Goal: Task Accomplishment & Management: Complete application form

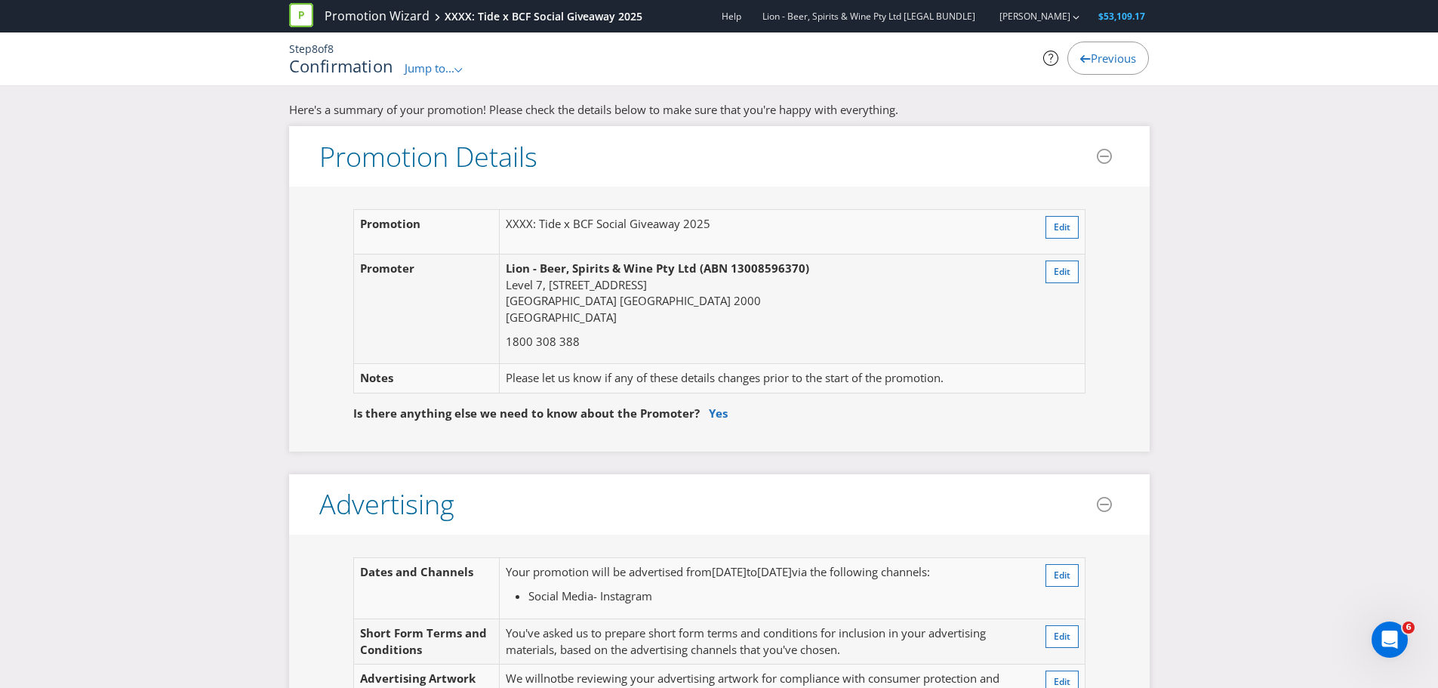
click at [1093, 59] on span "Previous" at bounding box center [1113, 58] width 45 height 15
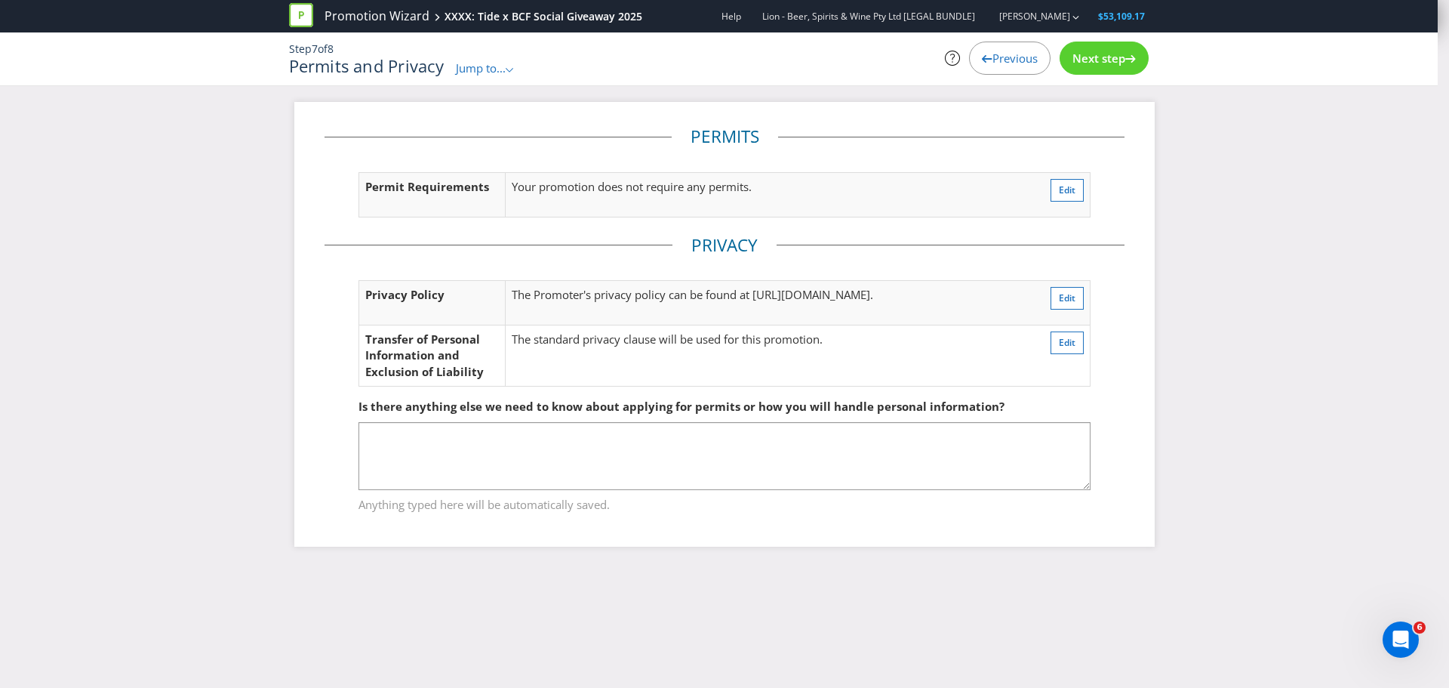
click at [1009, 57] on span "Previous" at bounding box center [1015, 58] width 45 height 15
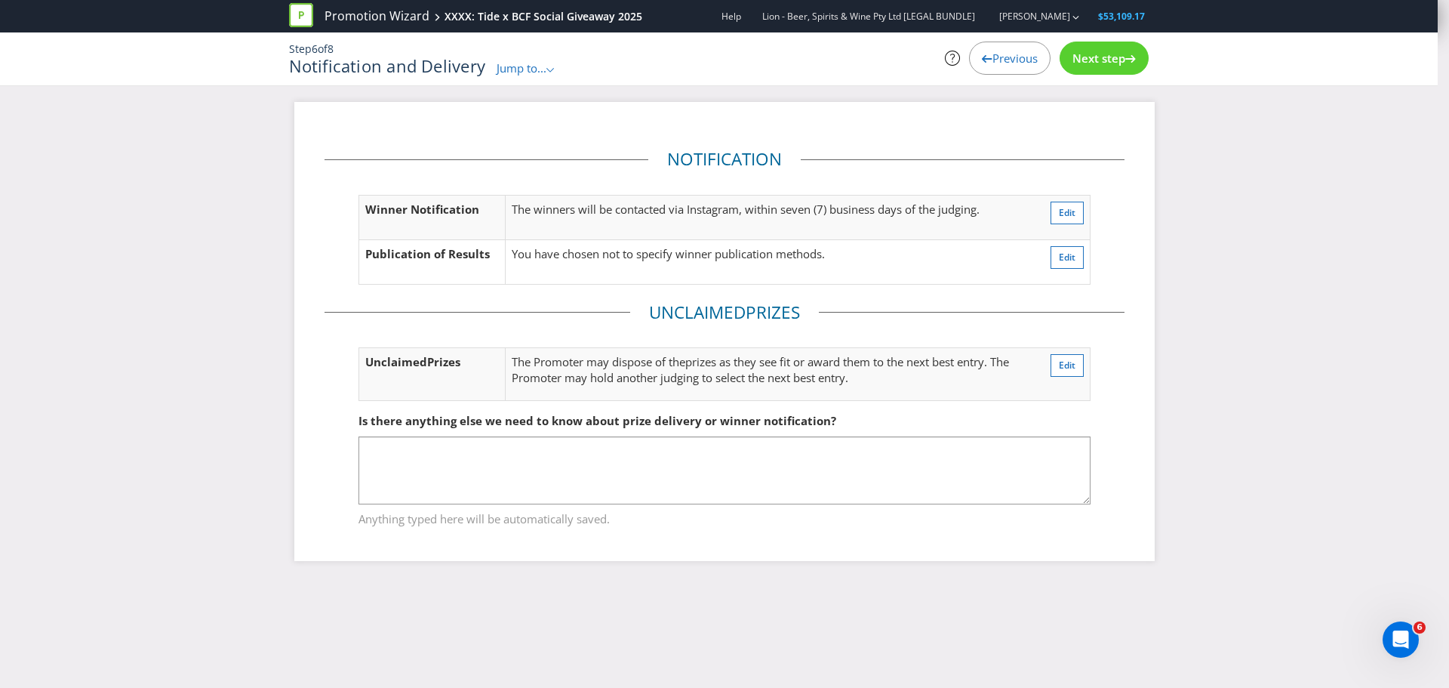
click at [997, 60] on span "Previous" at bounding box center [1015, 58] width 45 height 15
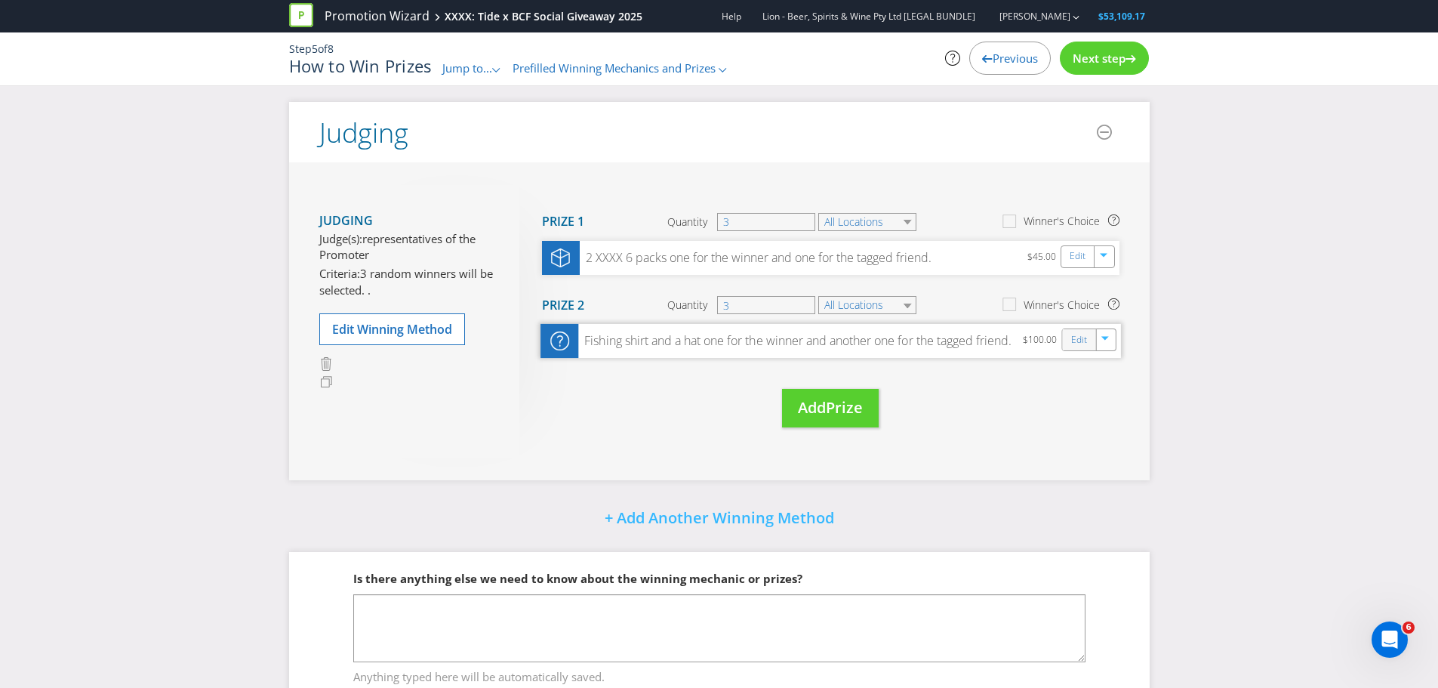
click at [1066, 346] on div "Edit" at bounding box center [1079, 339] width 34 height 21
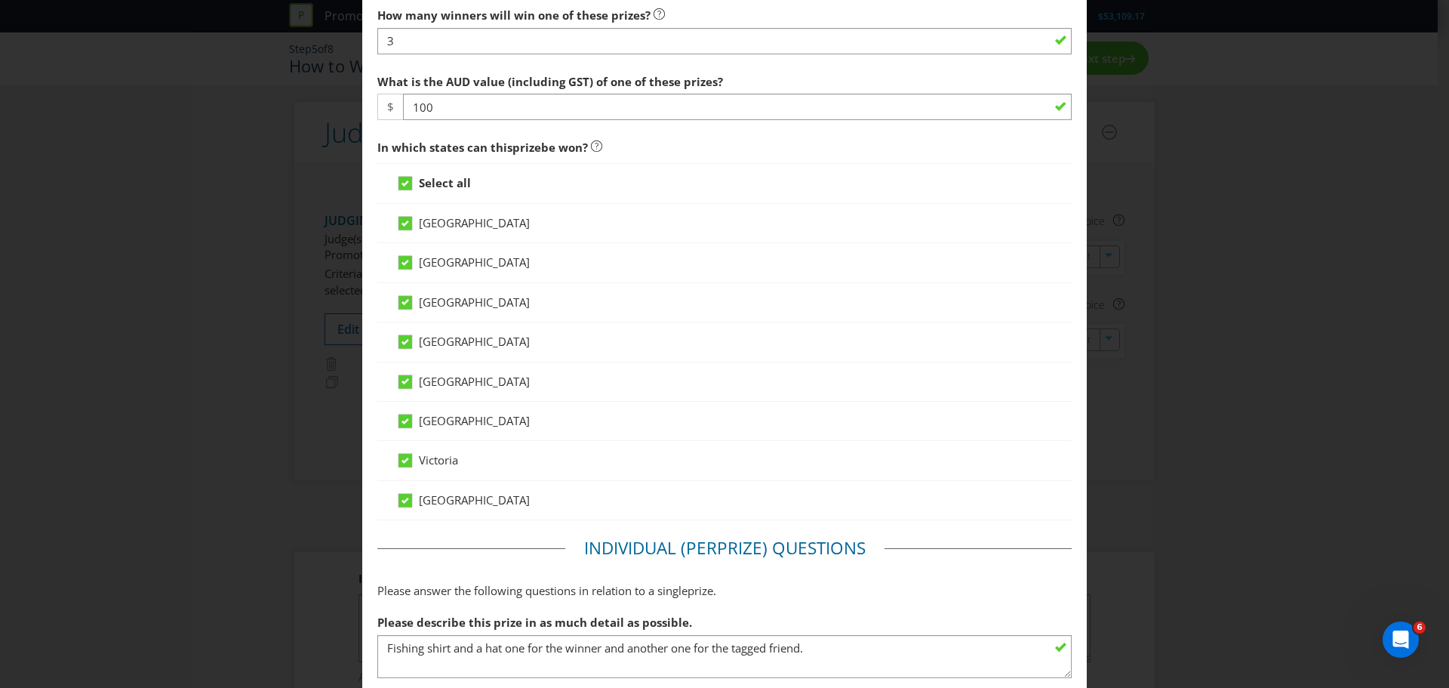
scroll to position [750, 0]
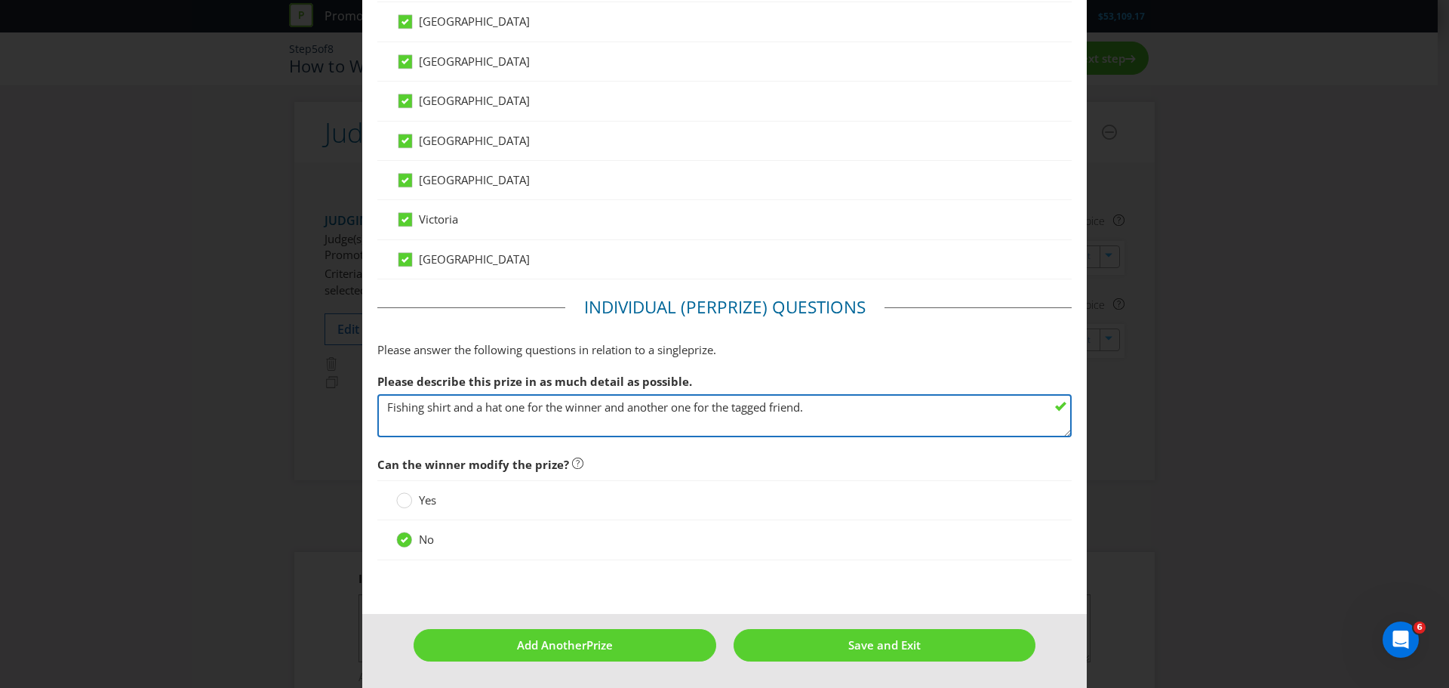
click at [826, 409] on textarea "Fishing shirt and a hat one for the winner and another one for the tagged frien…" at bounding box center [724, 415] width 695 height 43
click at [441, 411] on textarea "Fishing shirt and a hat one for the winner and another one for the tagged frien…" at bounding box center [724, 415] width 695 height 43
click at [735, 408] on textarea "Fishing shirt and a hat one for the winner and another one for the tagged frien…" at bounding box center [724, 415] width 695 height 43
click at [438, 410] on textarea "Fishing shirt and a hat one for the winner and another one for the tagged frien…" at bounding box center [724, 415] width 695 height 43
click at [486, 405] on textarea "Fishing shirt and a hat one for the winner and another one for the tagged frien…" at bounding box center [724, 415] width 695 height 43
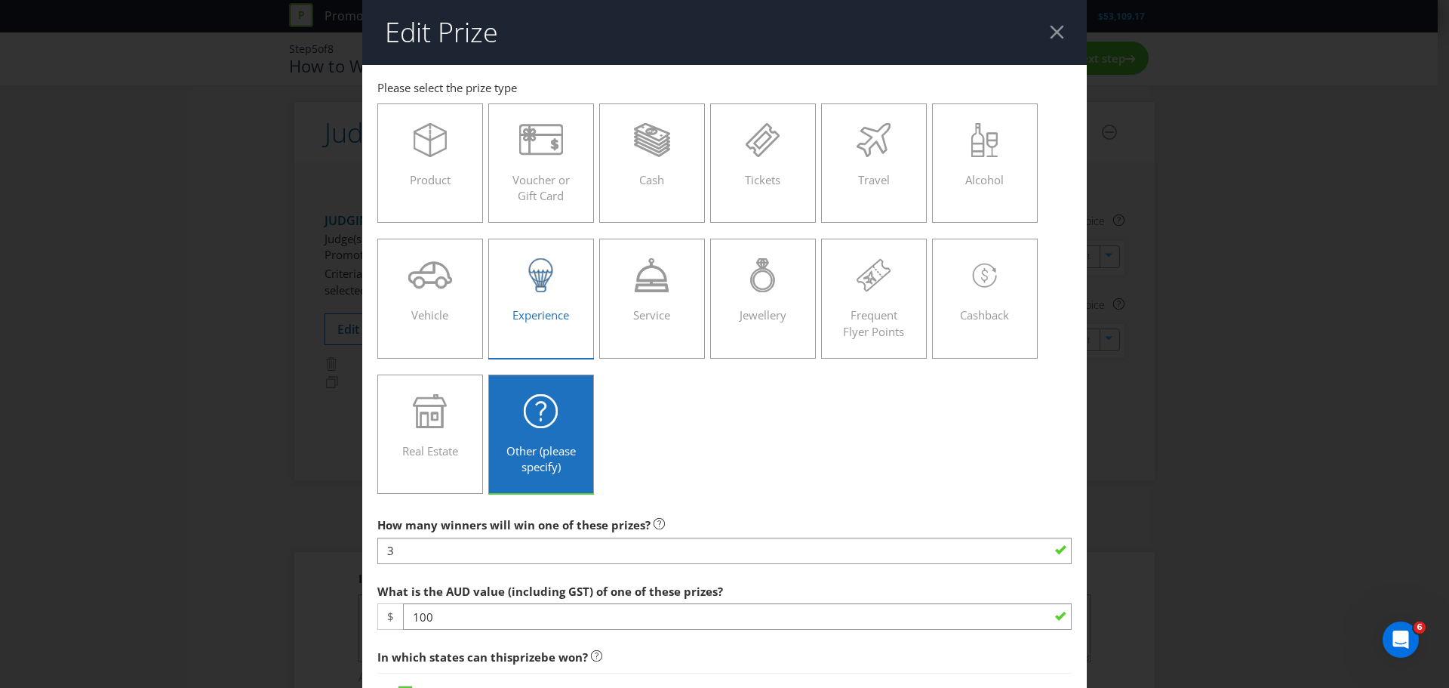
scroll to position [126, 0]
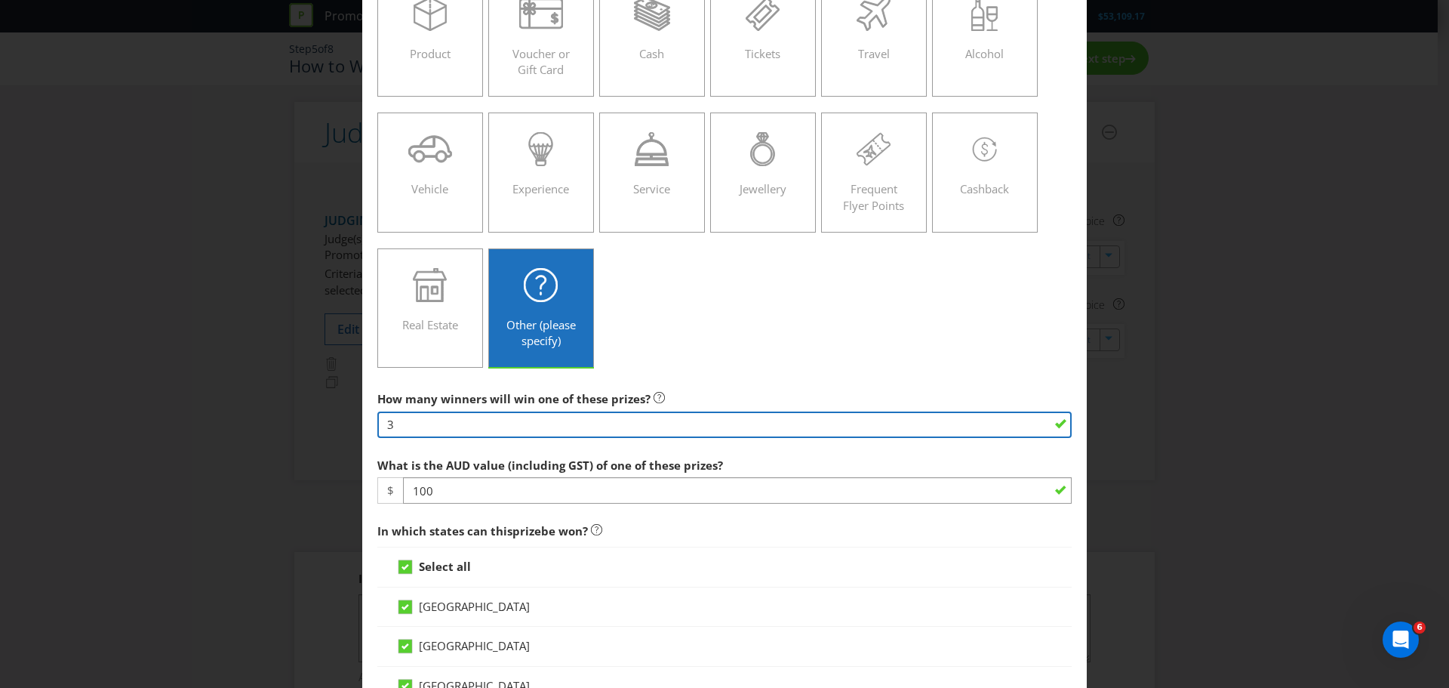
click at [537, 423] on input "3" at bounding box center [724, 424] width 695 height 26
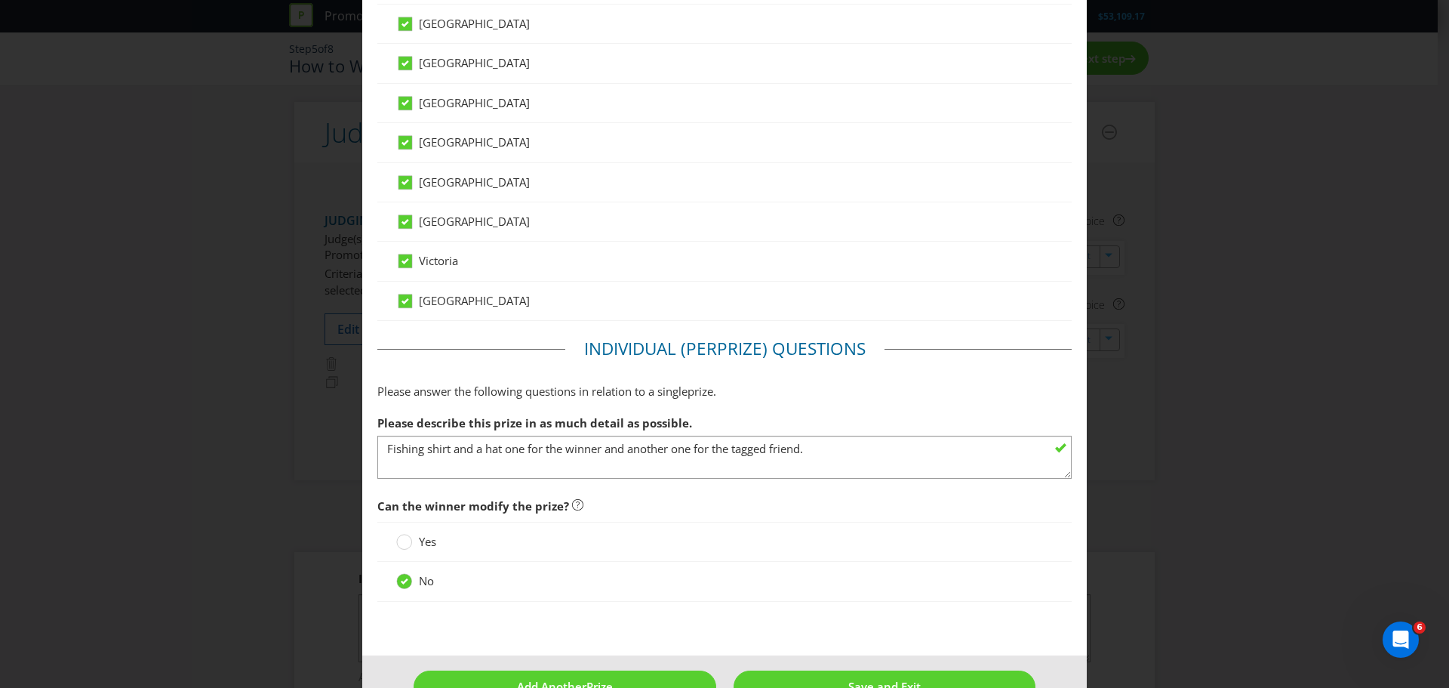
scroll to position [750, 0]
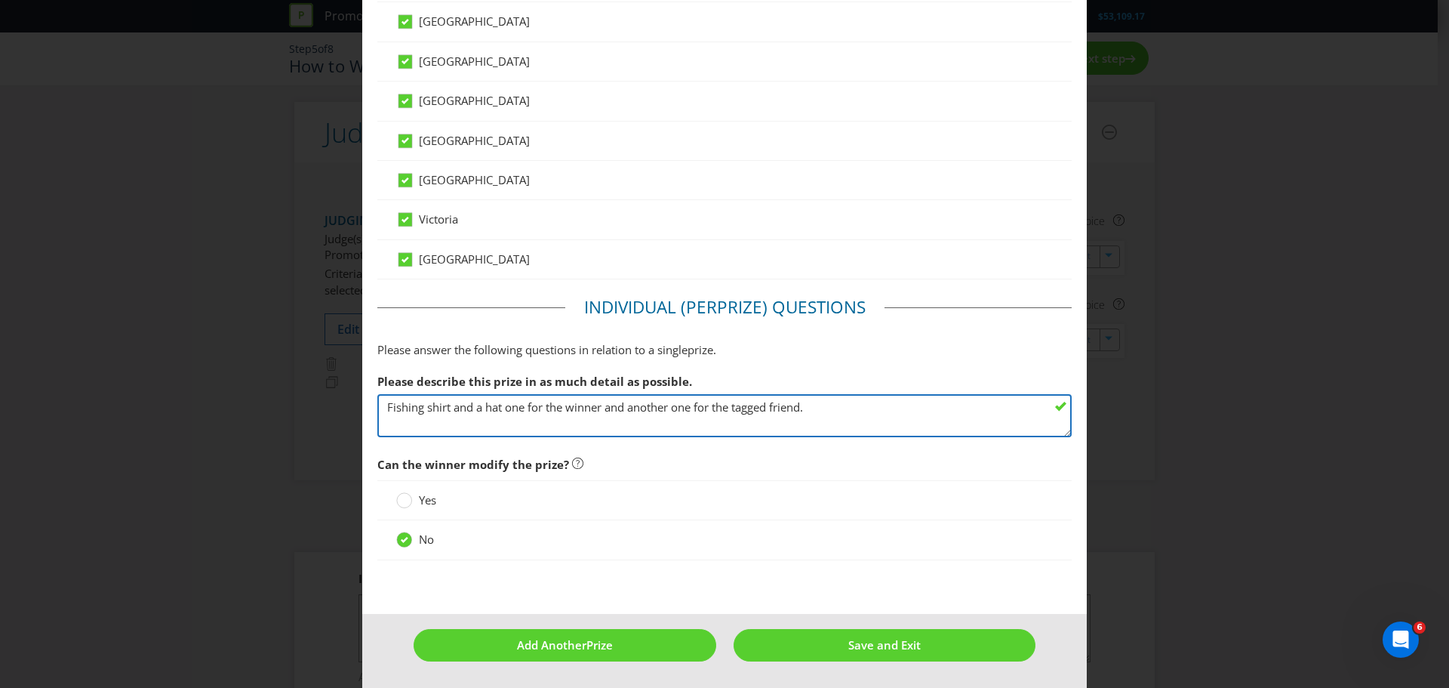
click at [823, 405] on textarea "Fishing shirt and a hat one for the winner and another one for the tagged frien…" at bounding box center [724, 415] width 695 height 43
click at [499, 409] on textarea "Fishing shirt and a hat one for the winner and another one for the tagged frien…" at bounding box center [724, 415] width 695 height 43
drag, startPoint x: 503, startPoint y: 409, endPoint x: 386, endPoint y: 410, distance: 117.0
click at [386, 410] on textarea "Fishing shirt and a hat one for the winner and another one for the tagged frien…" at bounding box center [724, 415] width 695 height 43
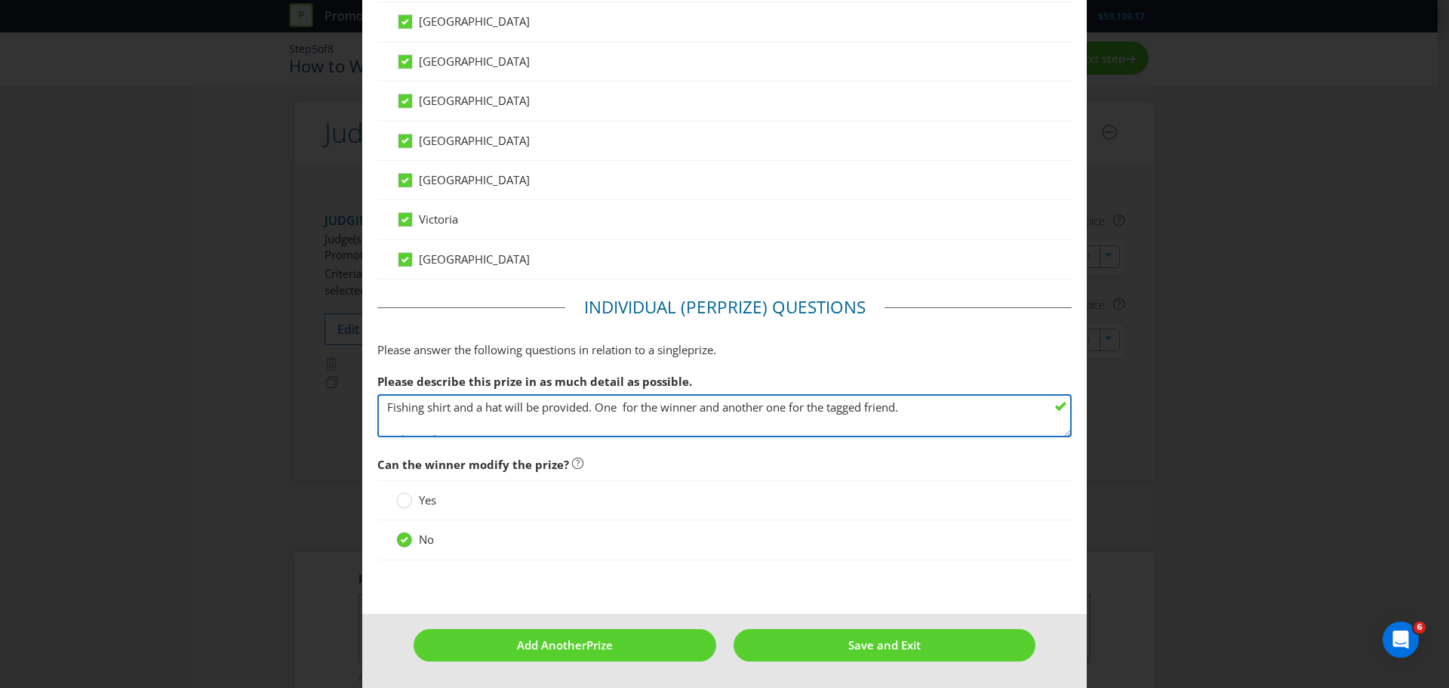
click at [619, 408] on textarea "Fishing shirt and a hat one for the winner and another one for the tagged frien…" at bounding box center [724, 415] width 695 height 43
paste textarea "Fishing shirt and a hat"
drag, startPoint x: 624, startPoint y: 407, endPoint x: 664, endPoint y: 407, distance: 40.0
click at [624, 407] on textarea "Fishing shirt and a hat one for the winner and another one for the tagged frien…" at bounding box center [724, 415] width 695 height 43
click at [719, 411] on textarea "Fishing shirt and a hat one for the winner and another one for the tagged frien…" at bounding box center [724, 415] width 695 height 43
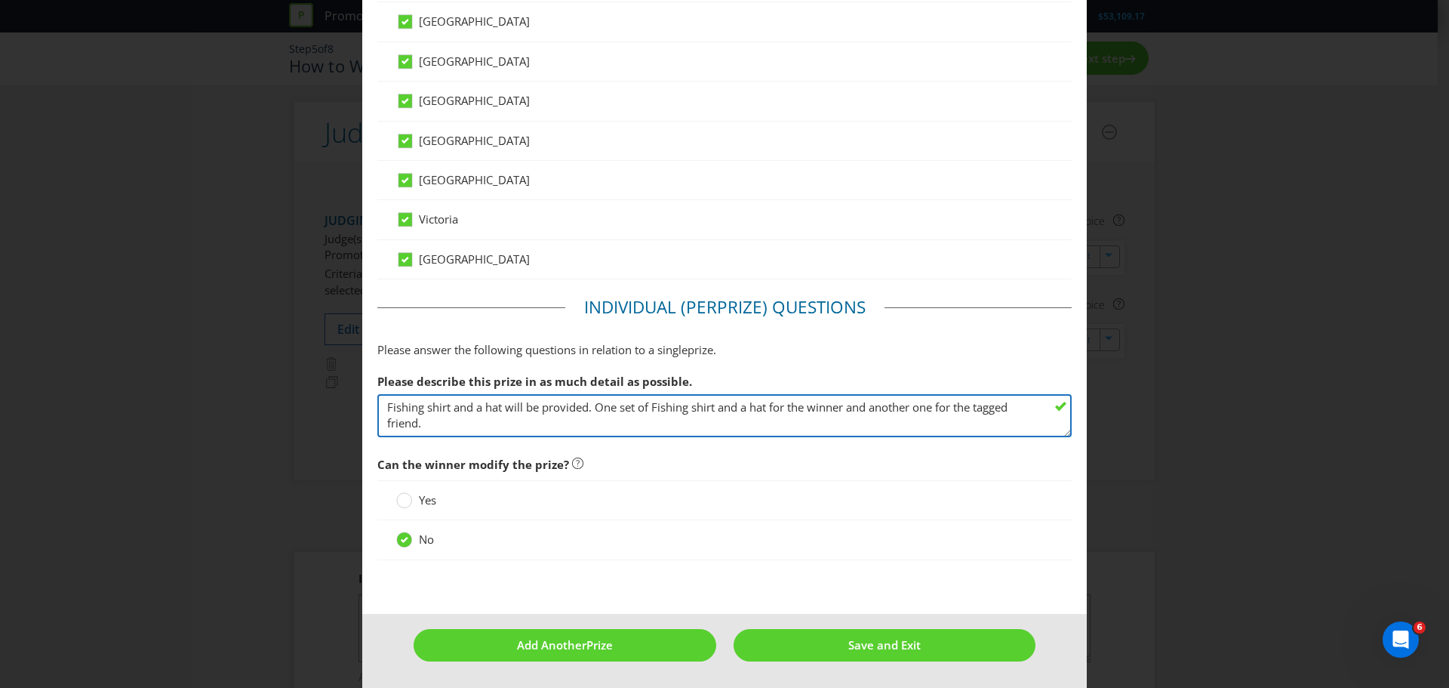
click at [750, 408] on textarea "Fishing shirt and a hat one for the winner and another one for the tagged frien…" at bounding box center [724, 415] width 695 height 43
click at [640, 413] on textarea "Fishing shirt and a hat one for the winner and another one for the tagged frien…" at bounding box center [724, 415] width 695 height 43
drag, startPoint x: 589, startPoint y: 405, endPoint x: 361, endPoint y: 408, distance: 228.0
click at [863, 407] on textarea "Fishing shirt and a hat one for the winner and another one for the tagged frien…" at bounding box center [724, 415] width 695 height 43
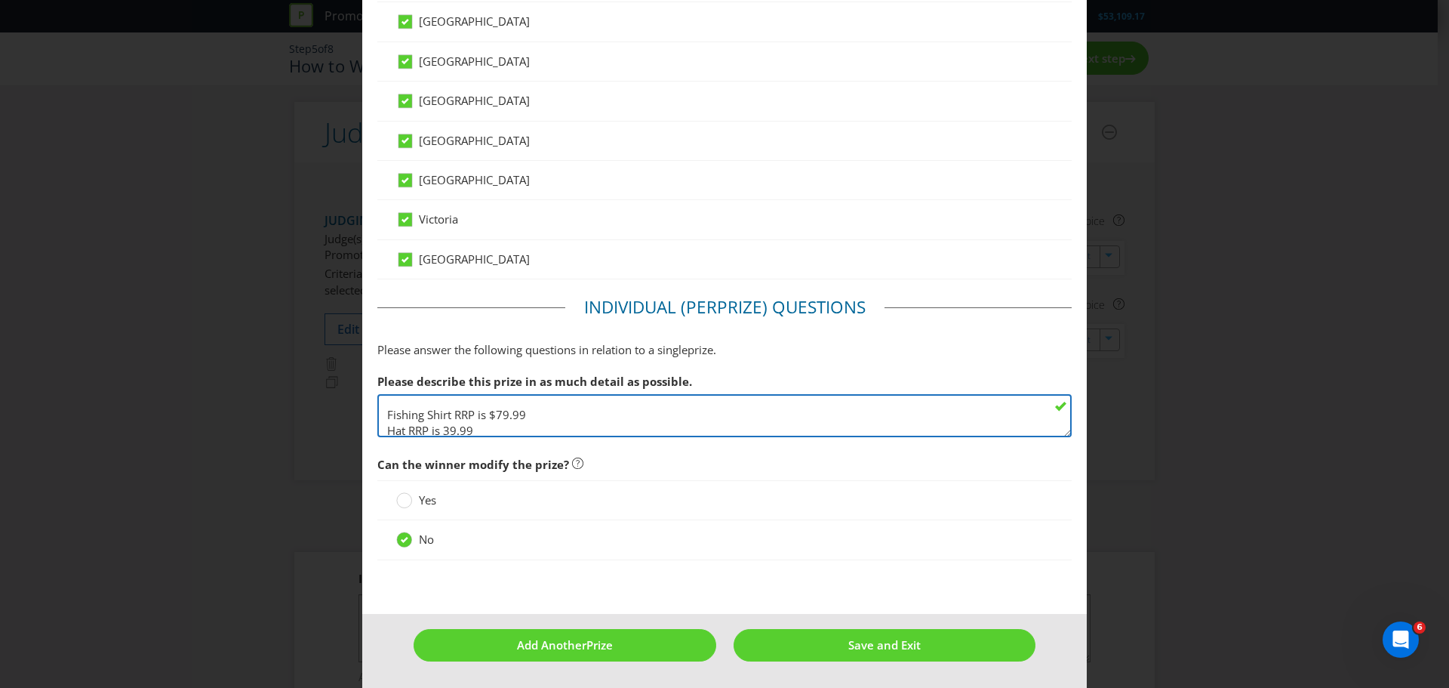
scroll to position [48, 0]
click at [398, 408] on textarea "Fishing shirt and a hat one for the winner and another one for the tagged frien…" at bounding box center [724, 415] width 695 height 43
click at [380, 411] on textarea "Fishing shirt and a hat one for the winner and another one for the tagged frien…" at bounding box center [724, 415] width 695 height 43
type textarea "One set of Fishing shirt and a hat for the winner and another one for the tagge…"
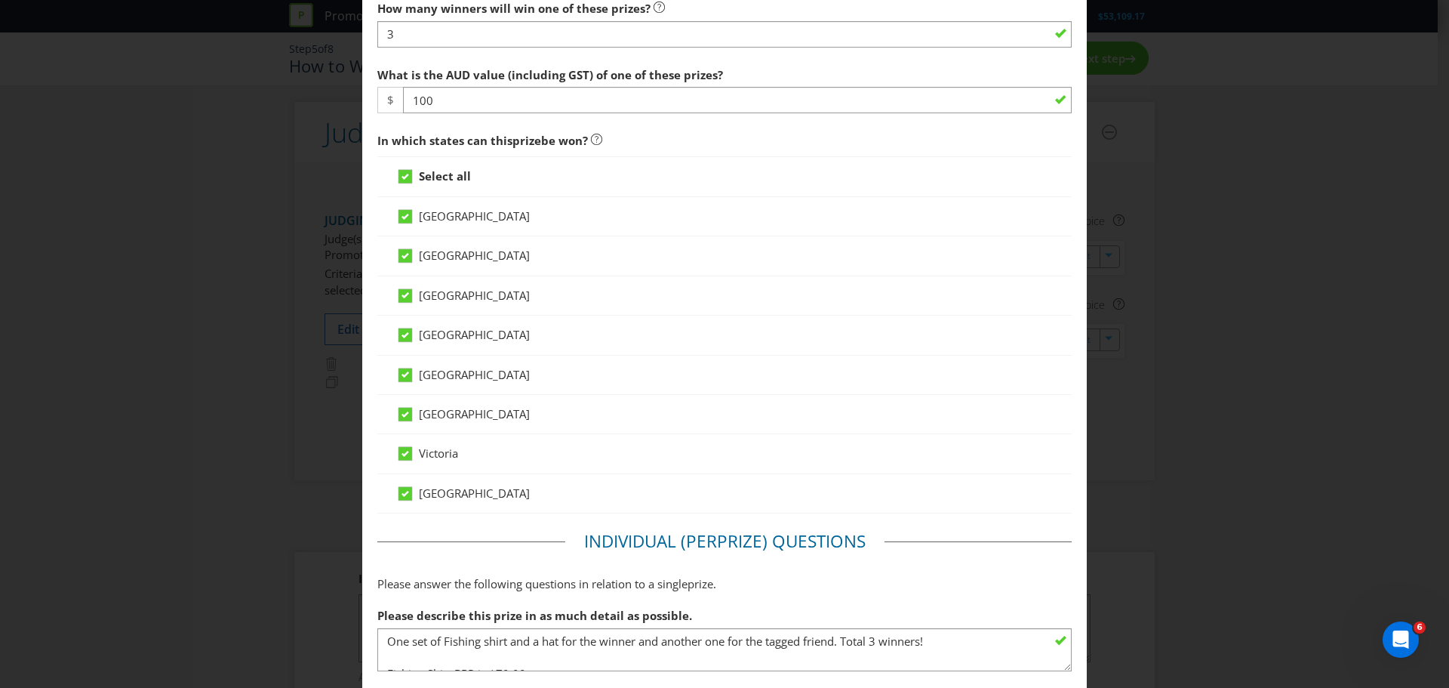
scroll to position [373, 0]
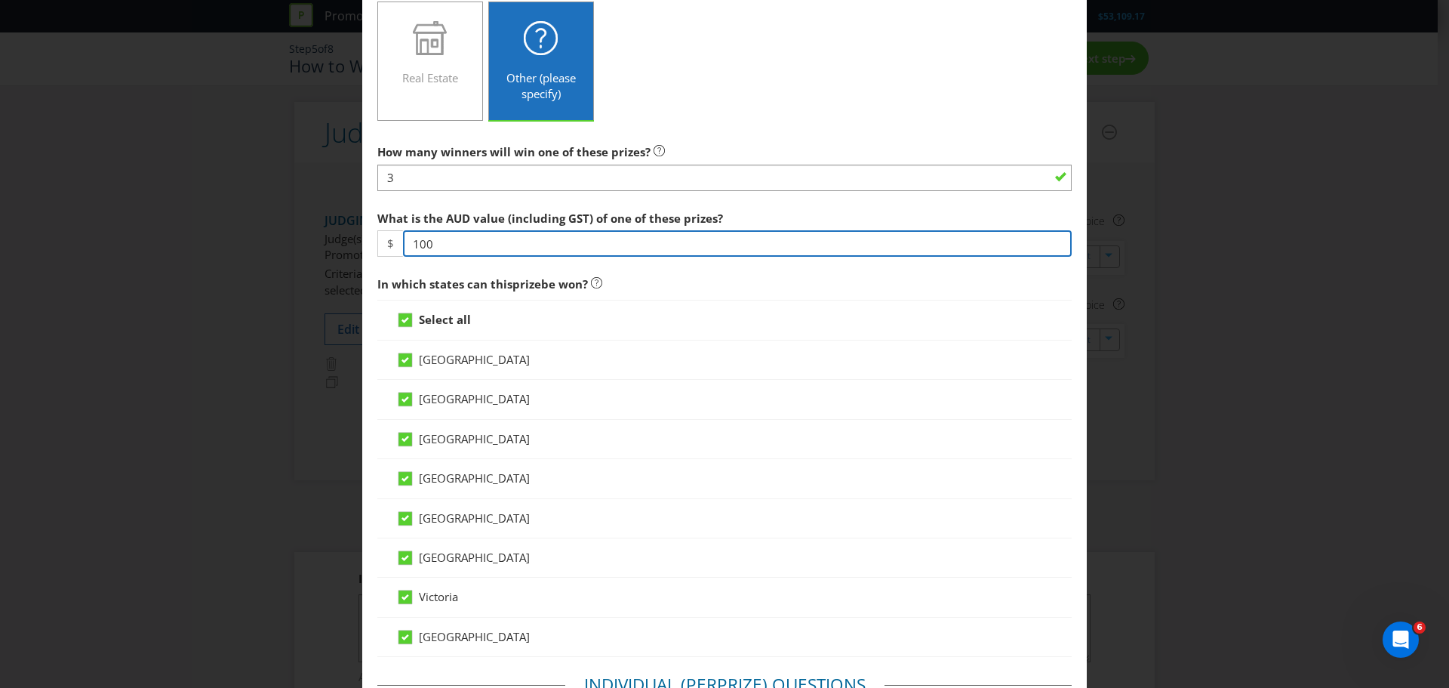
click at [494, 250] on input "100" at bounding box center [737, 243] width 669 height 26
type input "1"
type input "720"
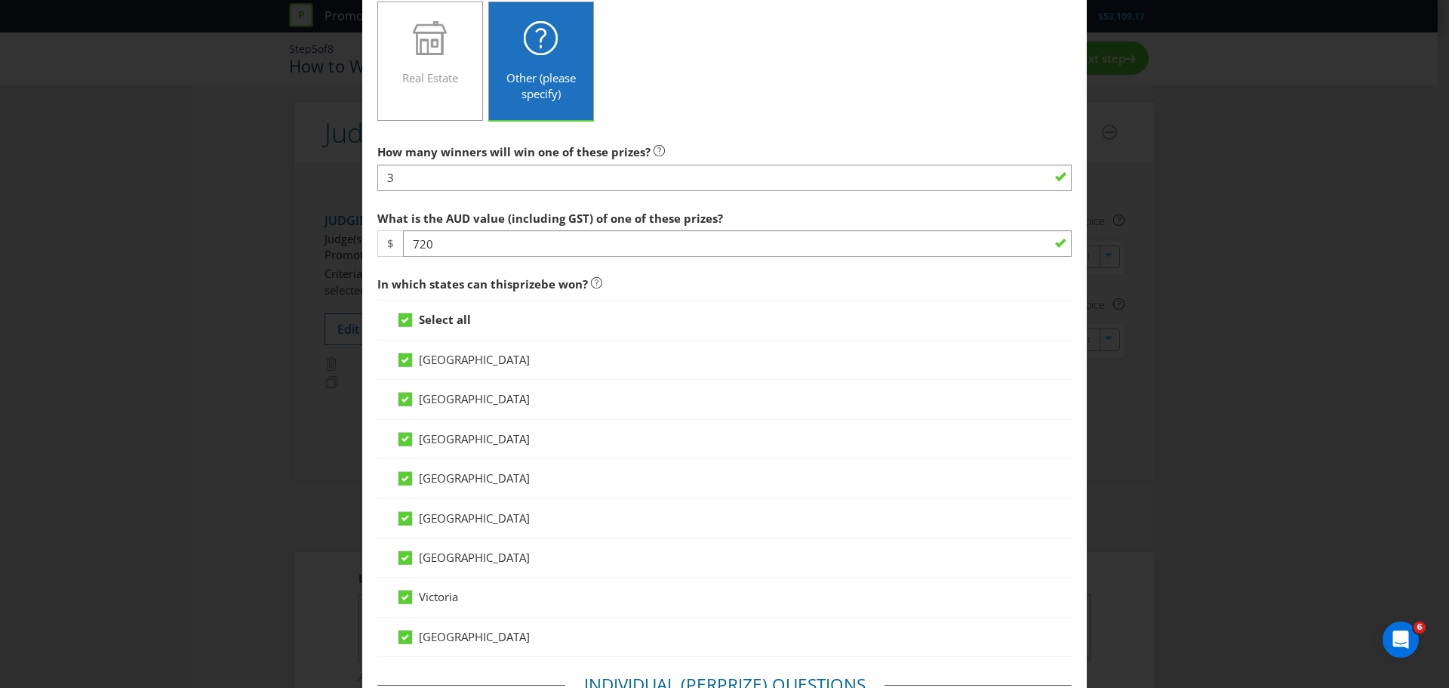
click at [705, 267] on div "How many winners will win one of these prizes? 3 What is the AUD value (includi…" at bounding box center [724, 545] width 695 height 817
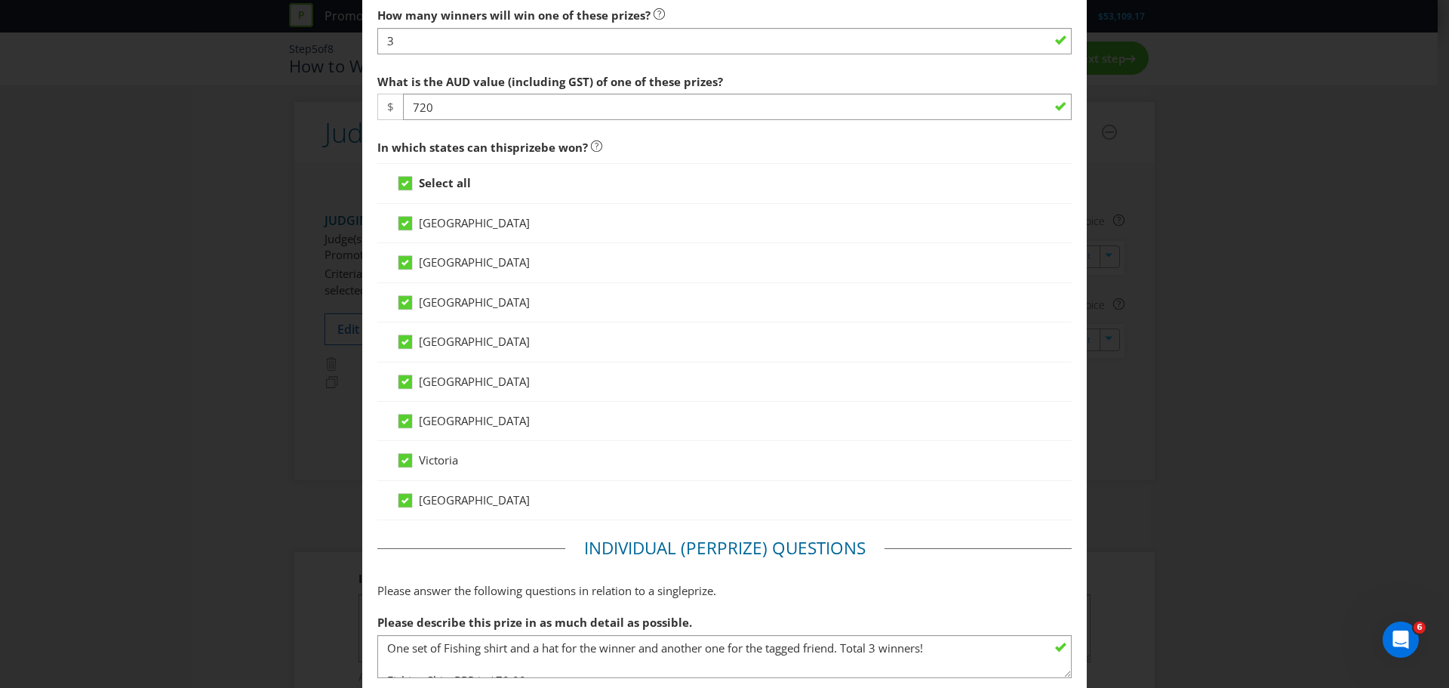
scroll to position [750, 0]
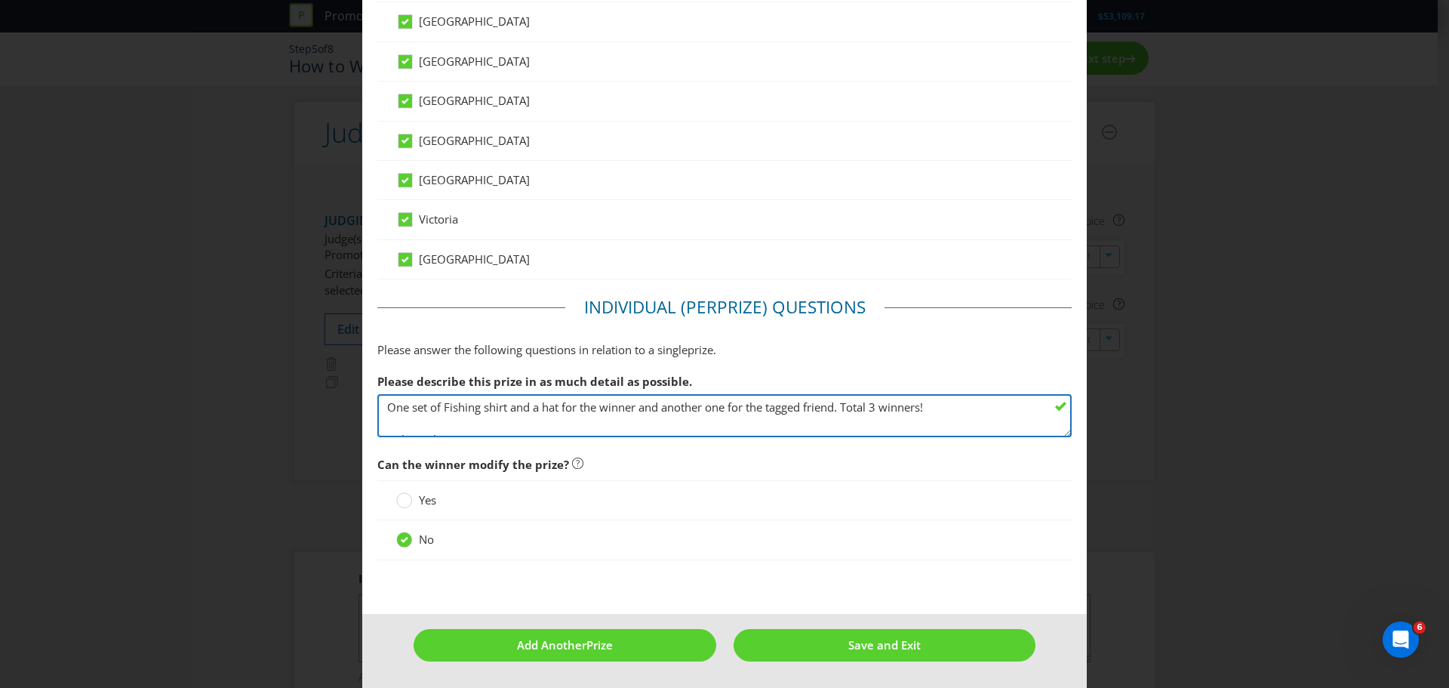
click at [865, 407] on textarea "Fishing shirt and a hat one for the winner and another one for the tagged frien…" at bounding box center [724, 415] width 695 height 43
click at [978, 411] on textarea "Fishing shirt and a hat one for the winner and another one for the tagged frien…" at bounding box center [724, 415] width 695 height 43
drag, startPoint x: 441, startPoint y: 406, endPoint x: 560, endPoint y: 400, distance: 119.4
click at [560, 400] on textarea "Fishing shirt and a hat one for the winner and another one for the tagged frien…" at bounding box center [724, 415] width 695 height 43
click at [520, 427] on textarea "Fishing shirt and a hat one for the winner and another one for the tagged frien…" at bounding box center [724, 415] width 695 height 43
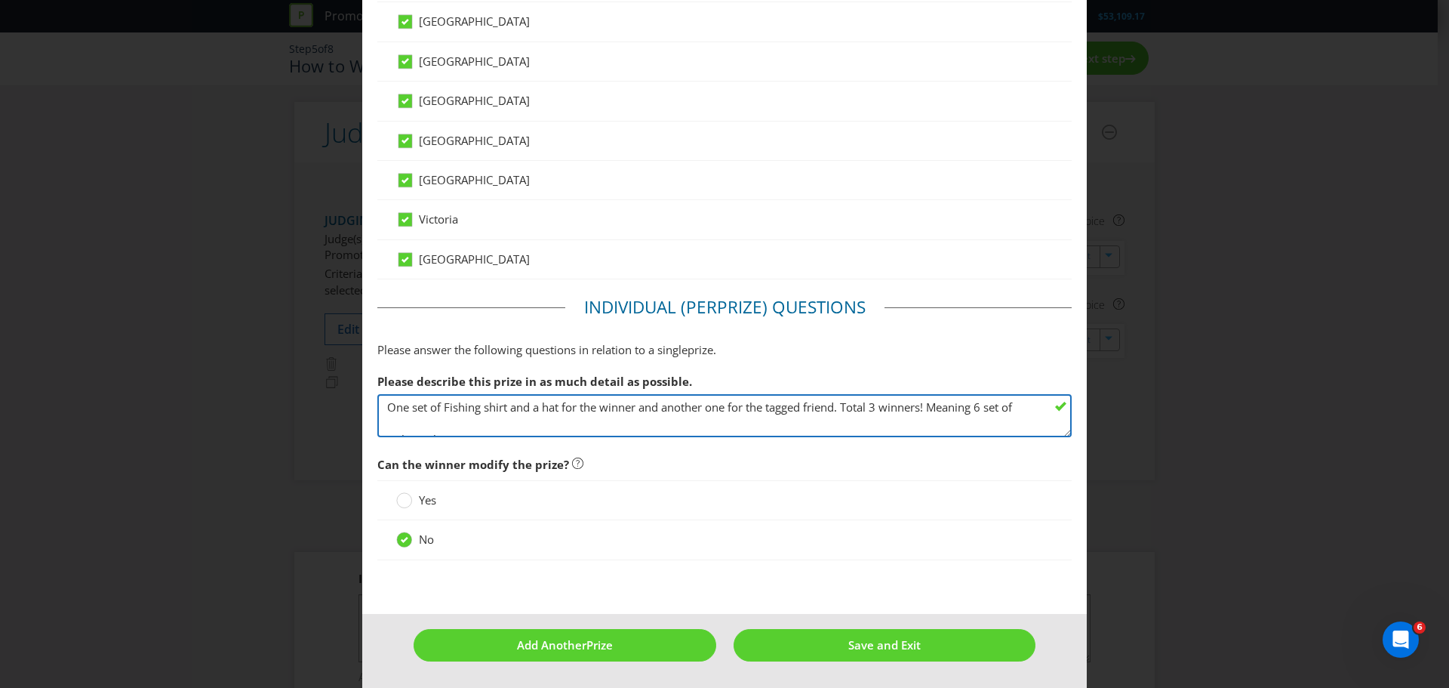
paste textarea "Fishing shirt and a hat"
click at [496, 422] on textarea "Fishing shirt and a hat one for the winner and another one for the tagged frien…" at bounding box center [724, 415] width 695 height 43
click at [527, 424] on textarea "Fishing shirt and a hat one for the winner and another one for the tagged frien…" at bounding box center [724, 415] width 695 height 43
drag, startPoint x: 581, startPoint y: 429, endPoint x: 270, endPoint y: 362, distance: 318.8
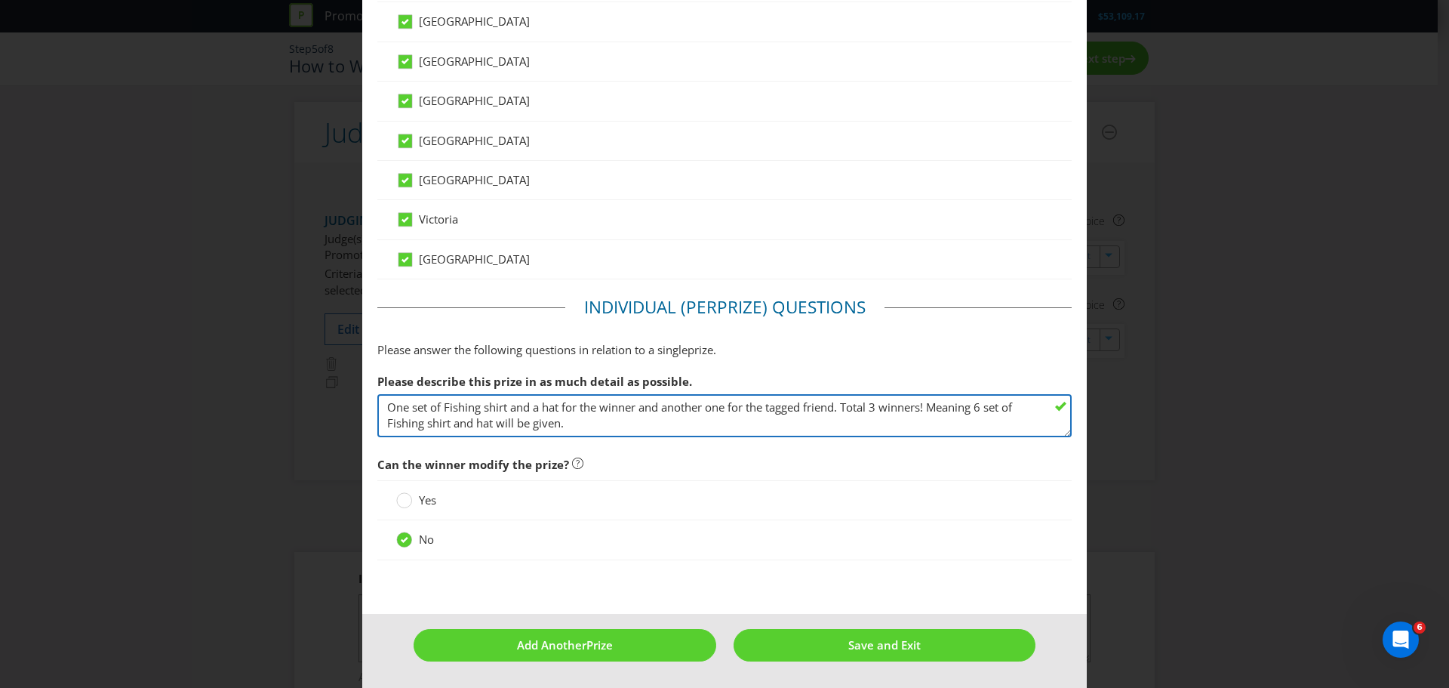
click at [270, 362] on div "Edit Prize [GEOGRAPHIC_DATA] [GEOGRAPHIC_DATA] [GEOGRAPHIC_DATA] [GEOGRAPHIC_DA…" at bounding box center [724, 344] width 1449 height 688
paste textarea "Each winner will receive one fishing shirt and one hat, and the friend they tag…"
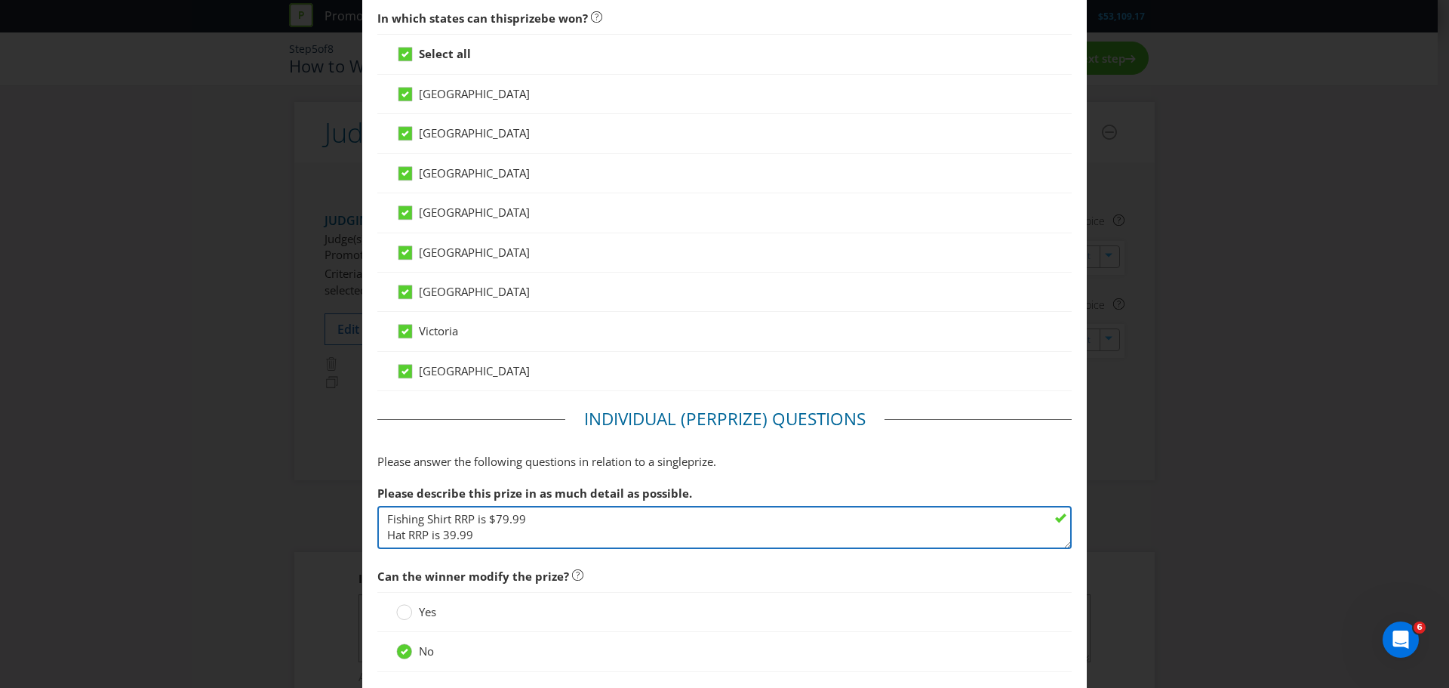
scroll to position [373, 0]
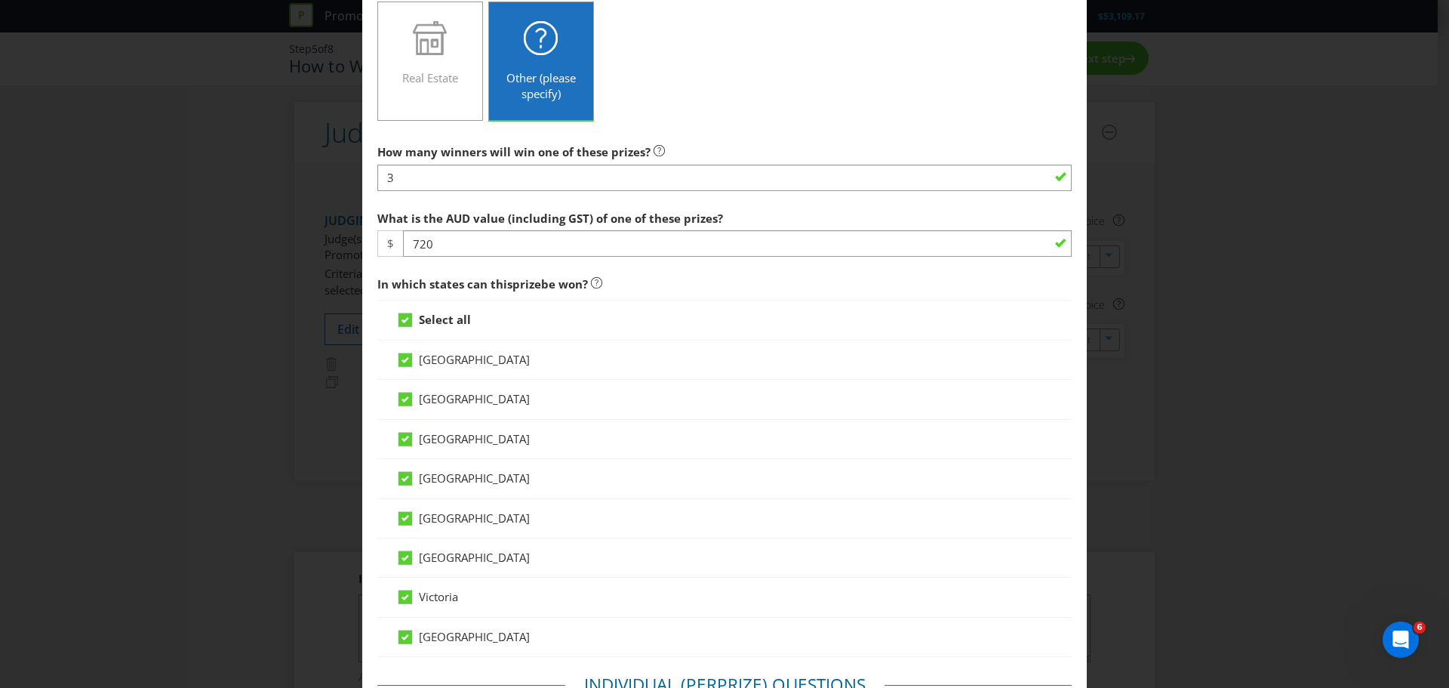
type textarea "Each winner will receive one fishing shirt and one hat, and the friend they tag…"
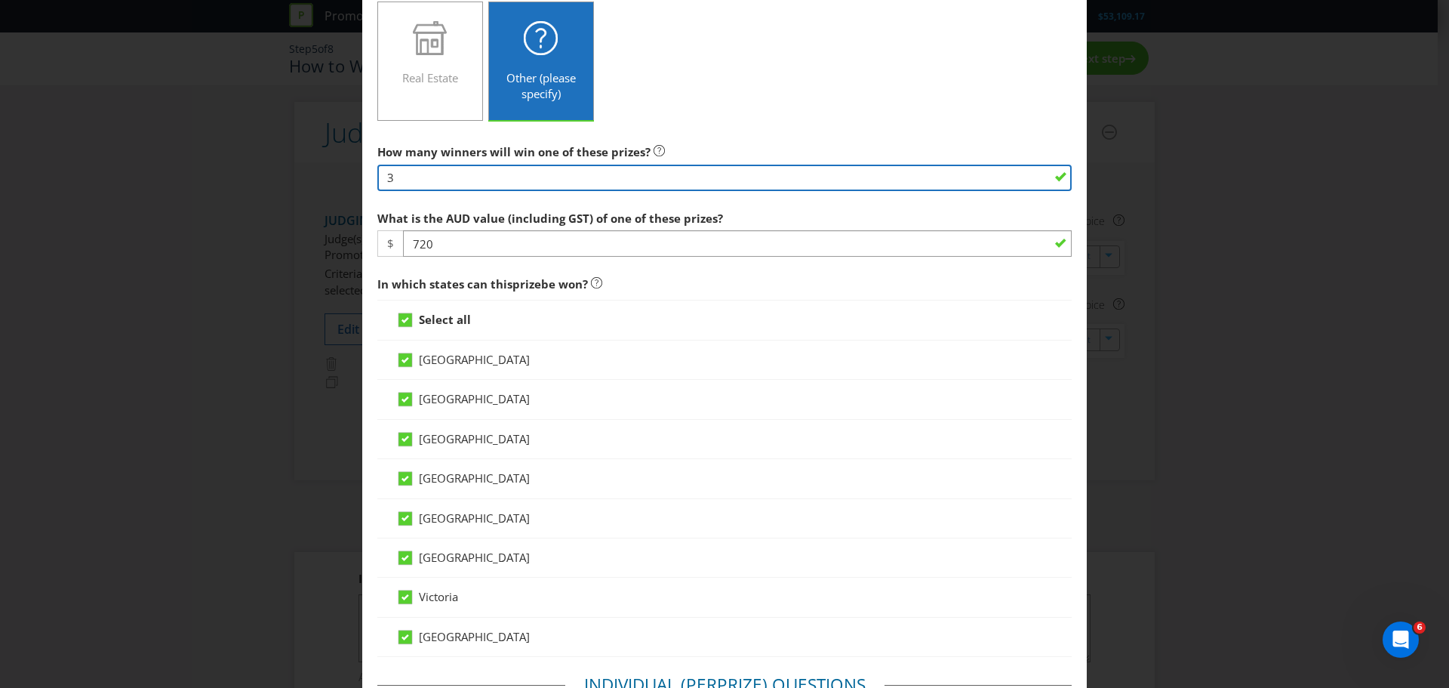
click at [504, 183] on input "3" at bounding box center [724, 178] width 695 height 26
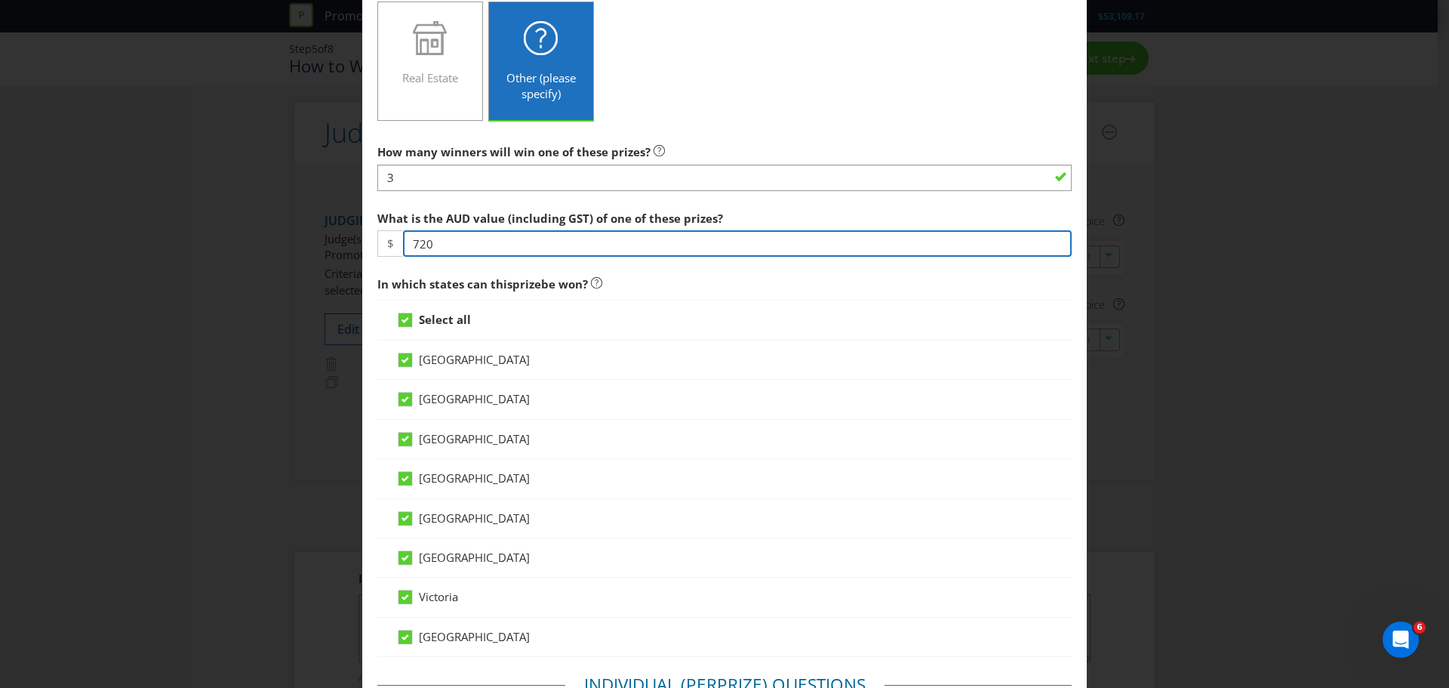
click at [470, 251] on input "720" at bounding box center [737, 243] width 669 height 26
click at [481, 240] on input "720" at bounding box center [737, 243] width 669 height 26
type input "7"
type input "240"
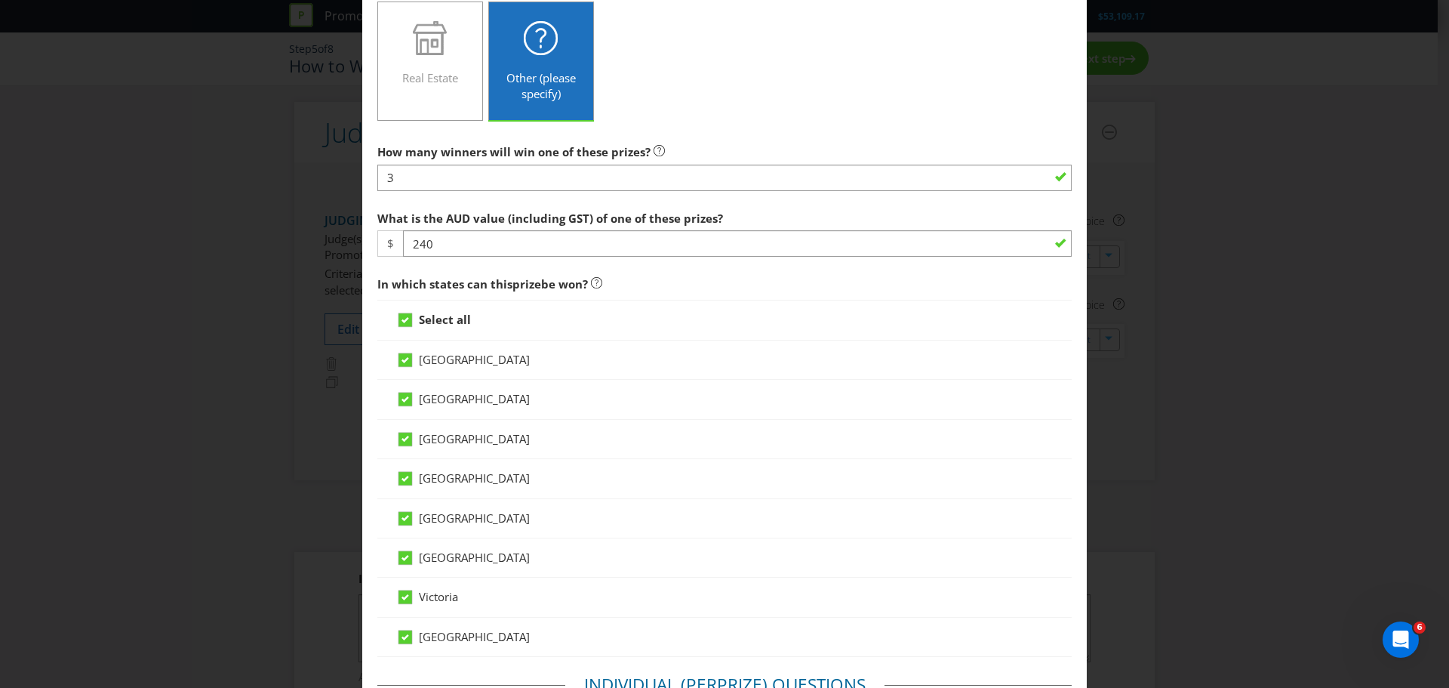
click at [944, 219] on div "What is the AUD value (including GST) of one of these prizes? $ 240" at bounding box center [724, 230] width 695 height 54
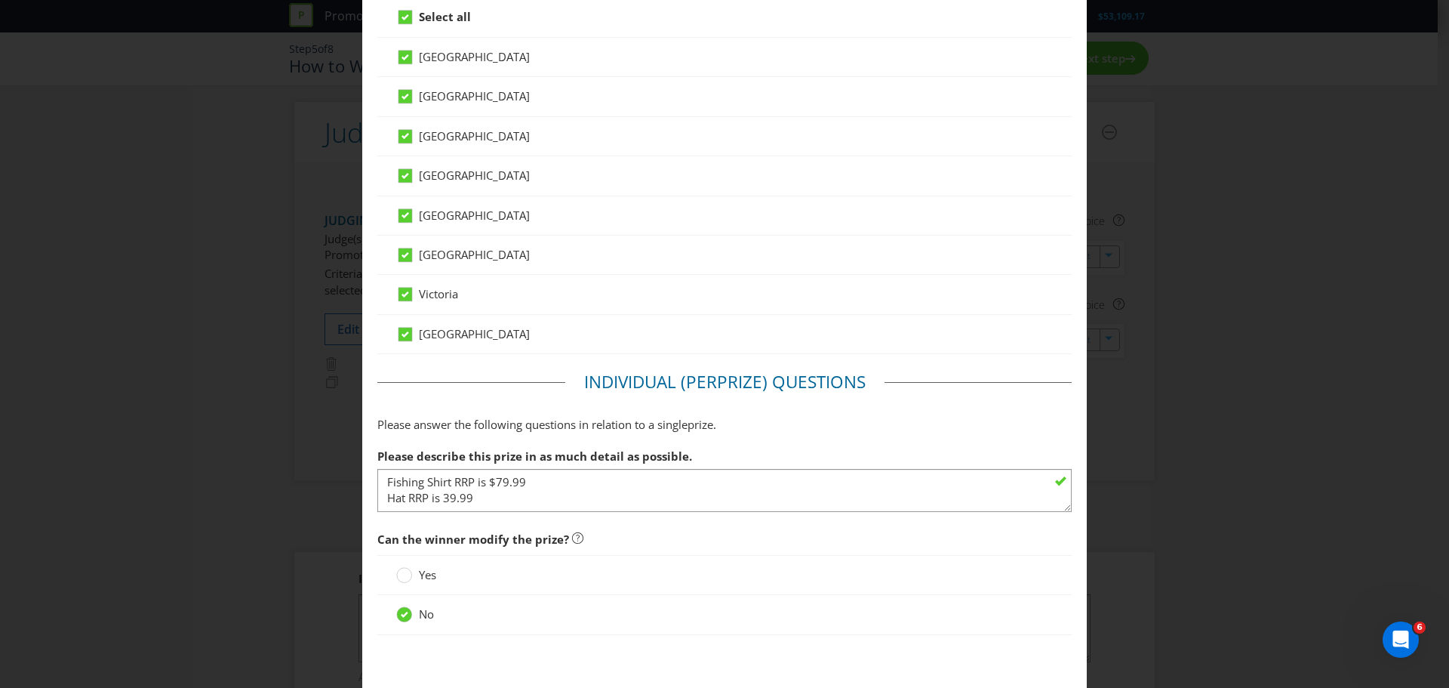
scroll to position [750, 0]
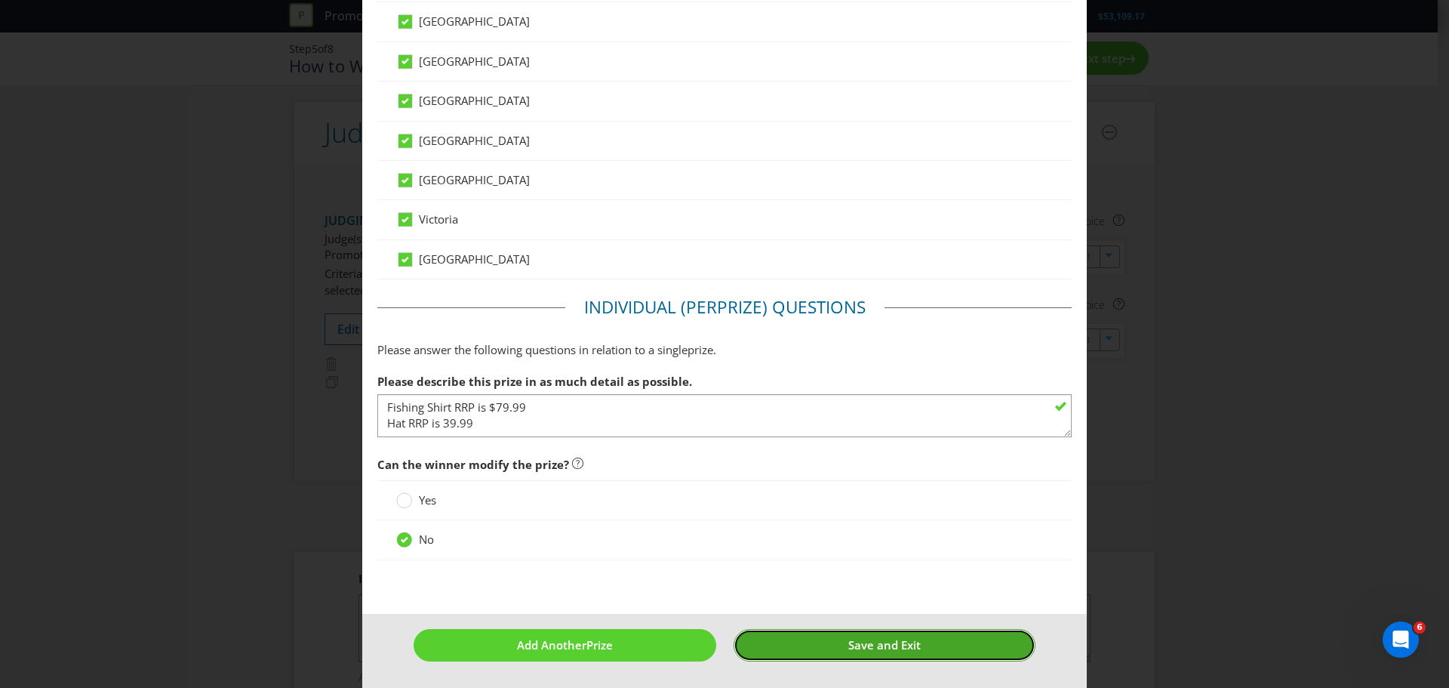
click at [805, 639] on button "Save and Exit" at bounding box center [885, 645] width 303 height 32
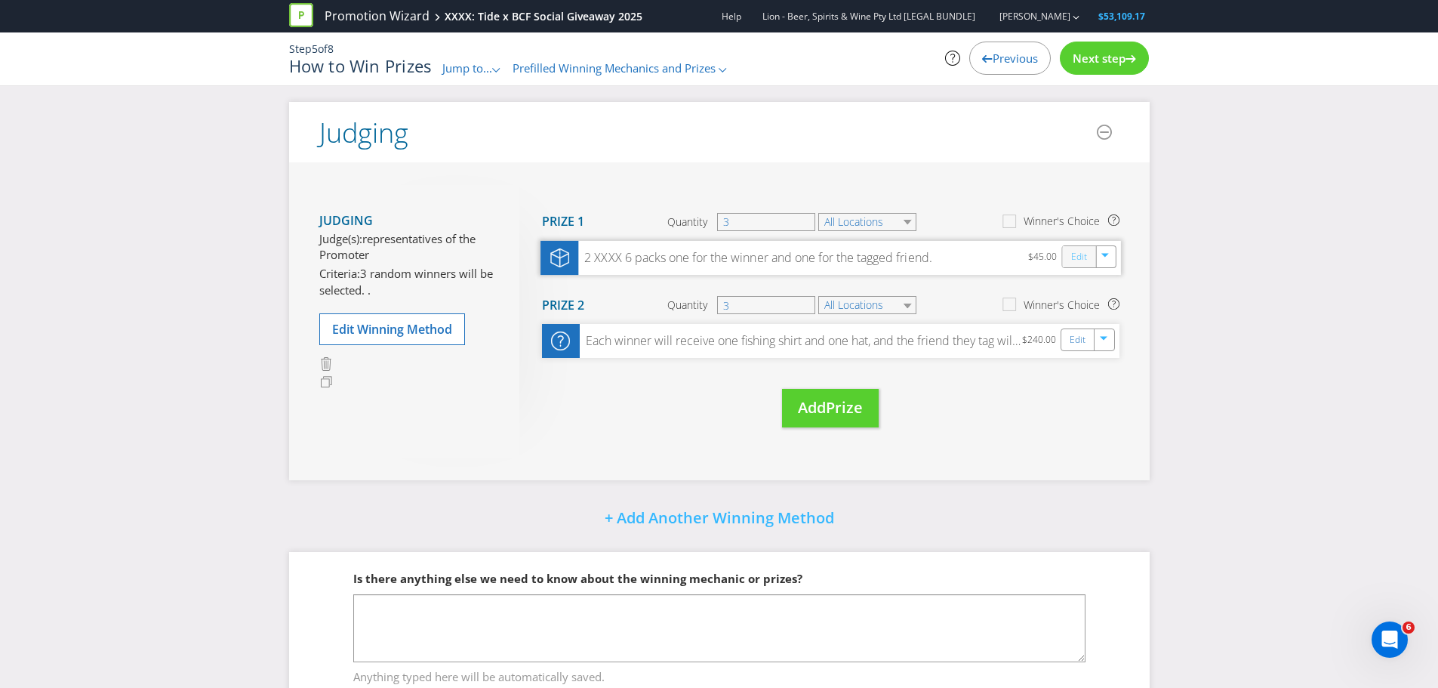
click at [1083, 262] on link "Edit" at bounding box center [1078, 256] width 16 height 17
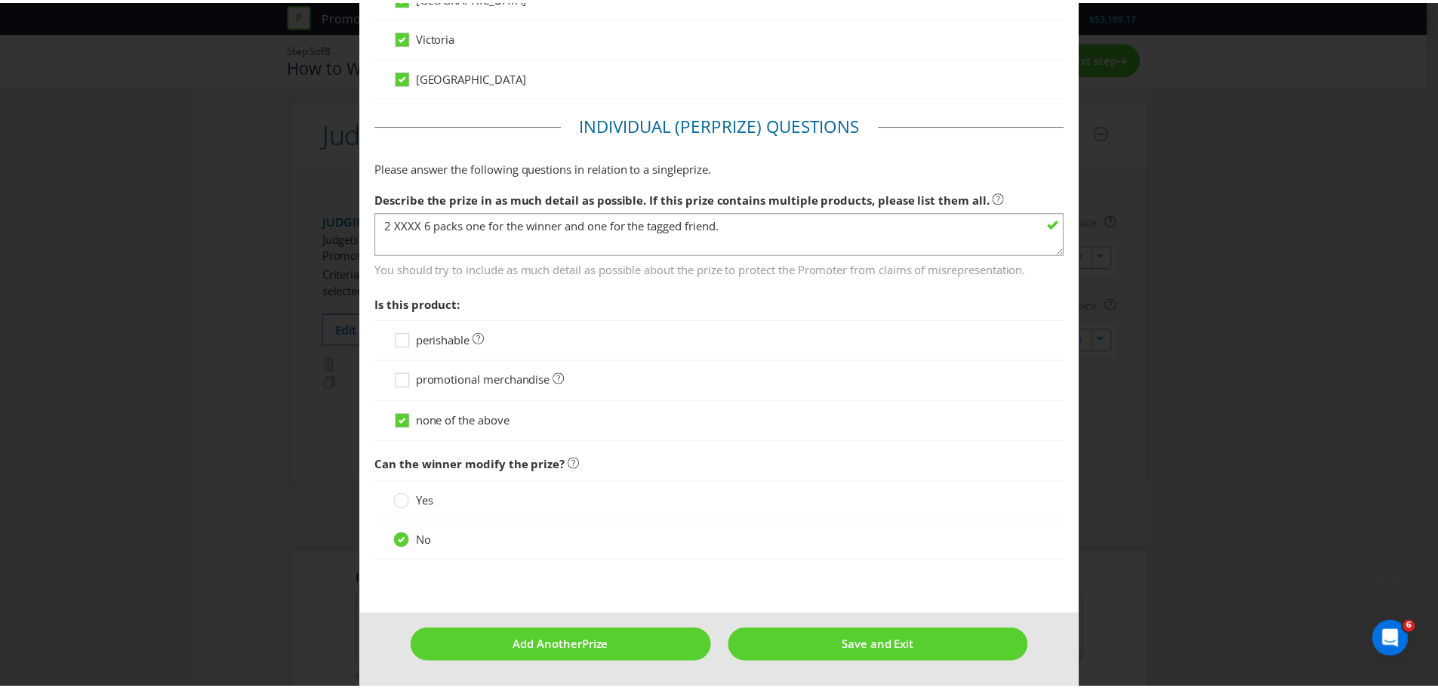
scroll to position [934, 0]
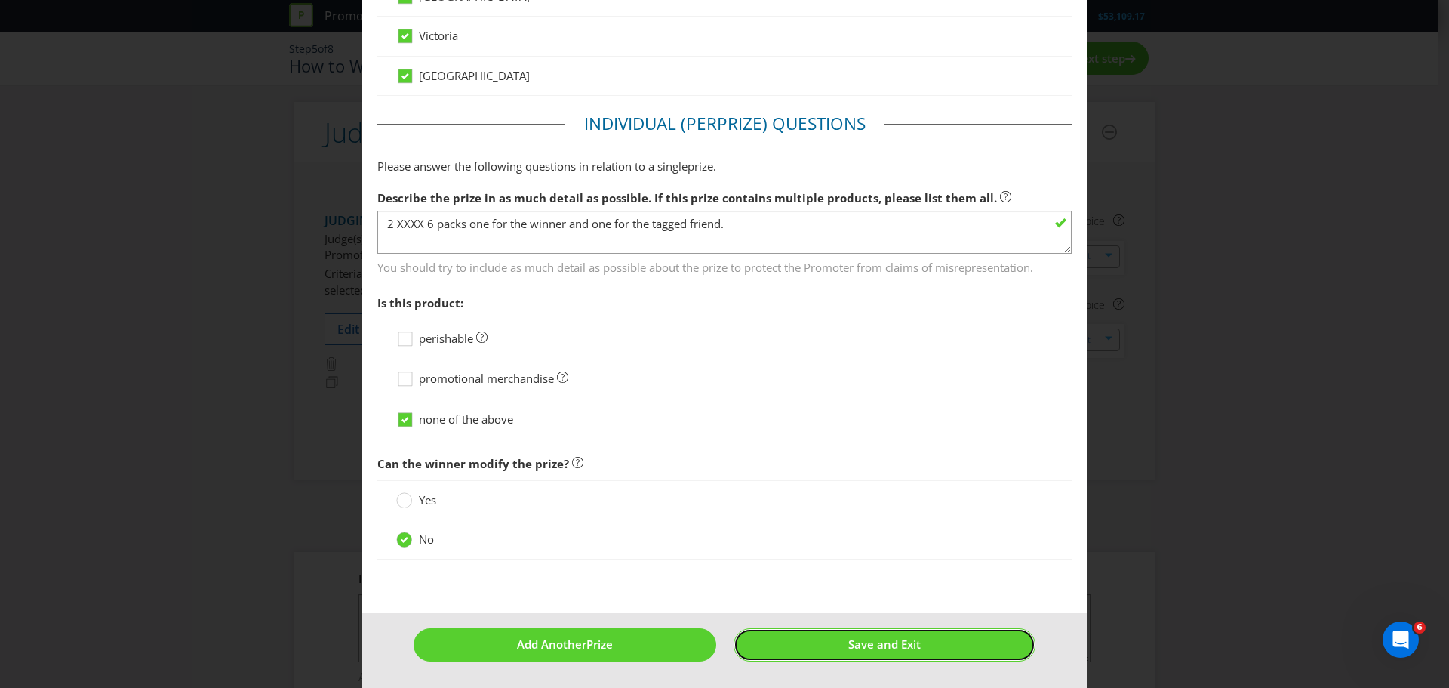
drag, startPoint x: 844, startPoint y: 645, endPoint x: 833, endPoint y: 624, distance: 24.0
click at [849, 645] on span "Save and Exit" at bounding box center [885, 643] width 72 height 15
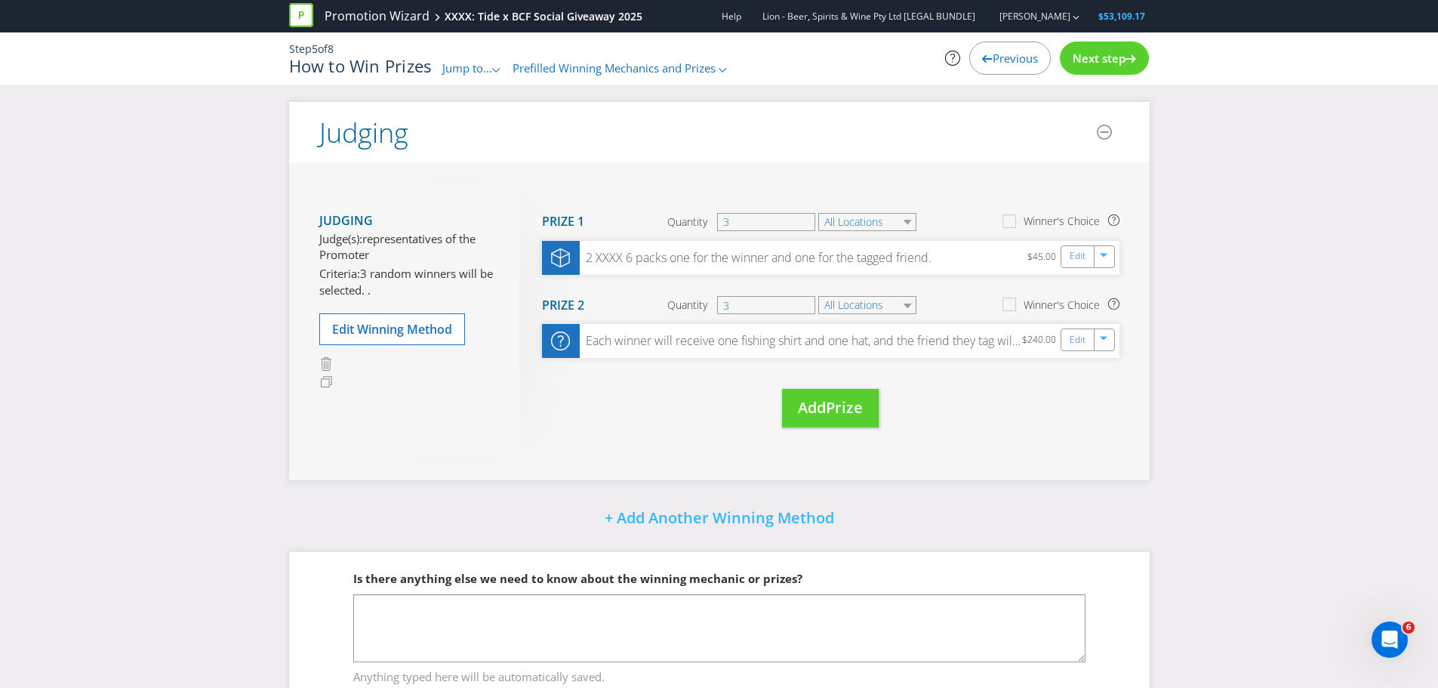
click at [1110, 59] on span "Next step" at bounding box center [1099, 58] width 53 height 15
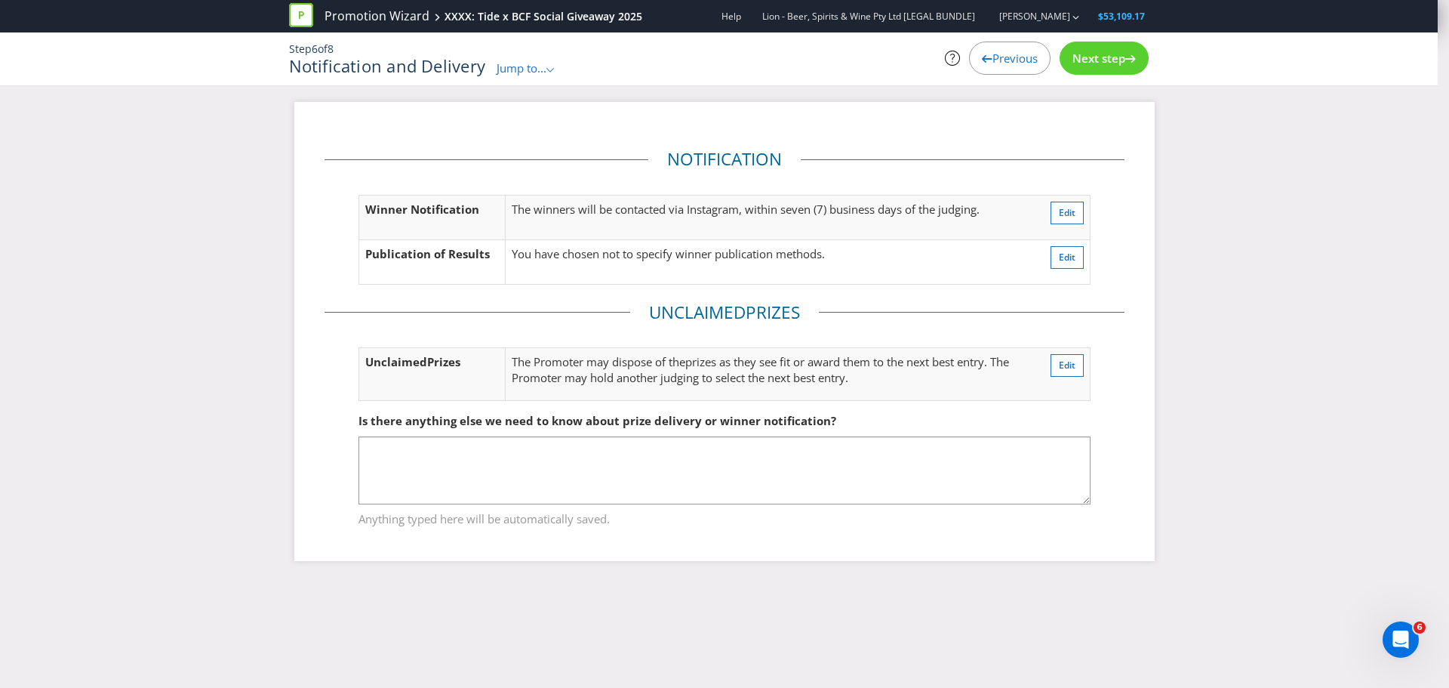
click at [1110, 60] on span "Next step" at bounding box center [1099, 58] width 53 height 15
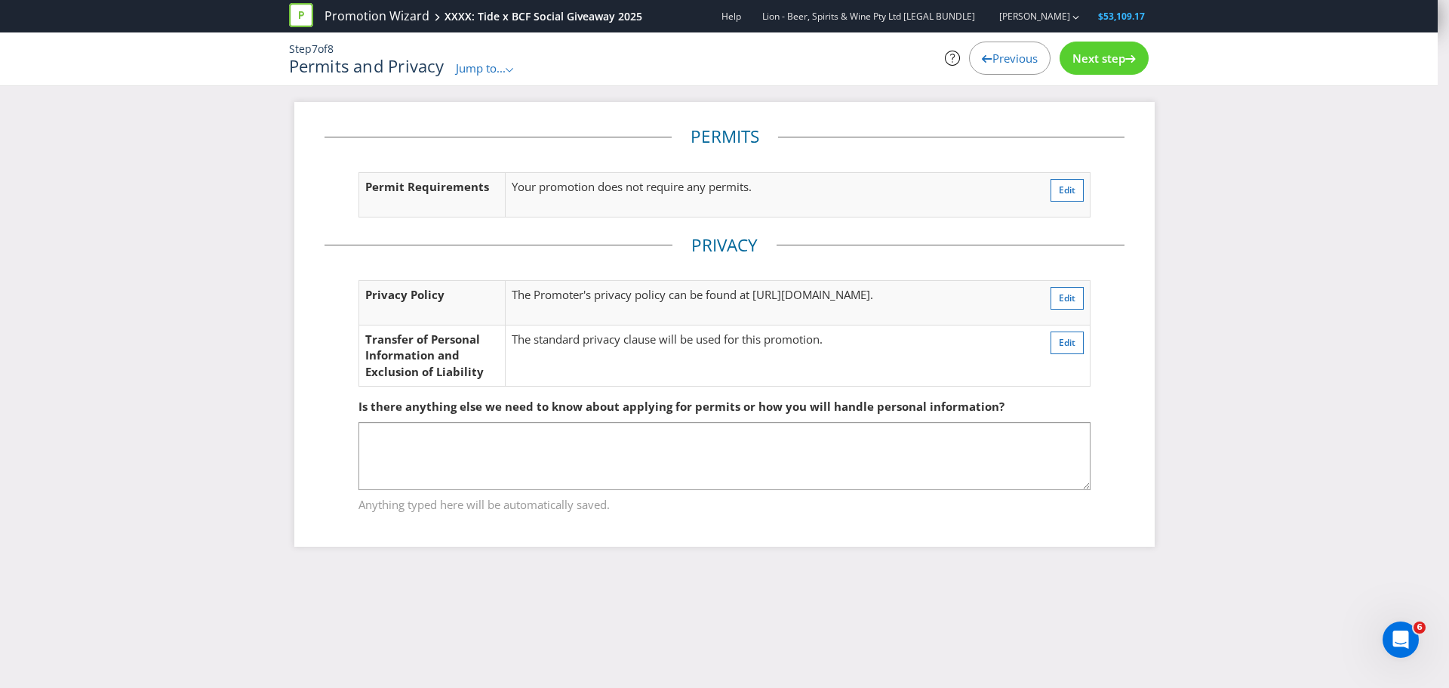
click at [1110, 60] on span "Next step" at bounding box center [1099, 58] width 53 height 15
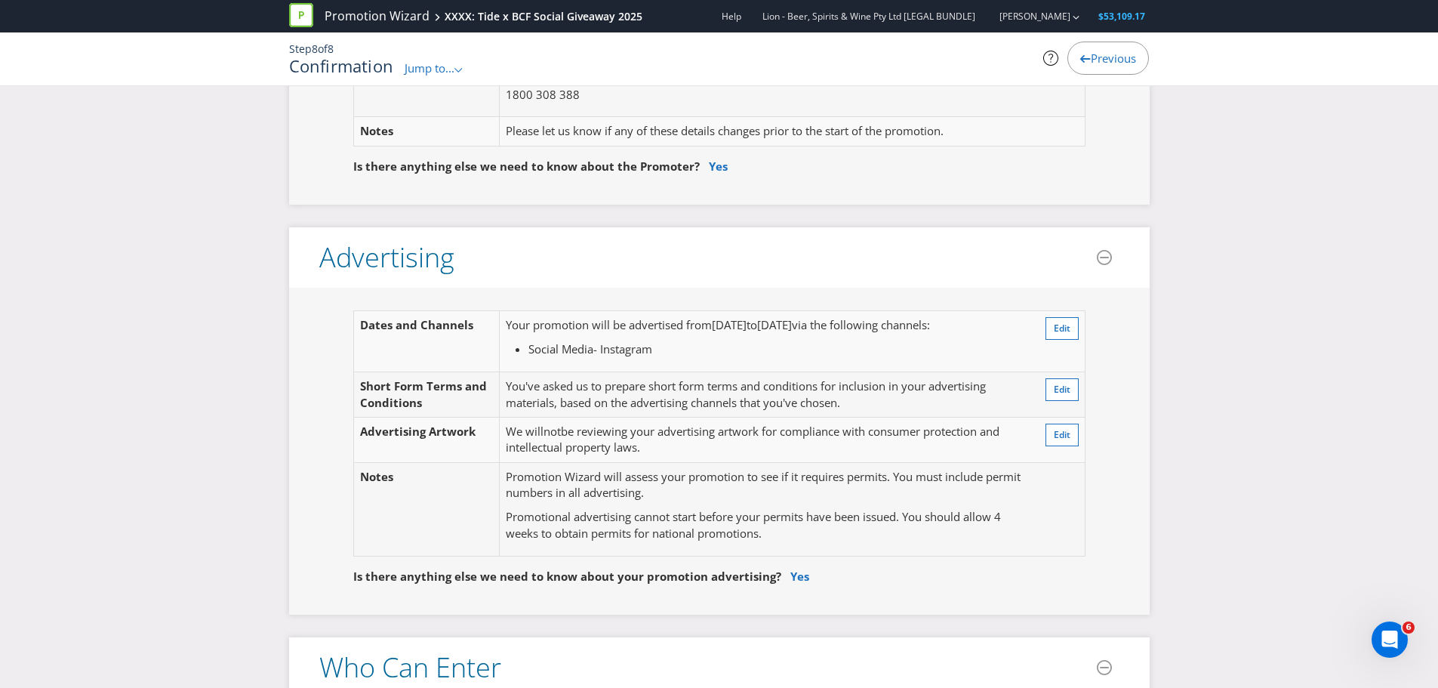
scroll to position [251, 0]
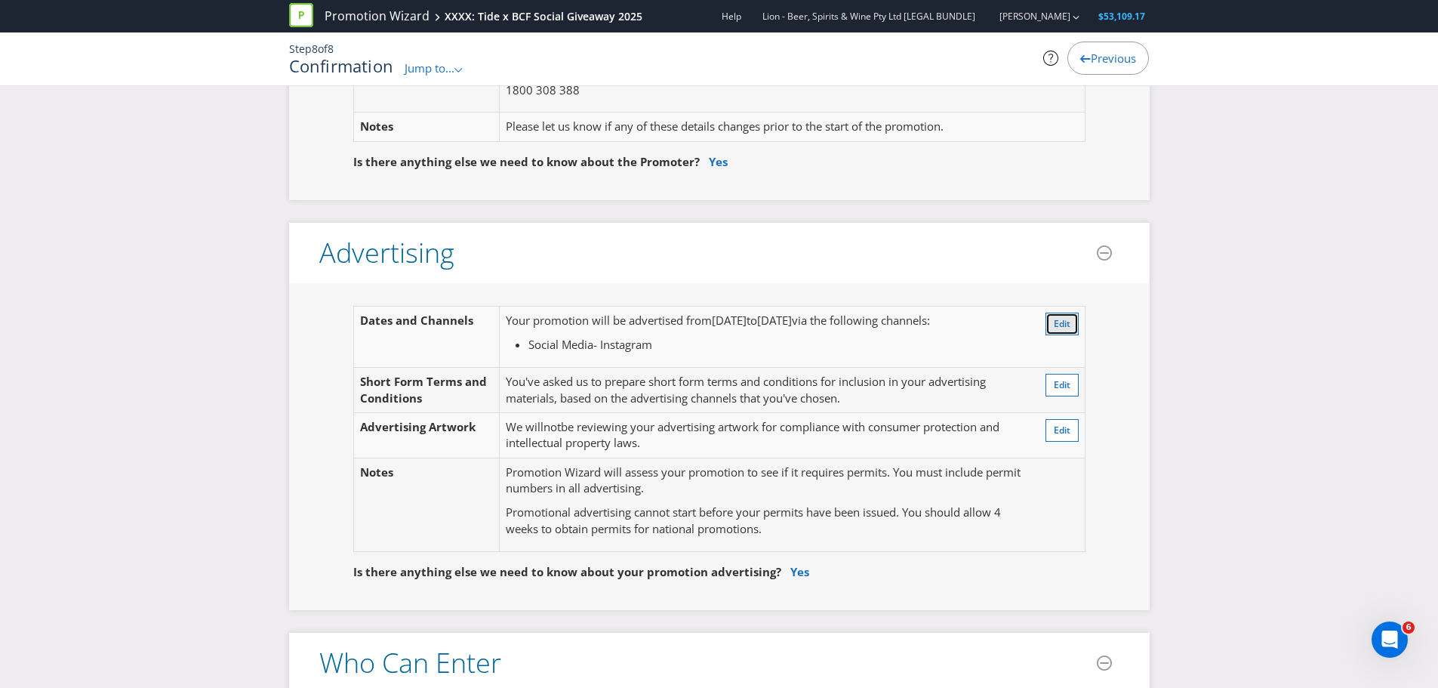
click at [1053, 331] on button "Edit" at bounding box center [1062, 324] width 33 height 23
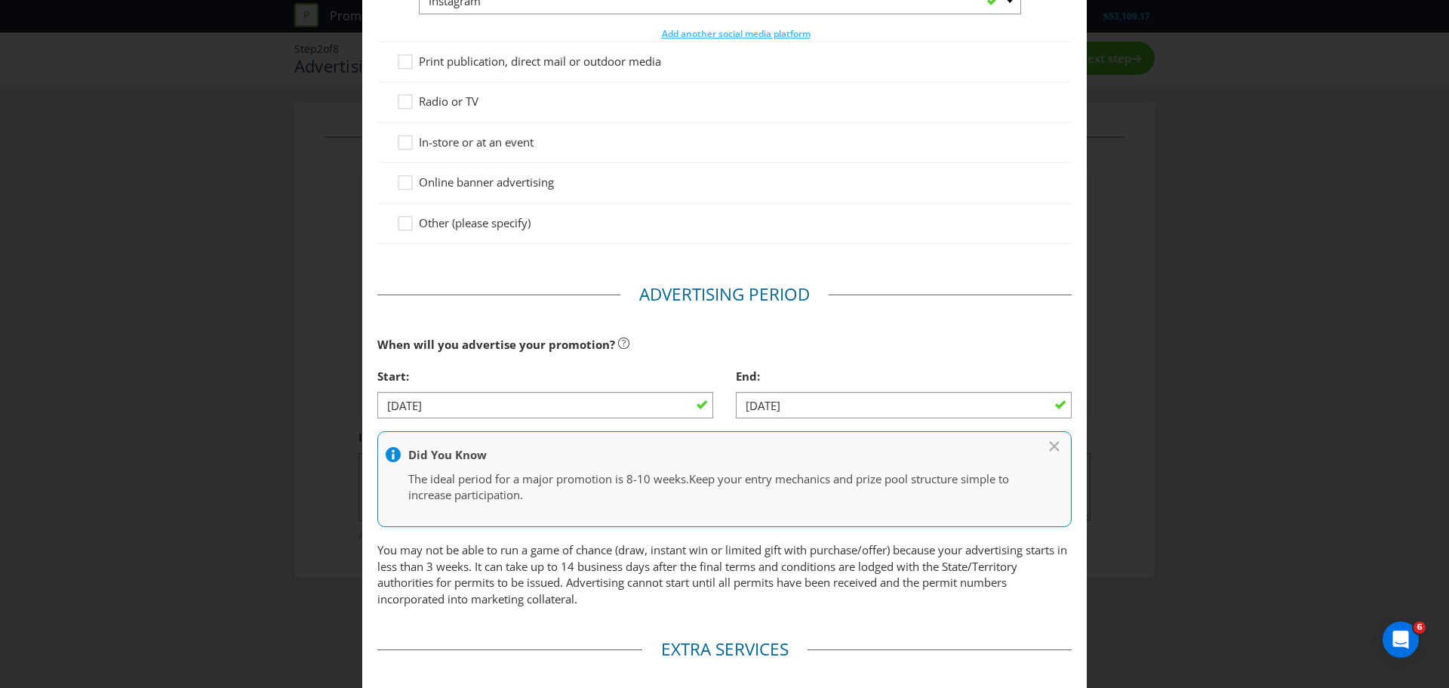
scroll to position [251, 0]
click at [751, 398] on input "[DATE]" at bounding box center [904, 404] width 336 height 26
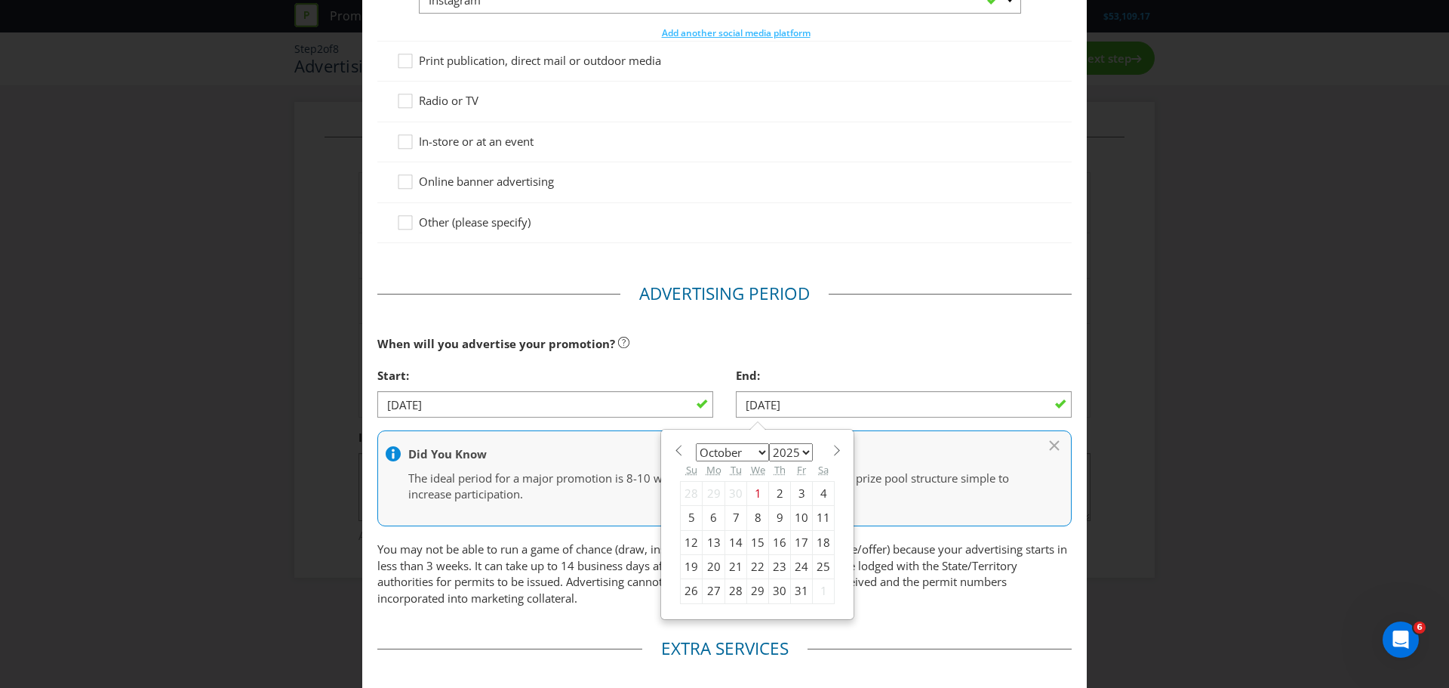
click at [753, 568] on div "22" at bounding box center [758, 567] width 22 height 24
type input "[DATE]"
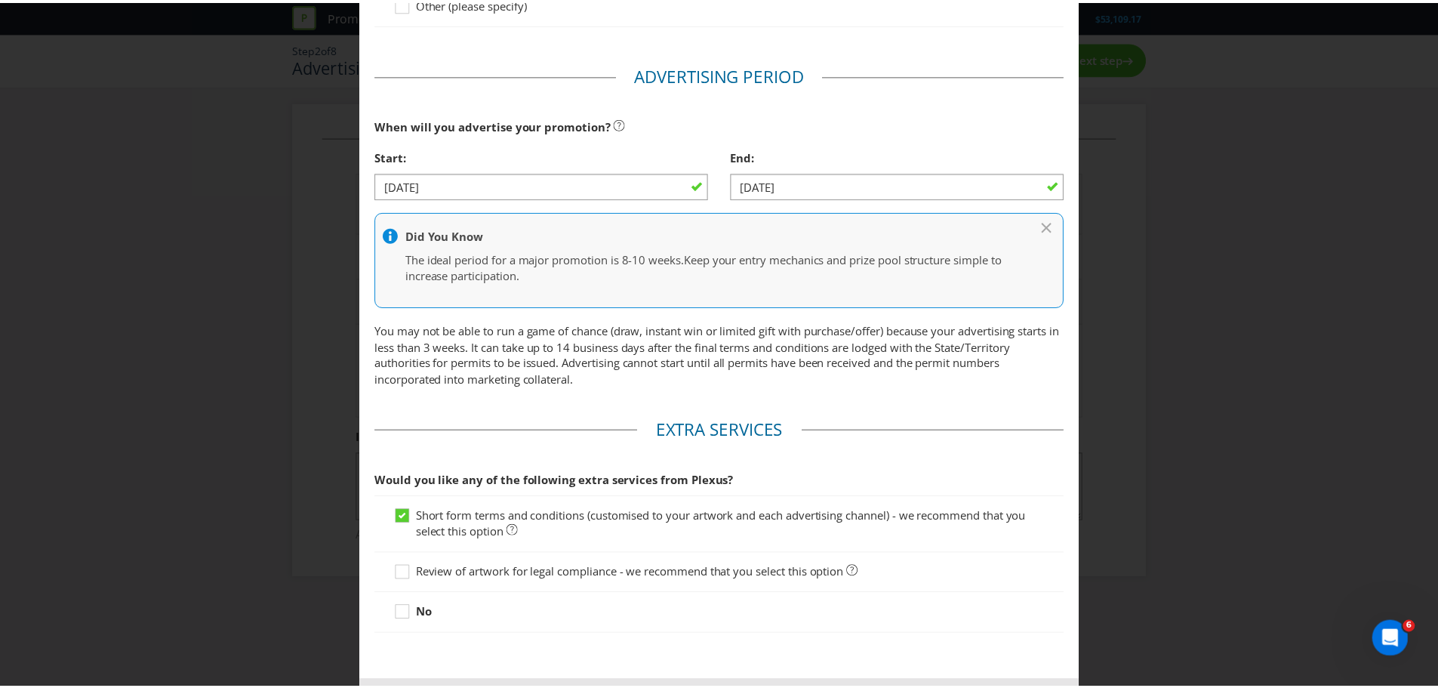
scroll to position [539, 0]
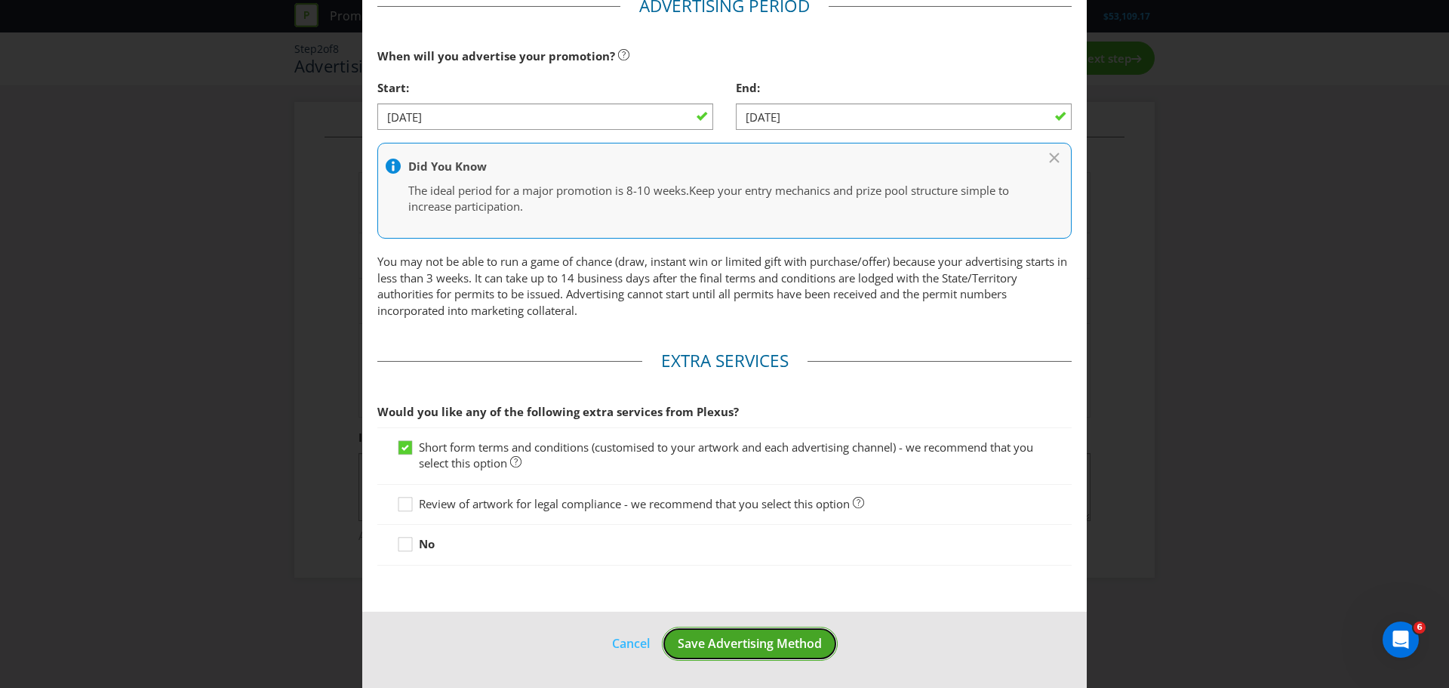
click at [716, 650] on span "Save Advertising Method" at bounding box center [750, 643] width 144 height 17
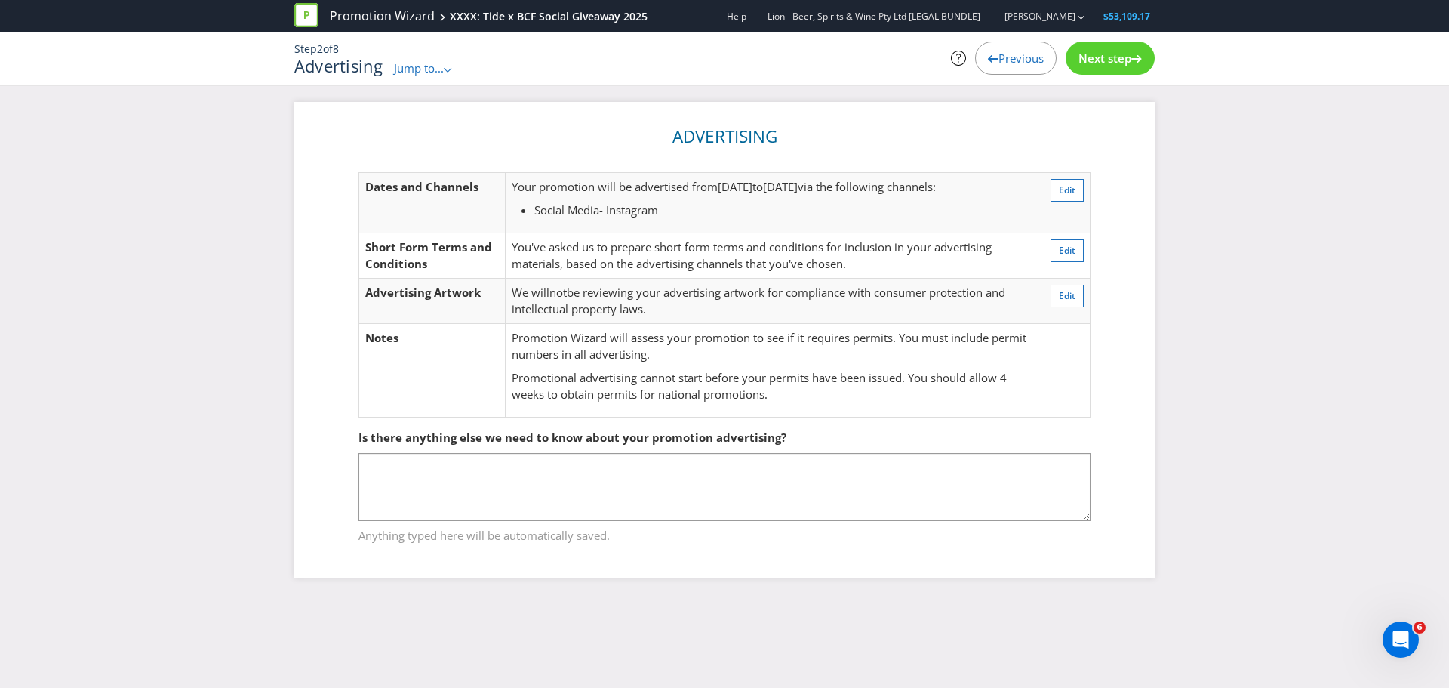
click at [1125, 58] on span "Next step" at bounding box center [1105, 58] width 53 height 15
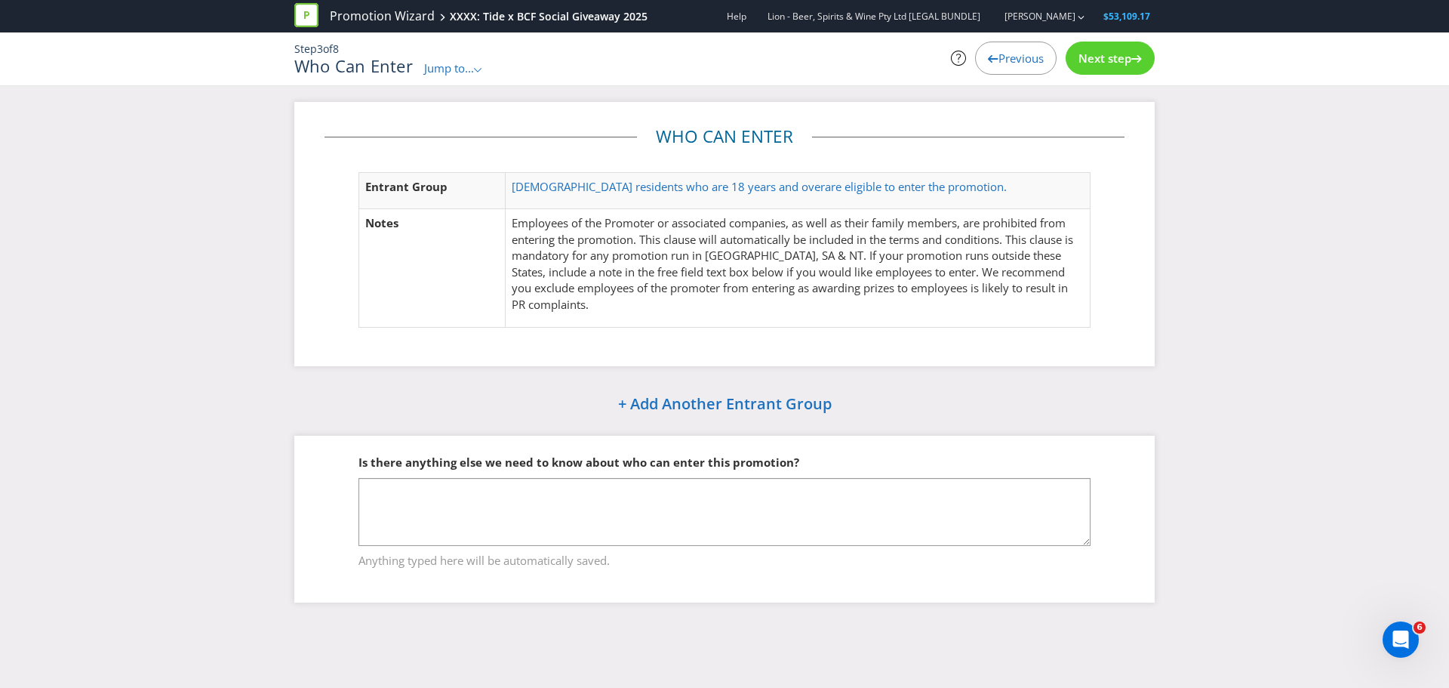
click at [1123, 57] on span "Next step" at bounding box center [1105, 58] width 53 height 15
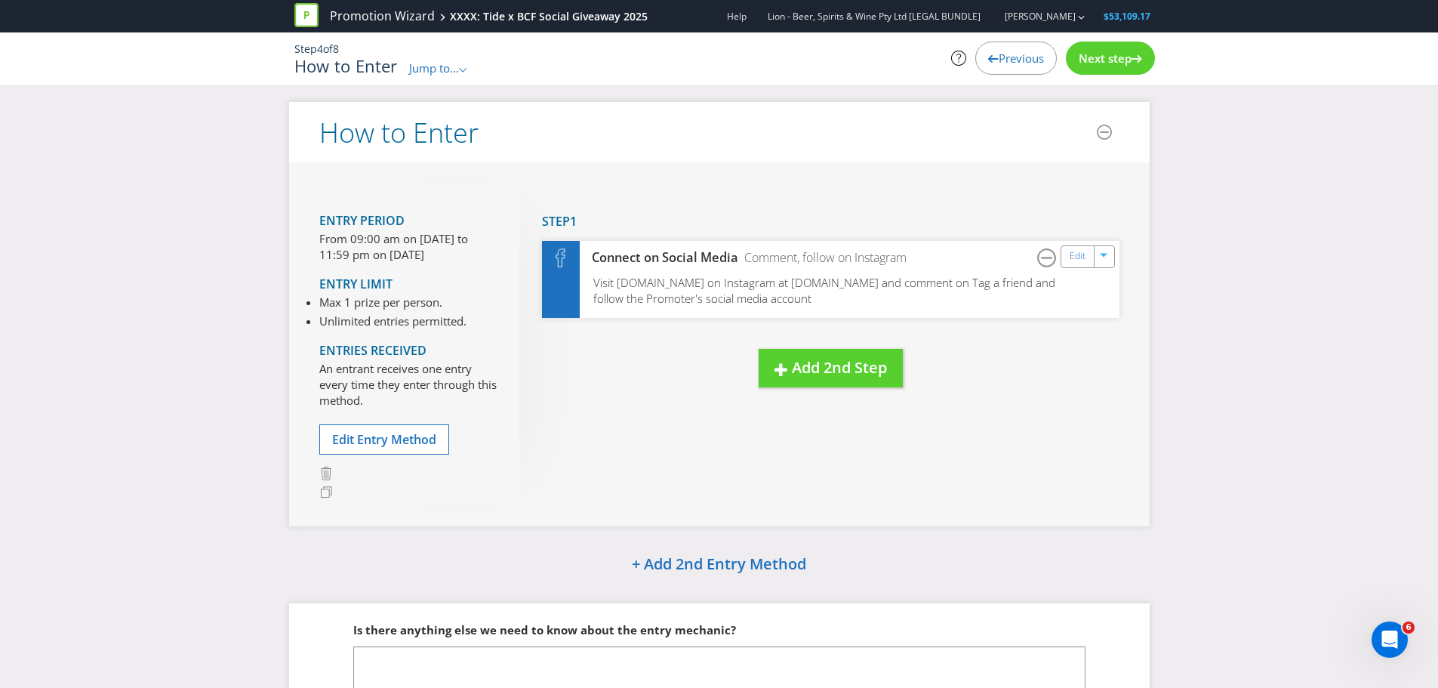
click at [1125, 58] on span "Next step" at bounding box center [1105, 58] width 53 height 15
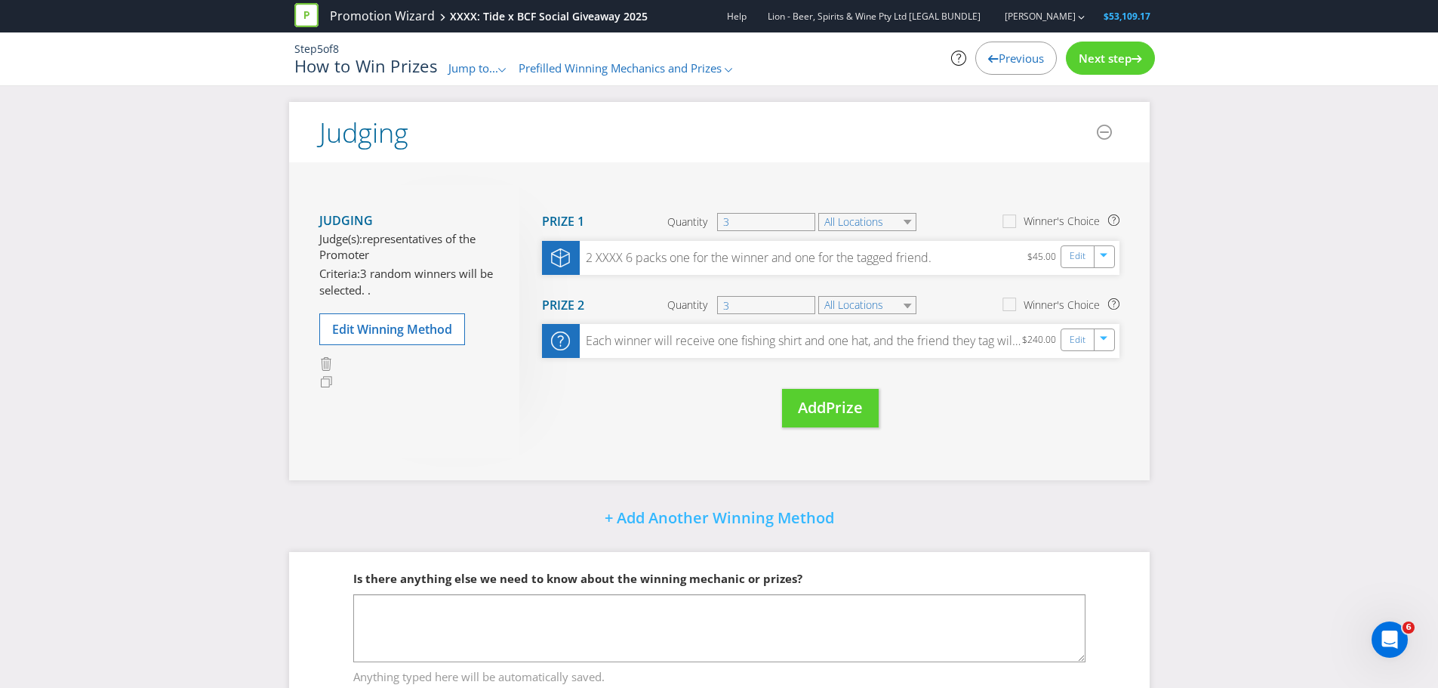
click at [1127, 59] on span "Next step" at bounding box center [1105, 58] width 53 height 15
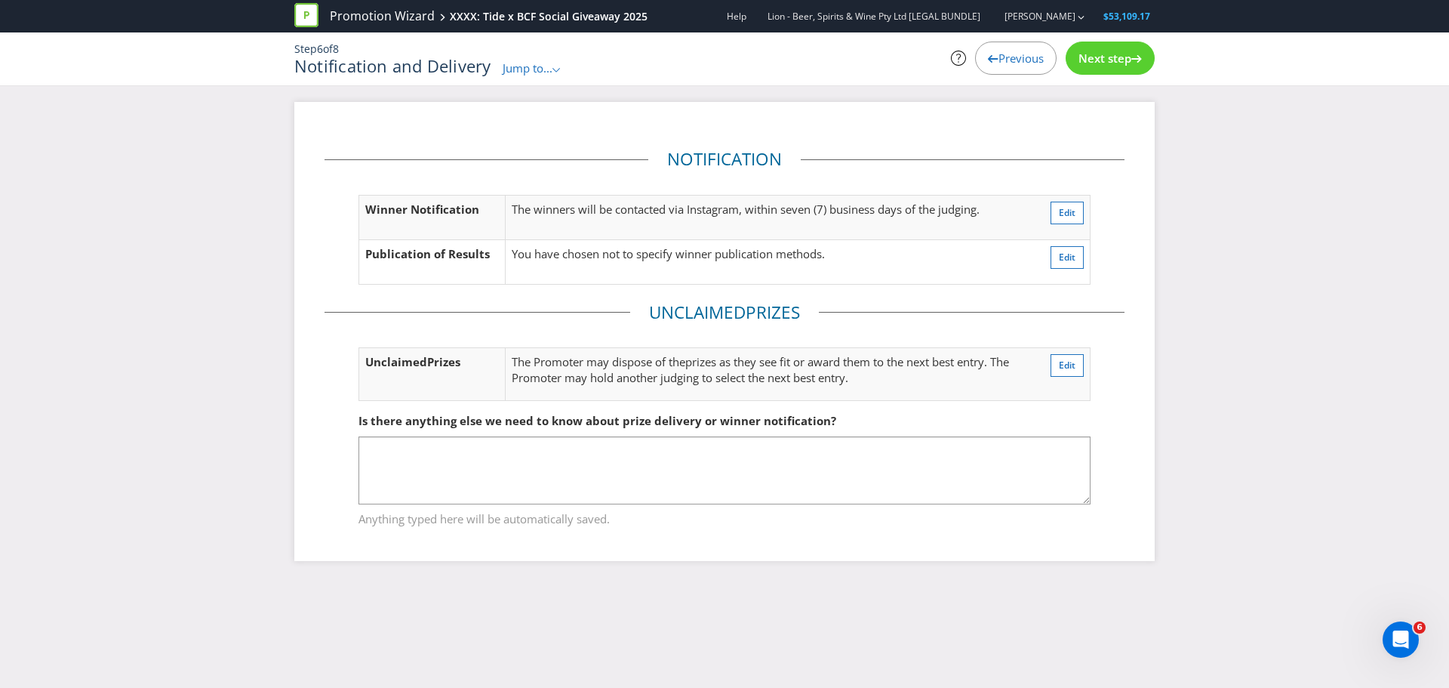
click at [1127, 59] on span "Next step" at bounding box center [1105, 58] width 53 height 15
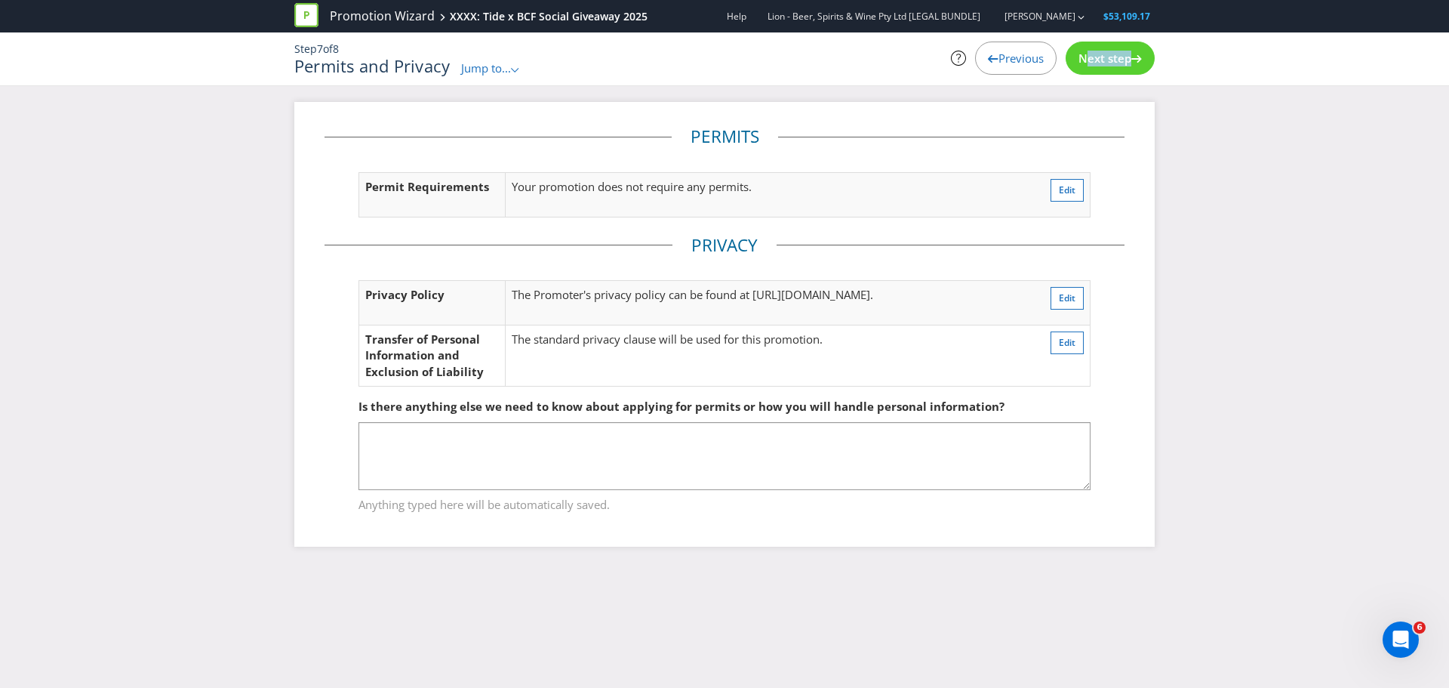
click at [1127, 63] on span "Next step" at bounding box center [1105, 58] width 53 height 15
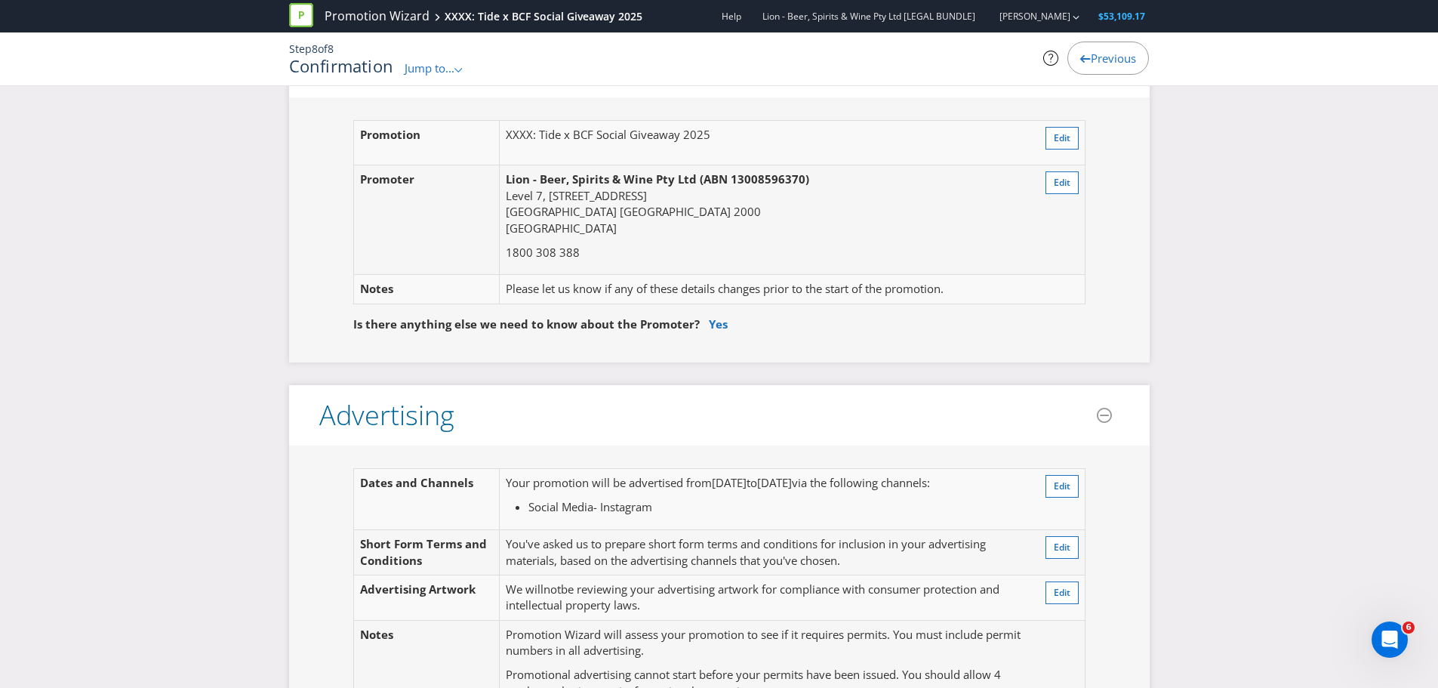
scroll to position [126, 0]
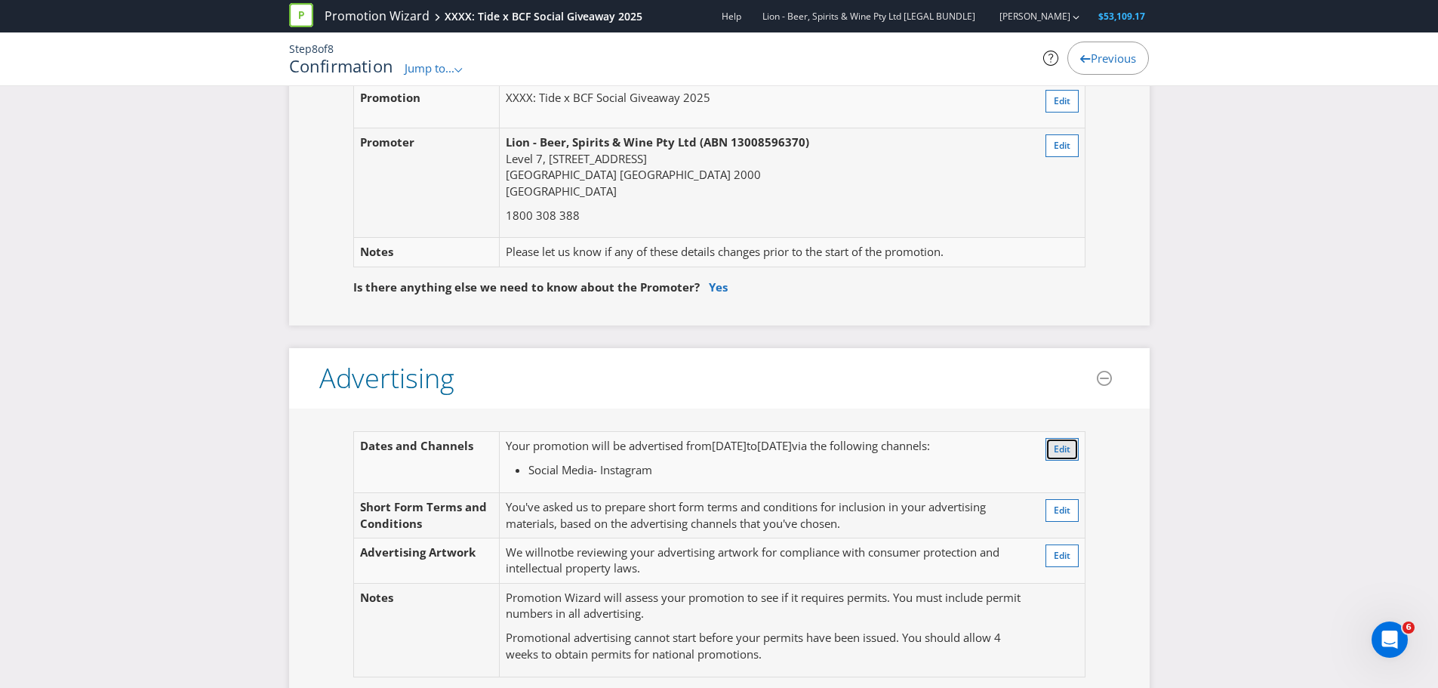
click at [1066, 443] on span "Edit" at bounding box center [1062, 448] width 17 height 13
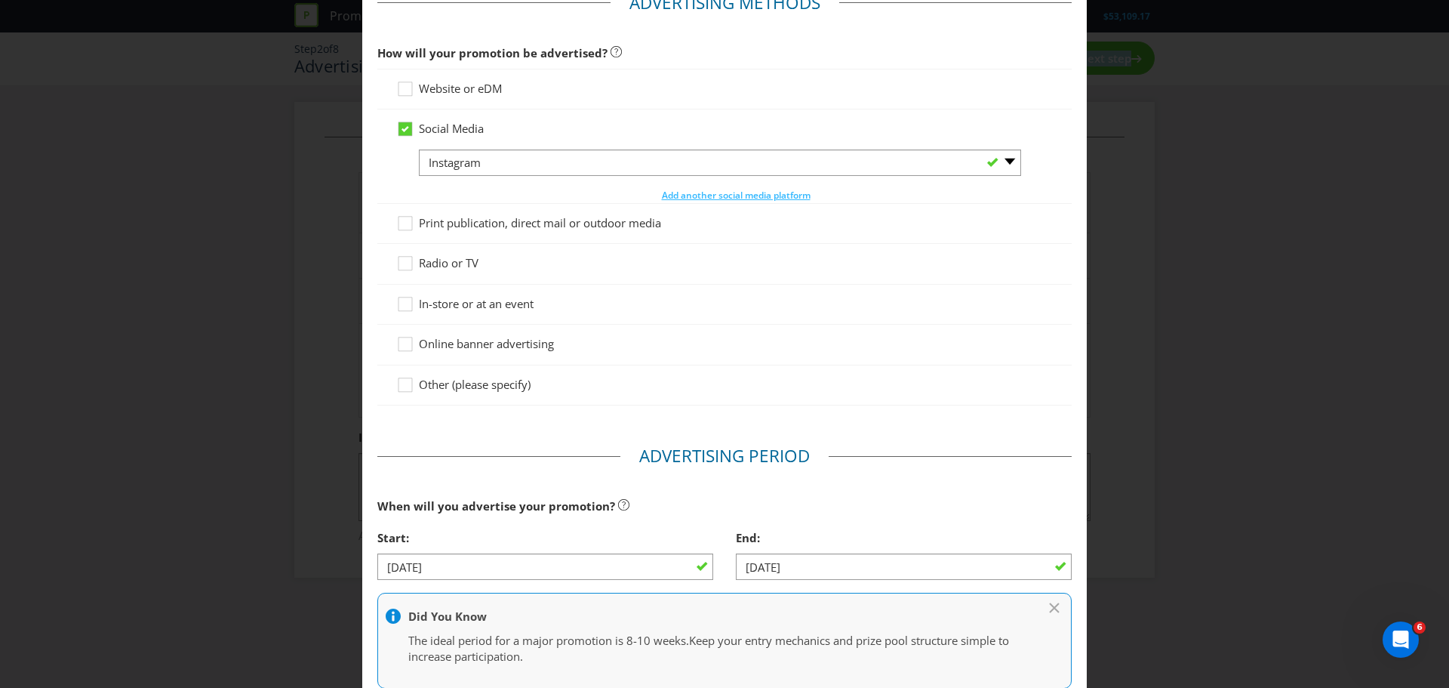
scroll to position [126, 0]
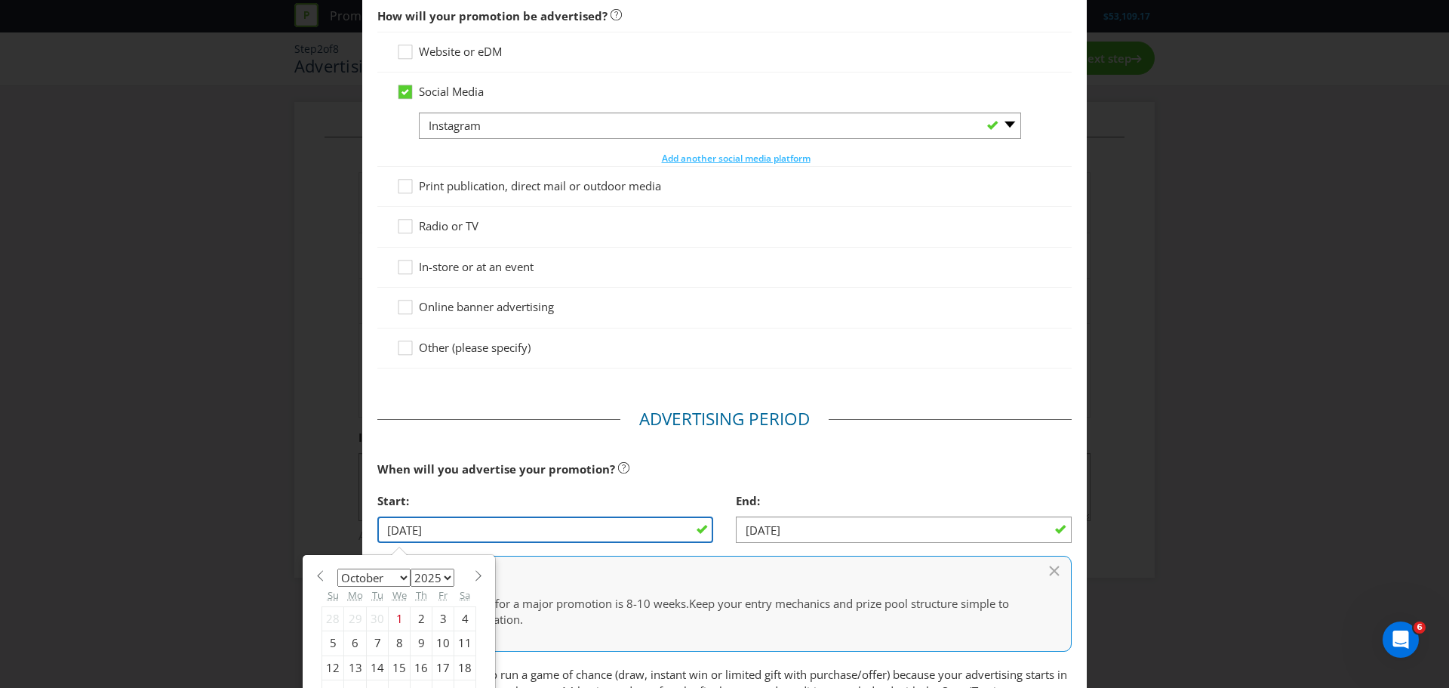
click at [397, 529] on input "[DATE]" at bounding box center [545, 529] width 336 height 26
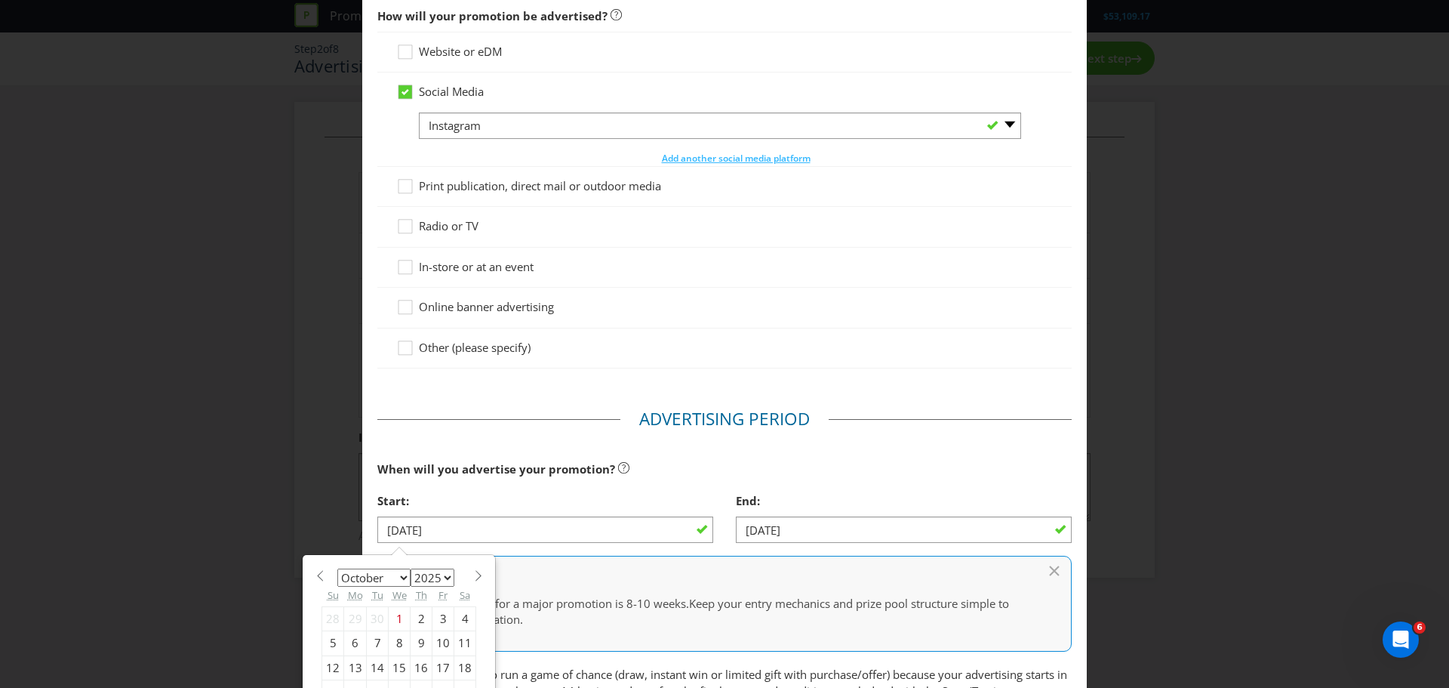
click at [399, 620] on div "1" at bounding box center [400, 618] width 22 height 24
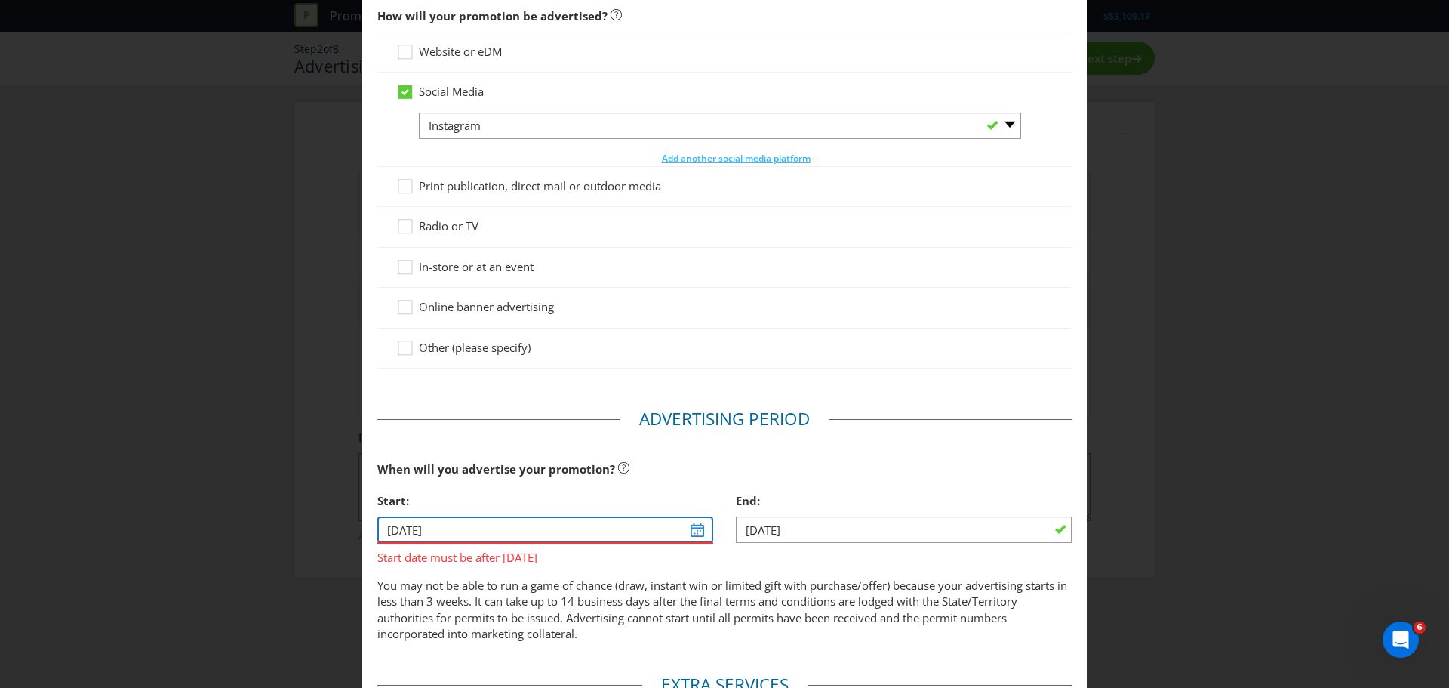
click at [399, 534] on input "[DATE]" at bounding box center [545, 529] width 336 height 26
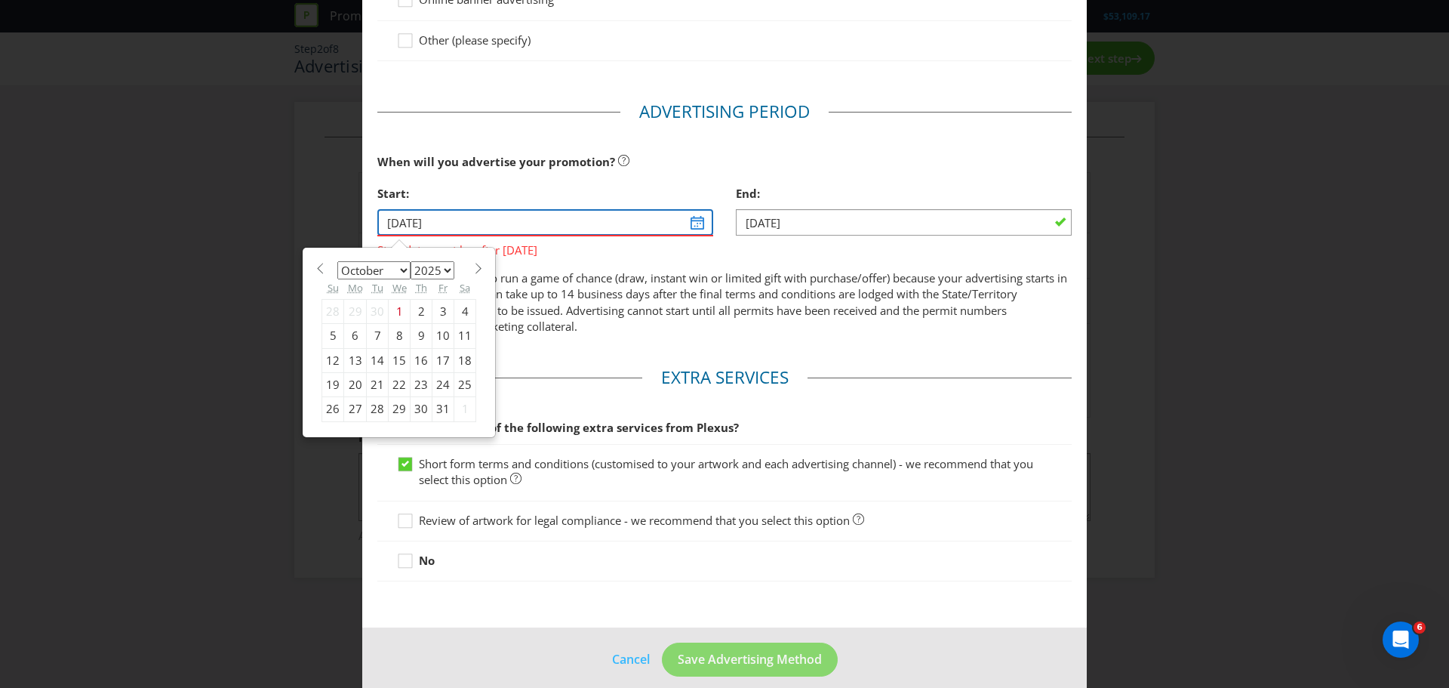
scroll to position [449, 0]
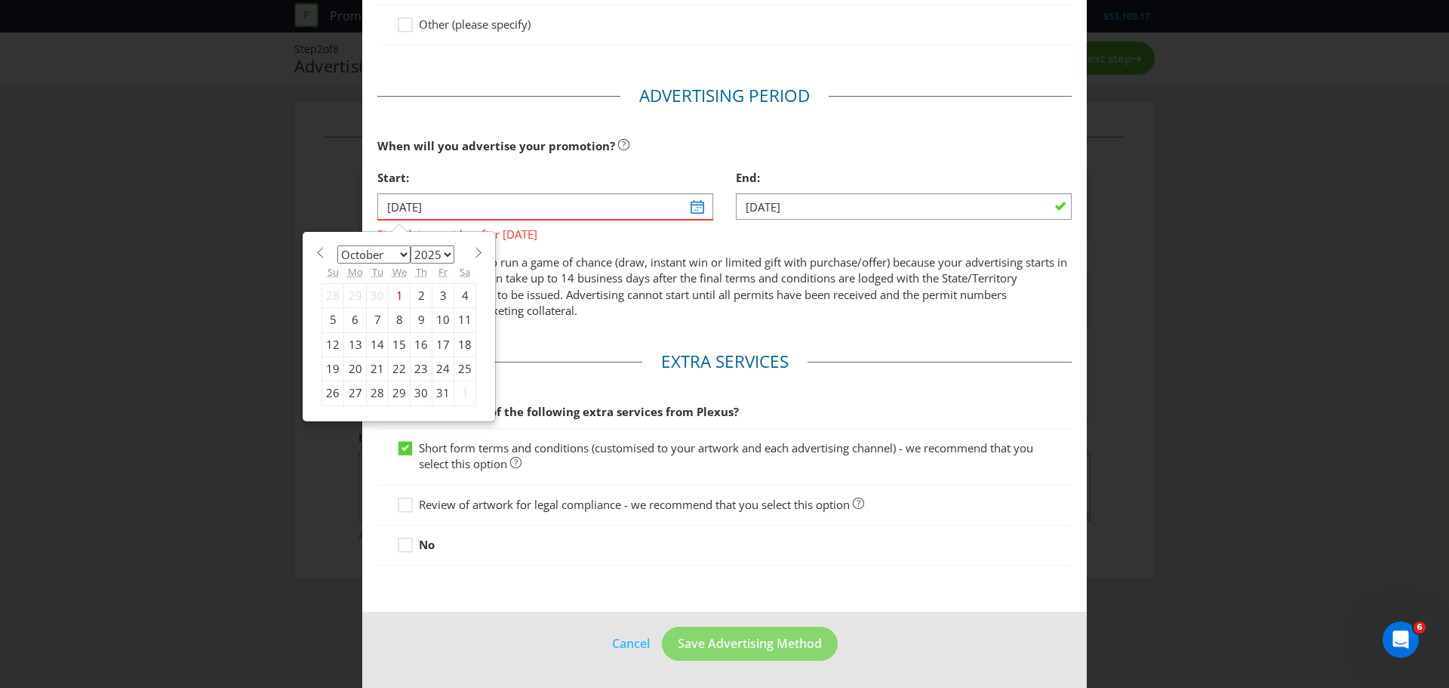
click at [547, 356] on fieldset "Extra Services Would you like any of the following extra services from Plexus? …" at bounding box center [724, 462] width 695 height 224
click at [688, 208] on input "[DATE]" at bounding box center [545, 206] width 336 height 26
click at [415, 293] on div "2" at bounding box center [422, 295] width 22 height 24
type input "[DATE]"
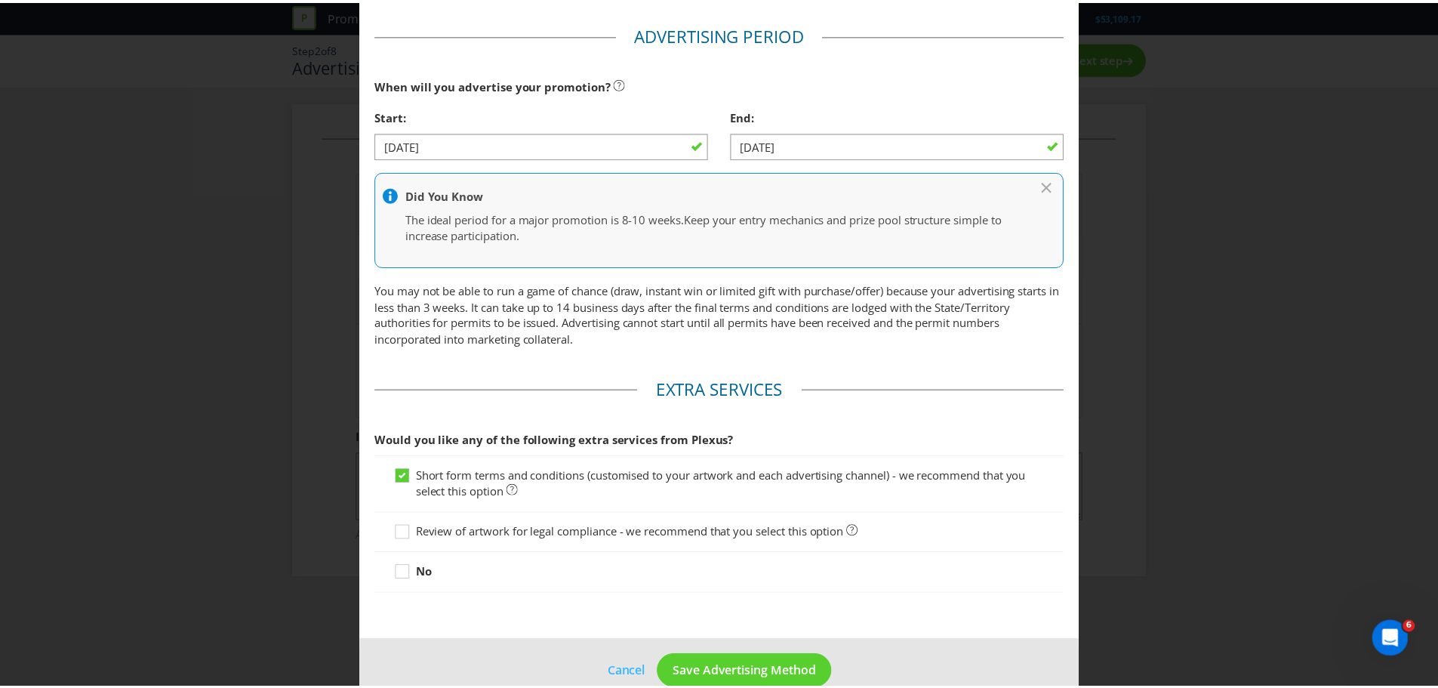
scroll to position [539, 0]
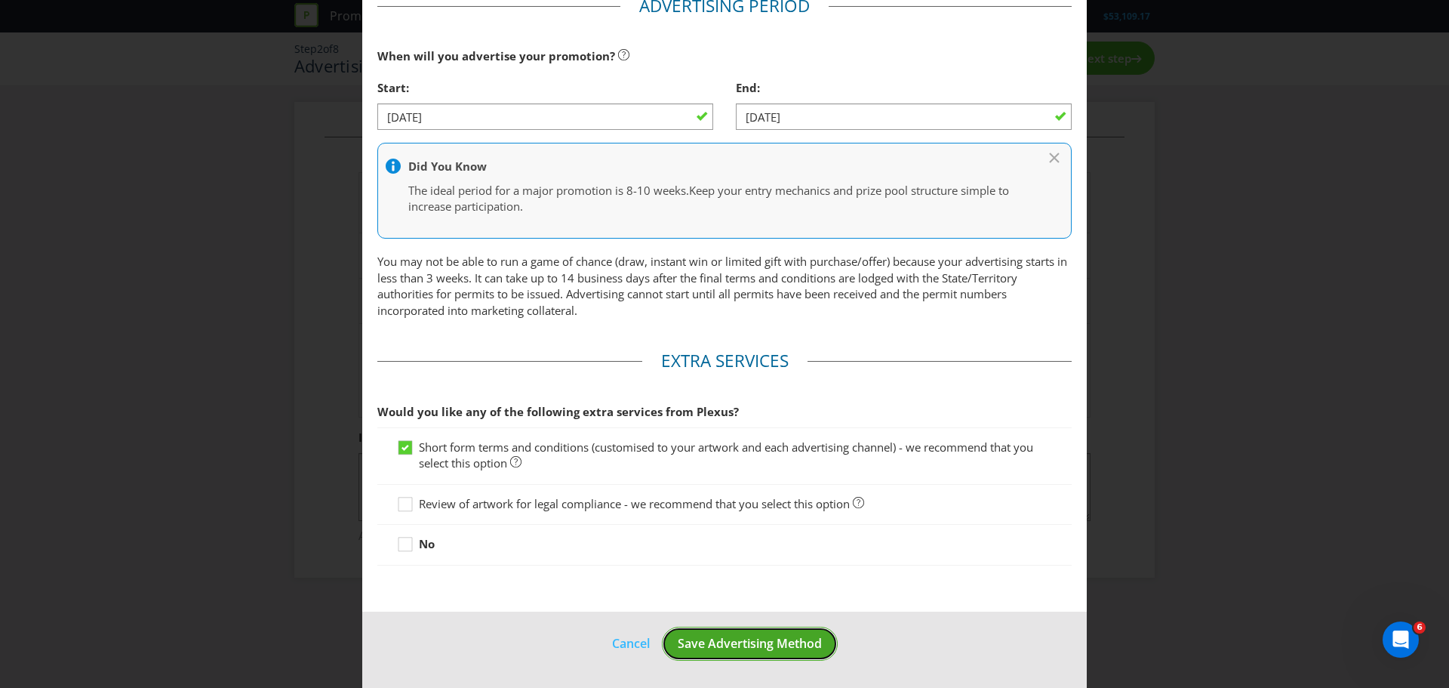
click at [821, 642] on button "Save Advertising Method" at bounding box center [750, 644] width 176 height 34
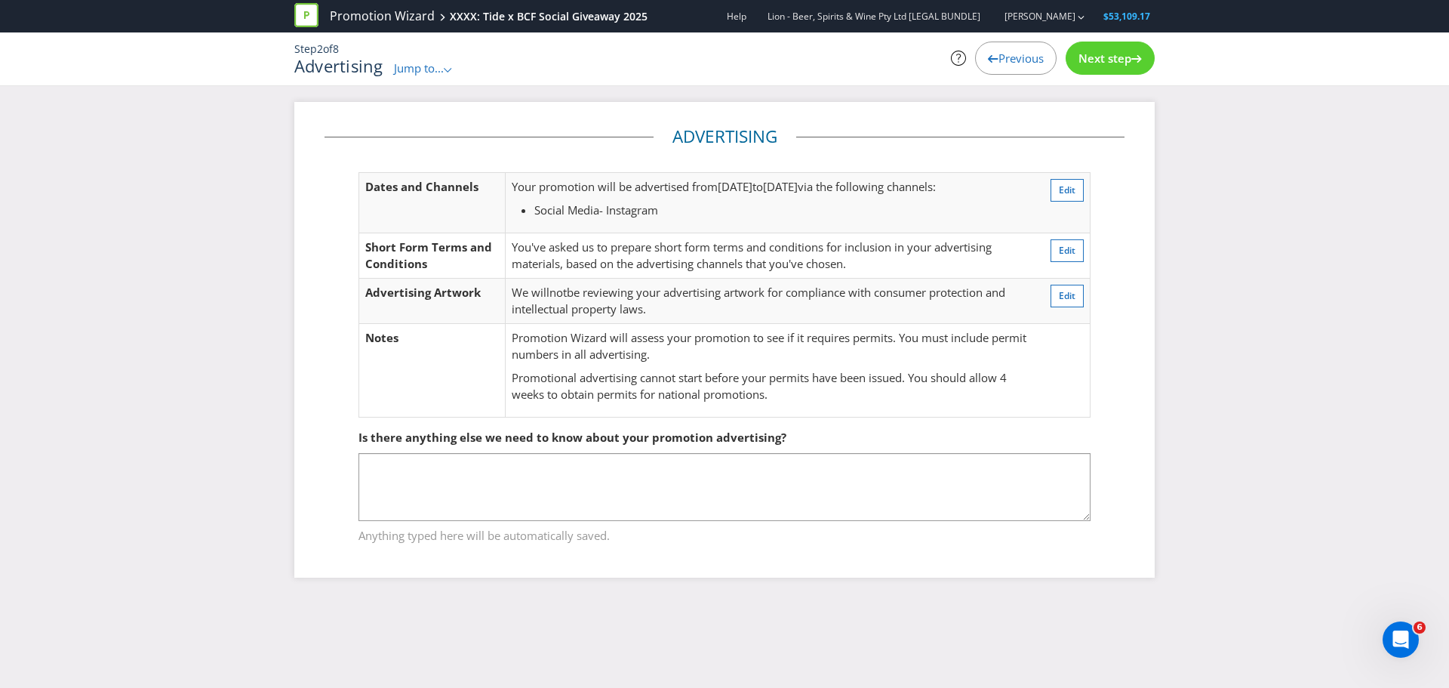
click at [1124, 50] on div "Next step" at bounding box center [1110, 58] width 89 height 33
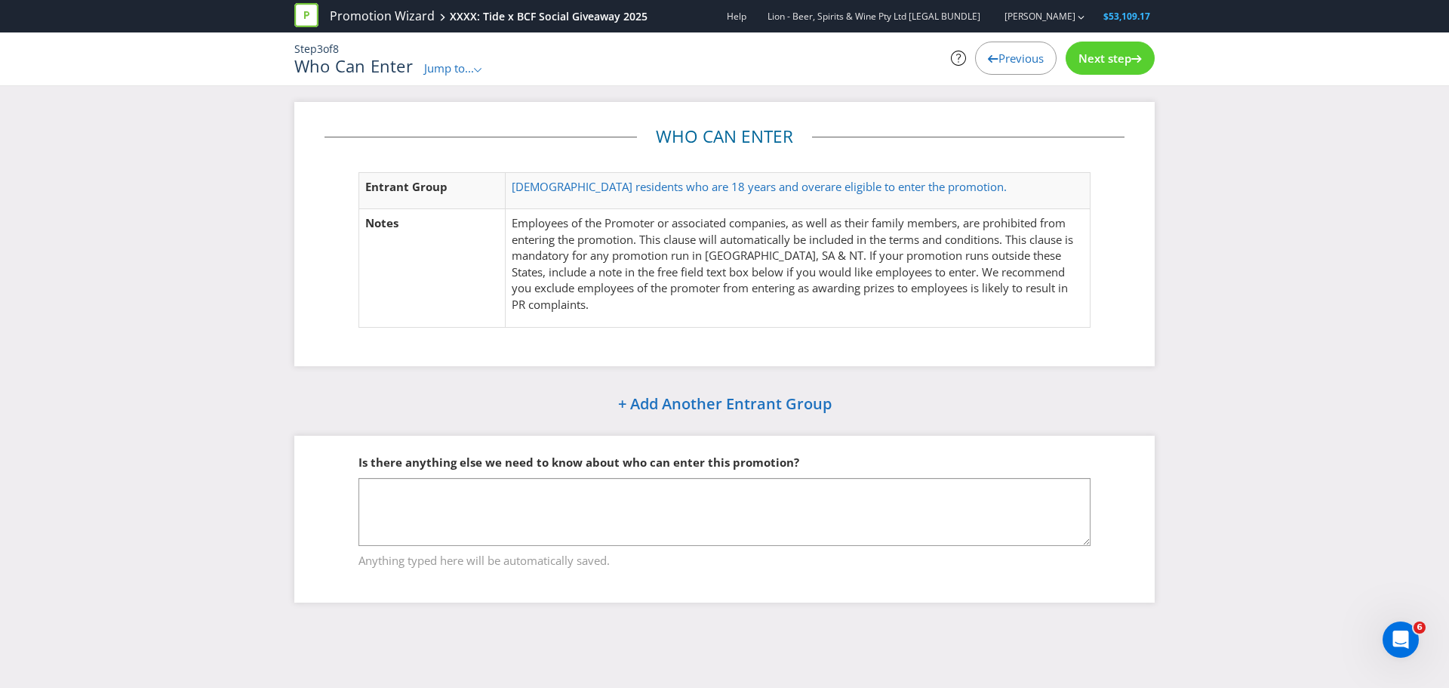
click at [1124, 50] on div "Next step" at bounding box center [1110, 58] width 89 height 33
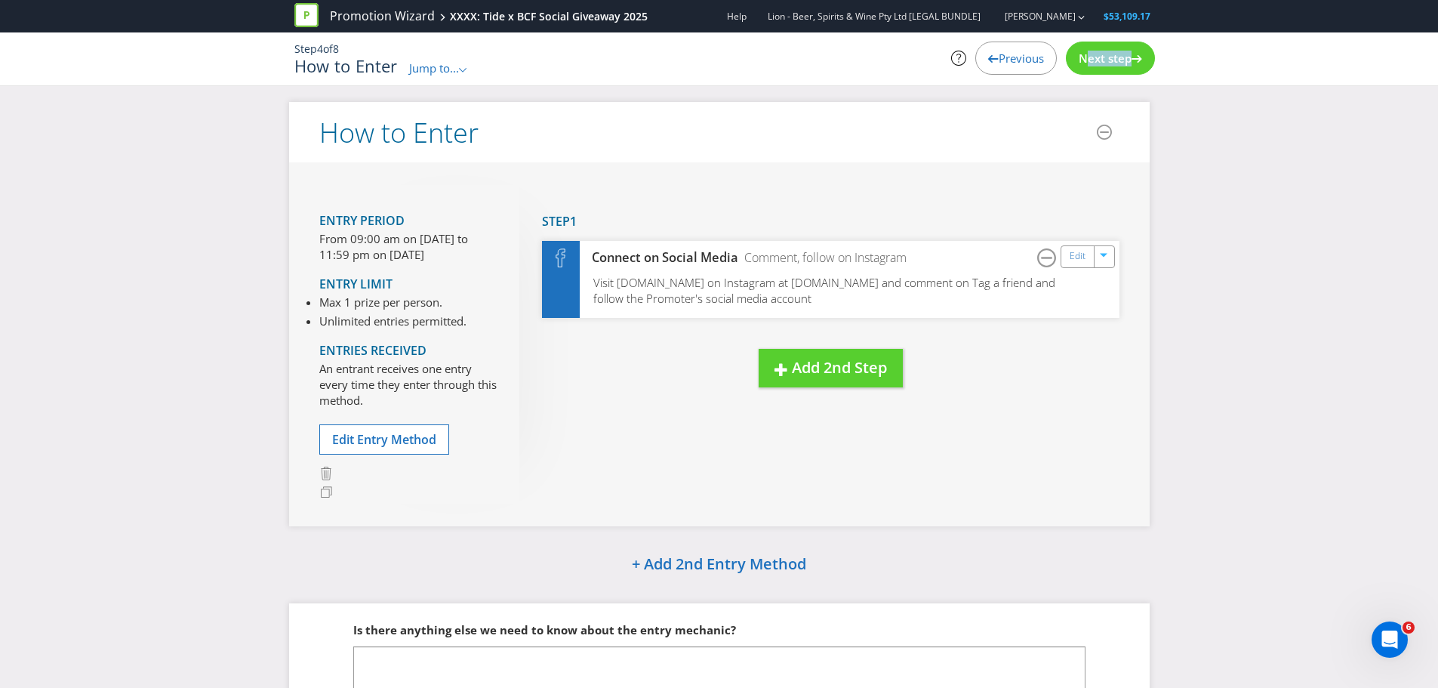
click at [1124, 50] on div "Next step" at bounding box center [1110, 58] width 89 height 33
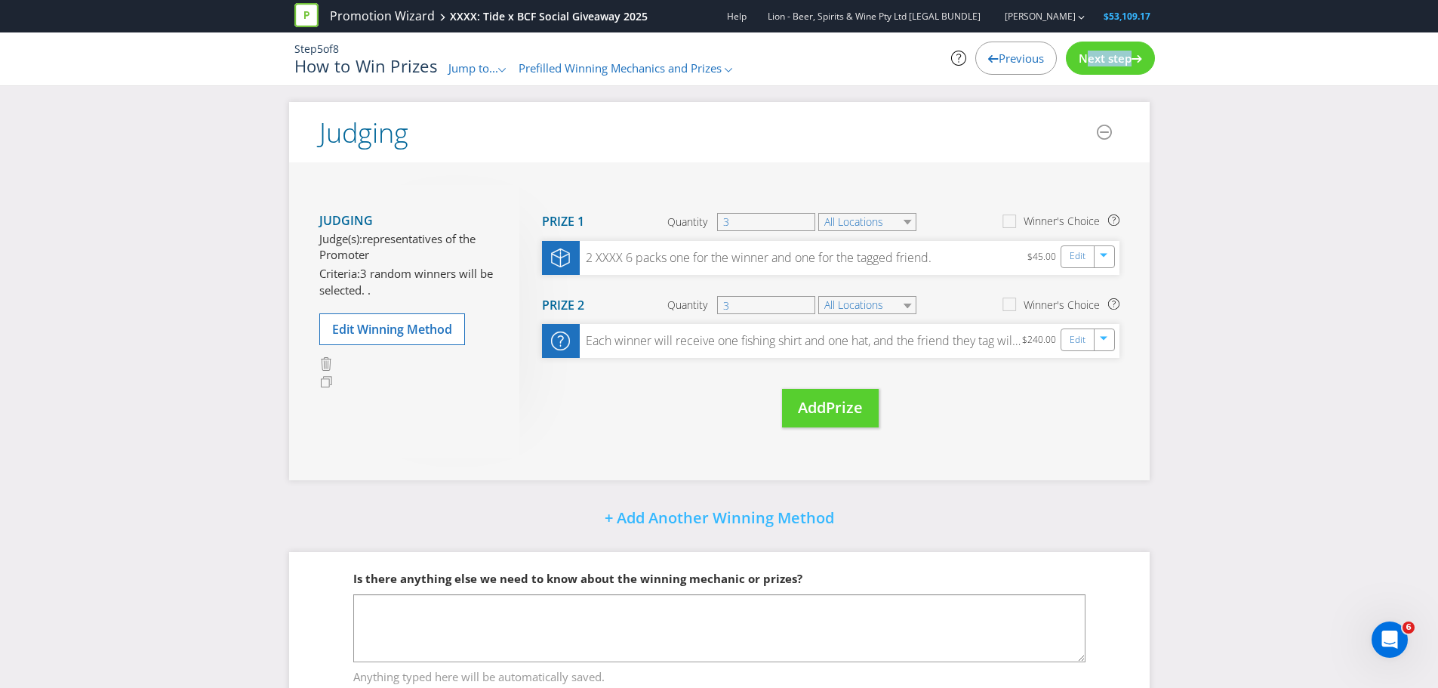
click at [1124, 50] on div "Next step" at bounding box center [1110, 58] width 89 height 33
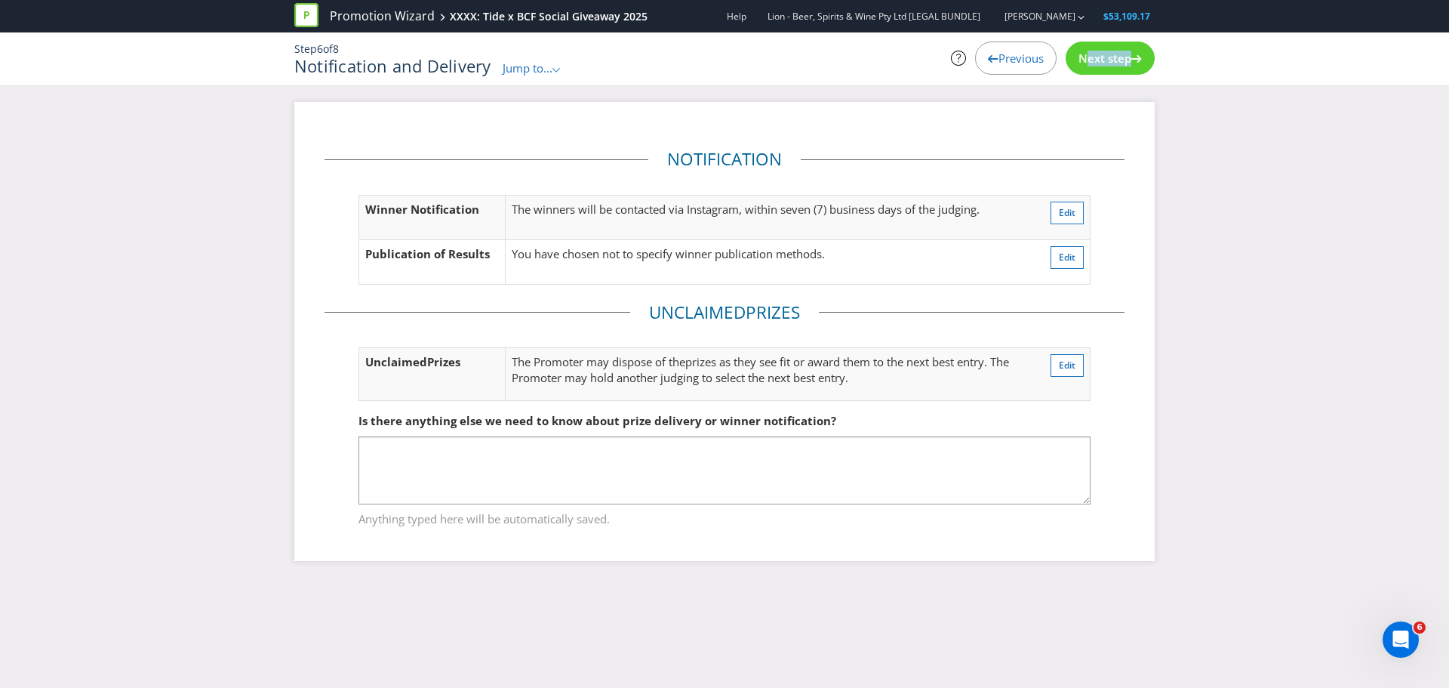
click at [1123, 54] on span "Next step" at bounding box center [1105, 58] width 53 height 15
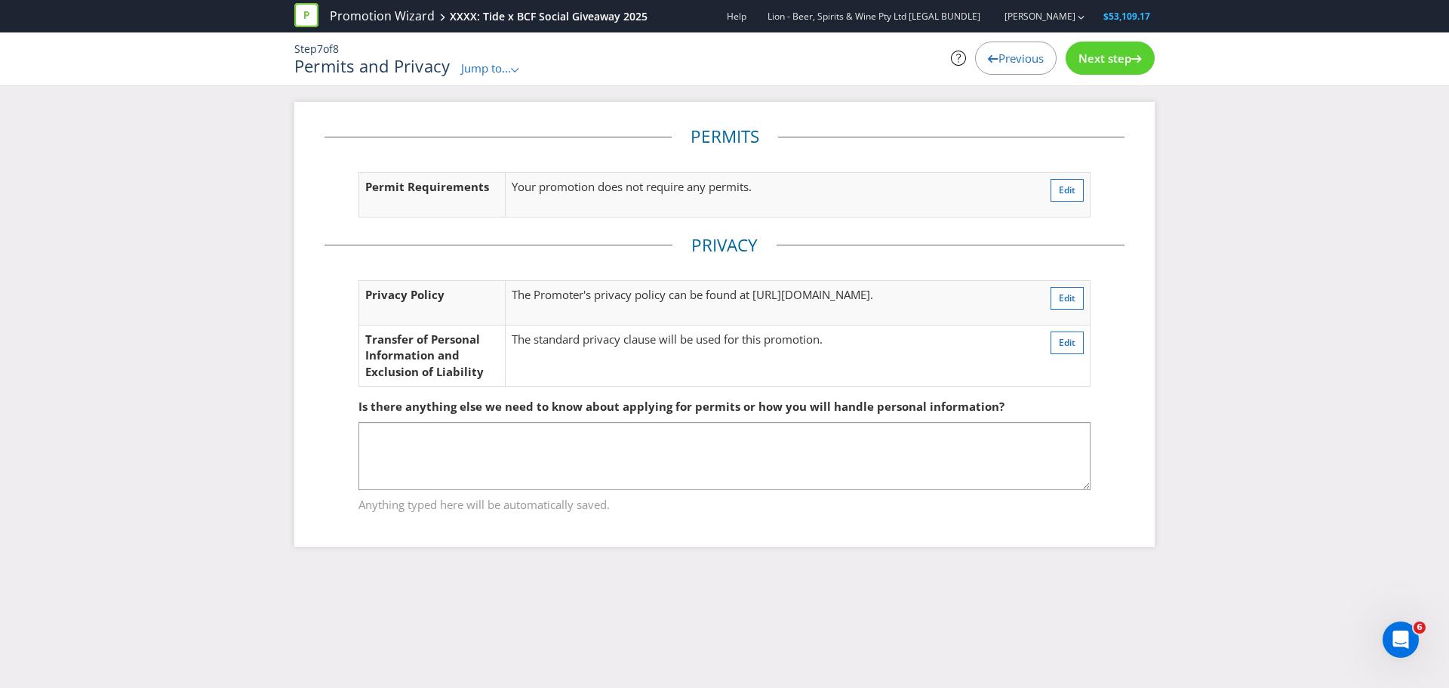
click at [1113, 56] on span "Next step" at bounding box center [1105, 58] width 53 height 15
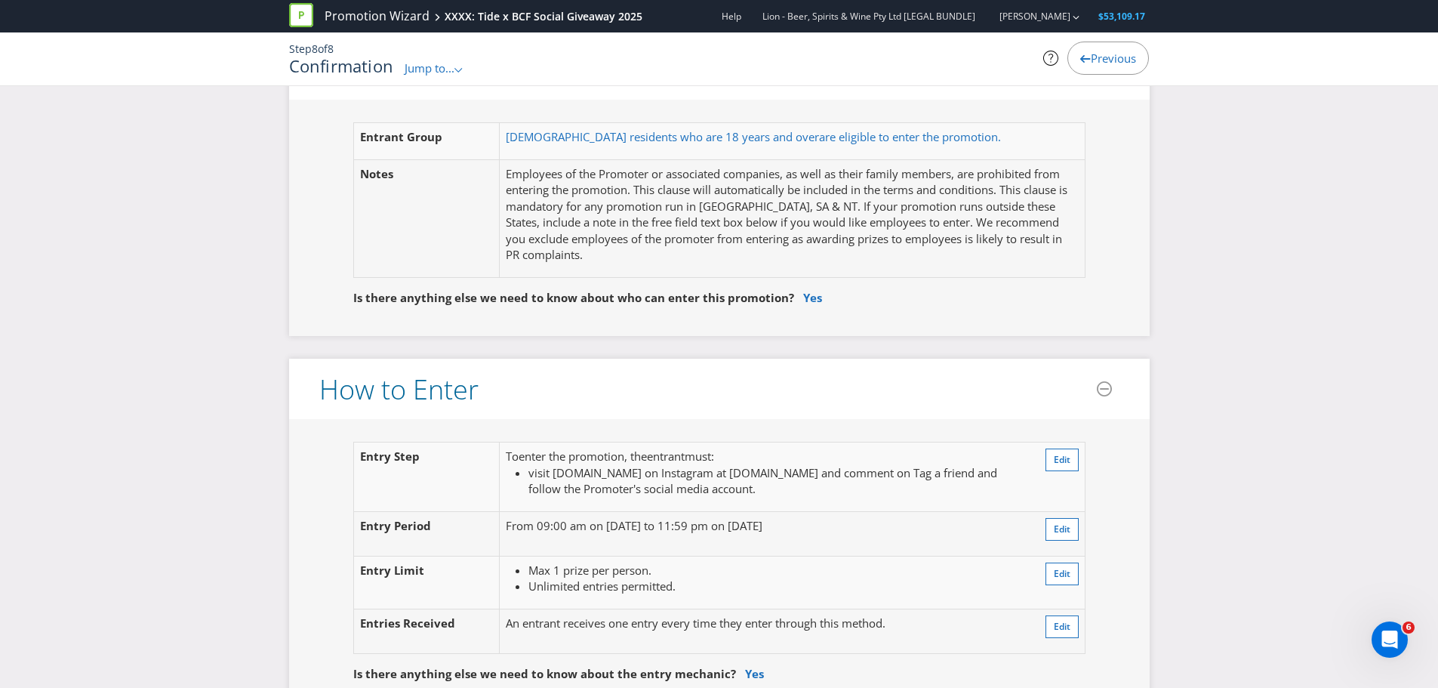
scroll to position [881, 0]
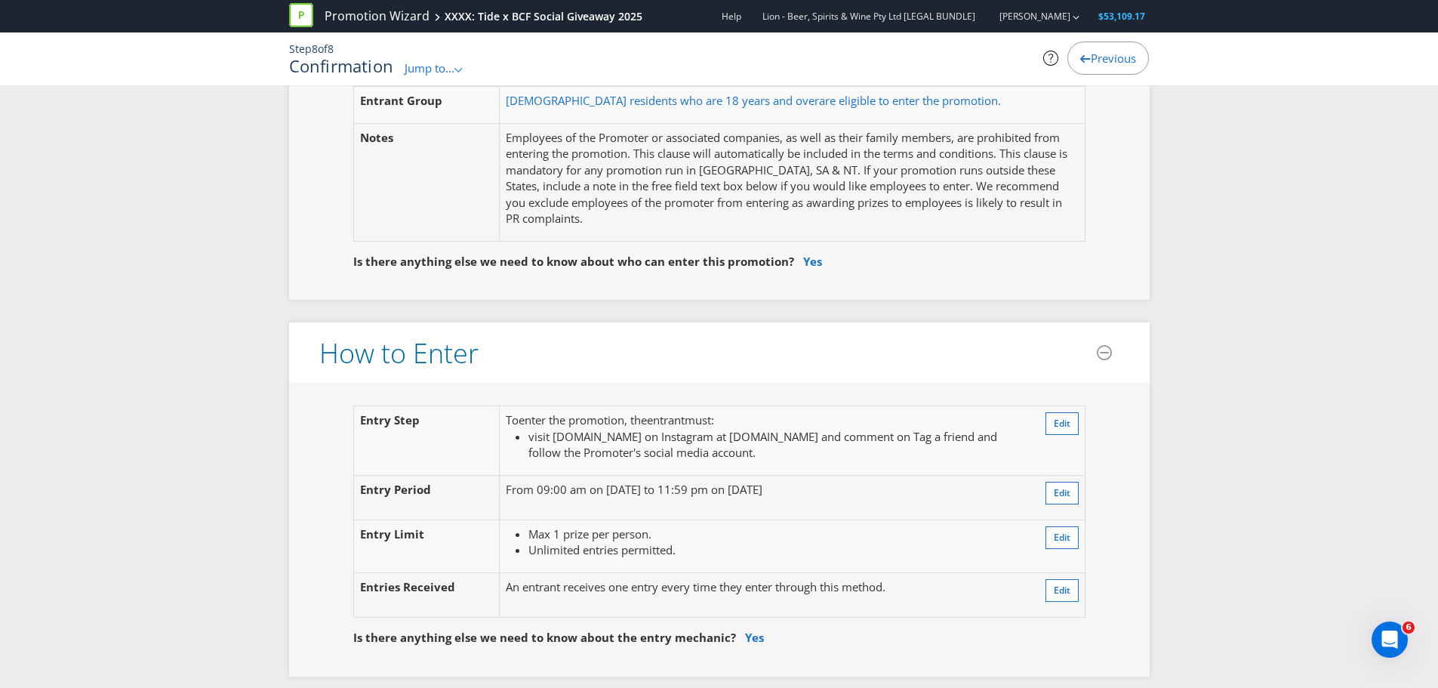
click at [553, 424] on span "enter the promotion" at bounding box center [572, 419] width 106 height 15
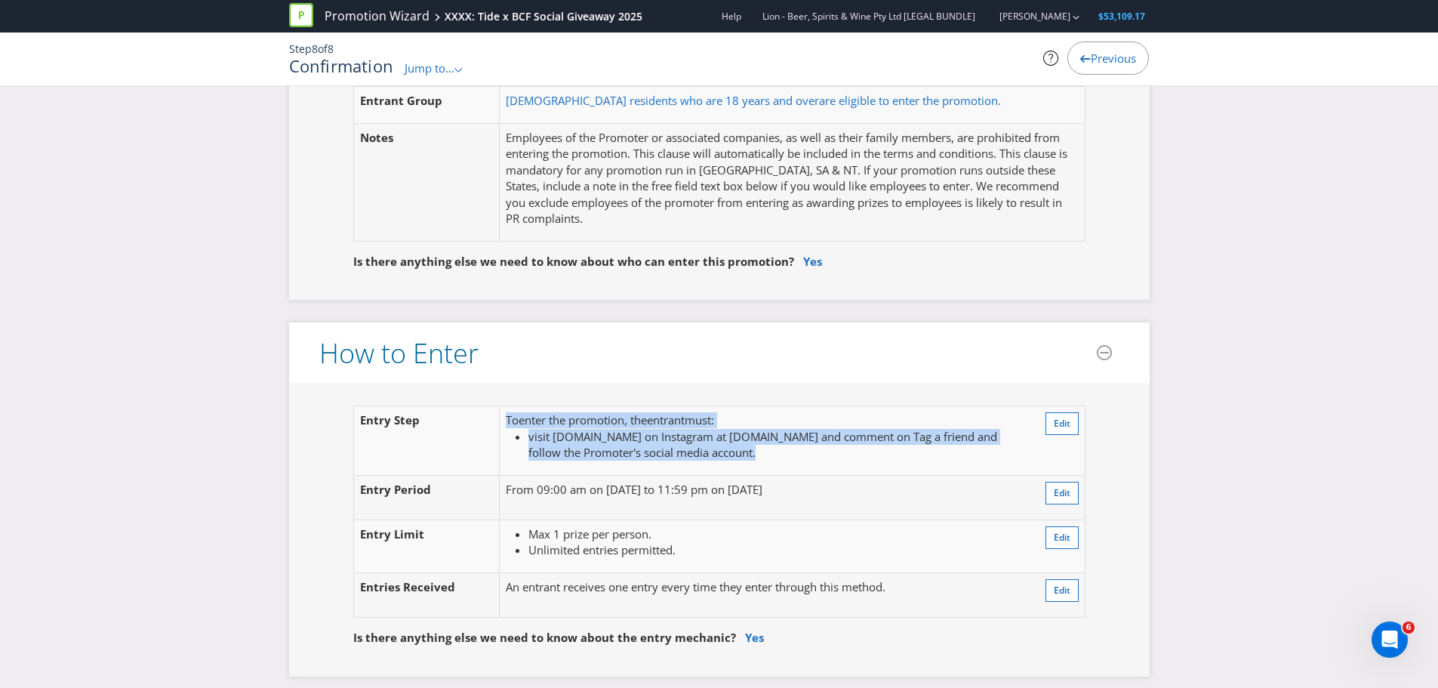
drag, startPoint x: 500, startPoint y: 423, endPoint x: 753, endPoint y: 454, distance: 254.8
click at [753, 454] on td "To enter the promotion , the entrant must : visit [DOMAIN_NAME] on Instagram at…" at bounding box center [765, 440] width 531 height 69
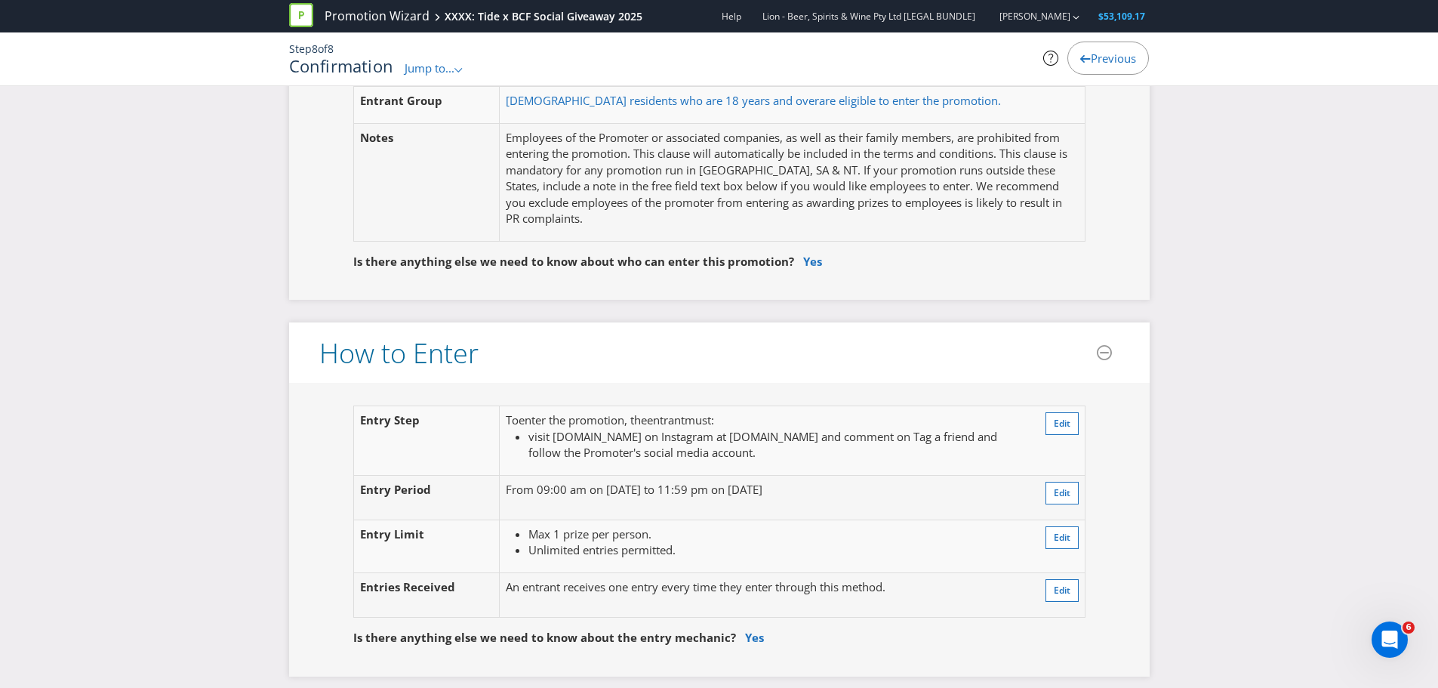
click at [686, 486] on p "From 09:00 am on [DATE] to 11:59 pm on [DATE]" at bounding box center [765, 490] width 518 height 16
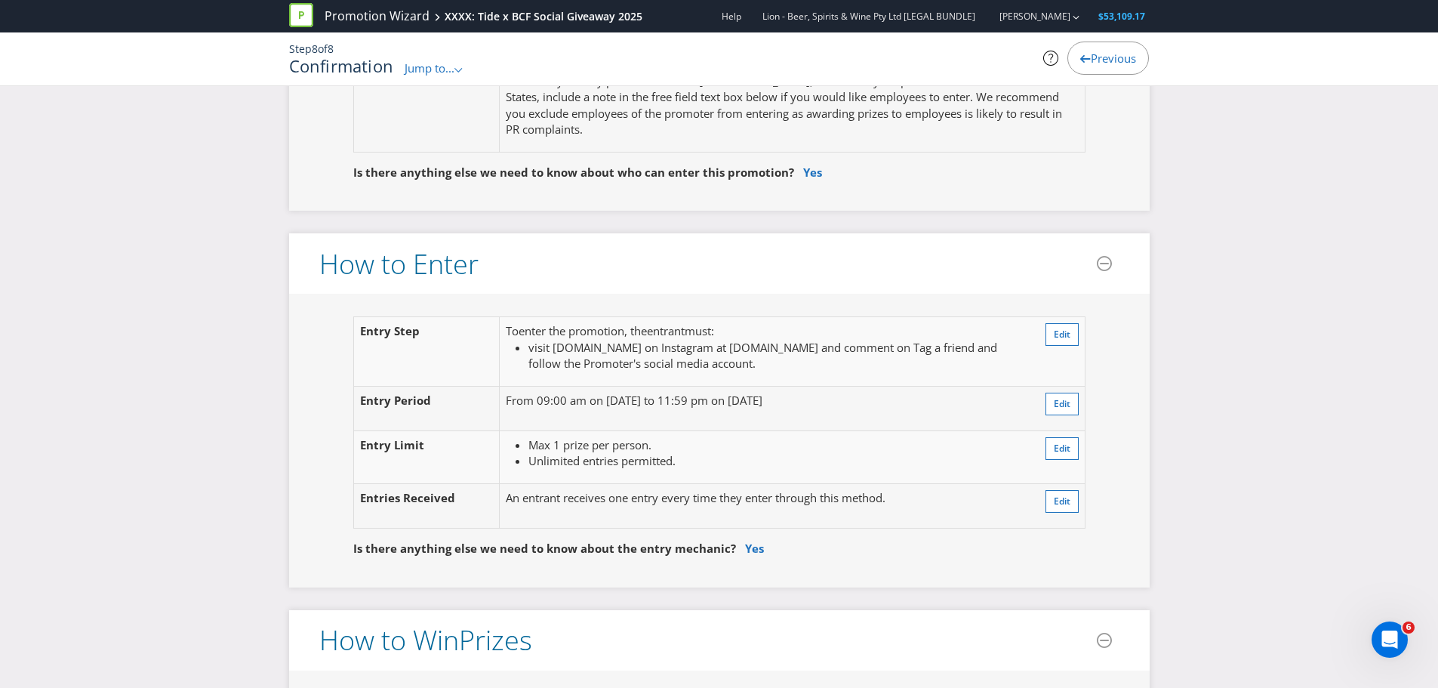
scroll to position [1006, 0]
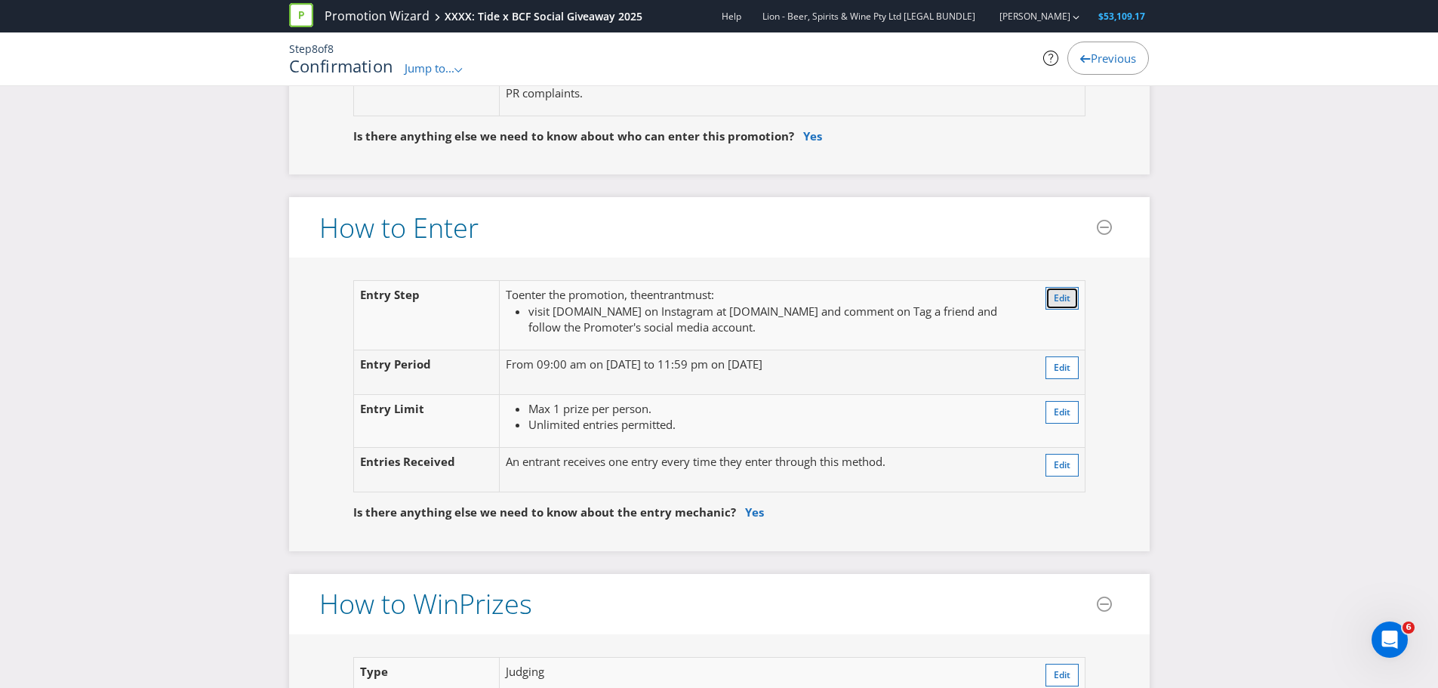
click at [1052, 300] on button "Edit" at bounding box center [1062, 298] width 33 height 23
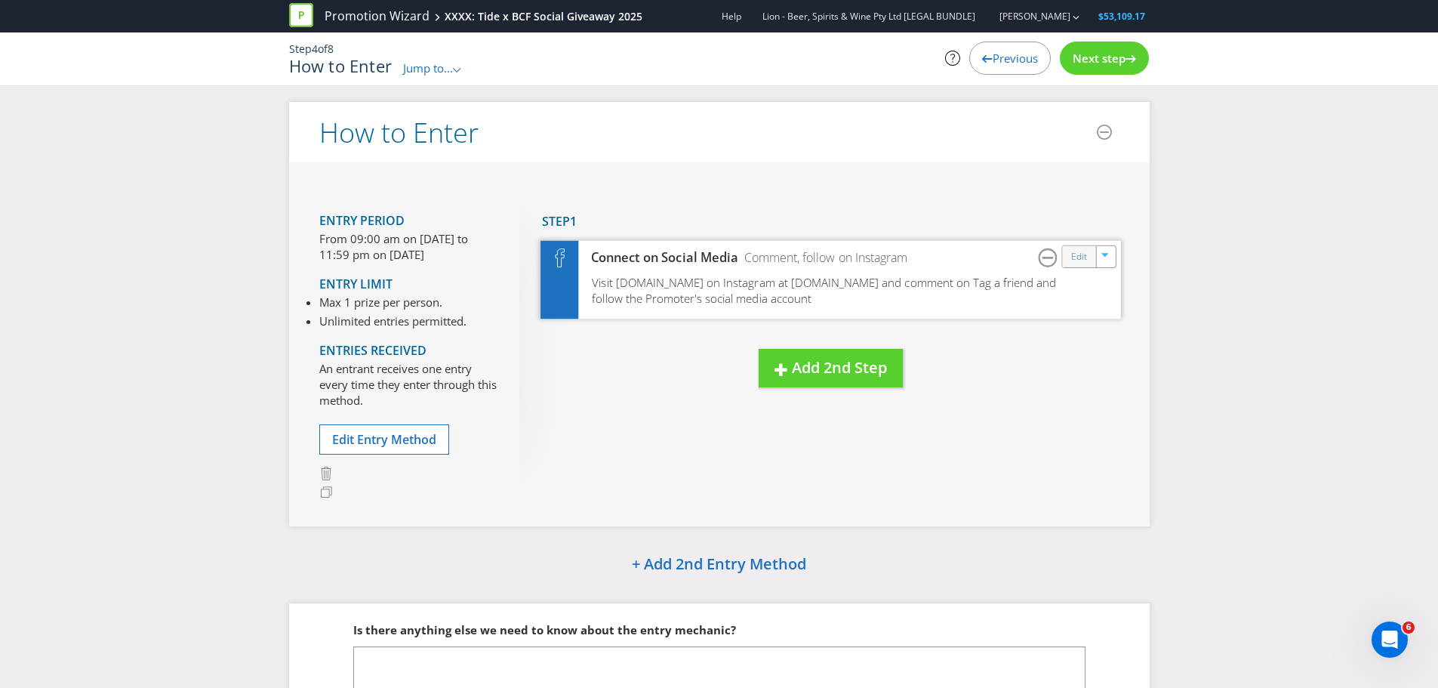
click at [1068, 260] on div "Edit" at bounding box center [1079, 255] width 34 height 21
click at [1070, 259] on div "Edit" at bounding box center [1079, 255] width 34 height 21
click at [1080, 253] on link "Edit" at bounding box center [1078, 256] width 16 height 17
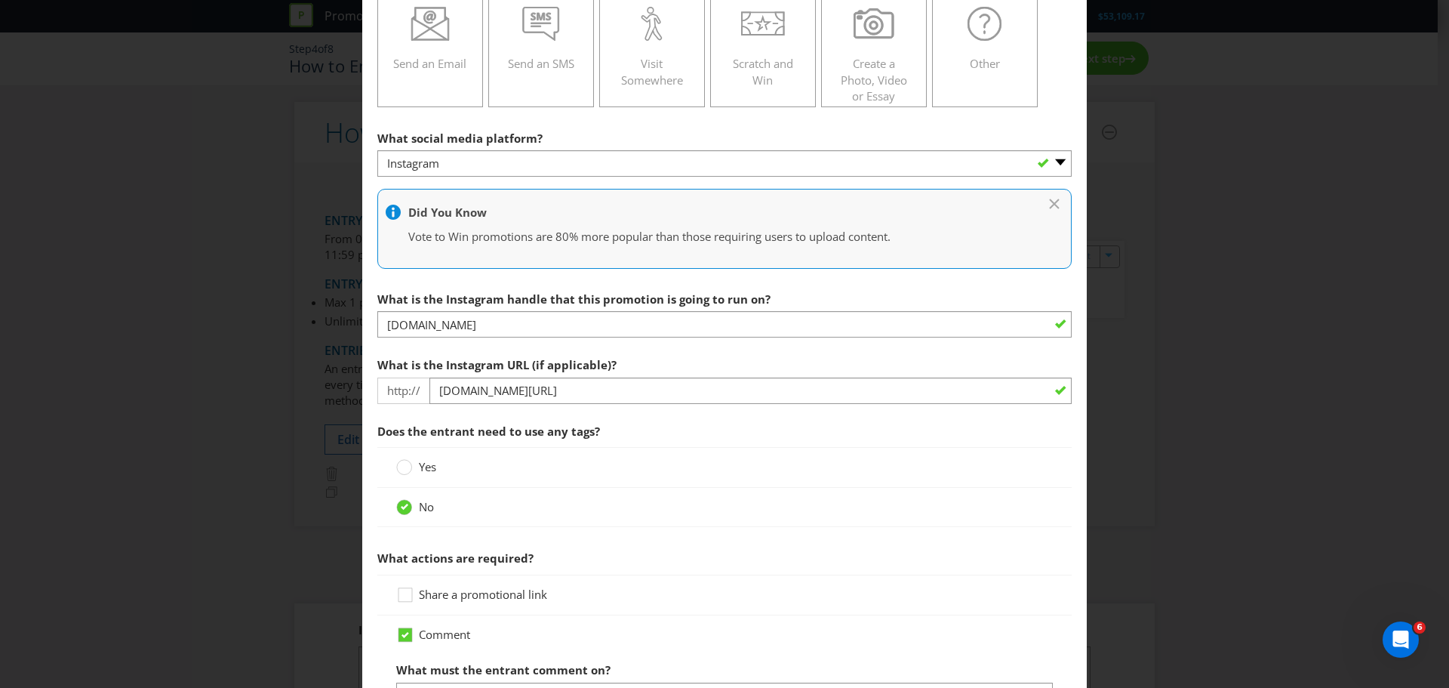
scroll to position [377, 0]
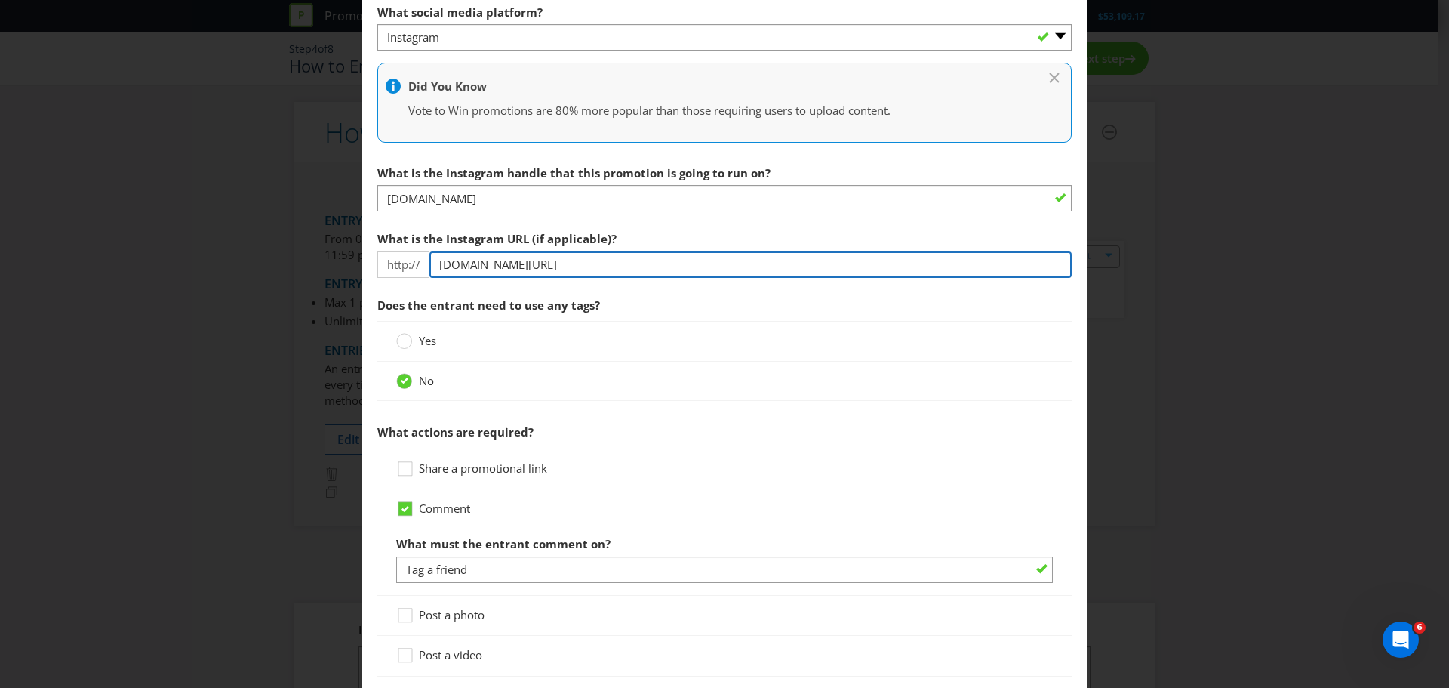
click at [562, 271] on input "[DOMAIN_NAME][URL]" at bounding box center [751, 264] width 642 height 26
drag, startPoint x: 564, startPoint y: 266, endPoint x: 319, endPoint y: 274, distance: 244.7
click at [319, 274] on div "How to Enter To enter the entrant must... Make a Purchase Connect on Social Med…" at bounding box center [724, 344] width 1449 height 688
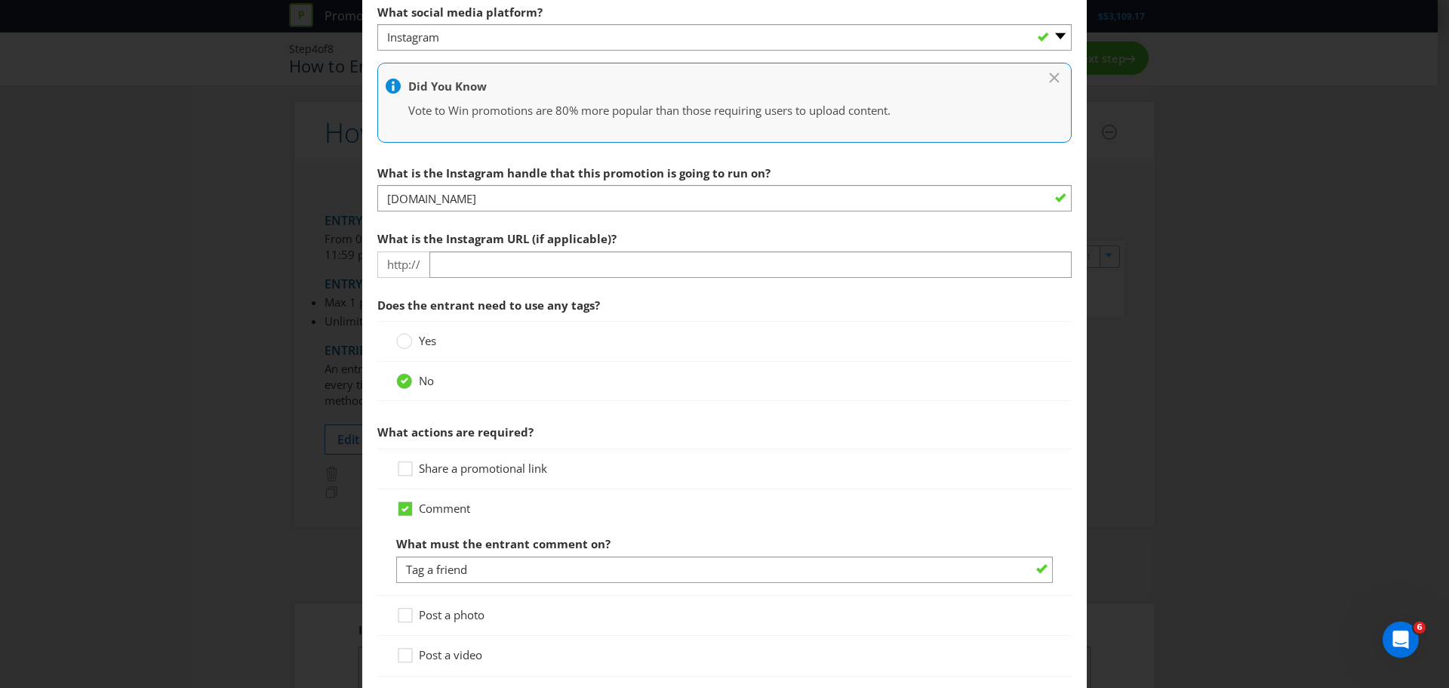
click at [808, 314] on span "Does the entrant need to use any tags?" at bounding box center [724, 305] width 695 height 31
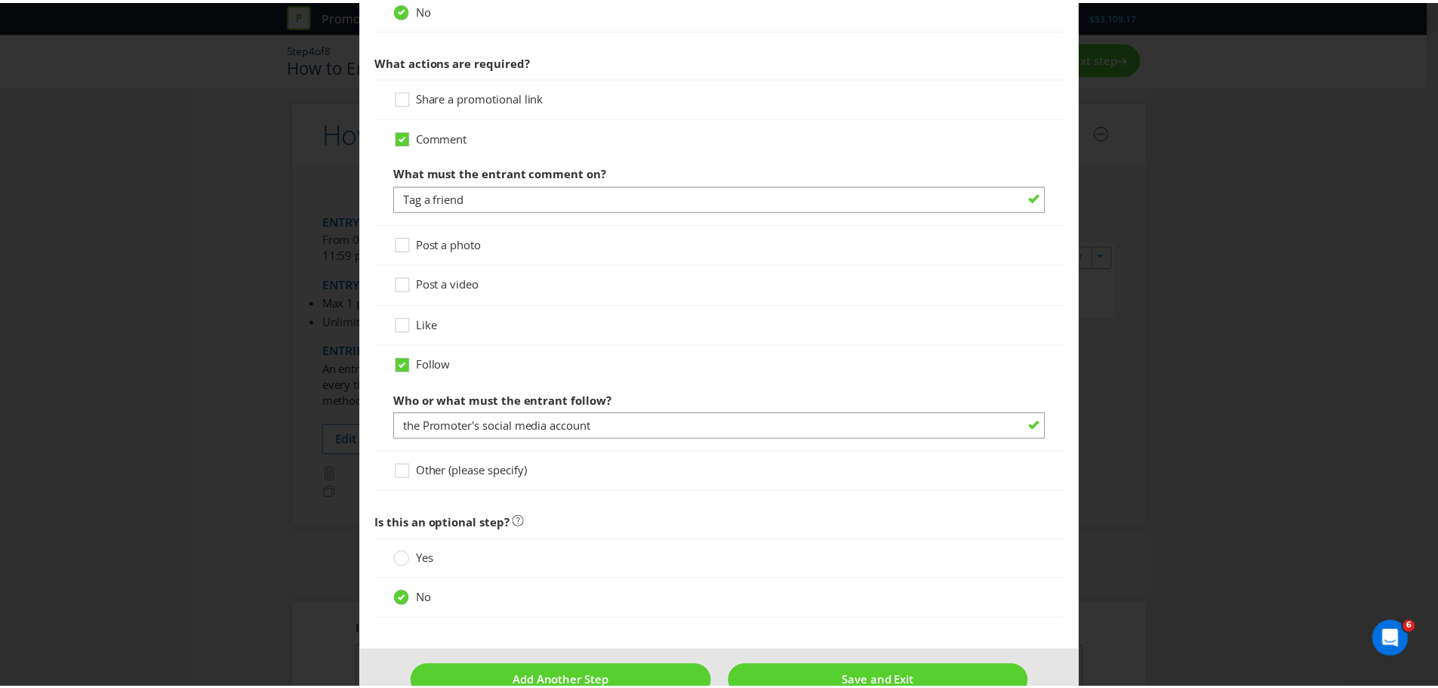
scroll to position [785, 0]
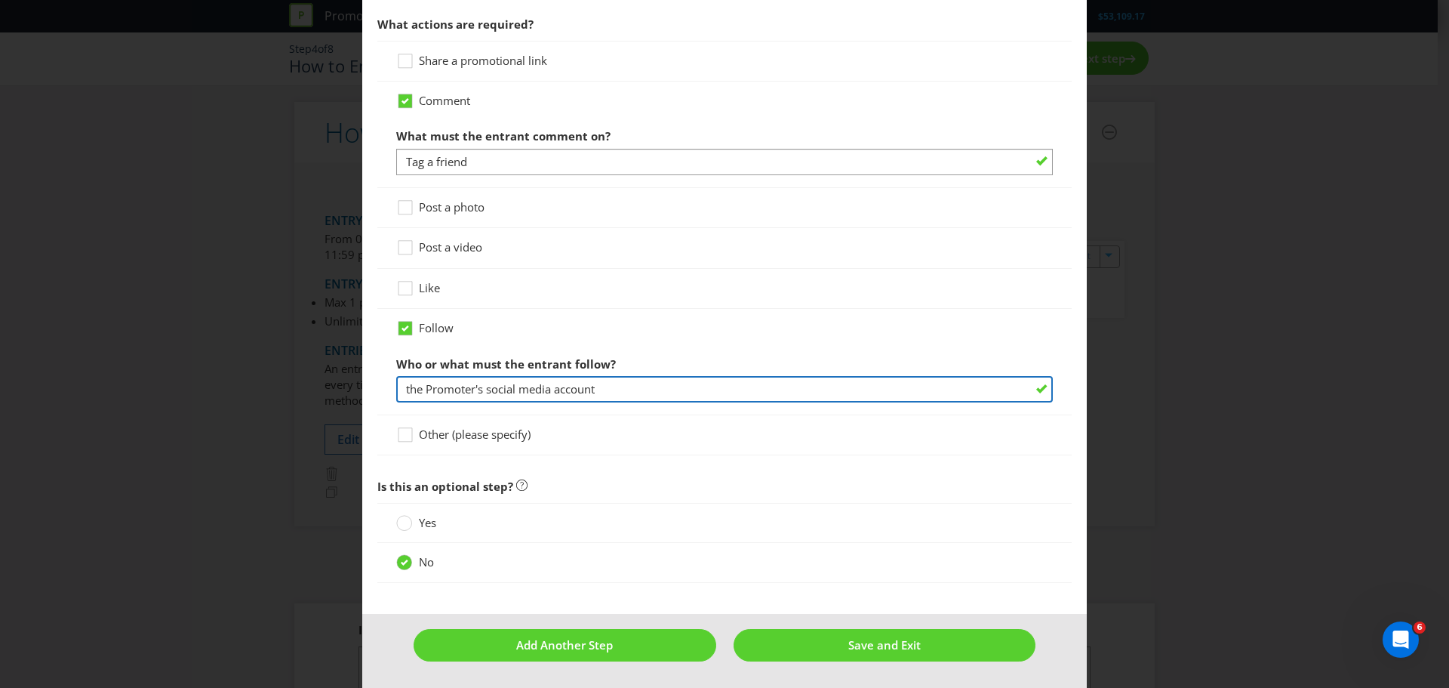
click at [550, 386] on input "the Promoter's social media account" at bounding box center [724, 389] width 657 height 26
click at [609, 390] on input "the Promoter's social media account" at bounding box center [724, 389] width 657 height 26
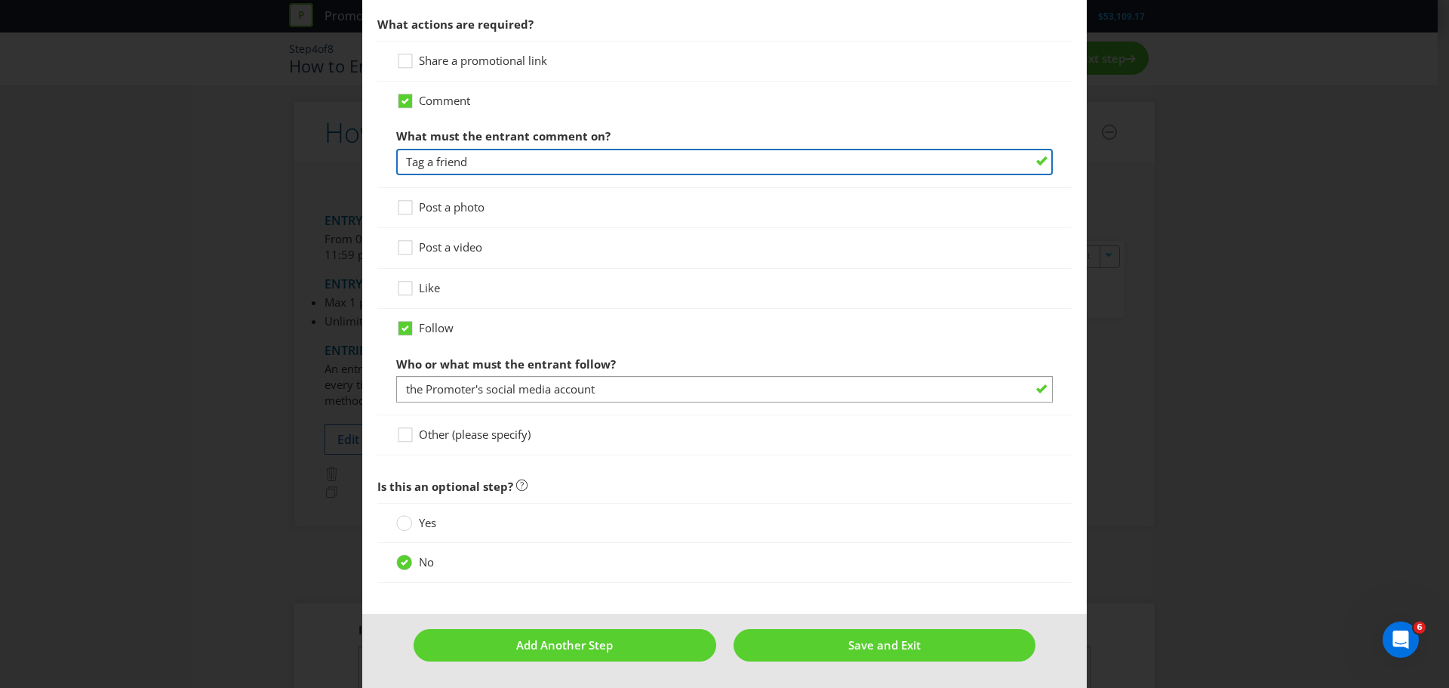
click at [518, 162] on input "Tag a friend" at bounding box center [724, 162] width 657 height 26
drag, startPoint x: 488, startPoint y: 165, endPoint x: 360, endPoint y: 163, distance: 127.6
click at [480, 164] on input "Tag a friend" at bounding box center [724, 162] width 657 height 26
click at [480, 167] on input "Tag a friend" at bounding box center [724, 162] width 657 height 26
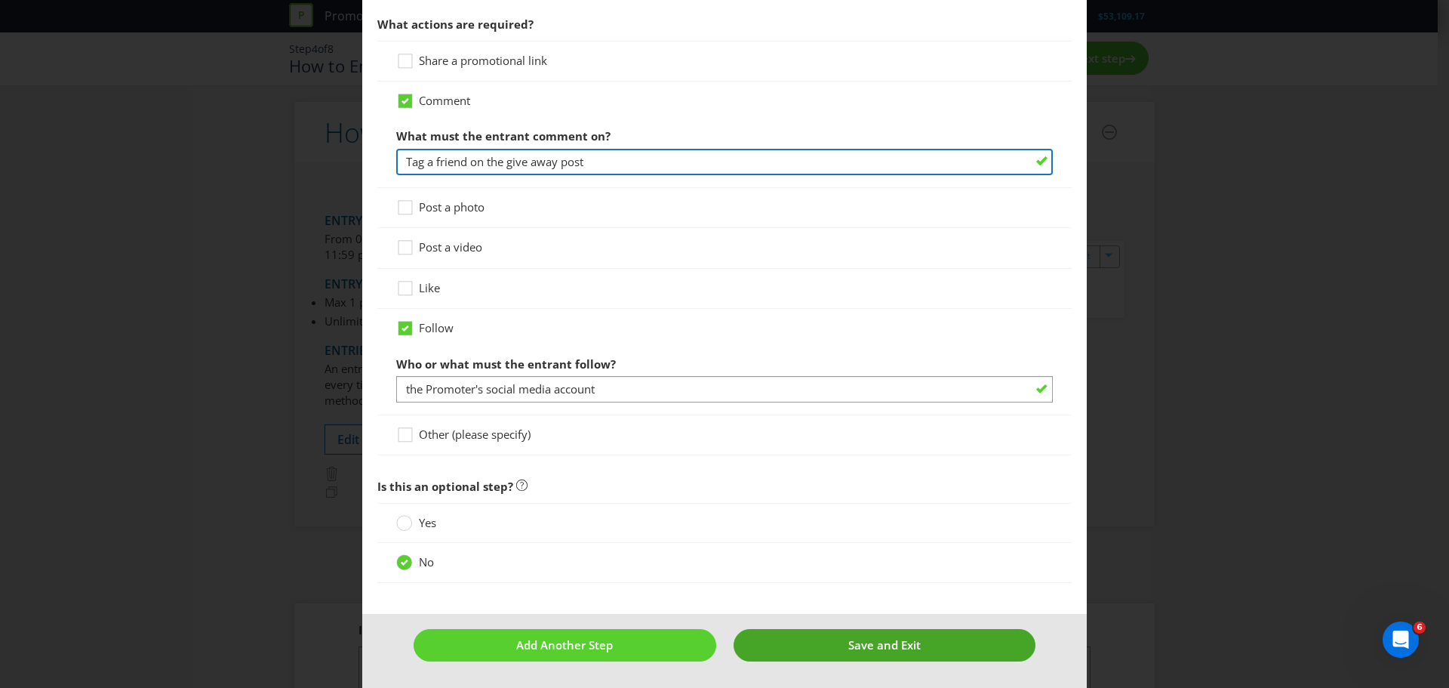
type input "Tag a friend on the give away post"
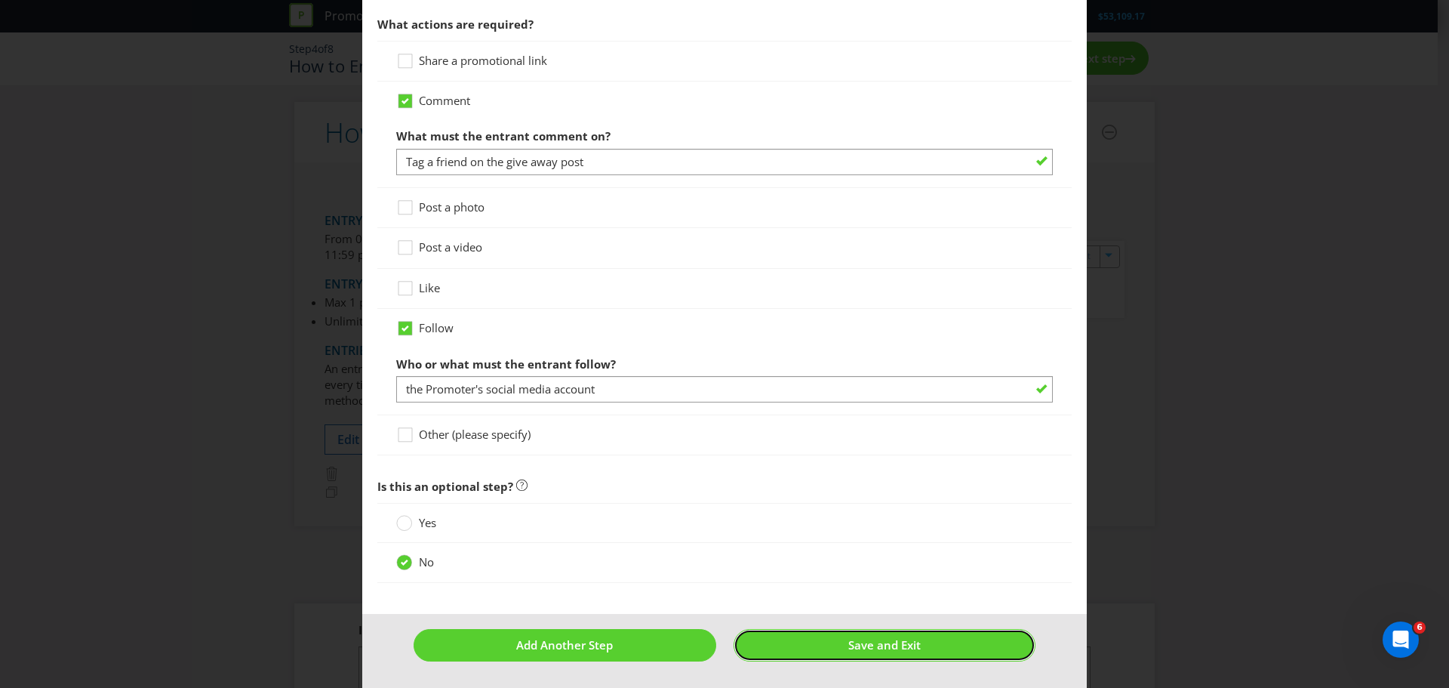
click at [794, 639] on button "Save and Exit" at bounding box center [885, 645] width 303 height 32
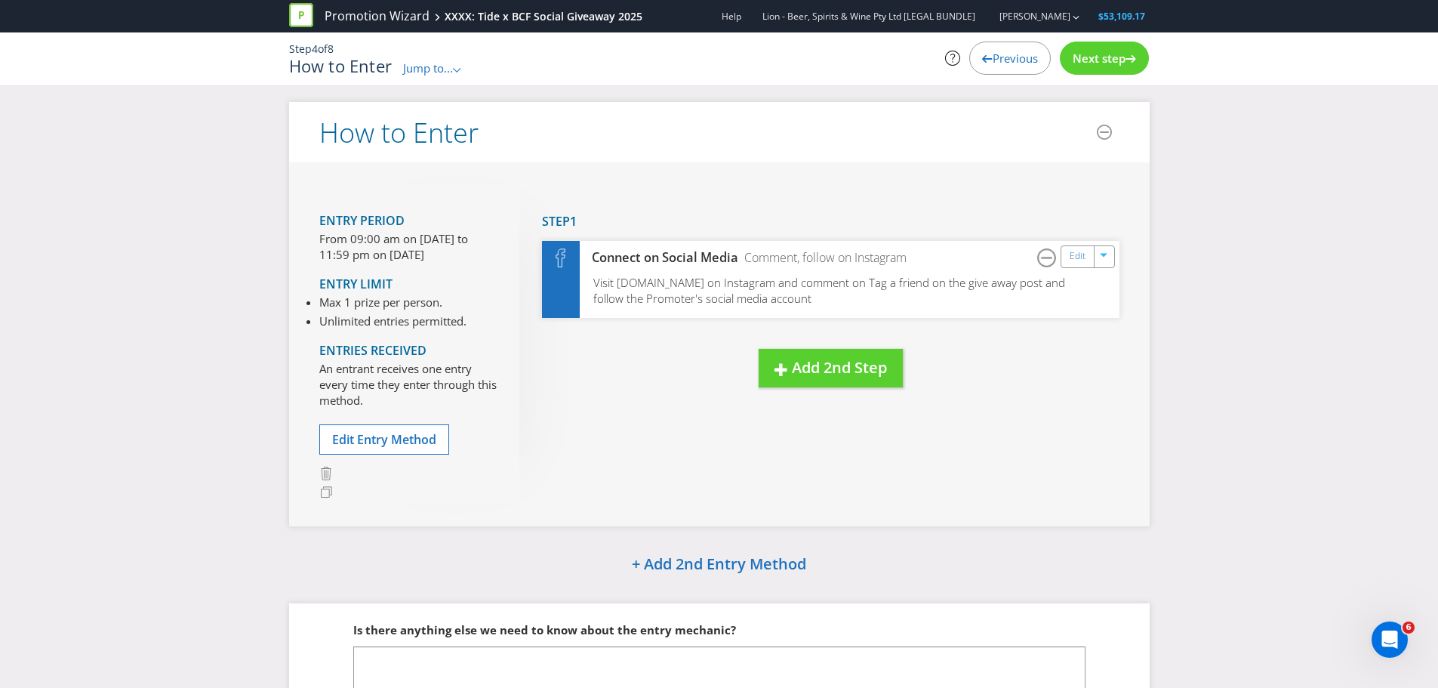
click at [1101, 54] on span "Next step" at bounding box center [1099, 58] width 53 height 15
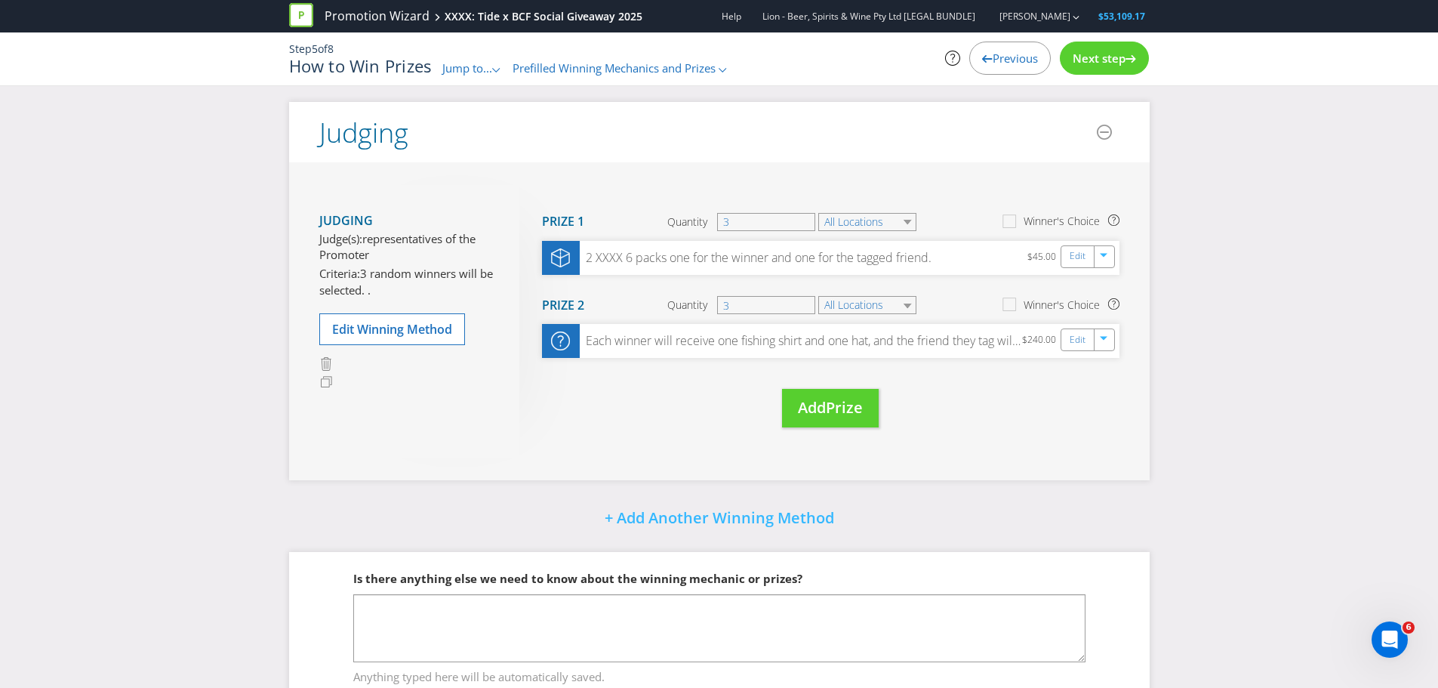
click at [1101, 54] on span "Next step" at bounding box center [1099, 58] width 53 height 15
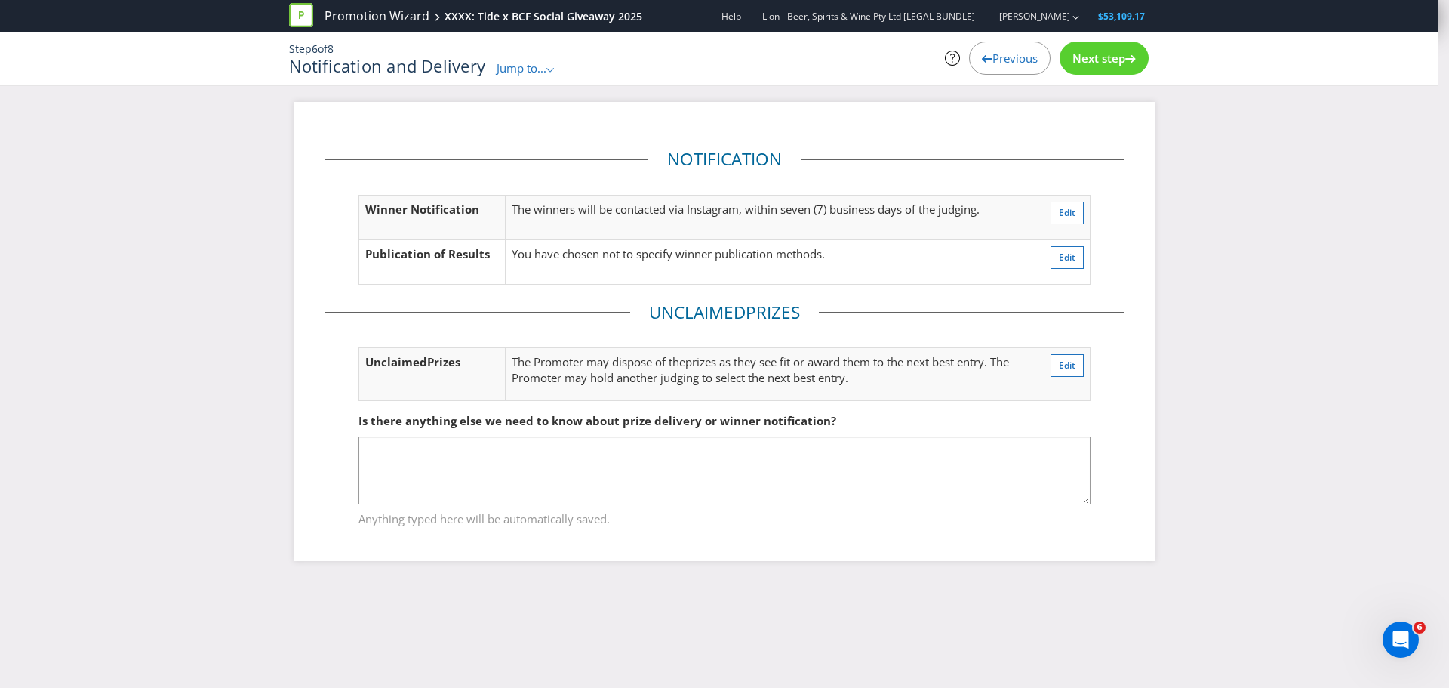
click at [1098, 61] on span "Next step" at bounding box center [1099, 58] width 53 height 15
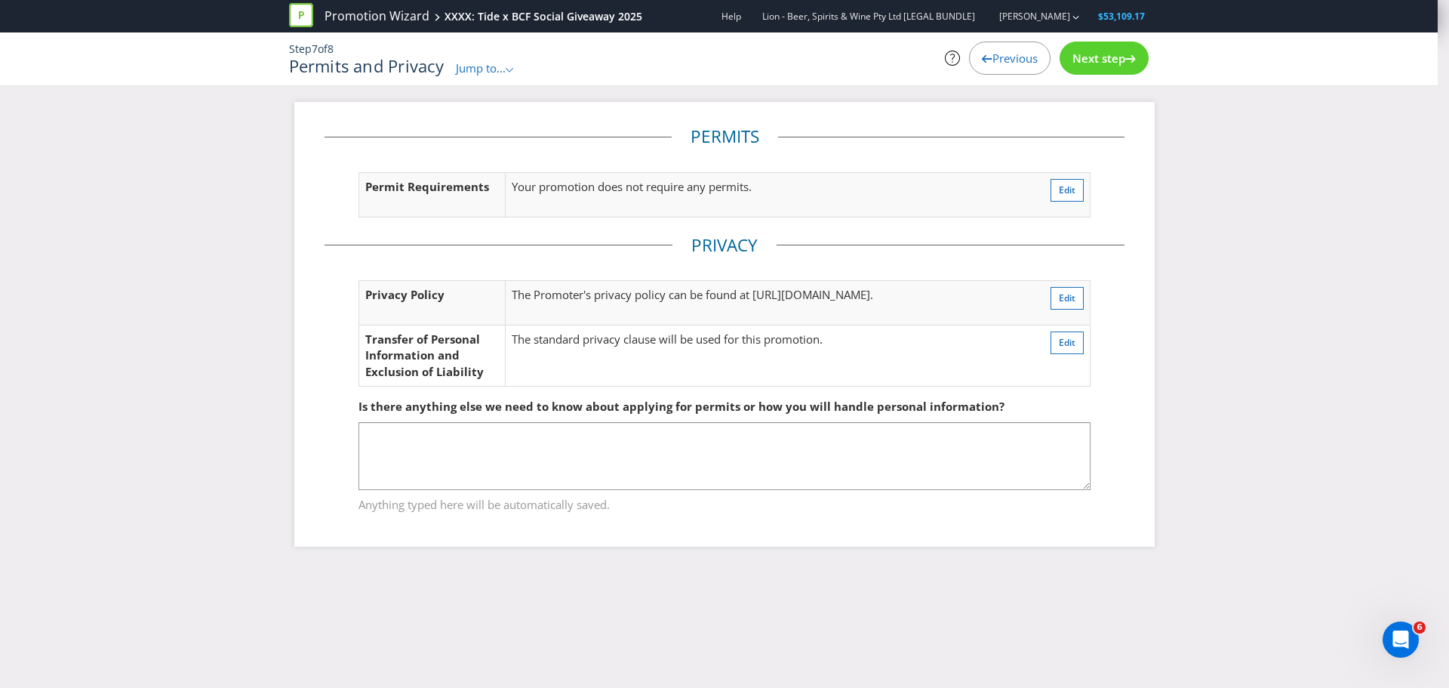
click at [1098, 61] on span "Next step" at bounding box center [1099, 58] width 53 height 15
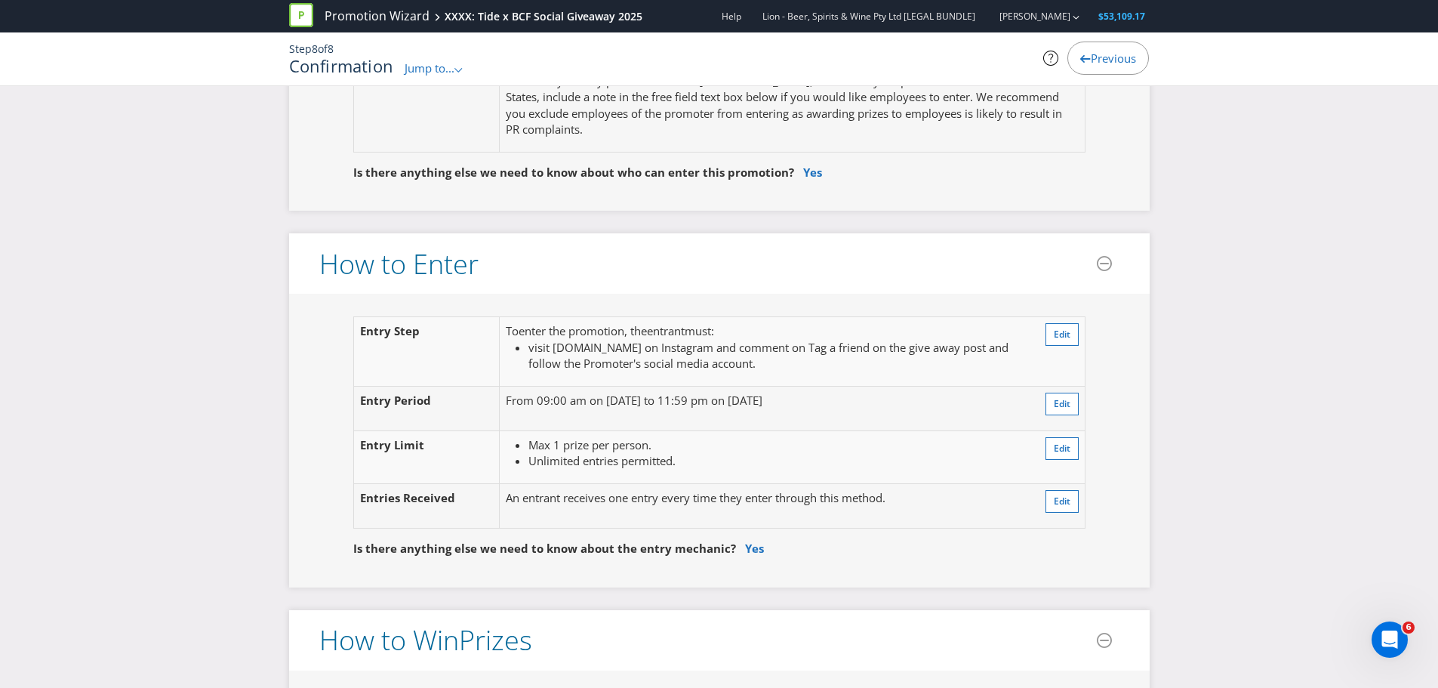
scroll to position [1006, 0]
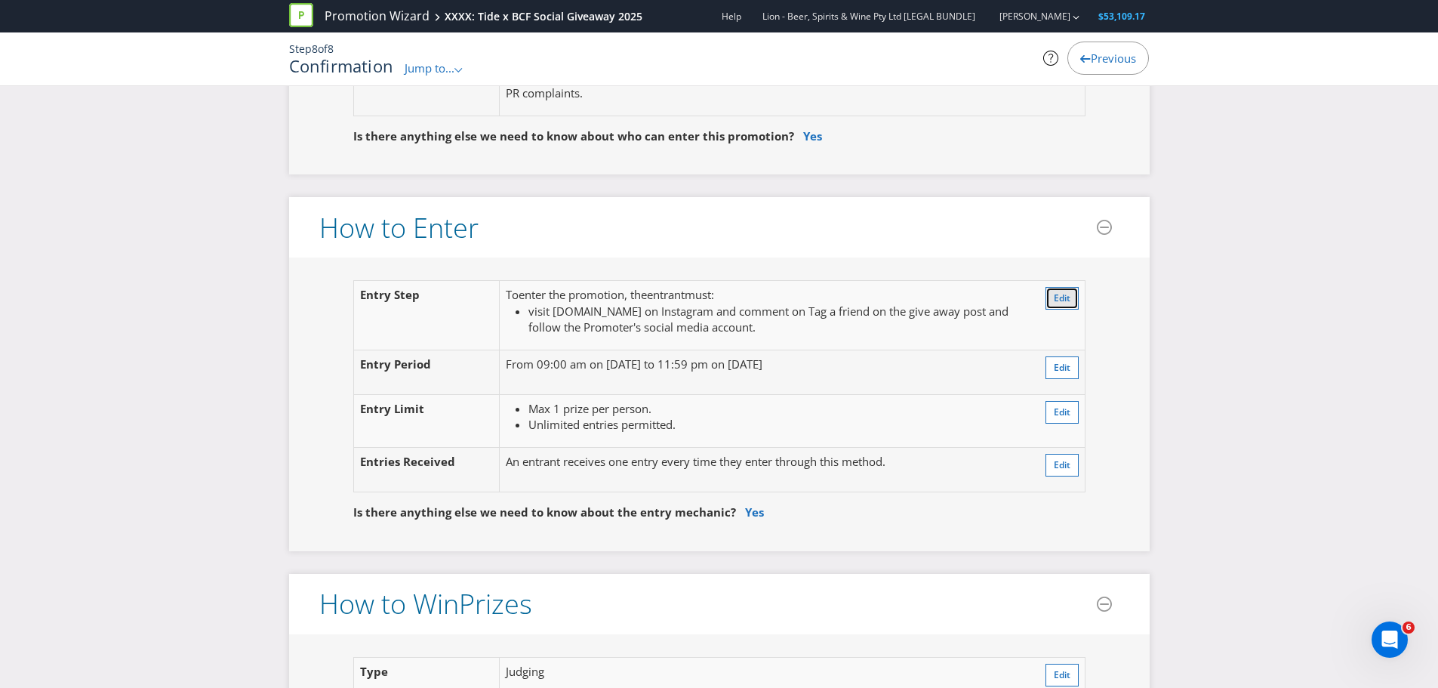
click at [1050, 299] on button "Edit" at bounding box center [1062, 298] width 33 height 23
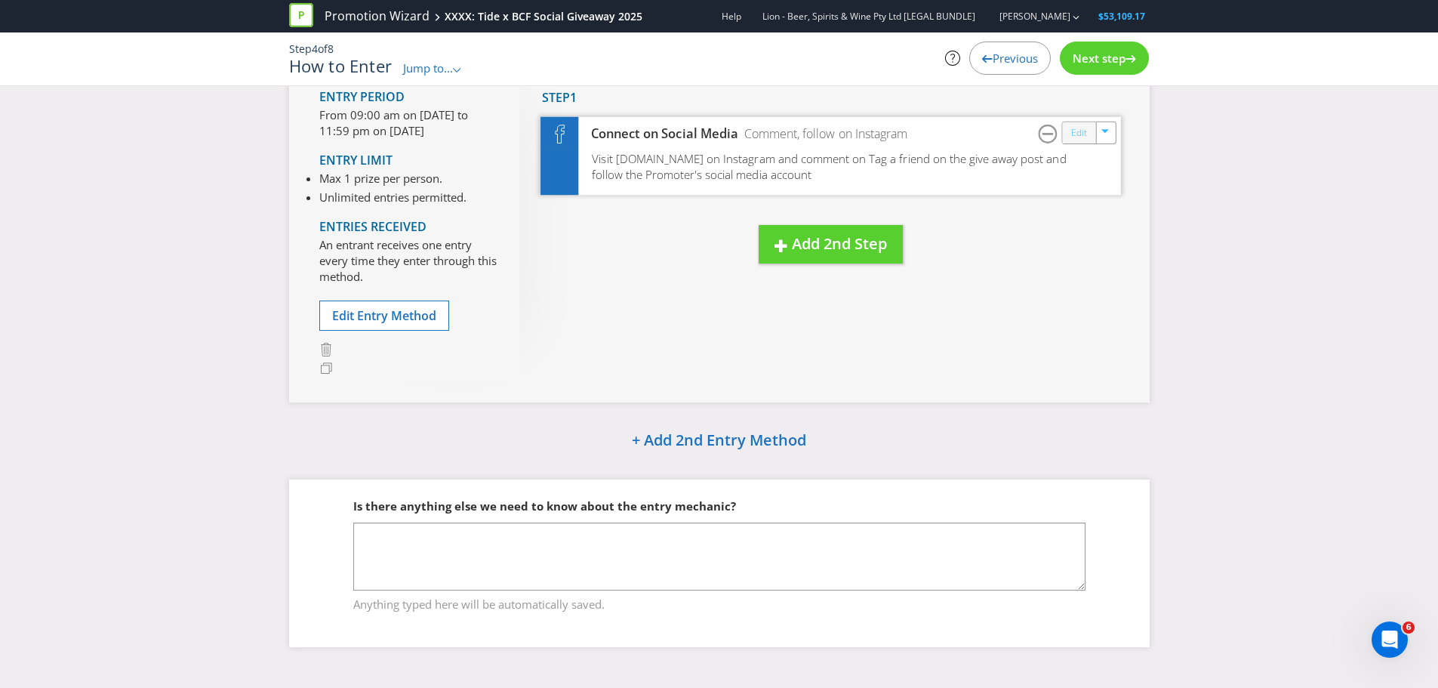
click at [1080, 138] on link "Edit" at bounding box center [1078, 132] width 16 height 17
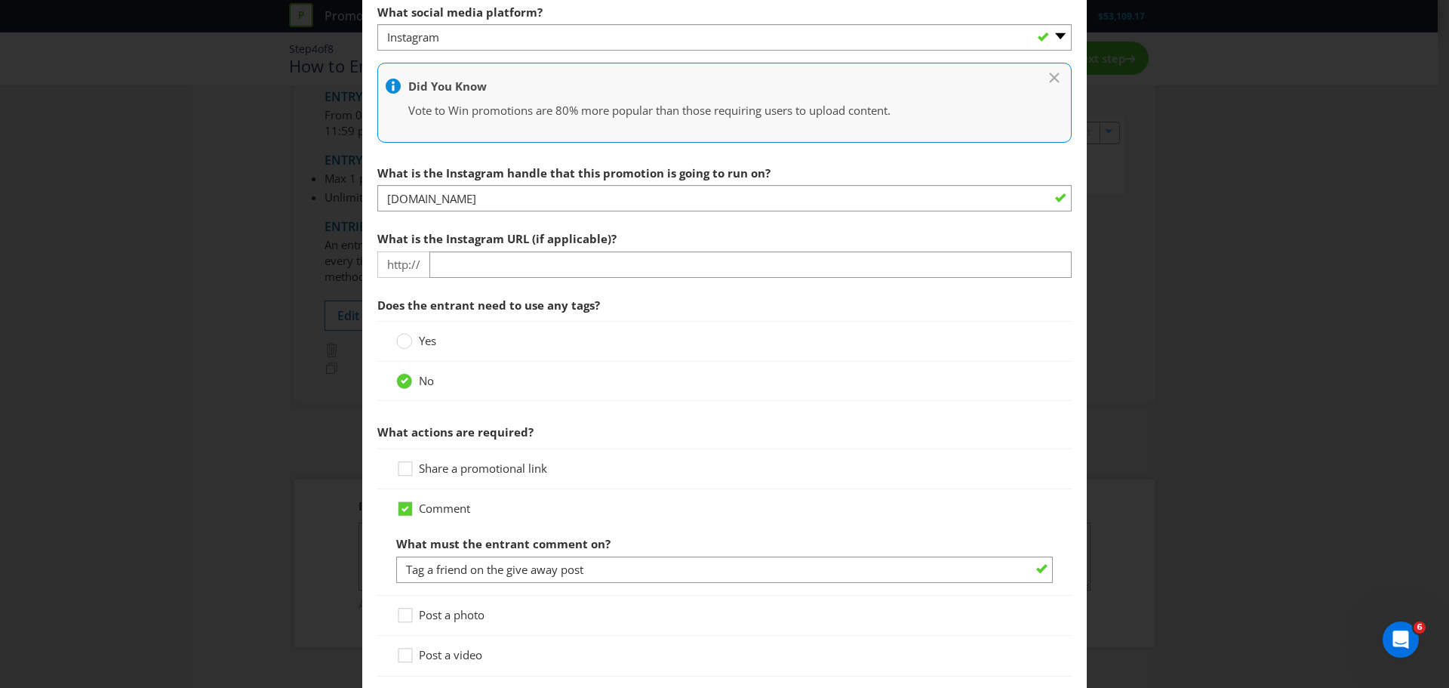
scroll to position [504, 0]
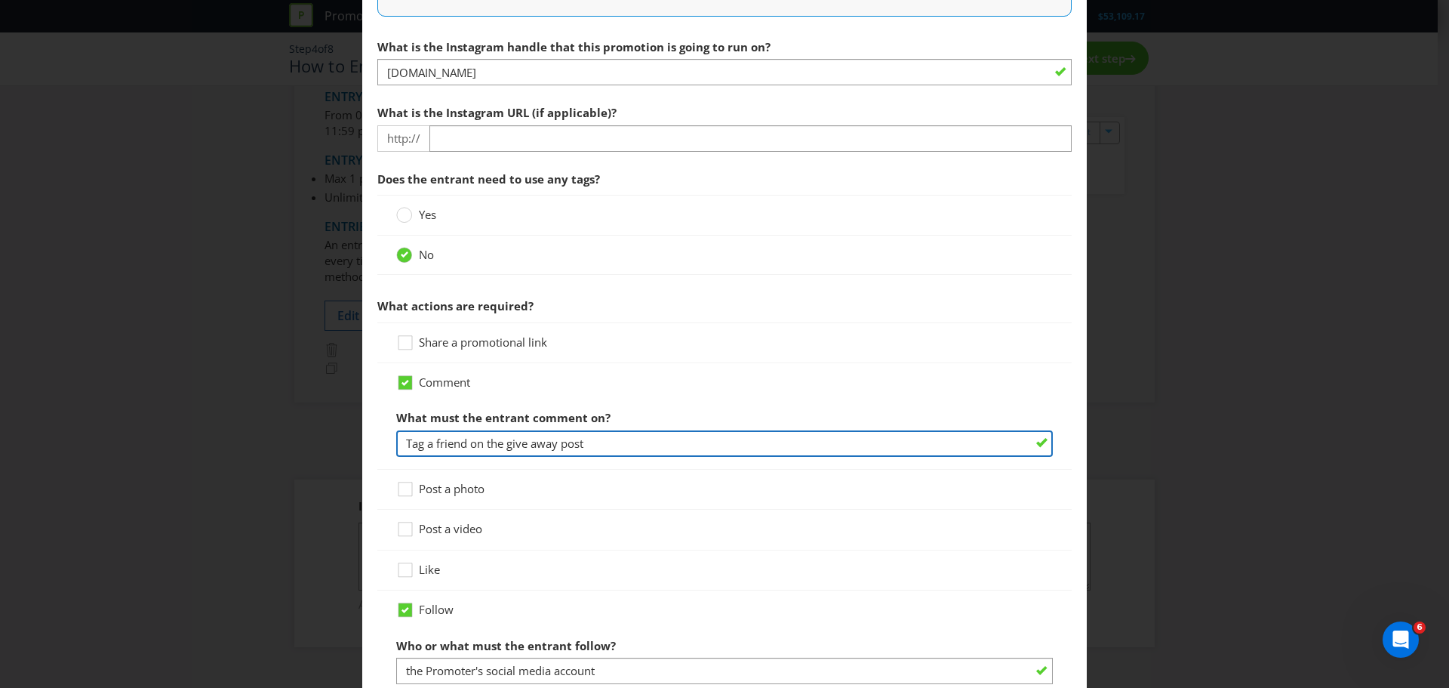
click at [533, 442] on input "Tag a friend on the give away post" at bounding box center [724, 443] width 657 height 26
drag, startPoint x: 507, startPoint y: 445, endPoint x: 357, endPoint y: 441, distance: 149.5
click at [357, 441] on div "How to Enter To enter the entrant must... Make a Purchase Connect on Social Med…" at bounding box center [724, 344] width 1449 height 688
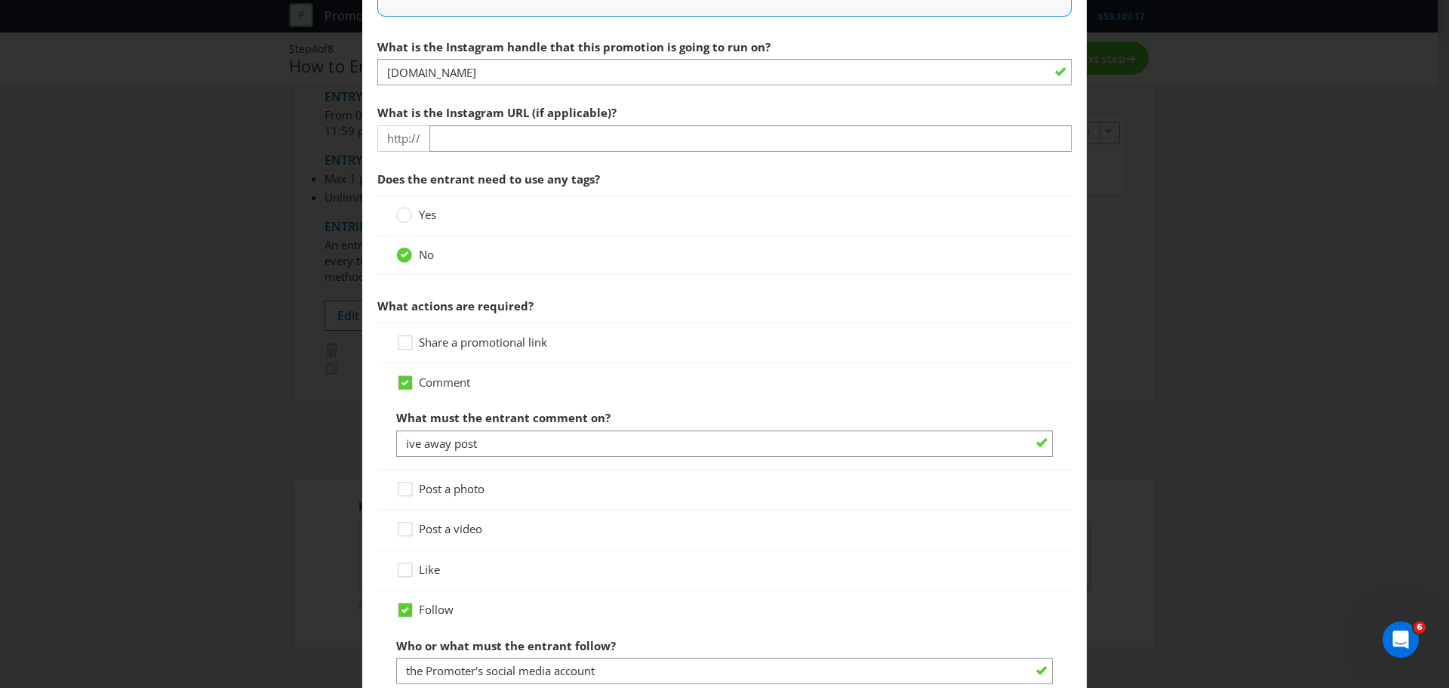
click at [350, 442] on div "How to Enter To enter the entrant must... Make a Purchase Connect on Social Med…" at bounding box center [724, 344] width 1449 height 688
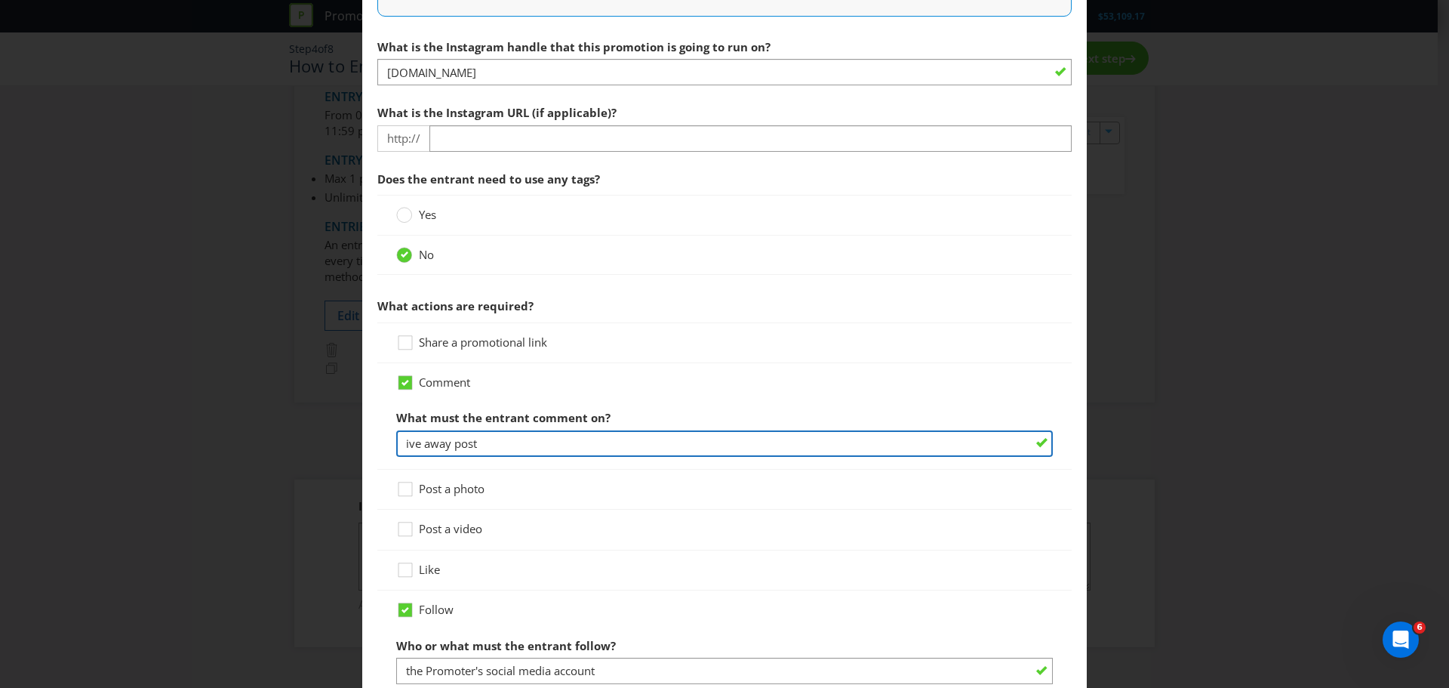
click at [402, 448] on input "ive away post" at bounding box center [724, 443] width 657 height 26
click at [503, 451] on input "Giveaway post and tag a friend" at bounding box center [724, 443] width 657 height 26
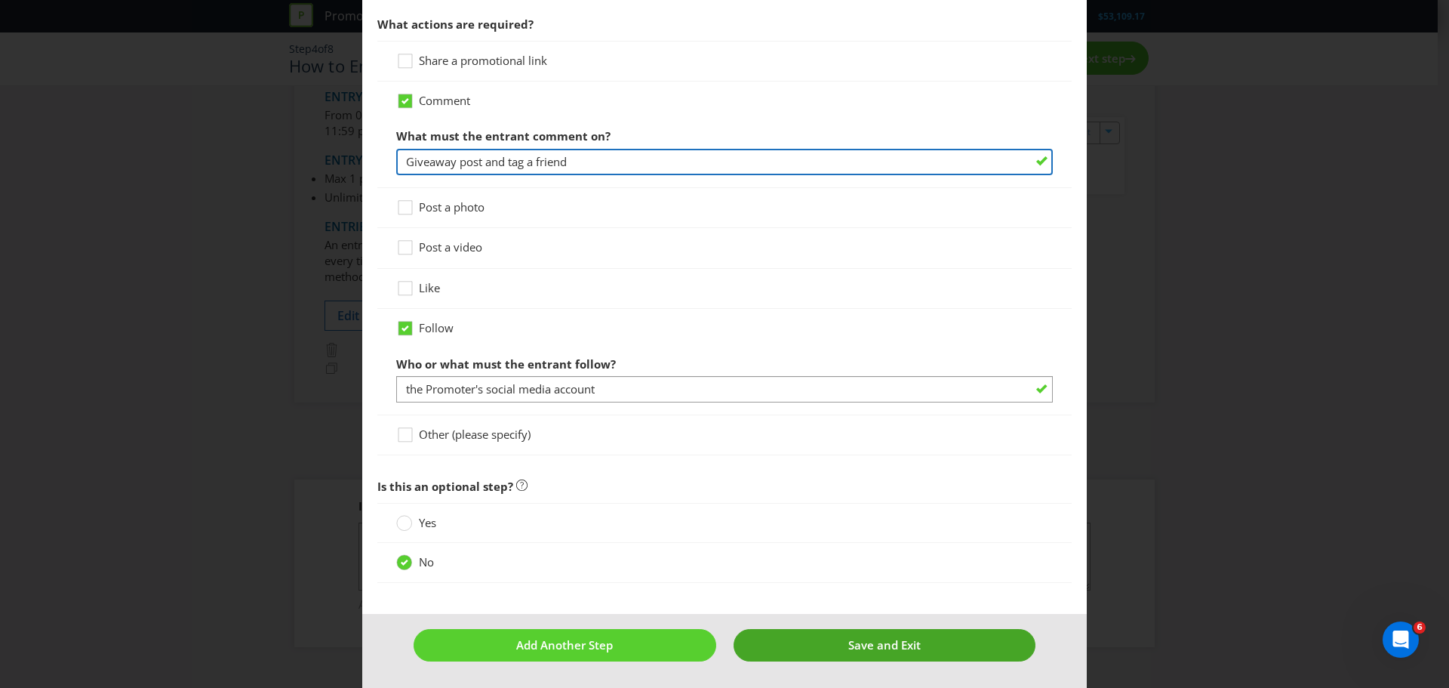
type input "Giveaway post and tag a friend"
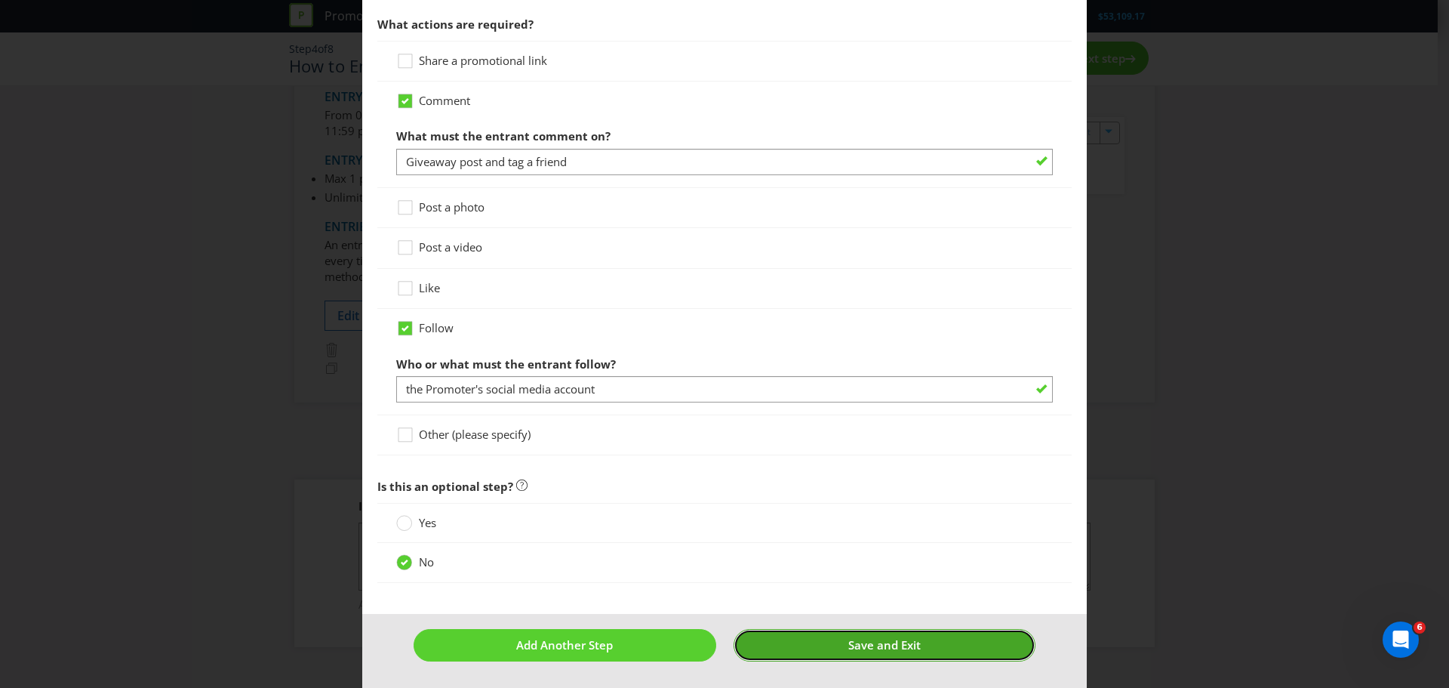
click at [881, 631] on button "Save and Exit" at bounding box center [885, 645] width 303 height 32
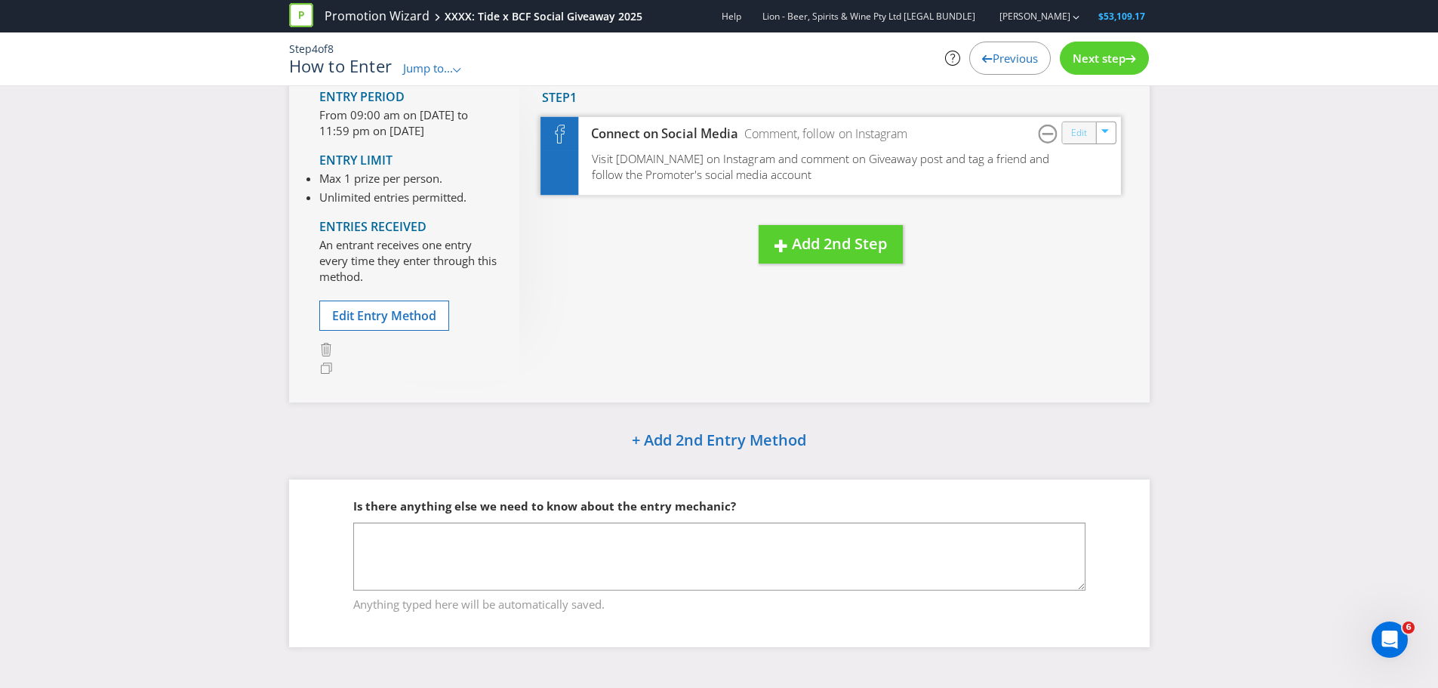
click at [1081, 125] on link "Edit" at bounding box center [1078, 132] width 16 height 17
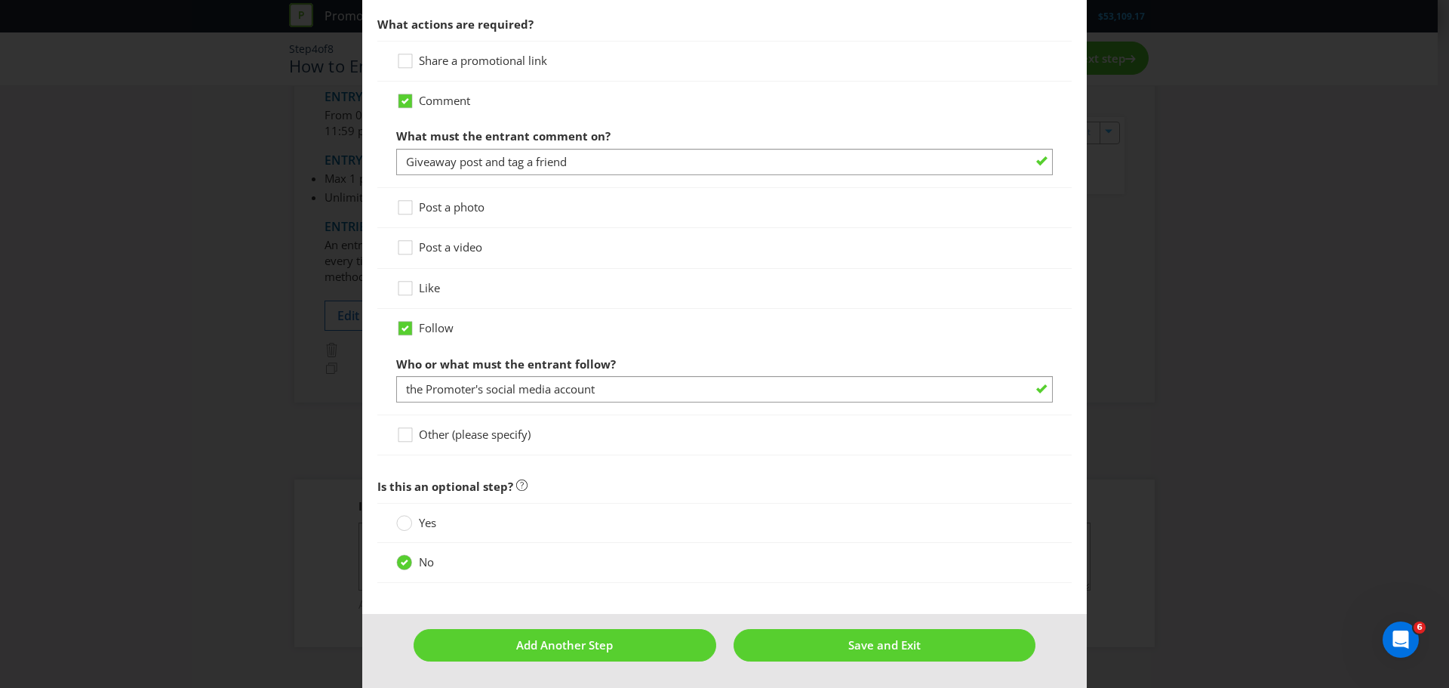
scroll to position [408, 0]
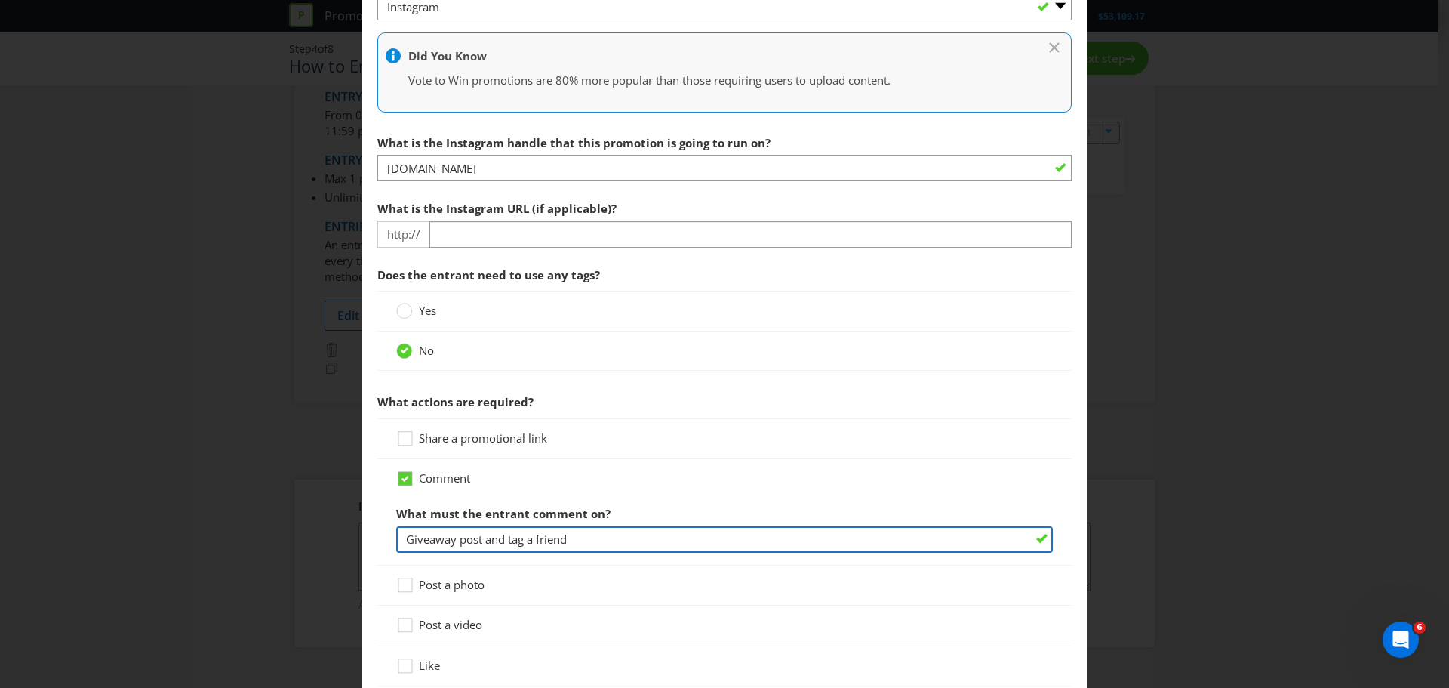
click at [497, 542] on input "Giveaway post and tag a friend" at bounding box center [724, 539] width 657 height 26
drag, startPoint x: 599, startPoint y: 541, endPoint x: 392, endPoint y: 538, distance: 206.9
click at [392, 538] on div "Comment What must the entrant comment on? Giveaway post tag a friend" at bounding box center [724, 512] width 695 height 106
click at [576, 544] on input "Giveaway post tag a friend" at bounding box center [724, 539] width 657 height 26
click at [478, 541] on input "Giveaway post tag a friend" at bounding box center [724, 539] width 657 height 26
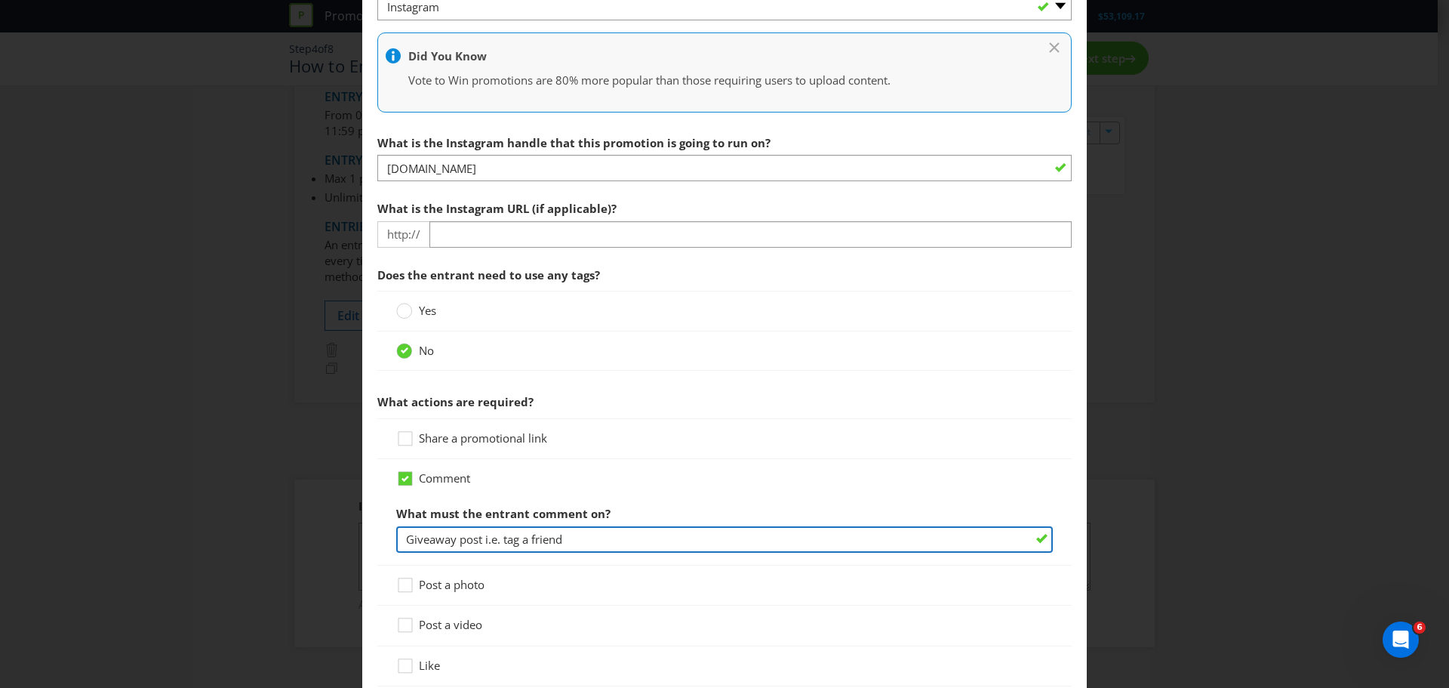
type input "Giveaway post i.e. tag a friend"
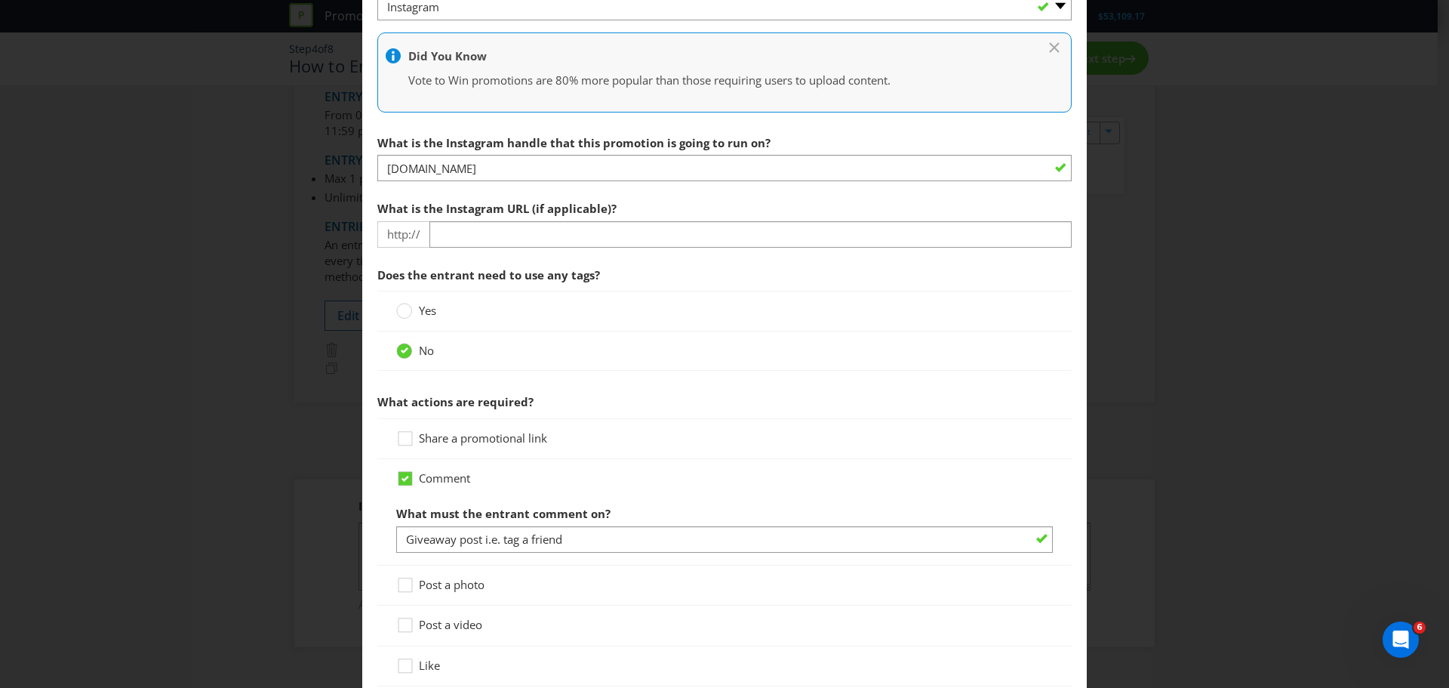
click at [669, 478] on div "Comment" at bounding box center [724, 478] width 657 height 16
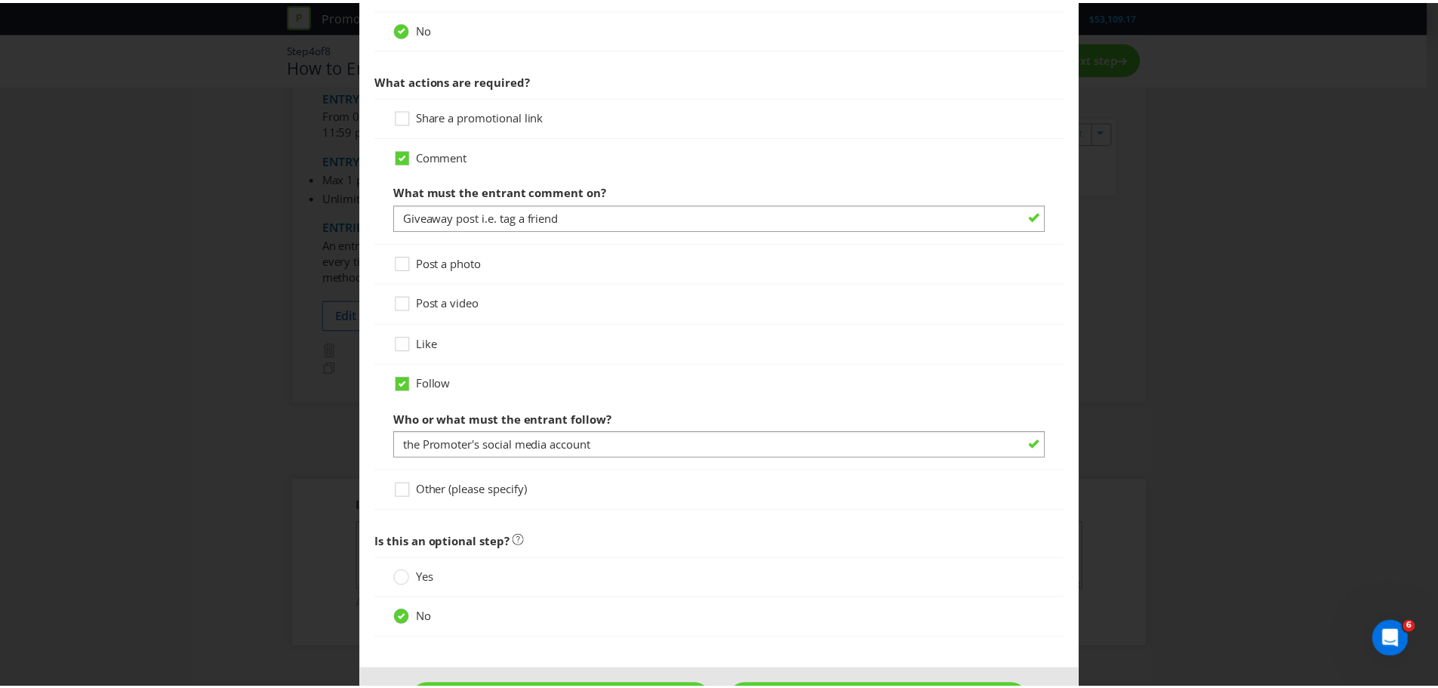
scroll to position [785, 0]
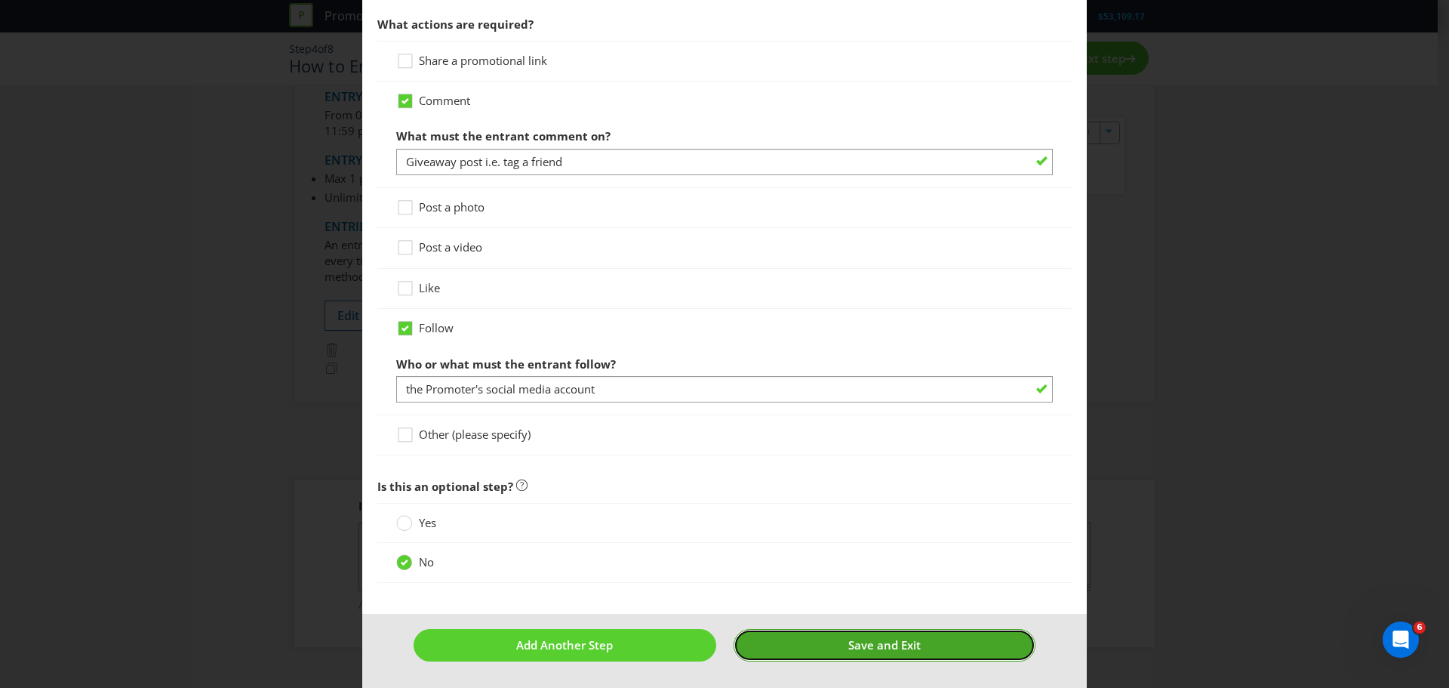
click at [833, 642] on button "Save and Exit" at bounding box center [885, 645] width 303 height 32
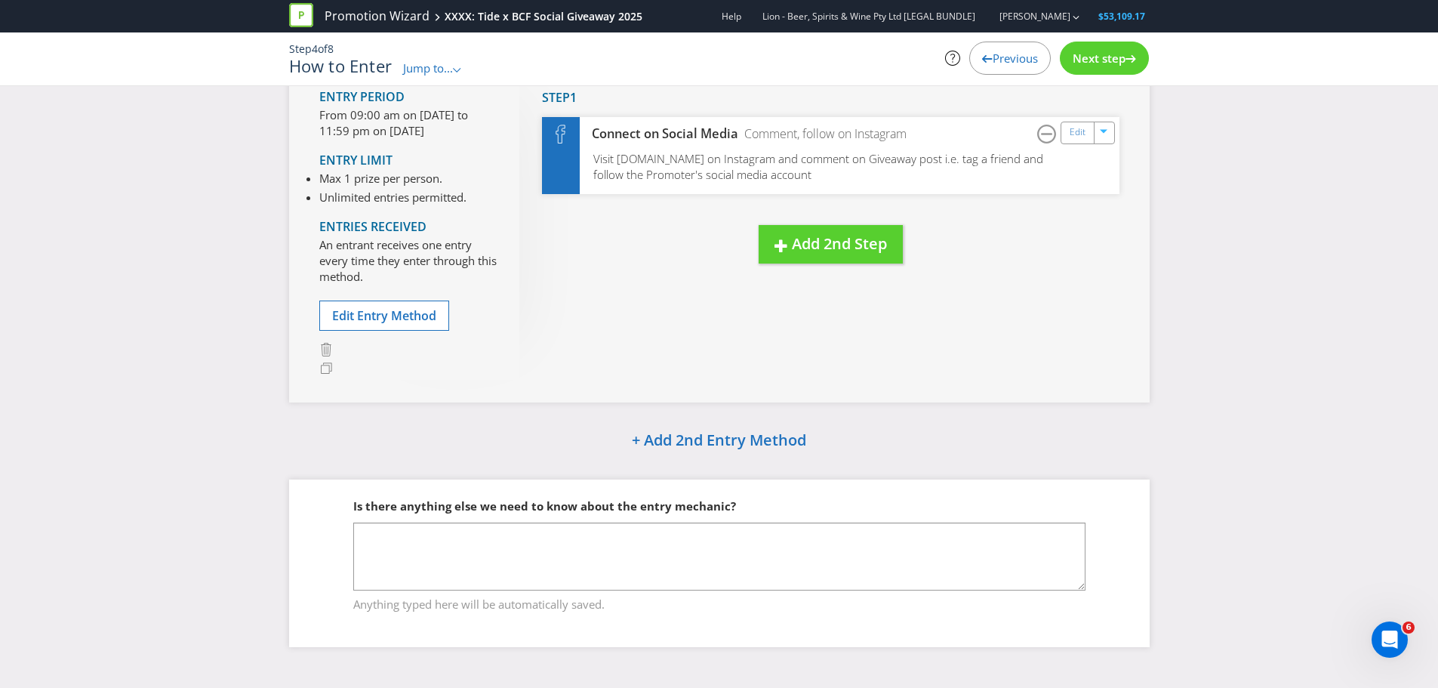
click at [1099, 51] on span "Next step" at bounding box center [1099, 58] width 53 height 15
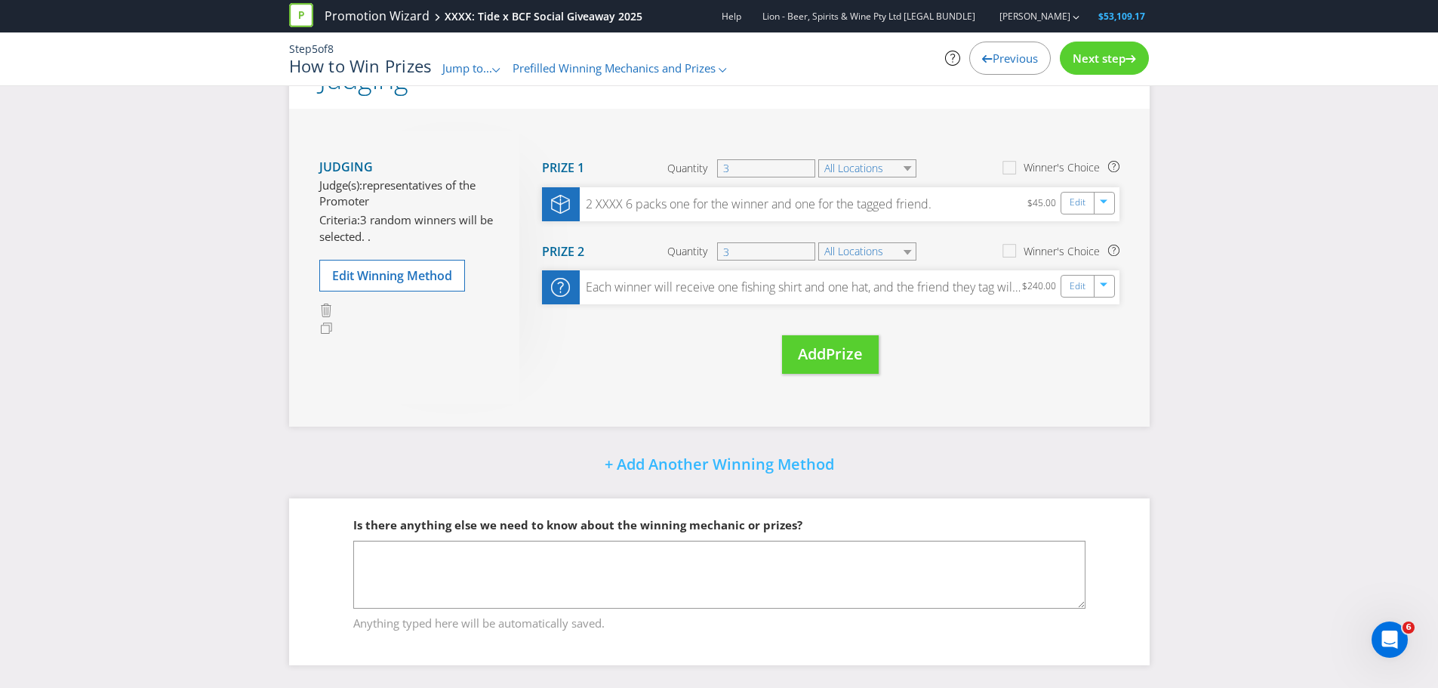
scroll to position [54, 0]
click at [1100, 53] on span "Next step" at bounding box center [1099, 58] width 53 height 15
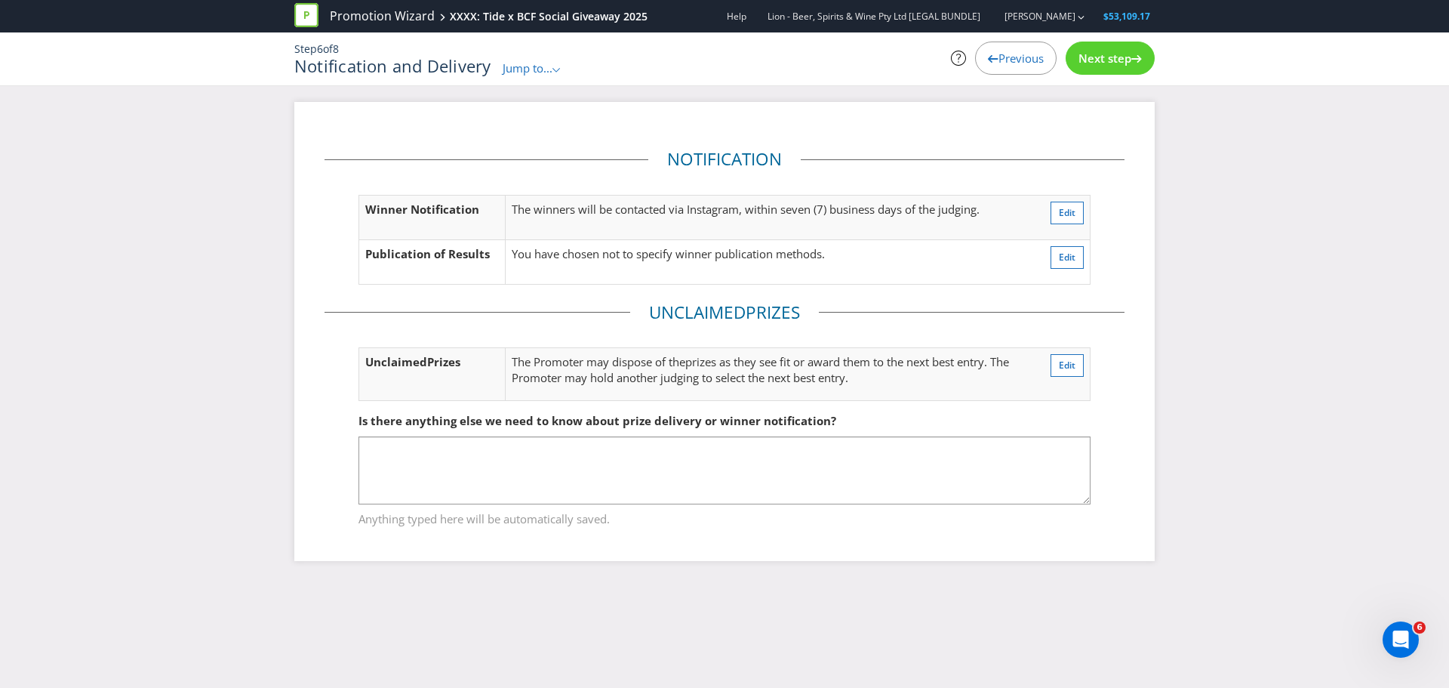
click at [1102, 57] on span "Next step" at bounding box center [1105, 58] width 53 height 15
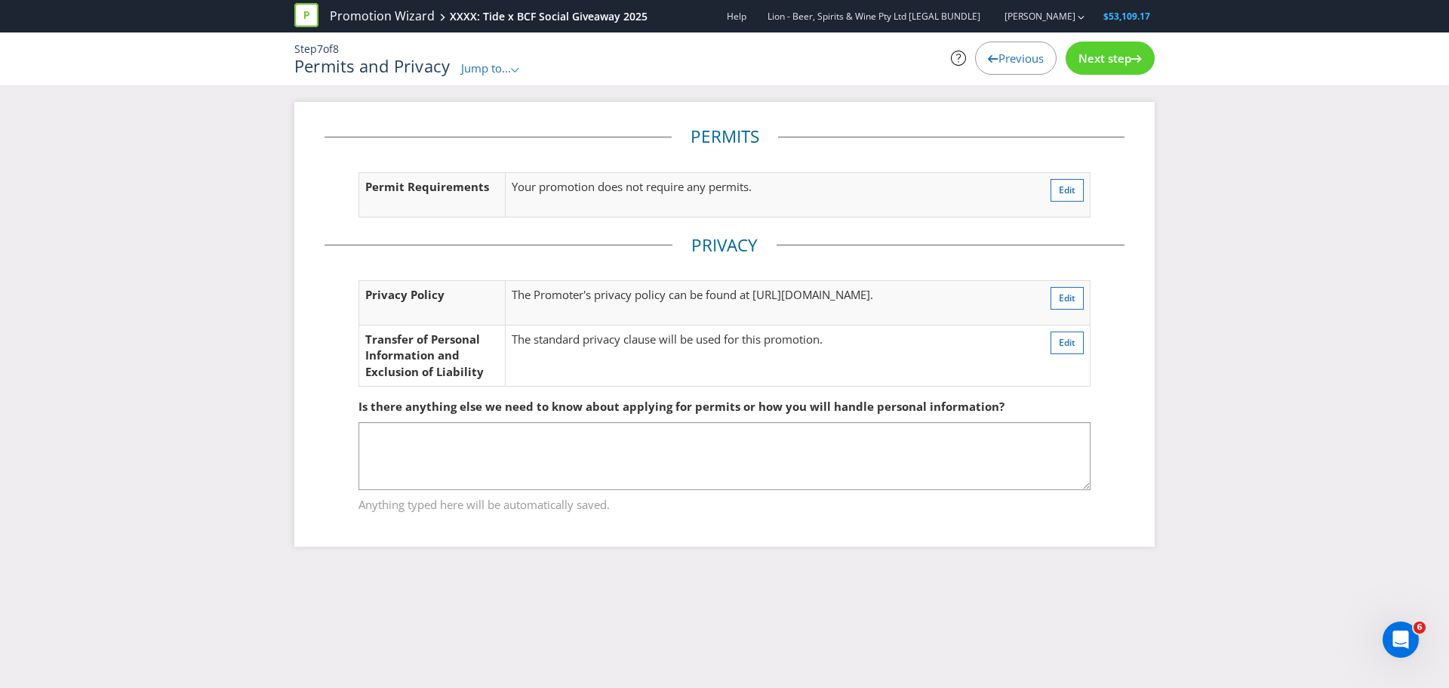
click at [1100, 57] on span "Next step" at bounding box center [1105, 58] width 53 height 15
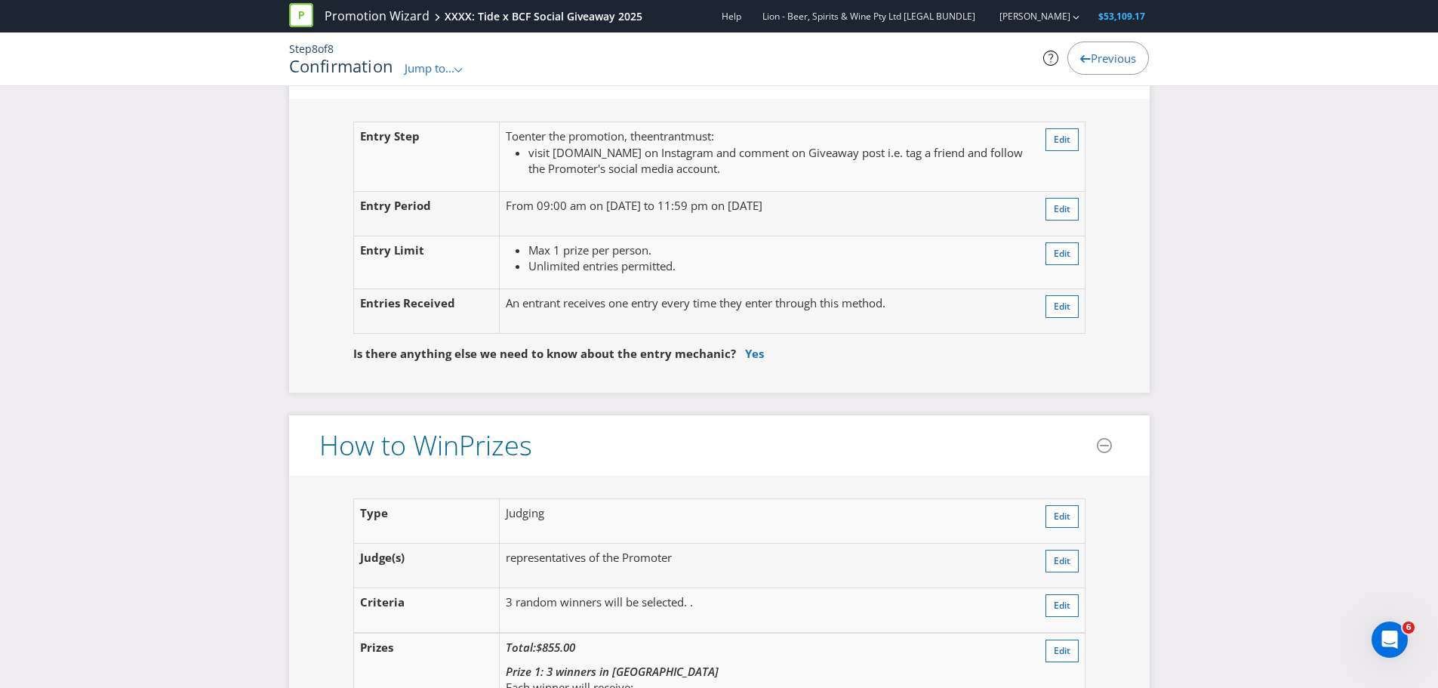
scroll to position [1132, 0]
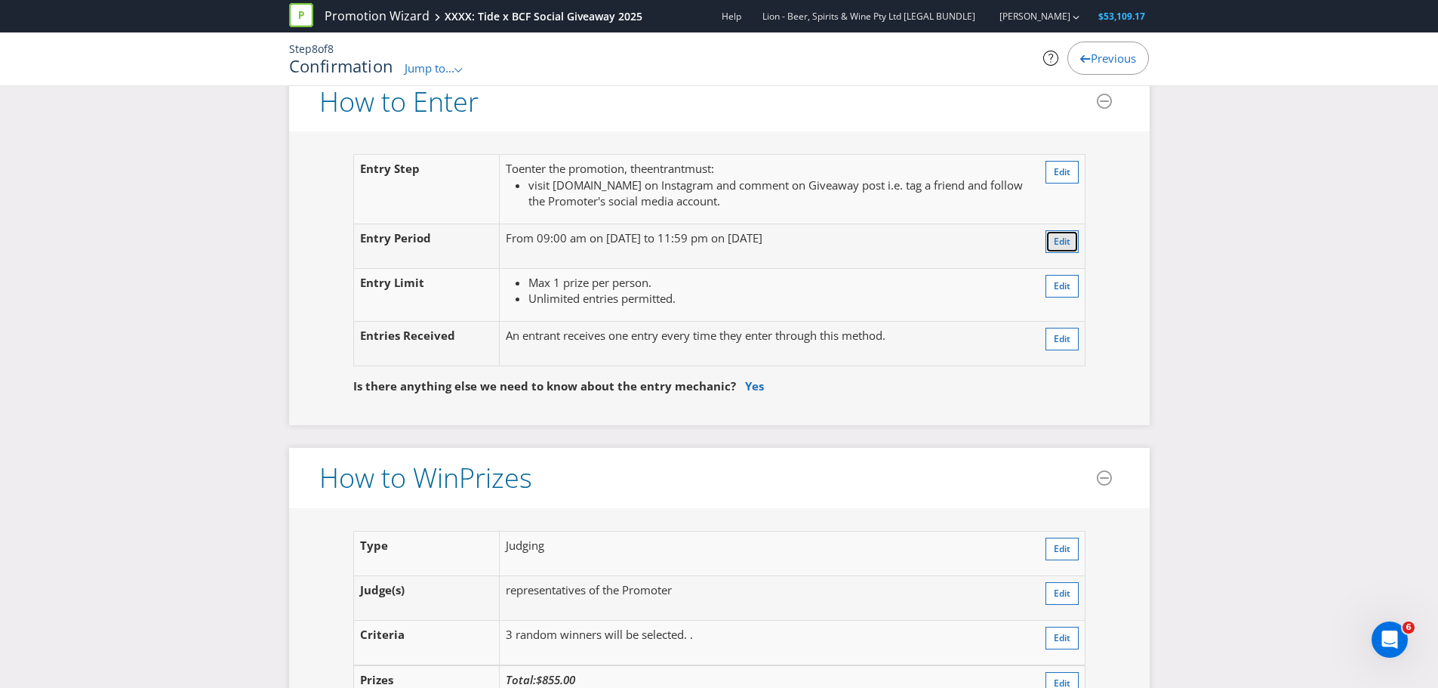
click at [1059, 230] on button "Edit" at bounding box center [1062, 241] width 33 height 23
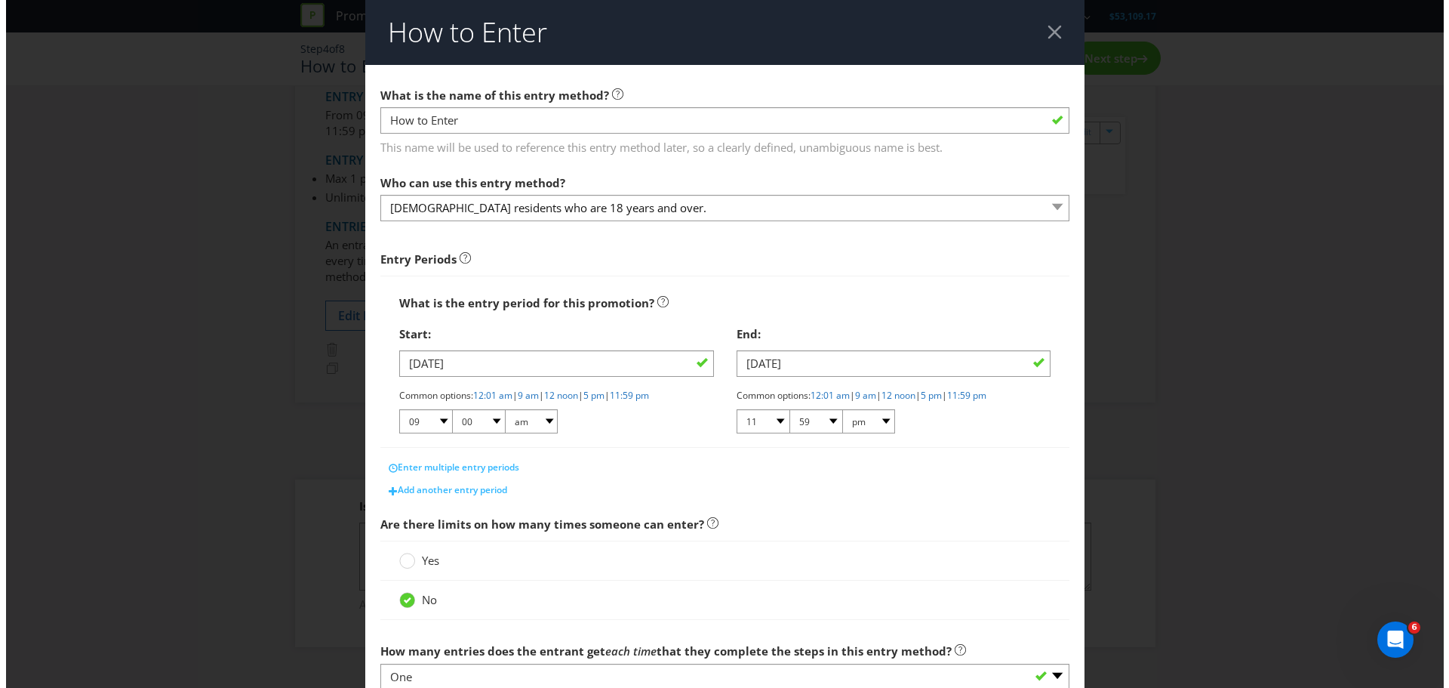
scroll to position [124, 0]
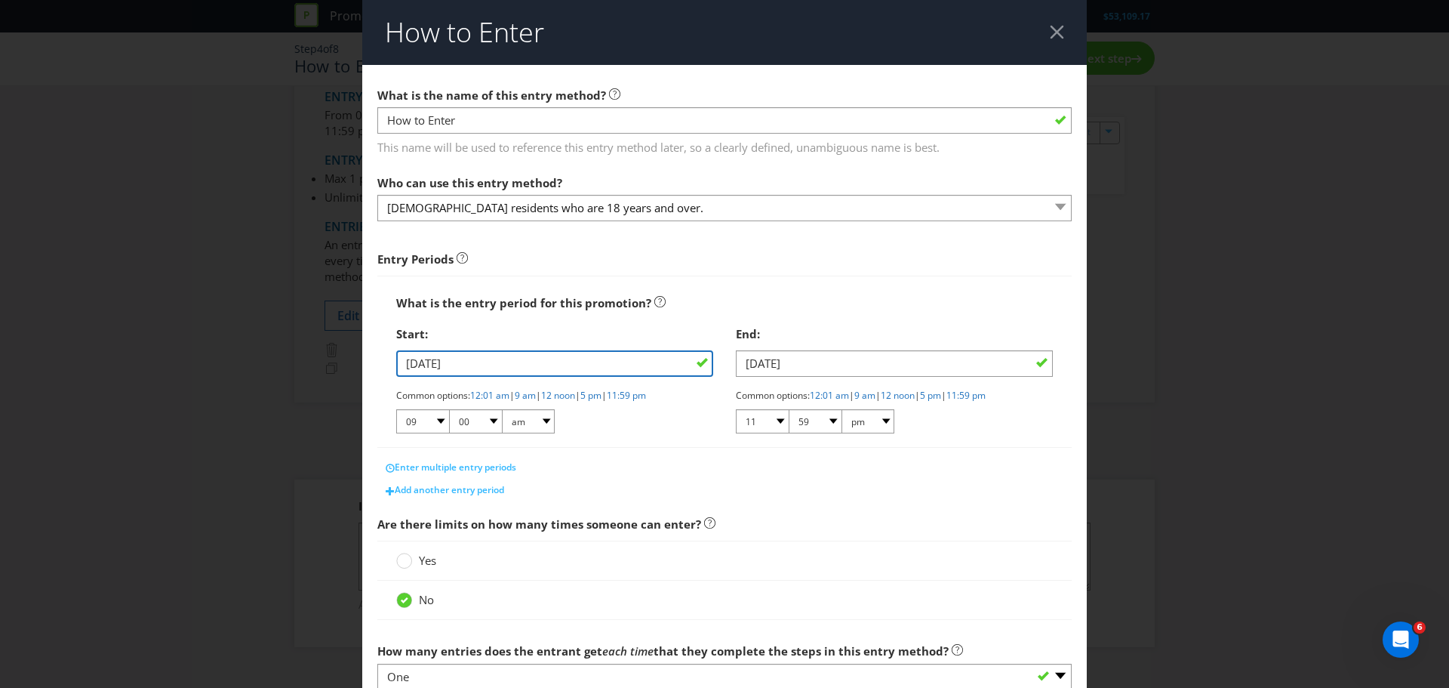
click at [417, 368] on input "[DATE]" at bounding box center [554, 363] width 317 height 26
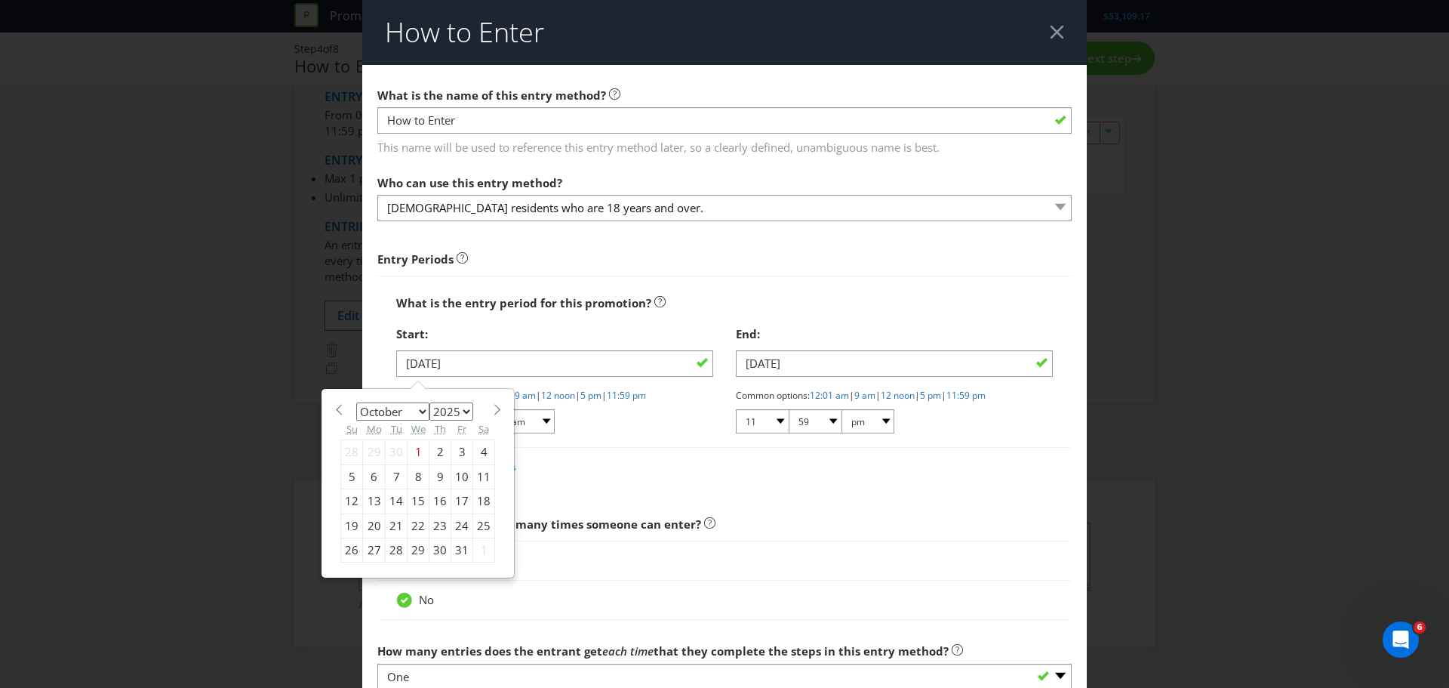
click at [435, 454] on div "2" at bounding box center [441, 452] width 22 height 24
type input "[DATE]"
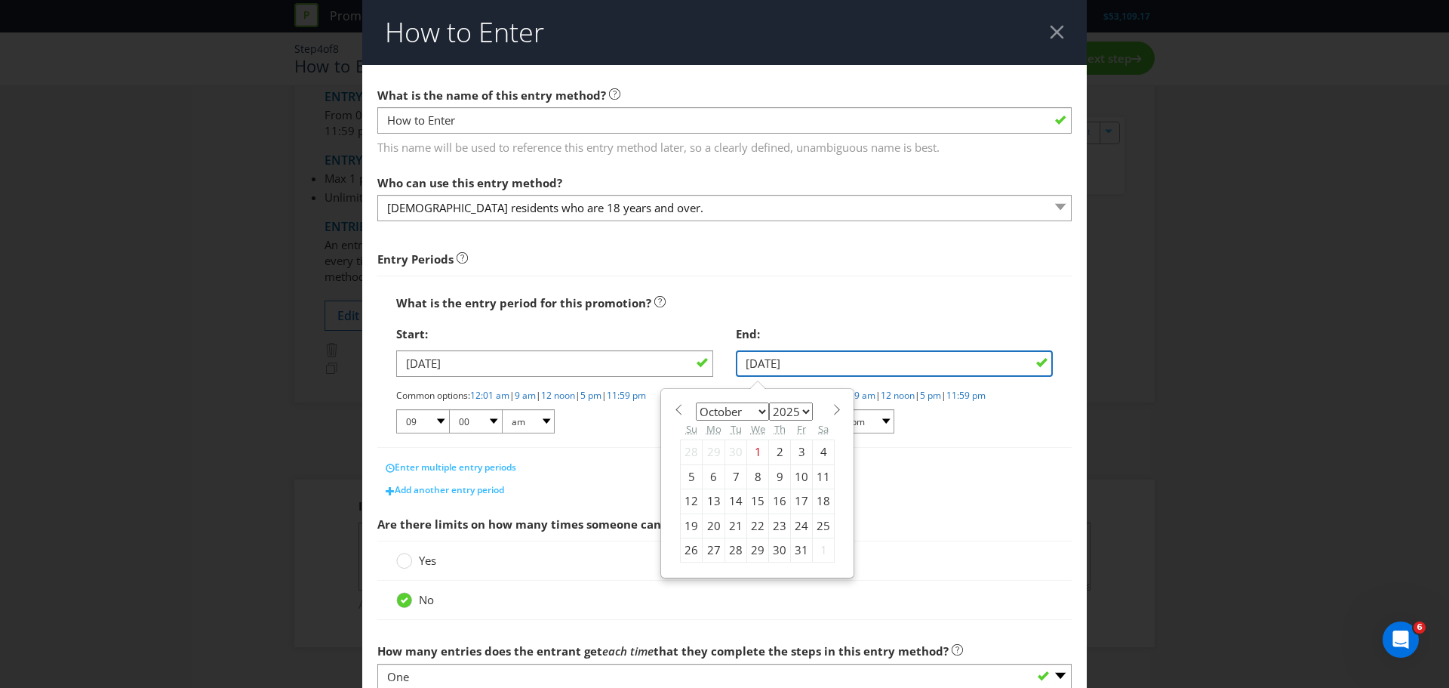
click at [750, 364] on input "[DATE]" at bounding box center [894, 363] width 317 height 26
click at [750, 527] on div "22" at bounding box center [758, 525] width 22 height 24
type input "[DATE]"
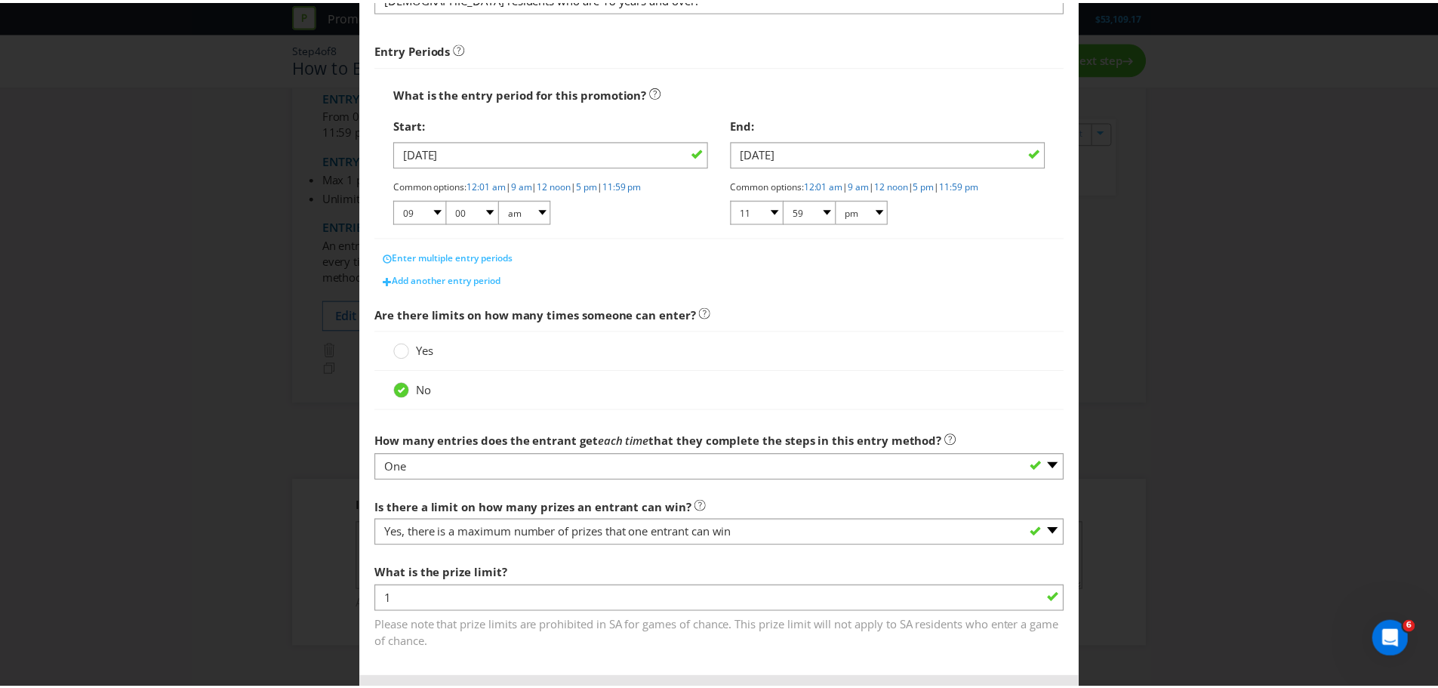
scroll to position [276, 0]
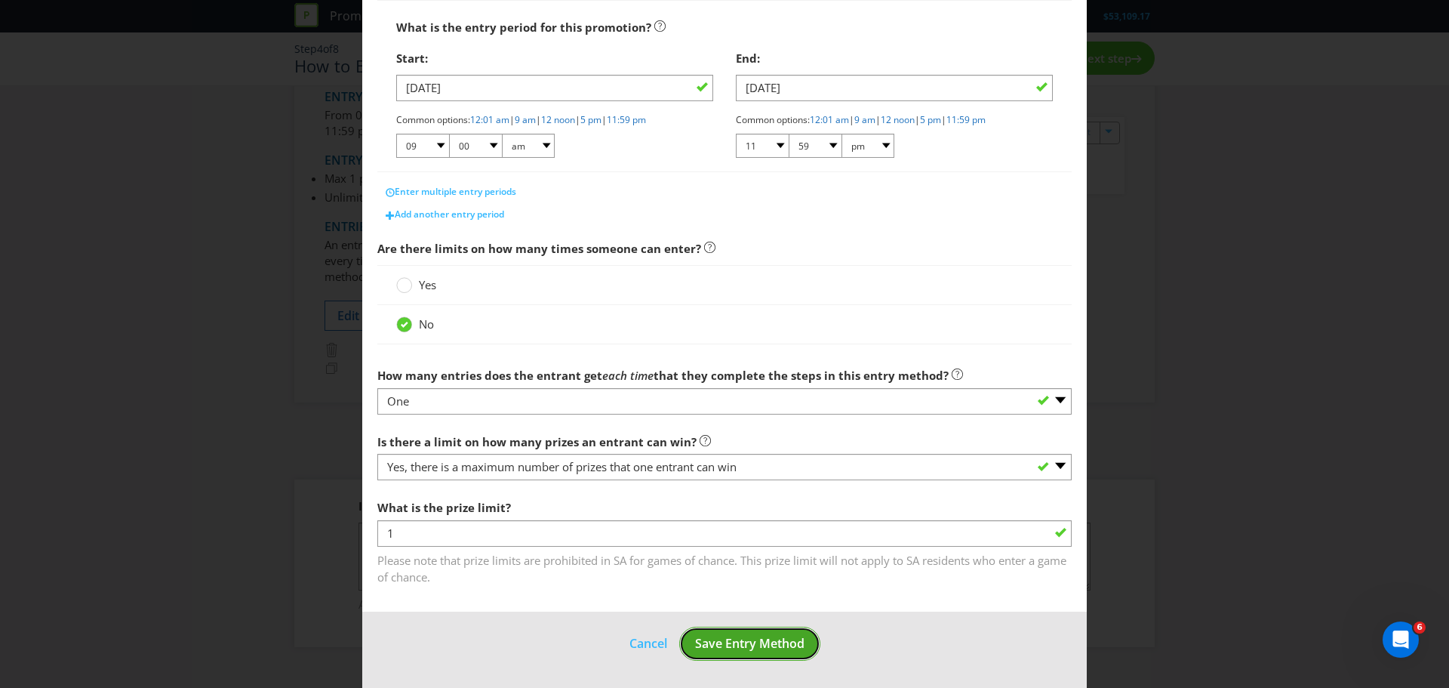
click at [732, 652] on button "Save Entry Method" at bounding box center [749, 644] width 141 height 34
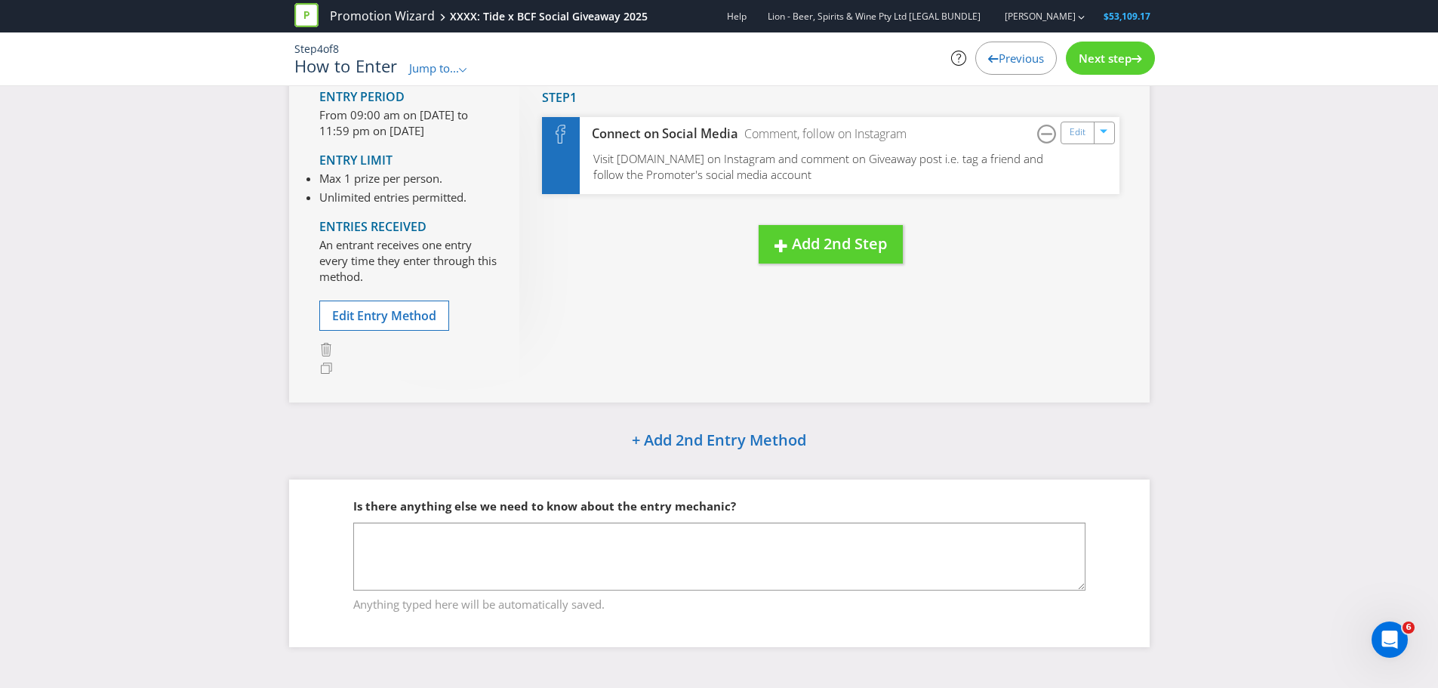
click at [1104, 72] on div "Next step" at bounding box center [1110, 58] width 89 height 33
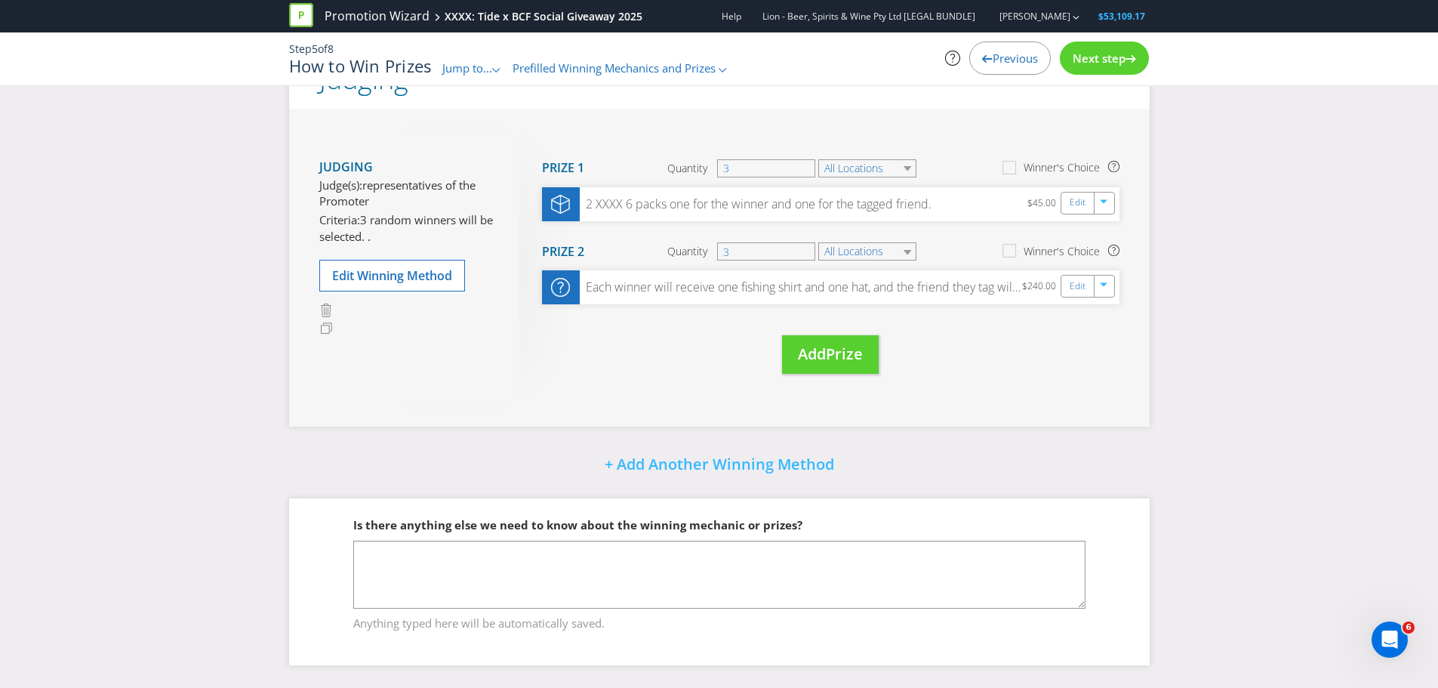
scroll to position [54, 0]
click at [1104, 72] on div "Next step" at bounding box center [1104, 58] width 89 height 33
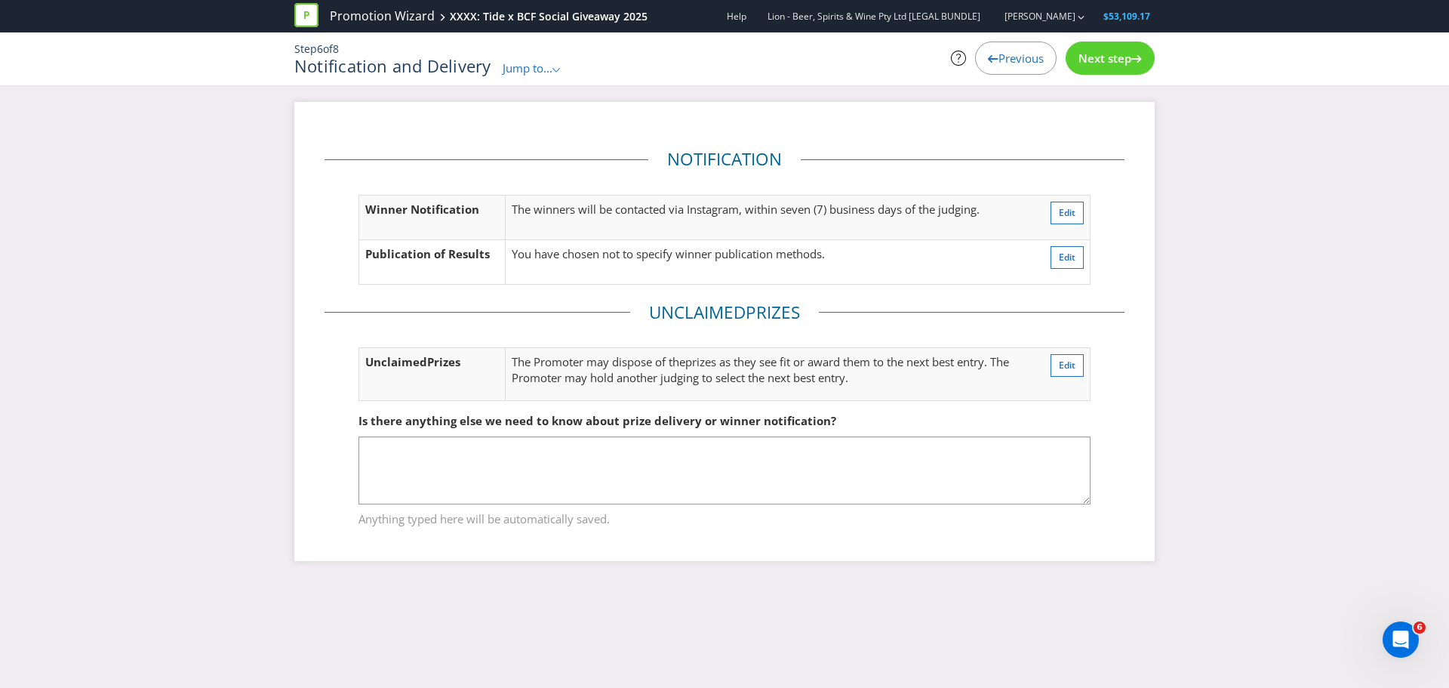
click at [1105, 63] on span "Next step" at bounding box center [1105, 58] width 53 height 15
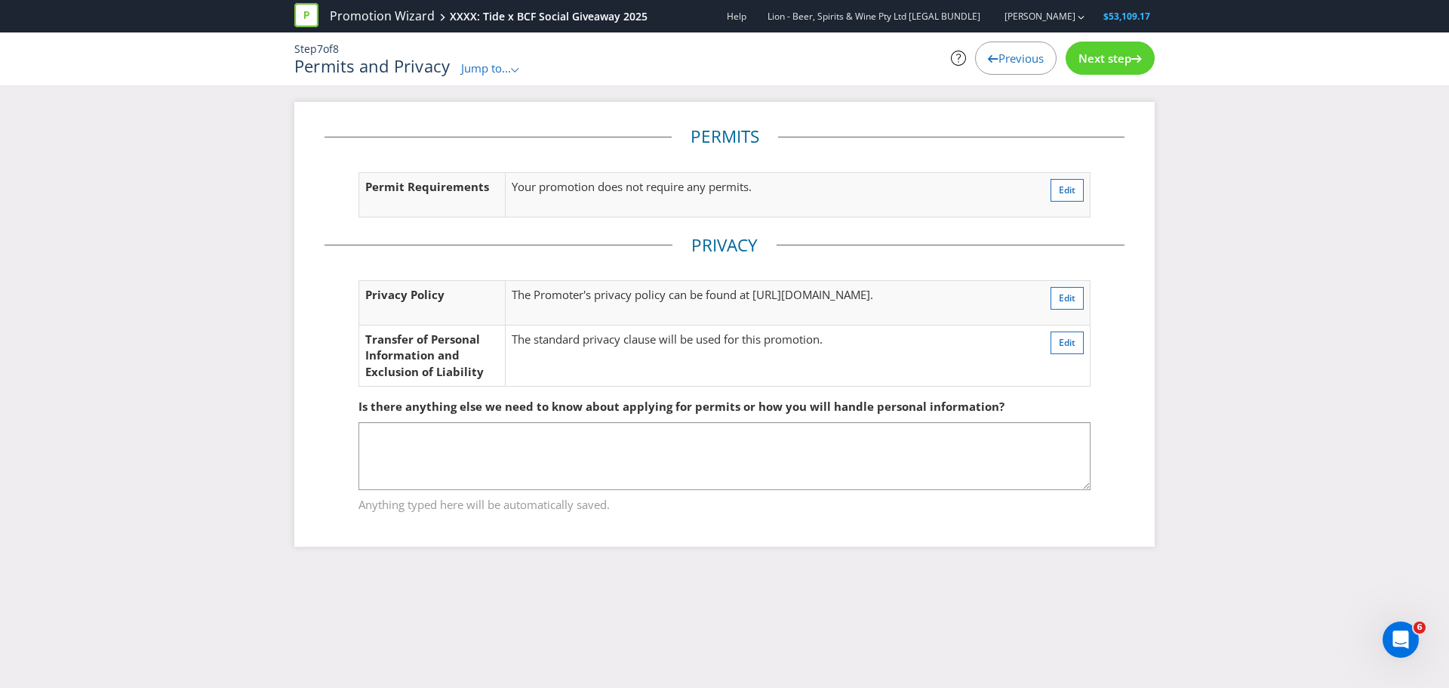
click at [1107, 64] on span "Next step" at bounding box center [1105, 58] width 53 height 15
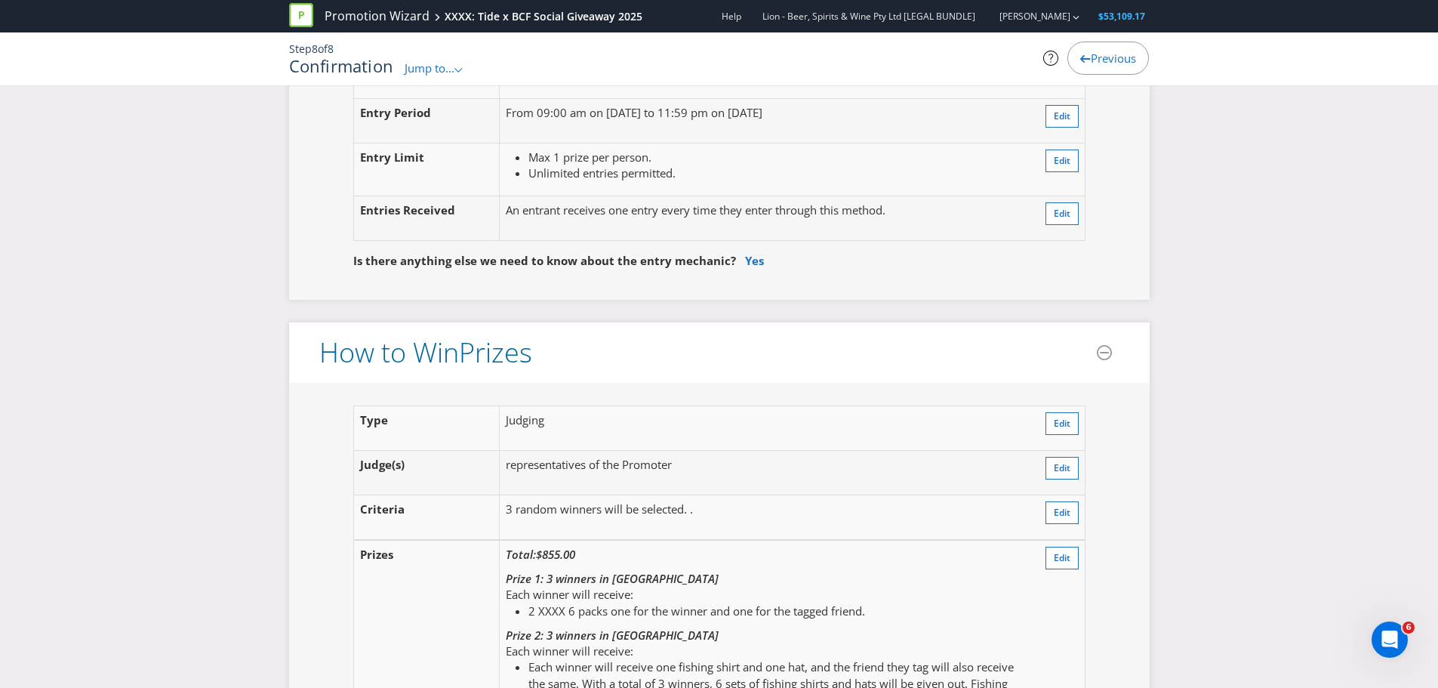
scroll to position [1258, 0]
click at [1054, 164] on span "Edit" at bounding box center [1062, 159] width 17 height 13
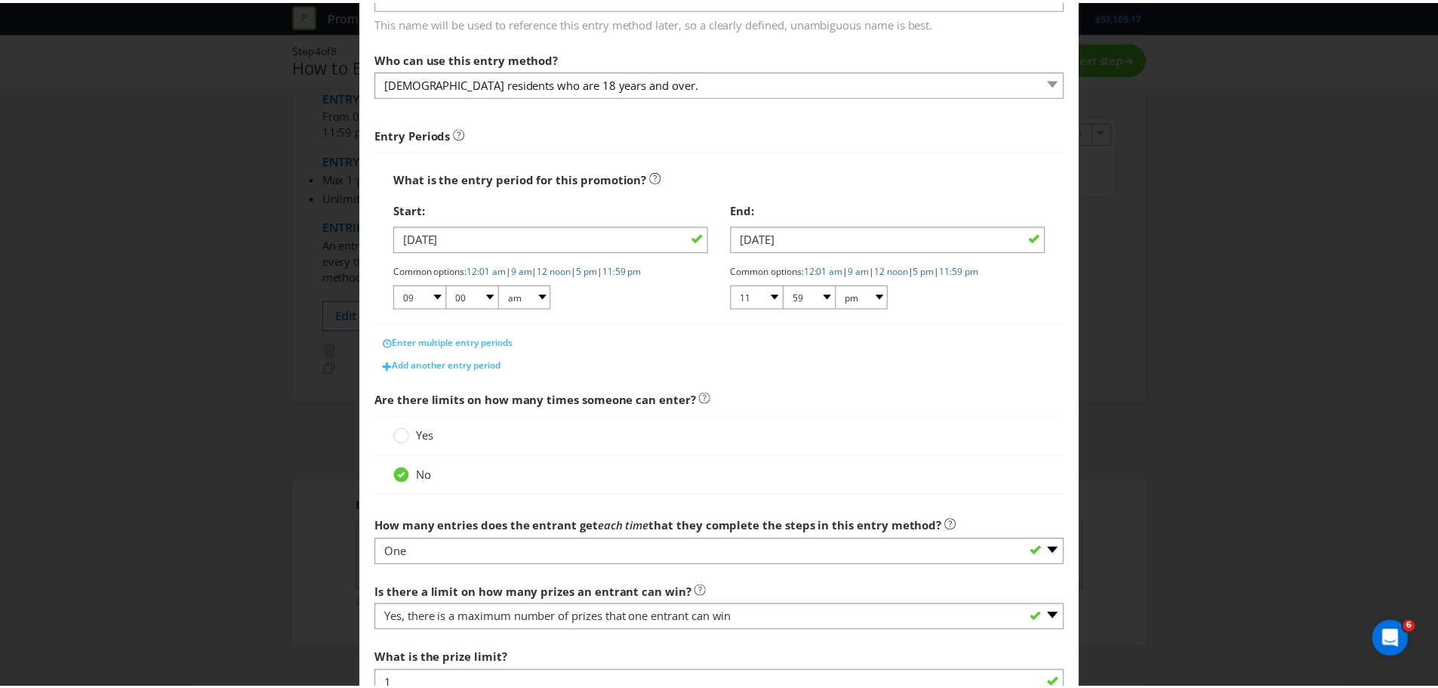
scroll to position [251, 0]
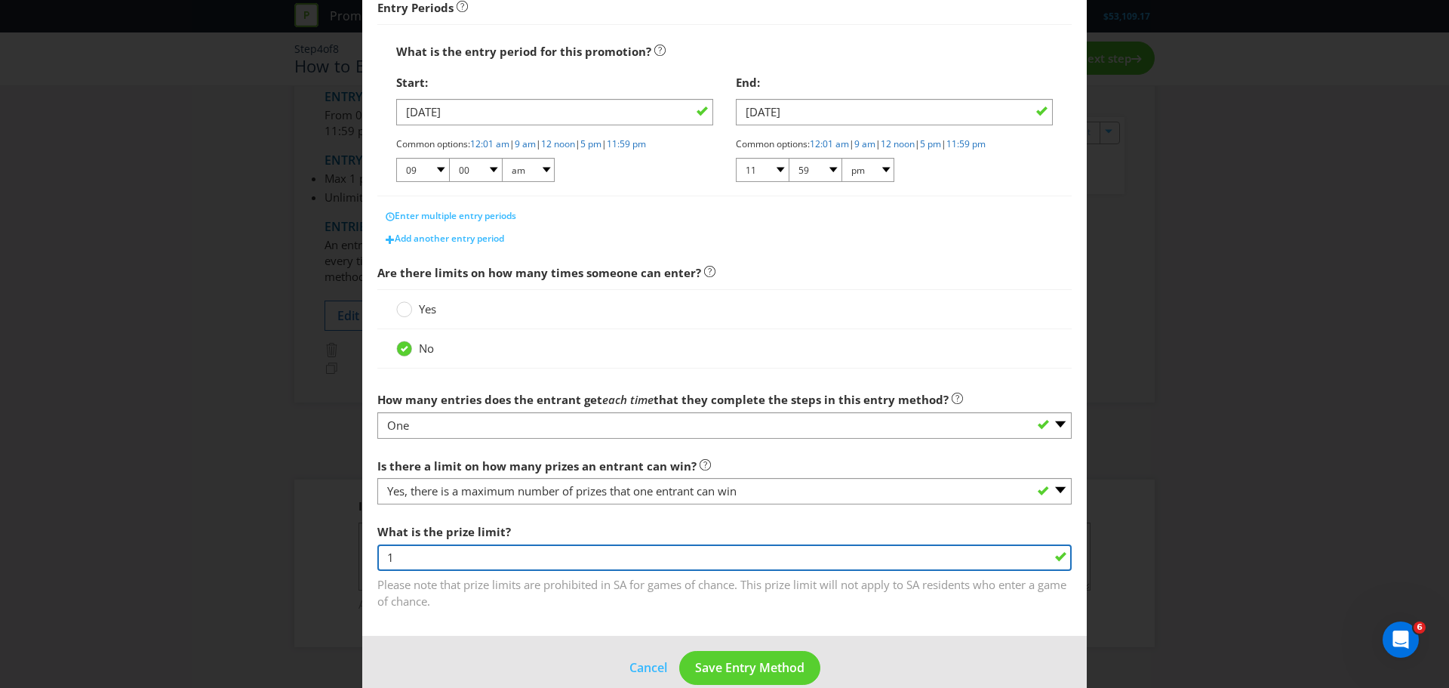
click at [491, 559] on input "1" at bounding box center [724, 557] width 695 height 26
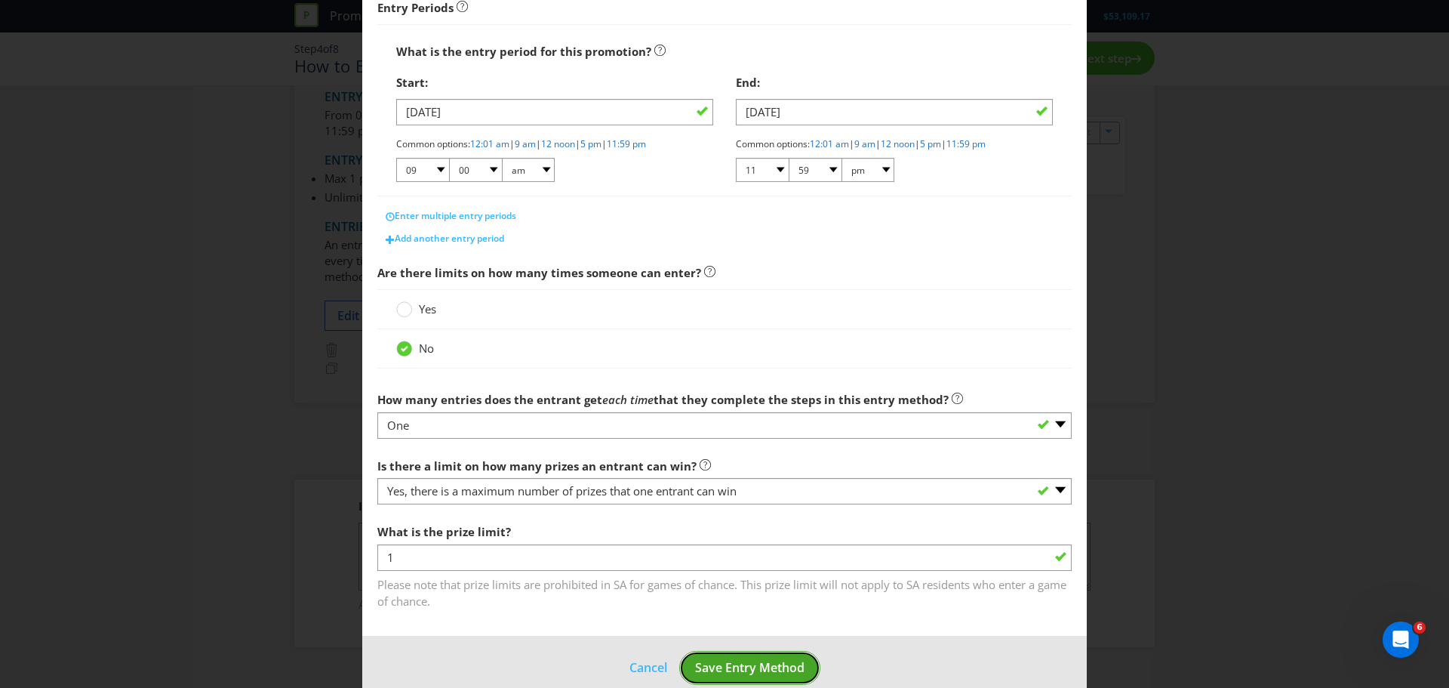
click at [734, 656] on button "Save Entry Method" at bounding box center [749, 668] width 141 height 34
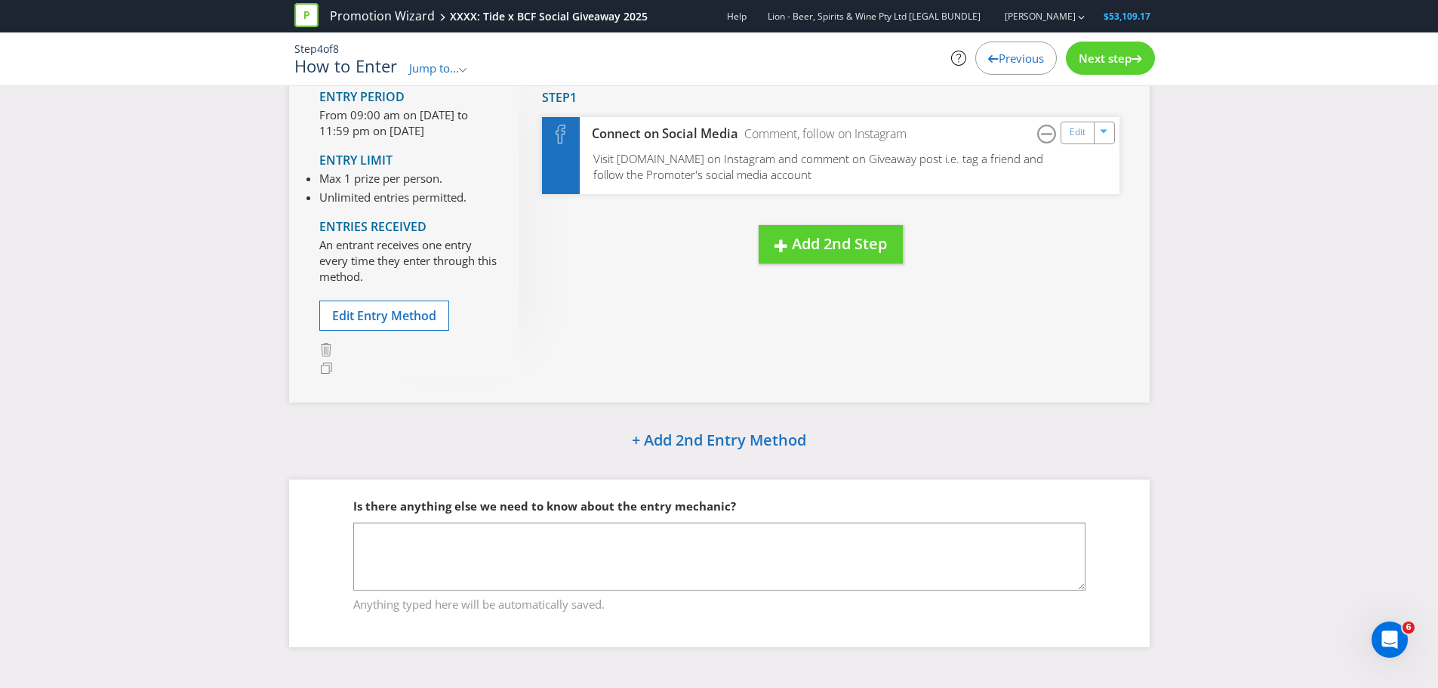
click at [1088, 56] on span "Next step" at bounding box center [1105, 58] width 53 height 15
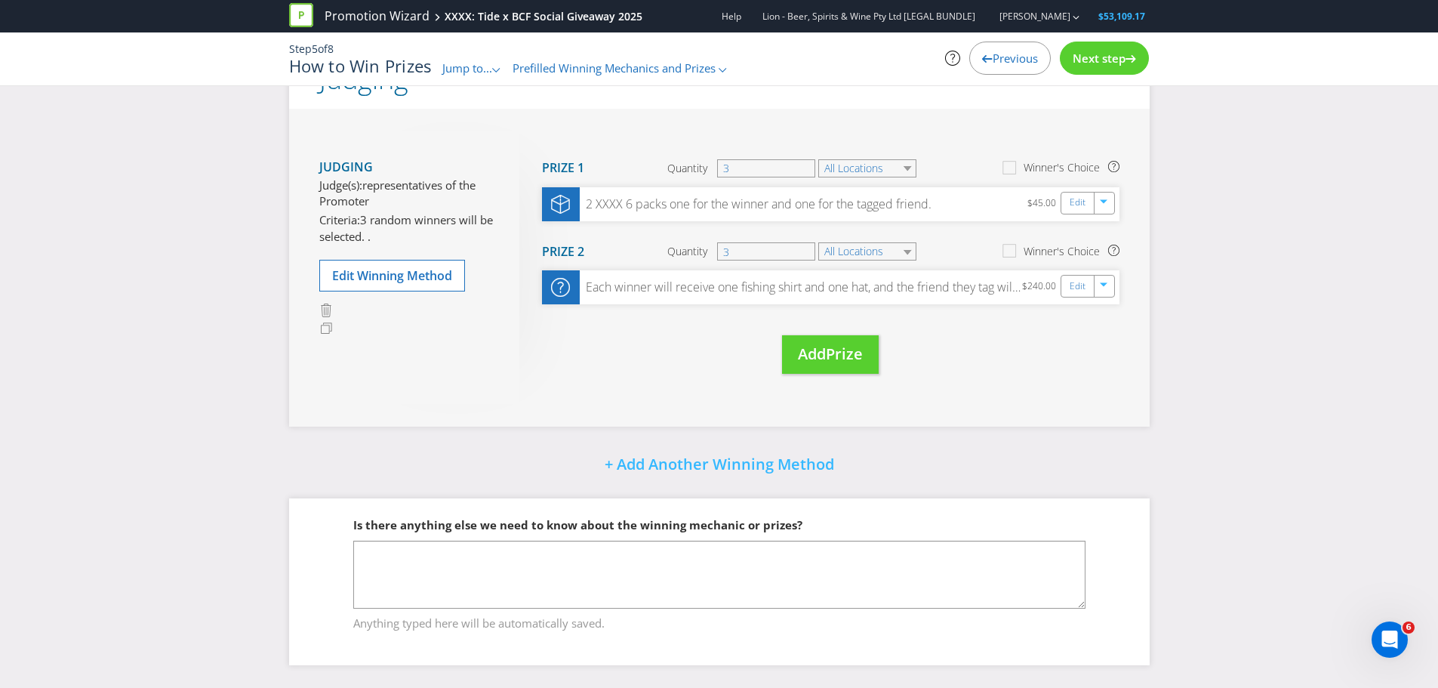
click at [1090, 56] on span "Next step" at bounding box center [1099, 58] width 53 height 15
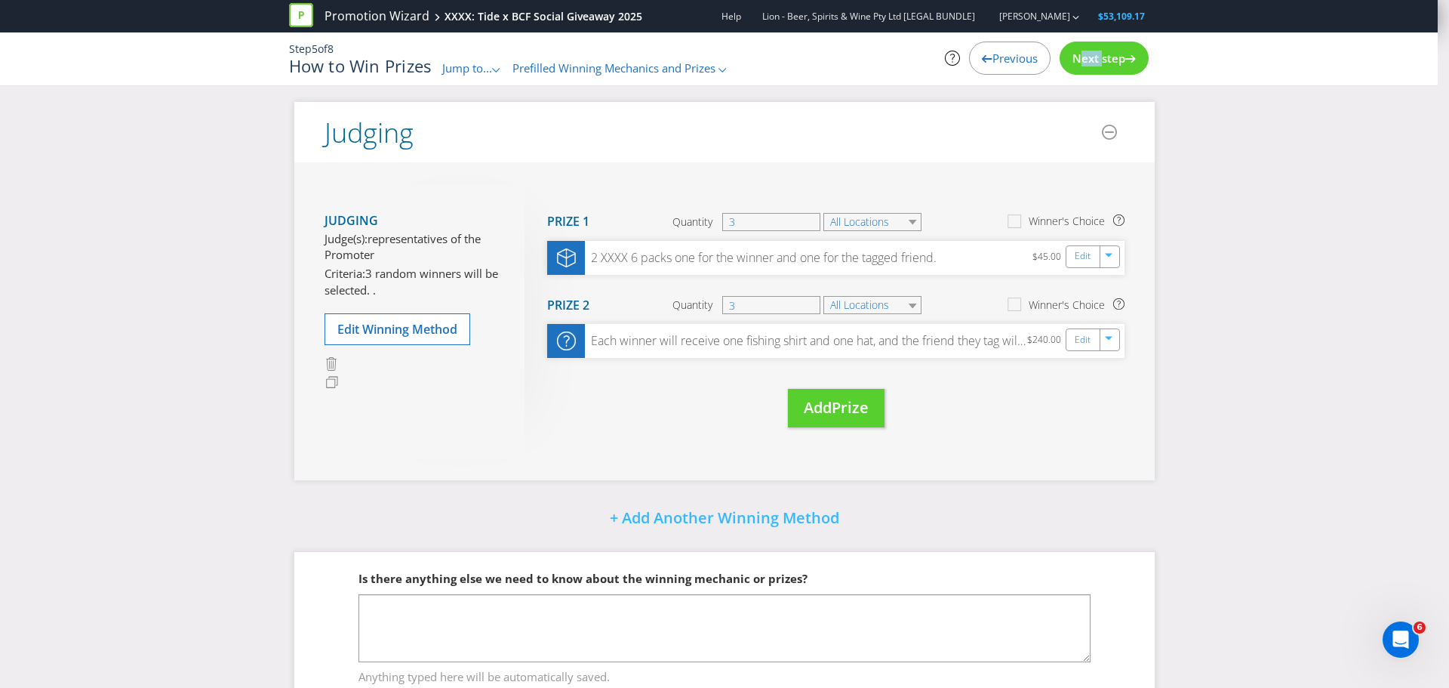
click at [1092, 57] on span "Next step" at bounding box center [1099, 58] width 53 height 15
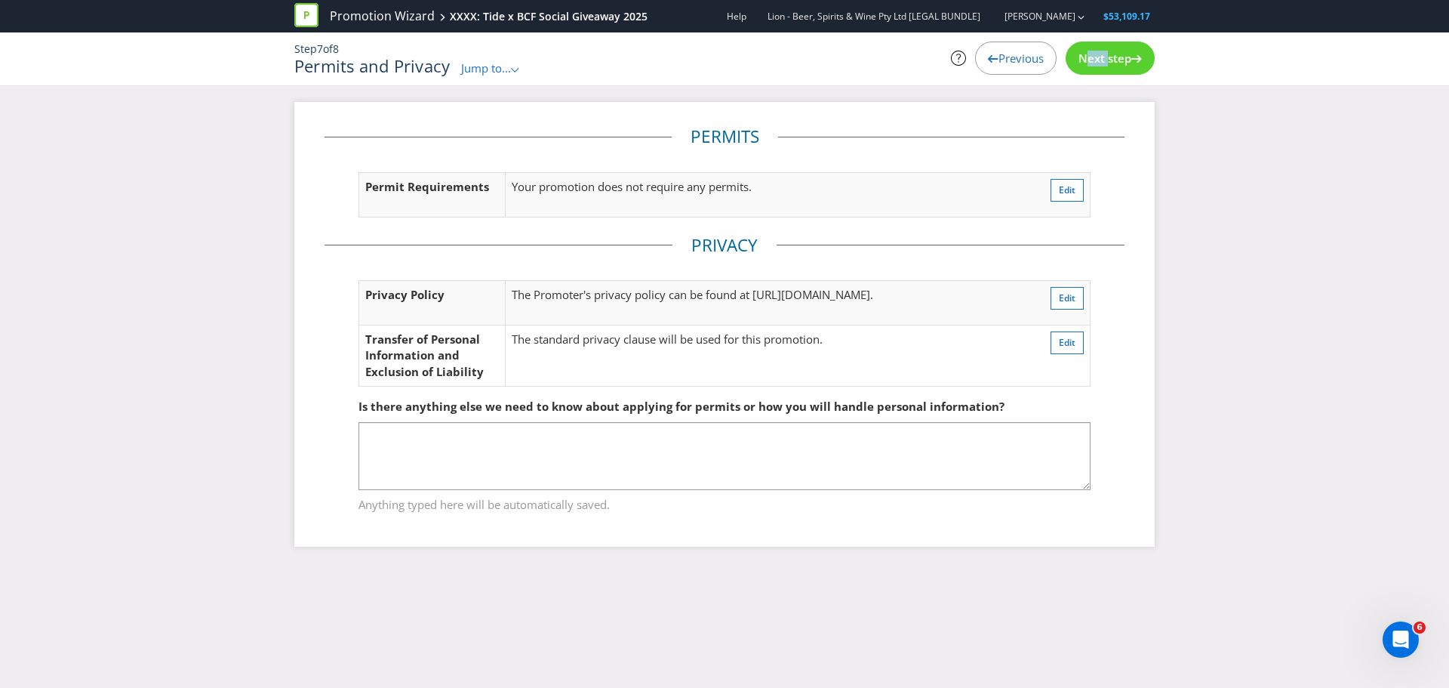
click at [1092, 61] on span "Next step" at bounding box center [1105, 58] width 53 height 15
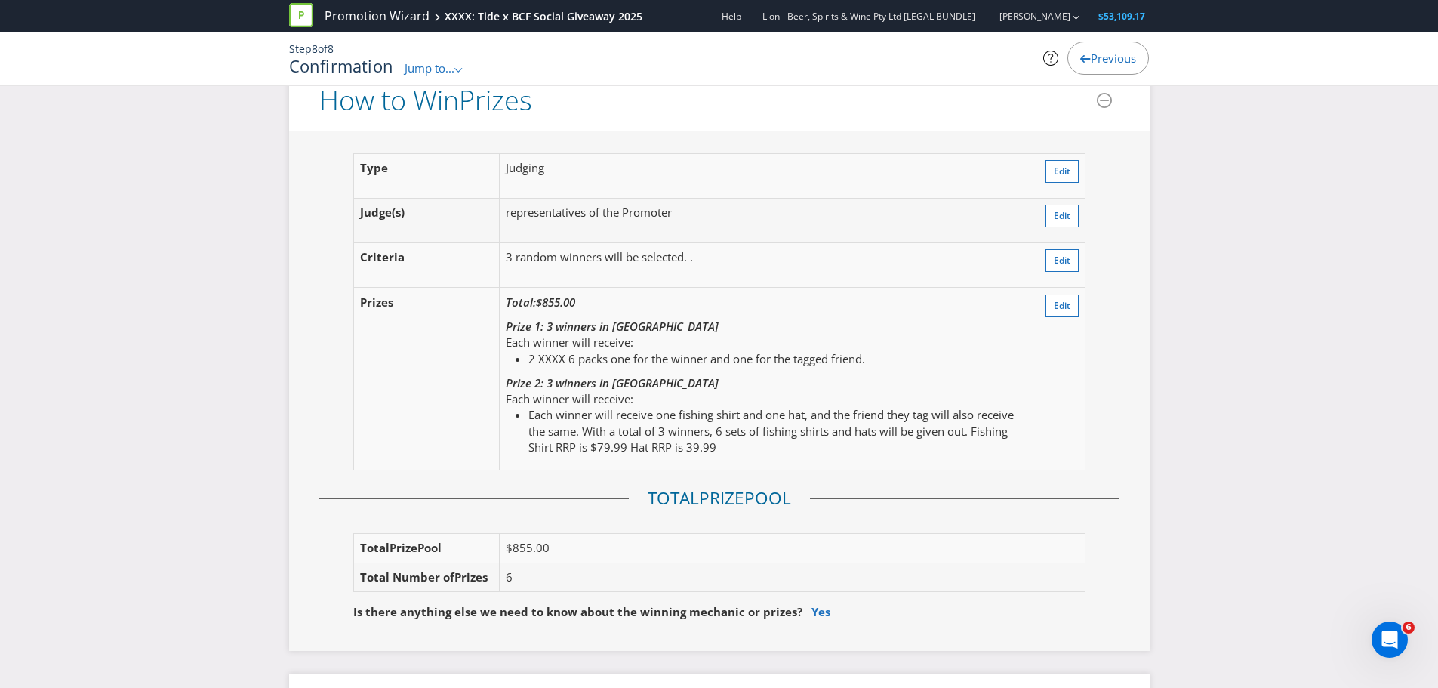
scroll to position [1636, 0]
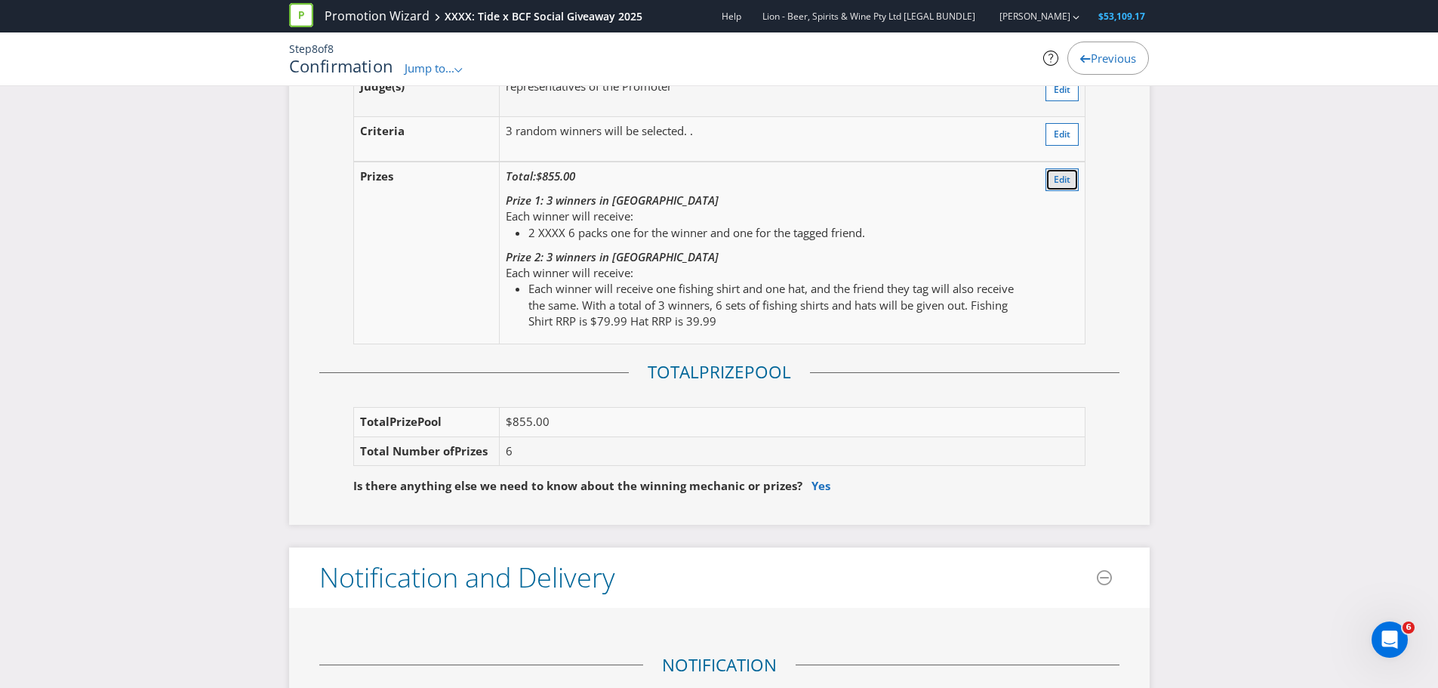
click at [1062, 175] on span "Edit" at bounding box center [1062, 179] width 17 height 13
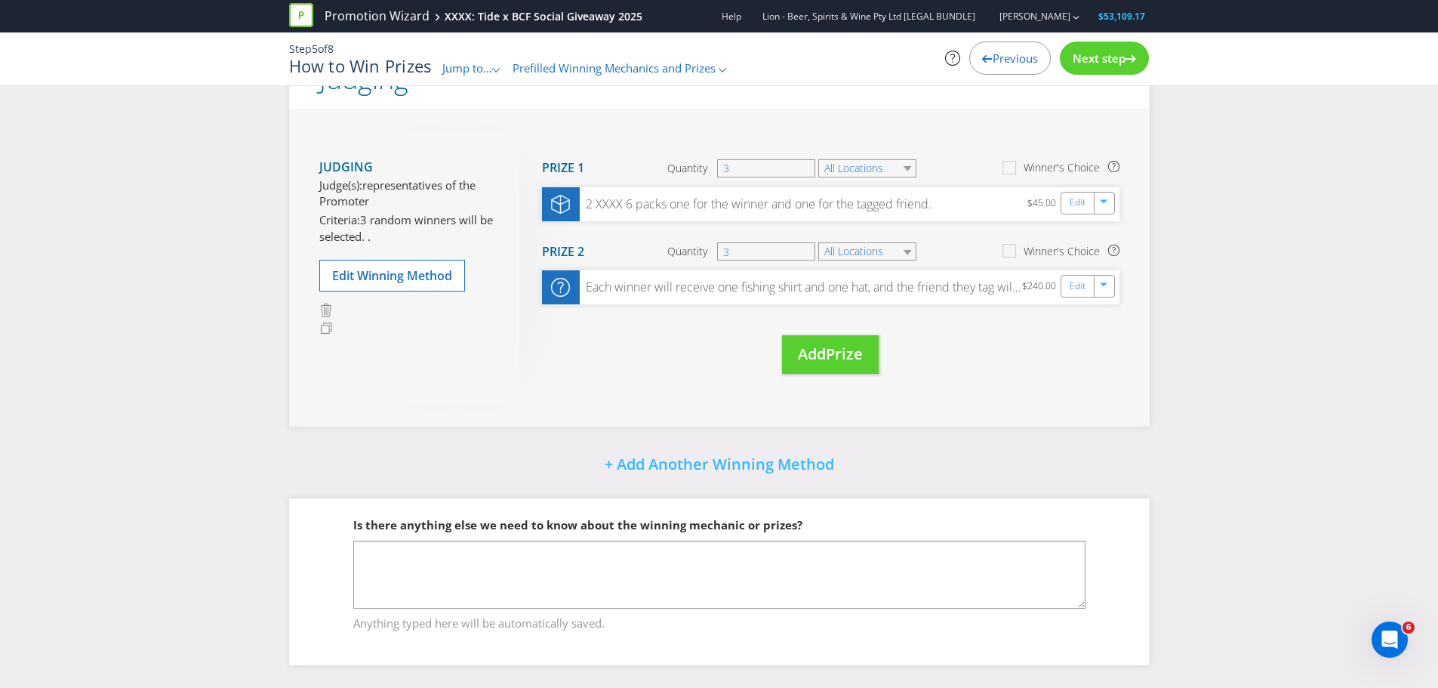
scroll to position [54, 0]
click at [1073, 51] on span "Next step" at bounding box center [1099, 58] width 53 height 15
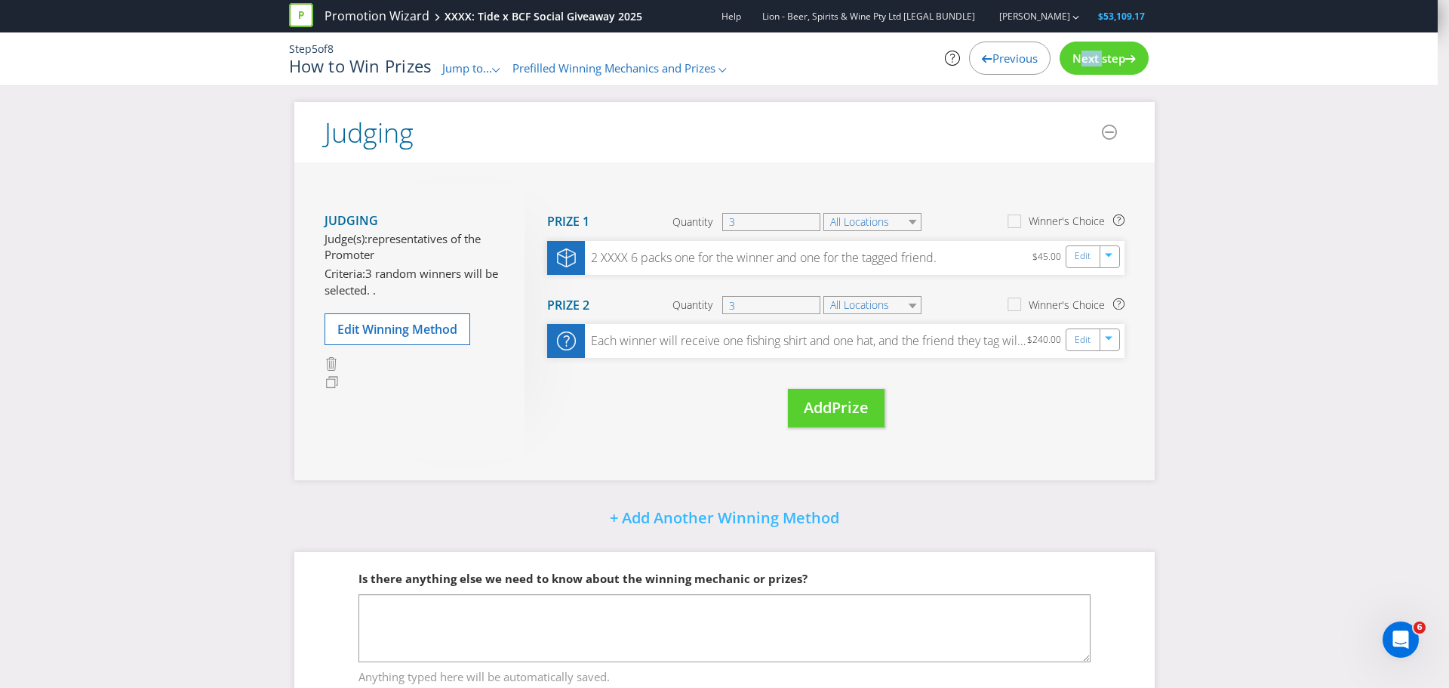
click at [1071, 51] on div "Next step" at bounding box center [1104, 58] width 89 height 33
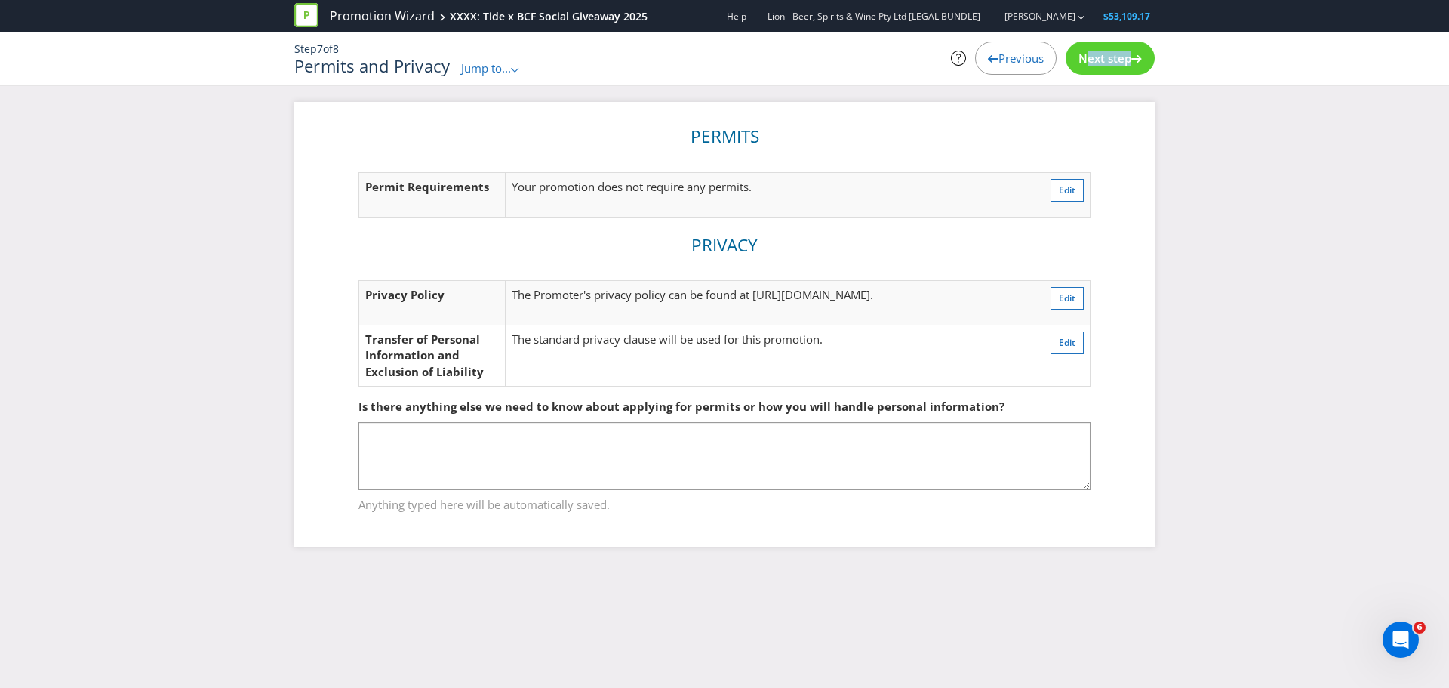
click at [1071, 52] on div "Next step" at bounding box center [1110, 58] width 89 height 33
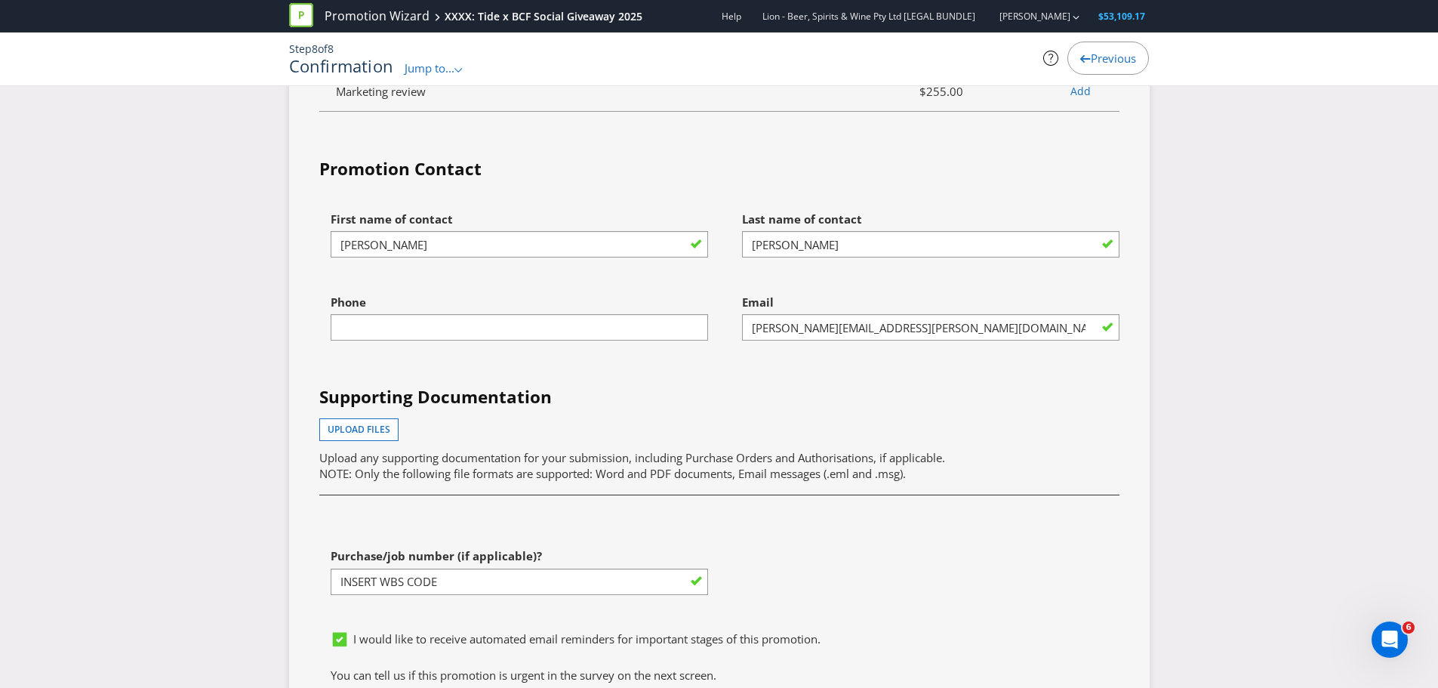
scroll to position [3523, 0]
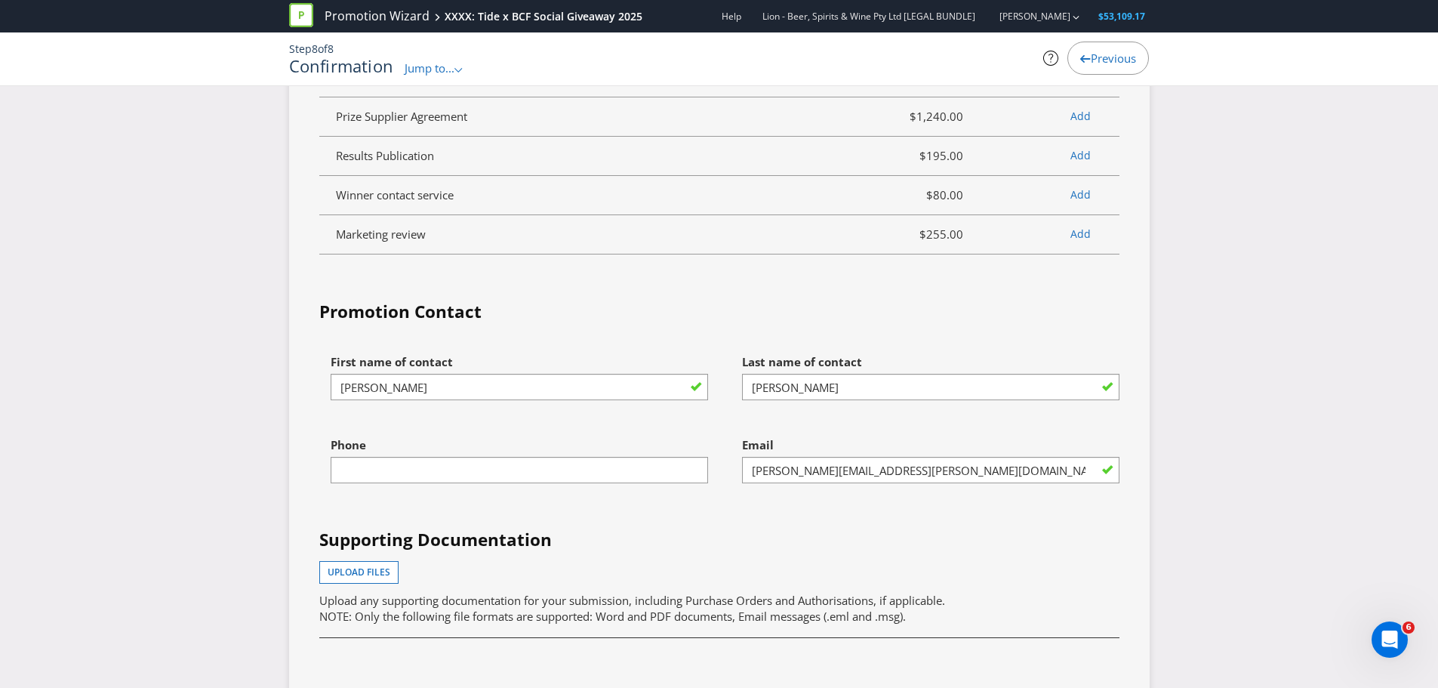
click at [511, 455] on div "Phone" at bounding box center [519, 457] width 377 height 54
click at [495, 469] on input "text" at bounding box center [519, 470] width 377 height 26
type input "0434584007"
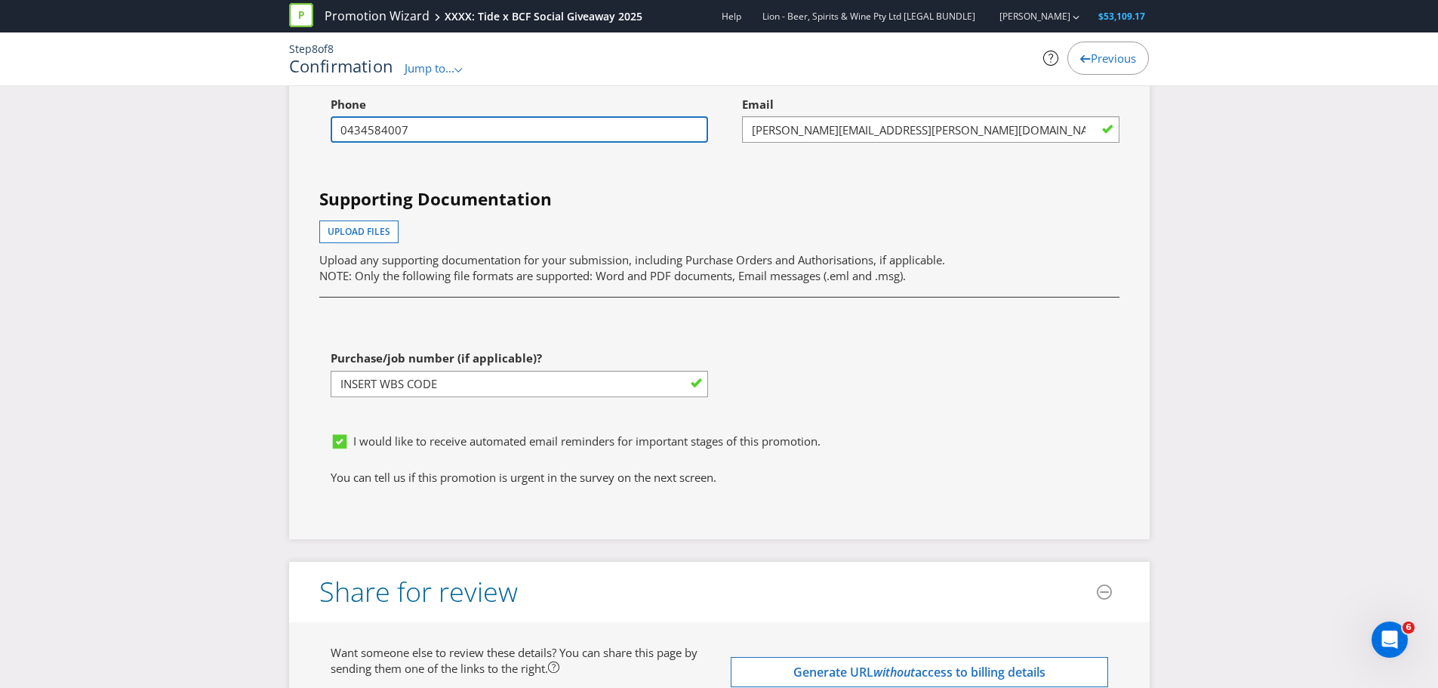
scroll to position [3901, 0]
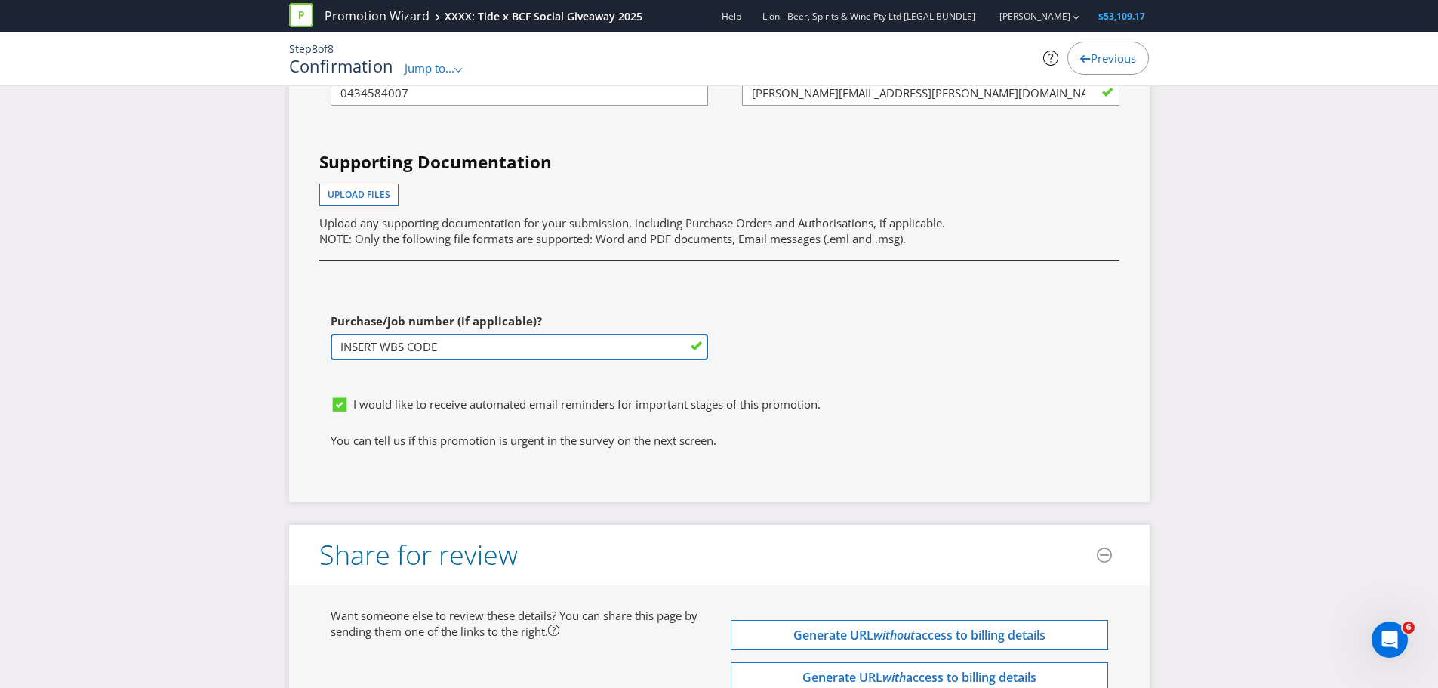
click at [506, 358] on input "INSERT WBS CODE" at bounding box center [519, 347] width 377 height 26
drag, startPoint x: 506, startPoint y: 358, endPoint x: 231, endPoint y: 356, distance: 274.8
click at [403, 346] on input "text" at bounding box center [519, 347] width 377 height 26
paste input "MAU-XXXX200001.LEG"
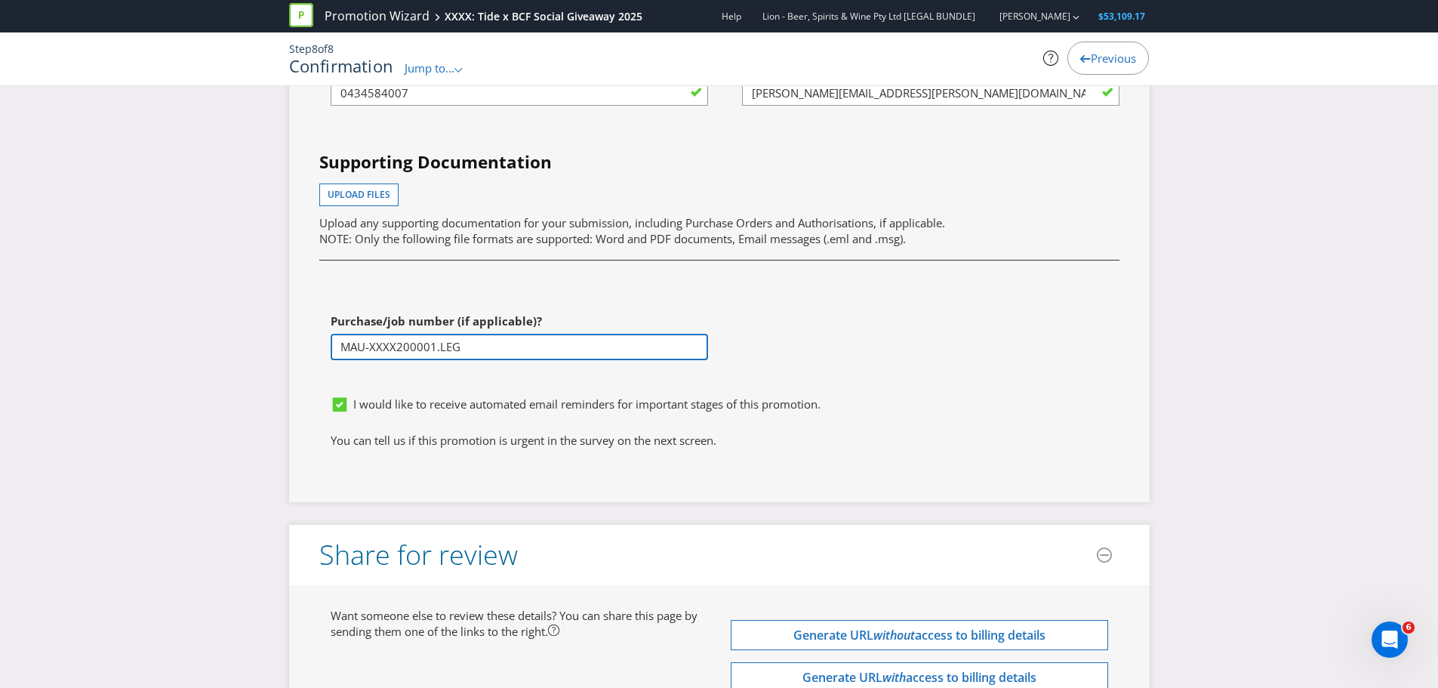
type input "MAU-XXXX200001.LEG"
drag, startPoint x: 861, startPoint y: 303, endPoint x: 821, endPoint y: 325, distance: 44.6
click at [855, 306] on div "First name of contact [PERSON_NAME] Last name of contact [PERSON_NAME] Phone [P…" at bounding box center [719, 179] width 823 height 420
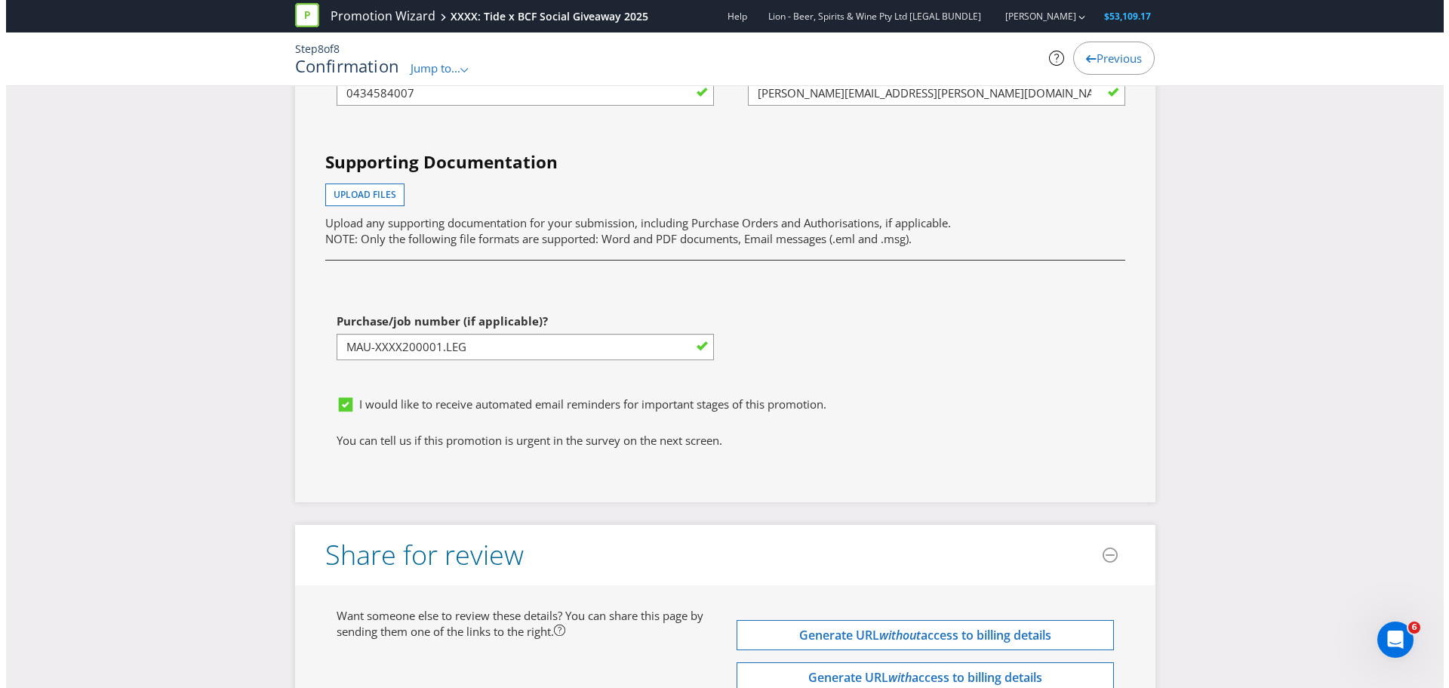
scroll to position [4129, 0]
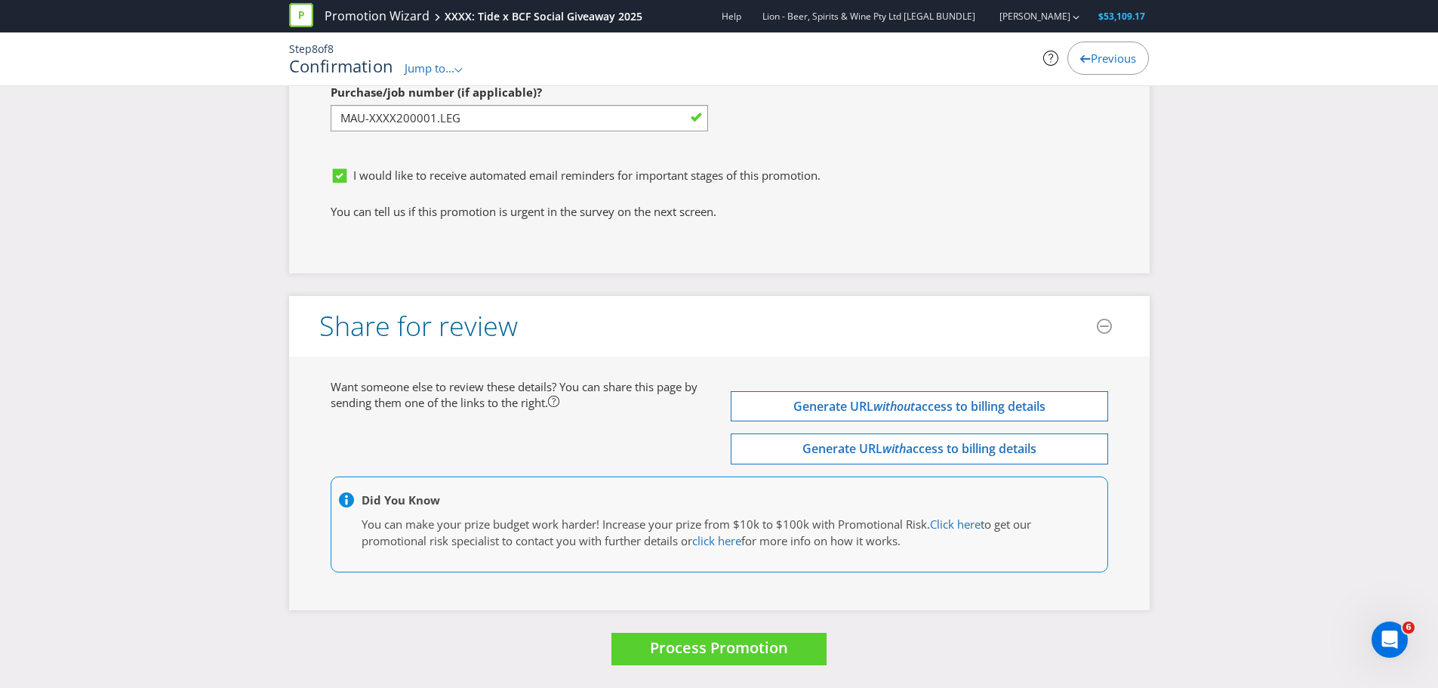
click at [322, 168] on div "I would like to receive automated email reminders for important stages of this …" at bounding box center [719, 181] width 800 height 43
click at [707, 650] on span "Process Promotion" at bounding box center [719, 647] width 138 height 20
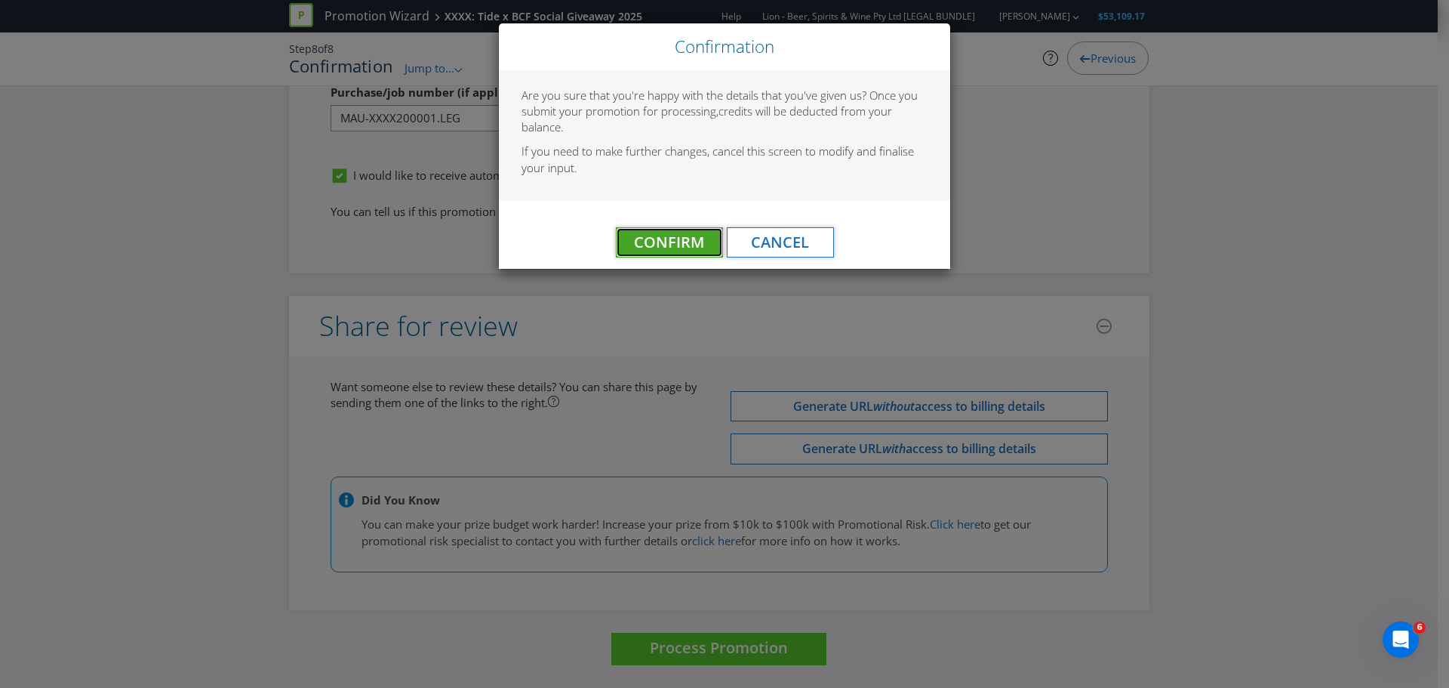
click at [642, 244] on span "Confirm" at bounding box center [669, 242] width 70 height 20
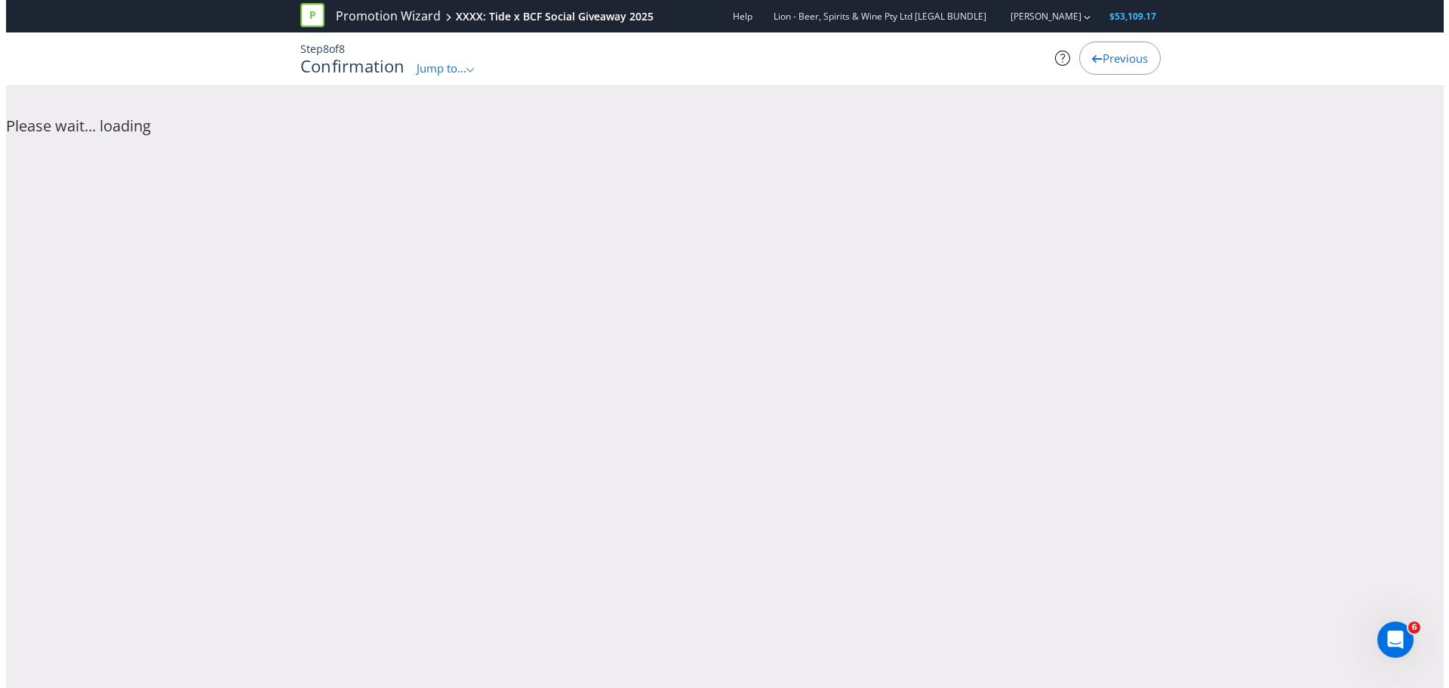
scroll to position [0, 0]
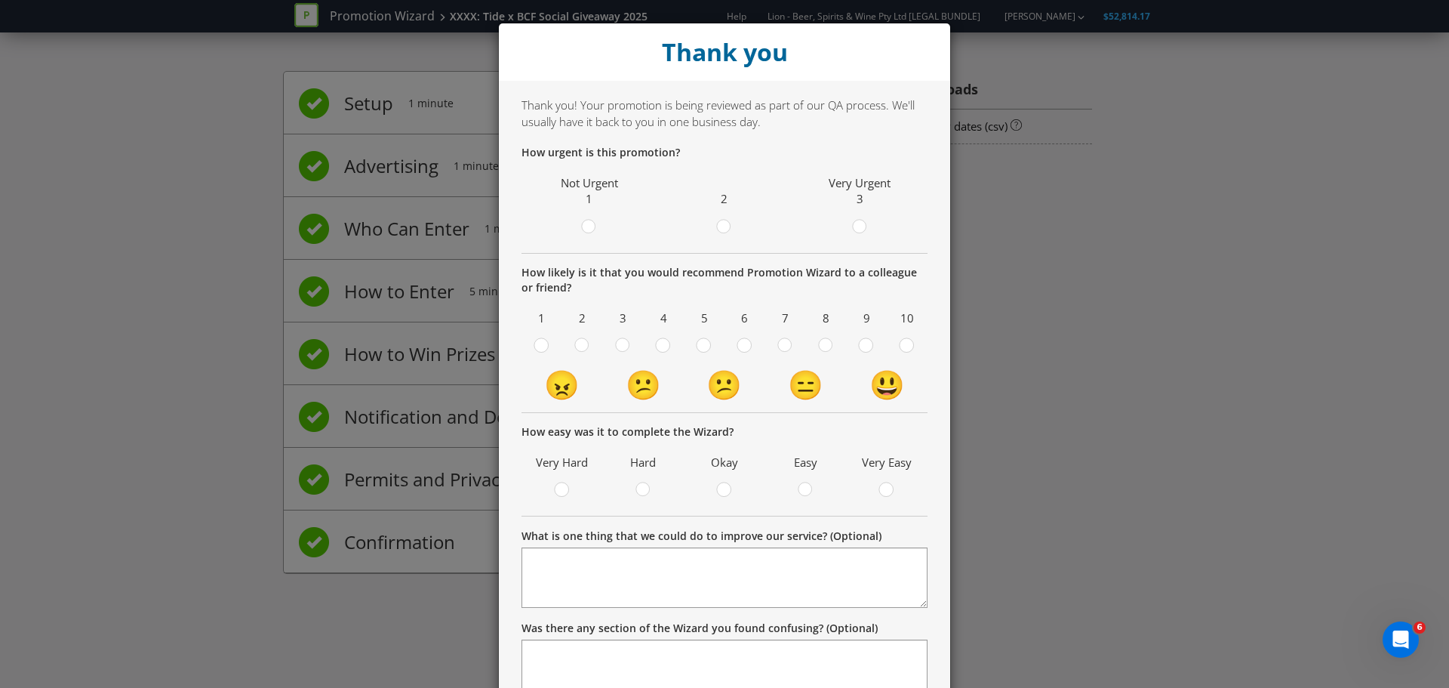
click at [331, 266] on div "Thank you Thank you! Your promotion is being reviewed as part of our QA process…" at bounding box center [724, 344] width 1449 height 688
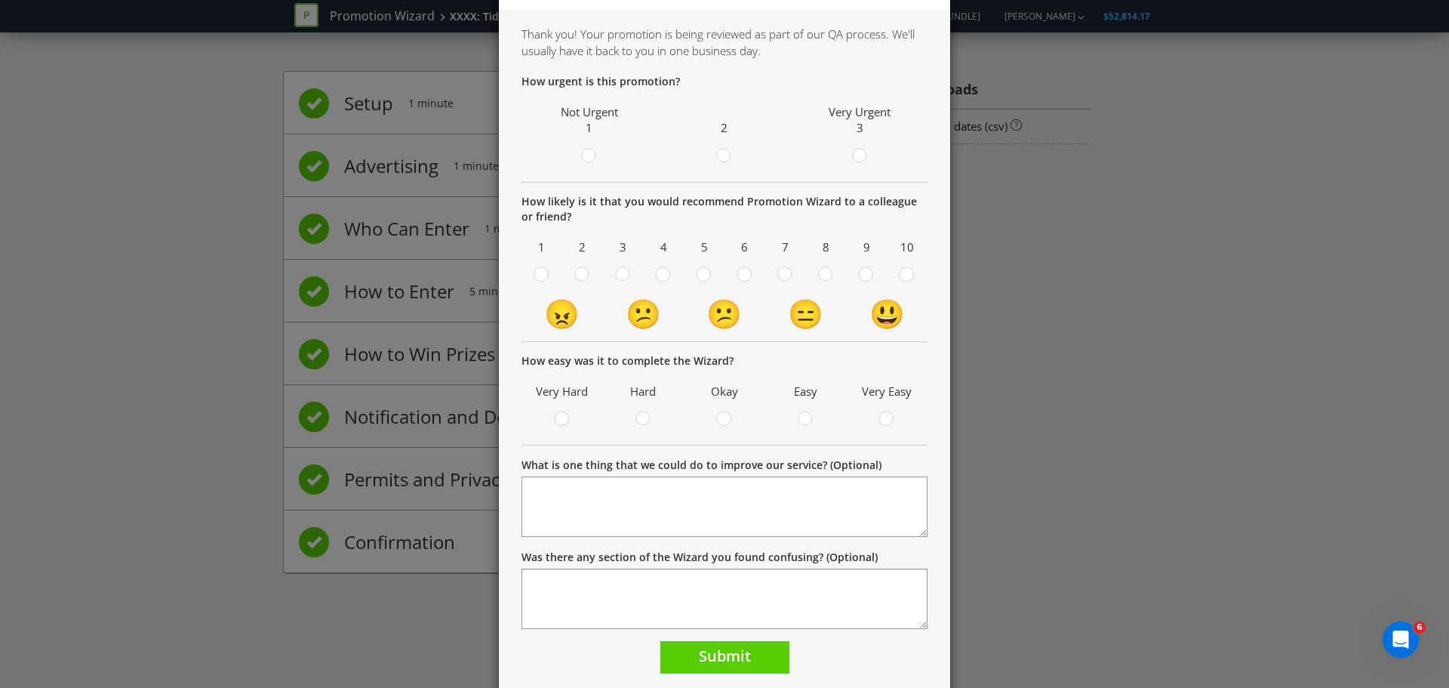
scroll to position [119, 0]
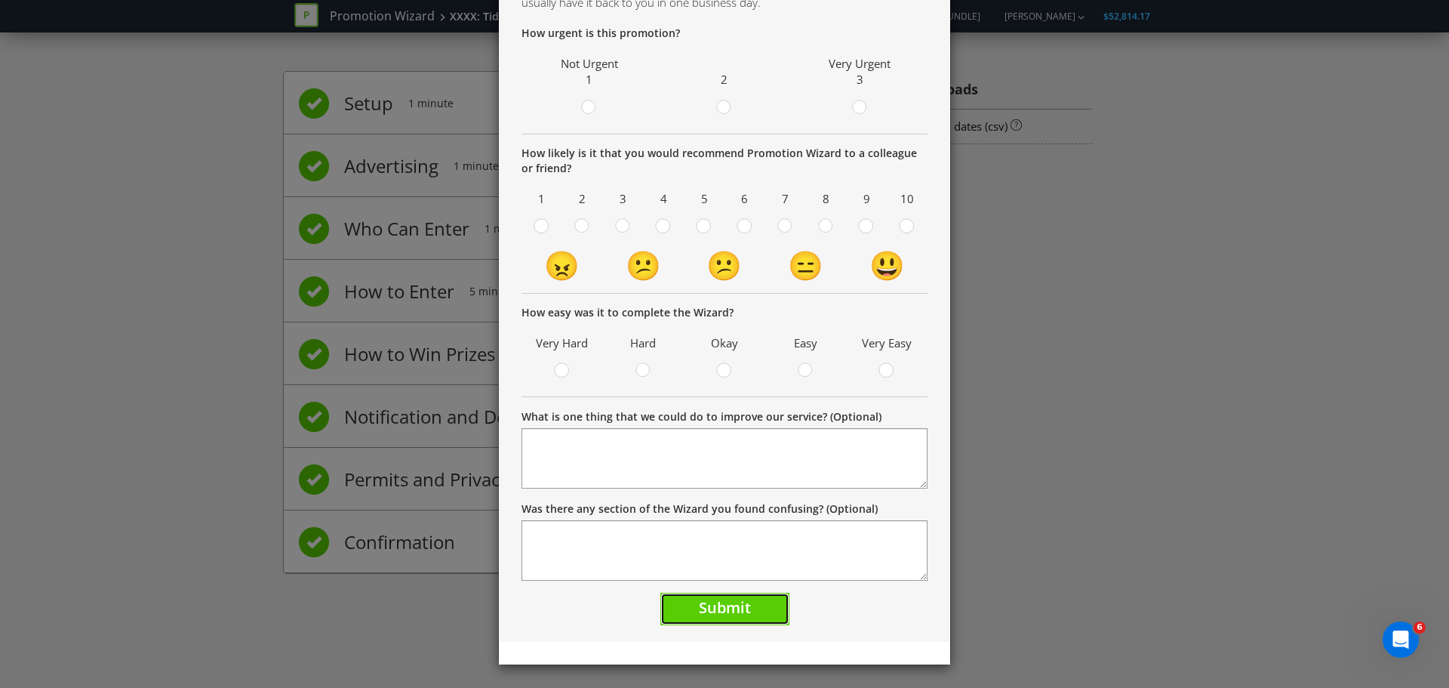
click at [714, 608] on span "Submit" at bounding box center [725, 607] width 52 height 20
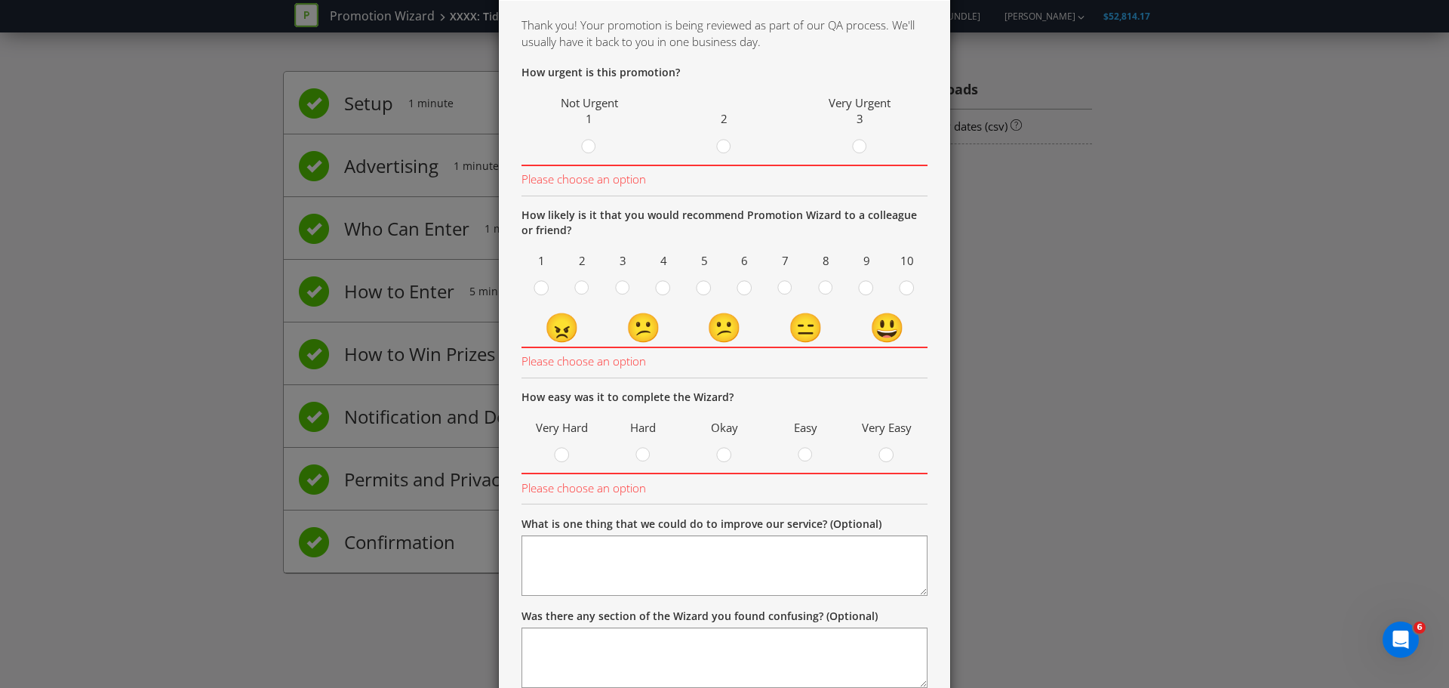
scroll to position [0, 0]
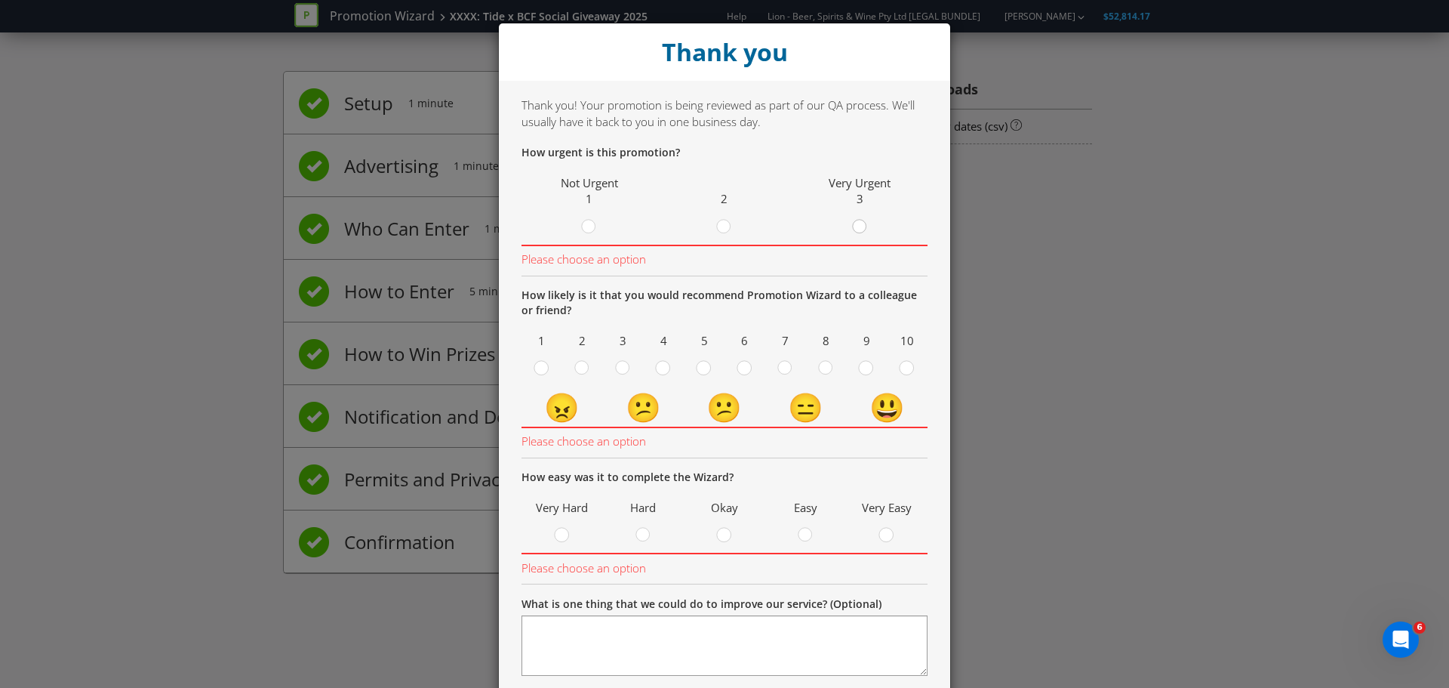
click at [852, 222] on icon at bounding box center [859, 226] width 15 height 15
click at [0, 0] on input "radio" at bounding box center [0, 0] width 0 height 0
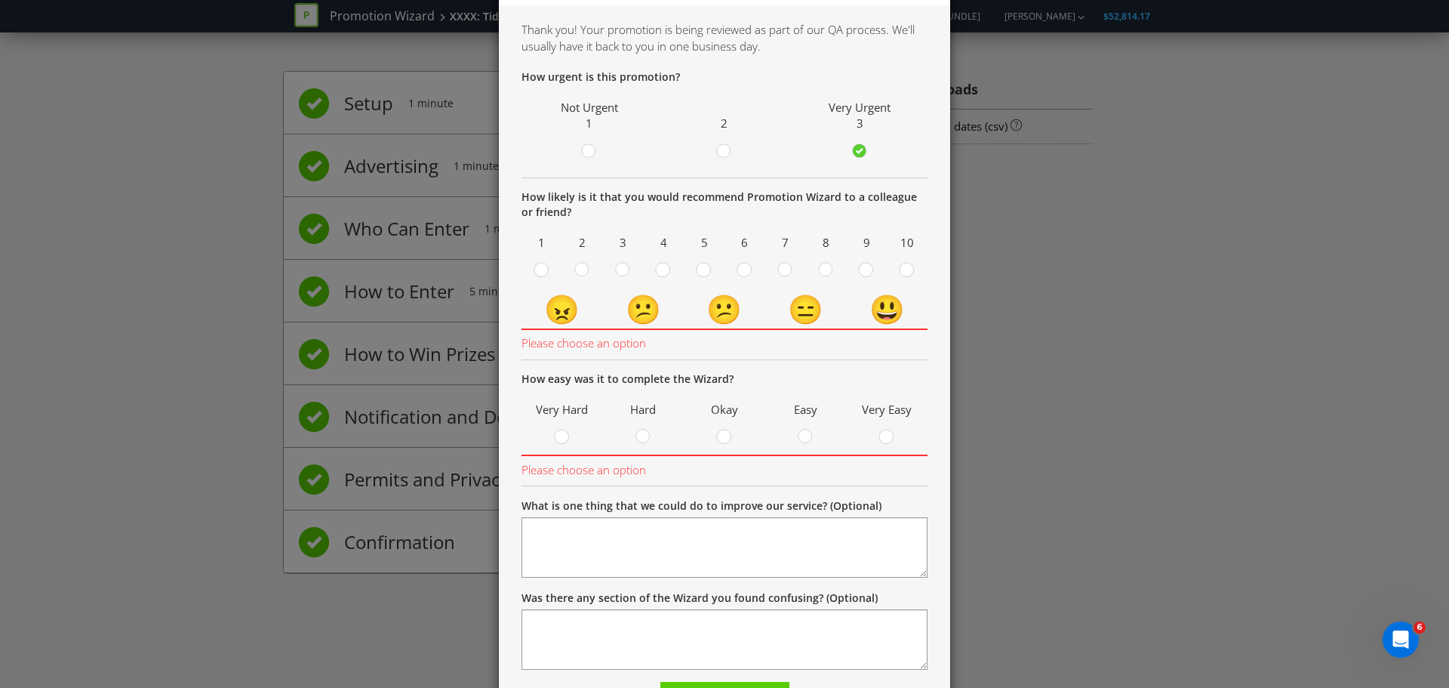
scroll to position [126, 0]
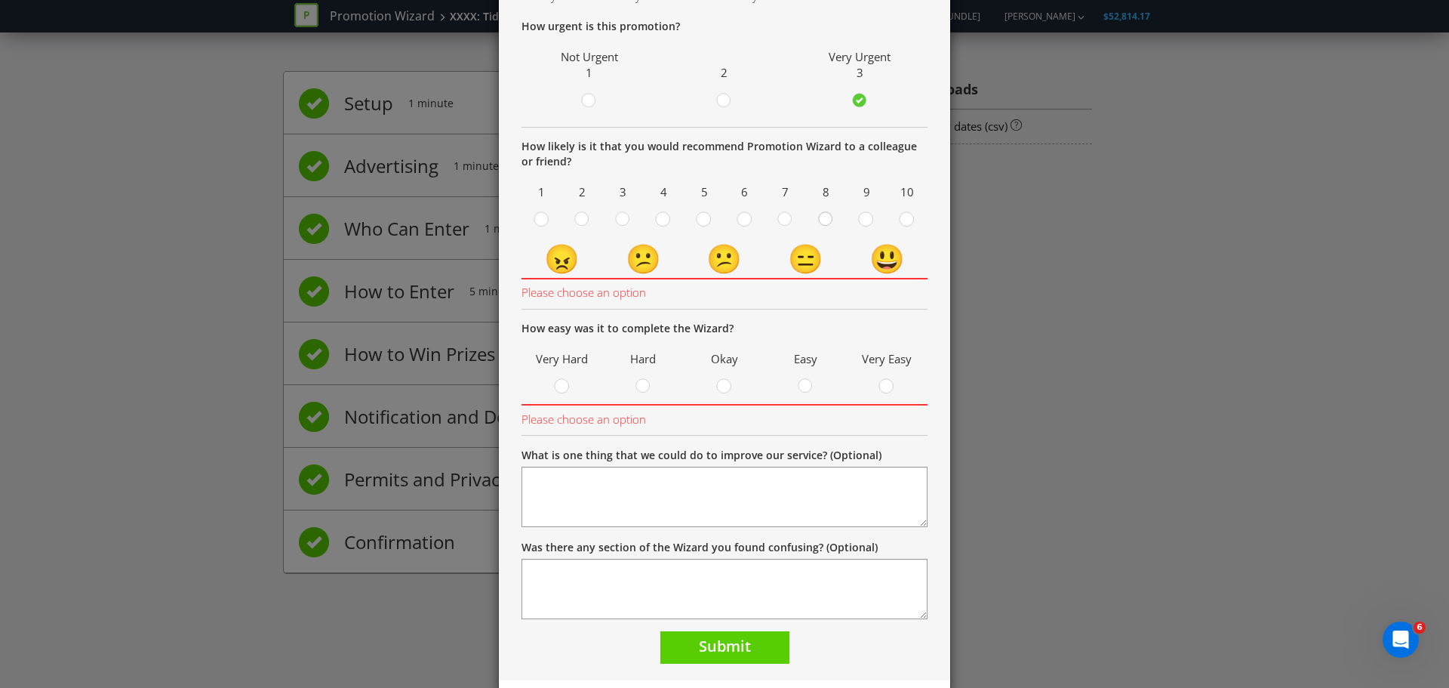
click at [819, 218] on circle at bounding box center [826, 219] width 14 height 14
click at [0, 0] on input "radio" at bounding box center [0, 0] width 0 height 0
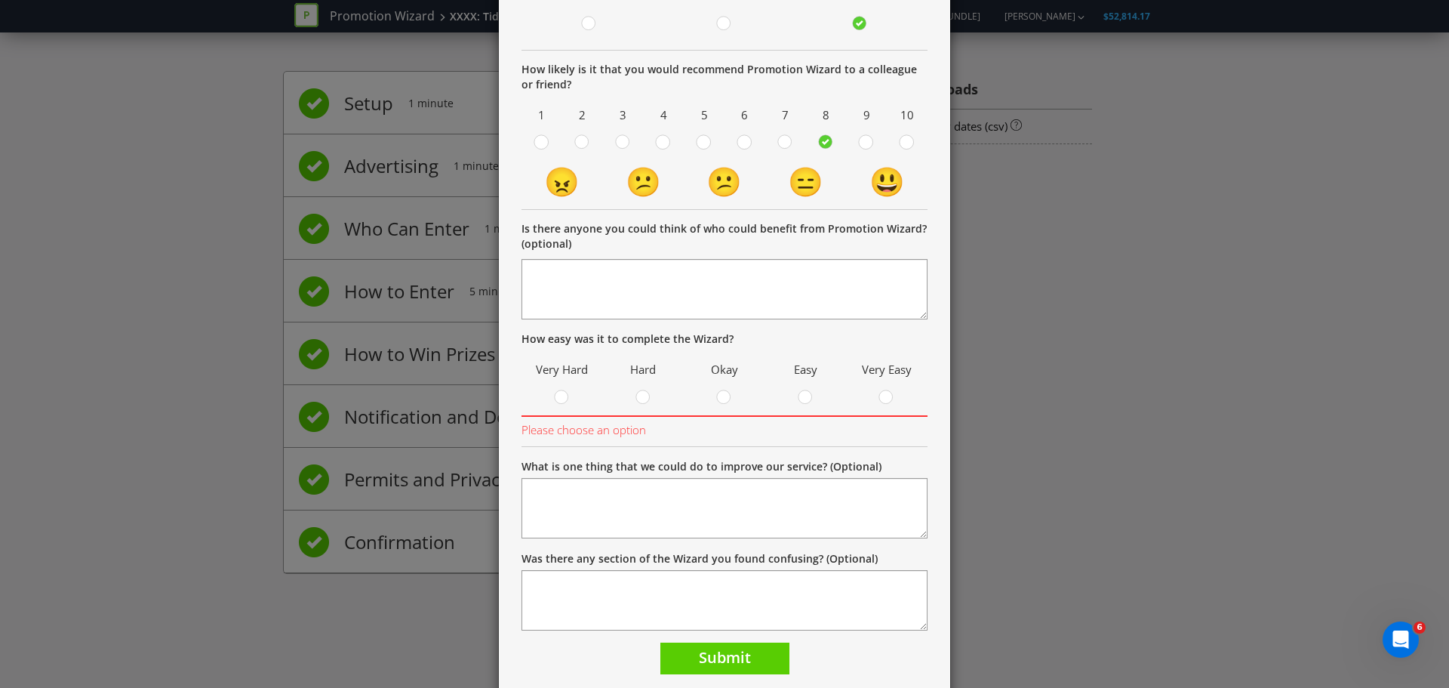
scroll to position [251, 0]
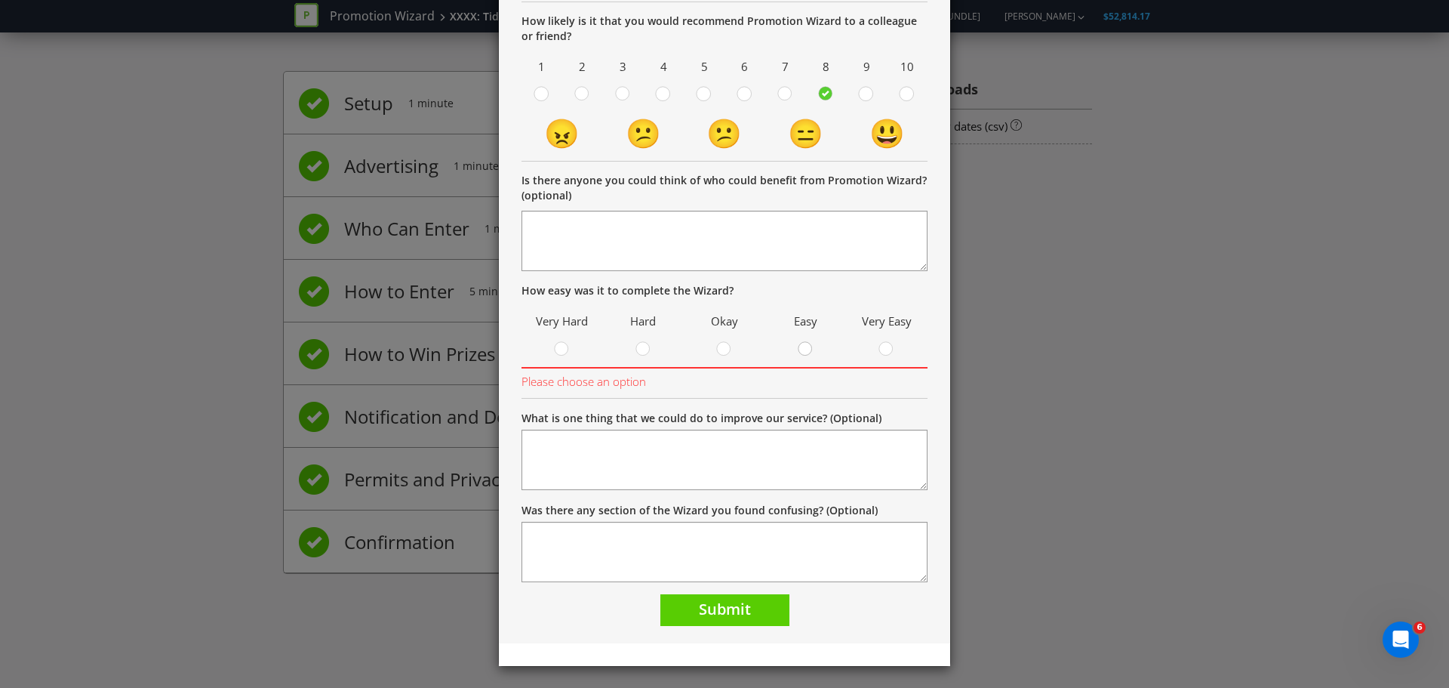
click at [799, 353] on circle at bounding box center [806, 349] width 14 height 14
click at [0, 0] on input "radio" at bounding box center [0, 0] width 0 height 0
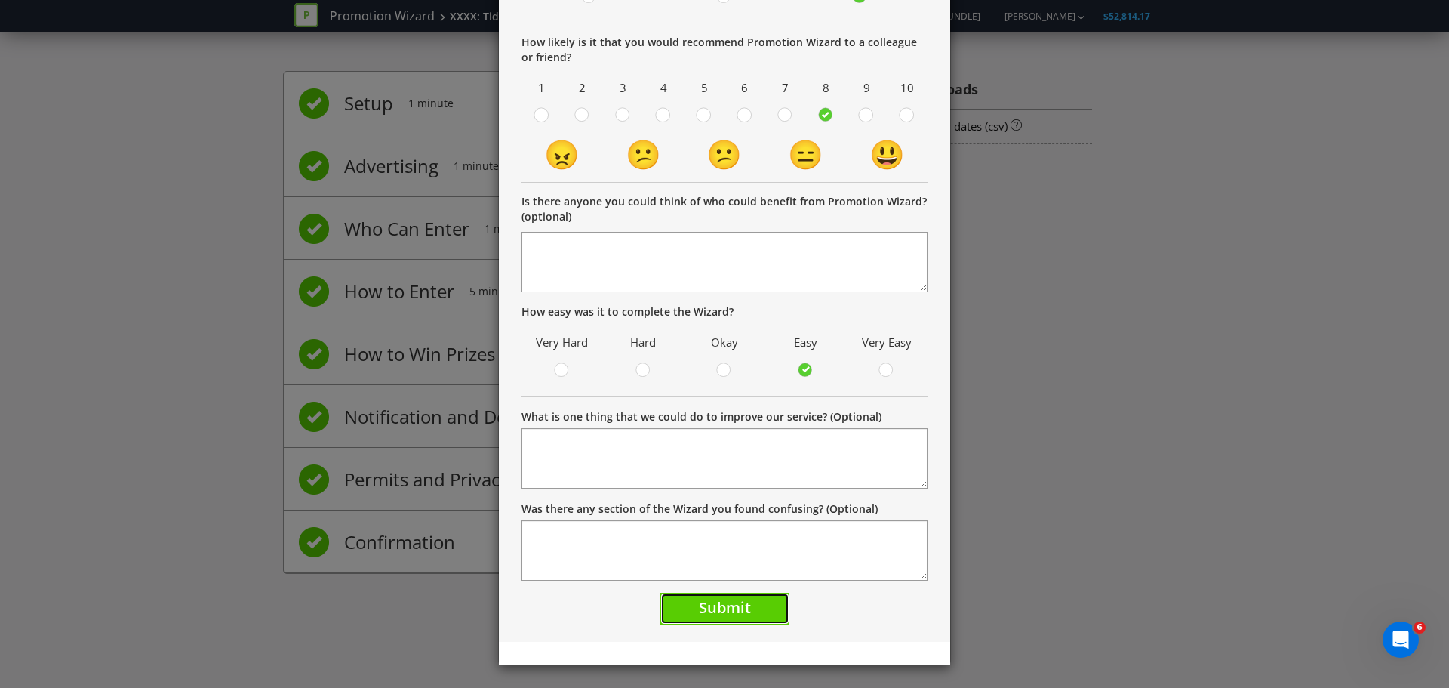
click at [744, 611] on span "Submit" at bounding box center [725, 607] width 52 height 20
